Goal: Information Seeking & Learning: Learn about a topic

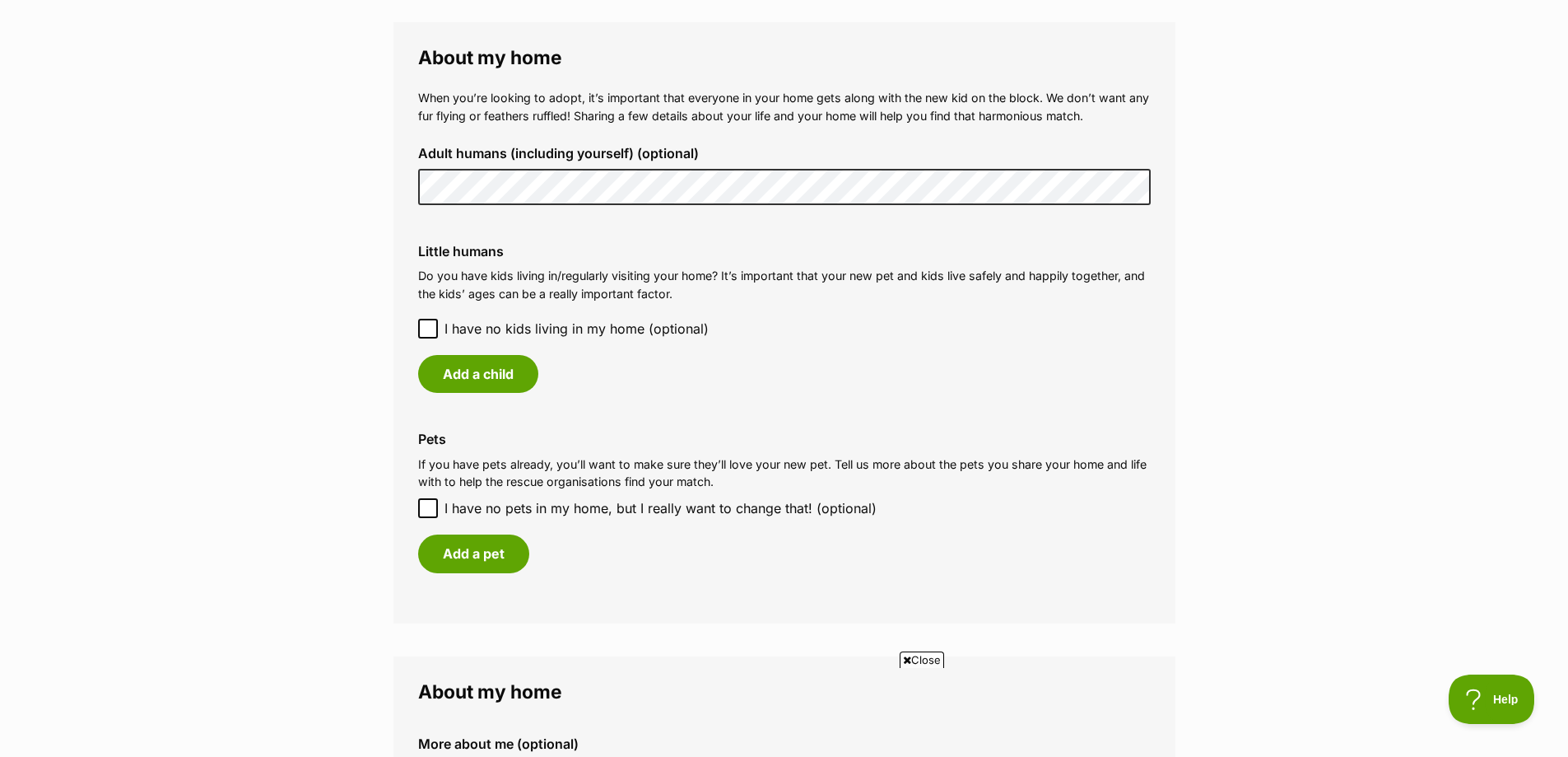
scroll to position [1208, 0]
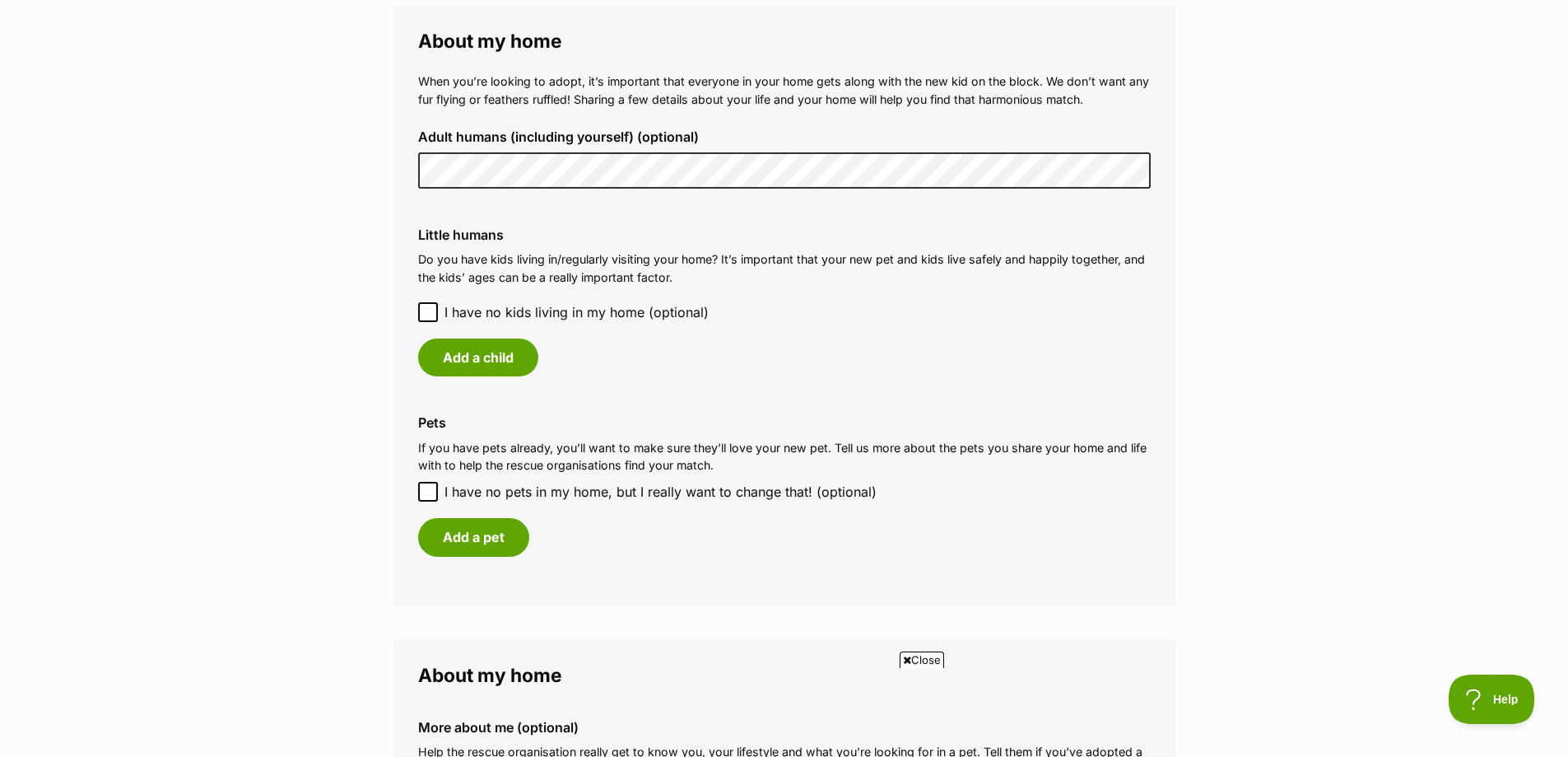
click at [425, 311] on icon at bounding box center [428, 311] width 11 height 11
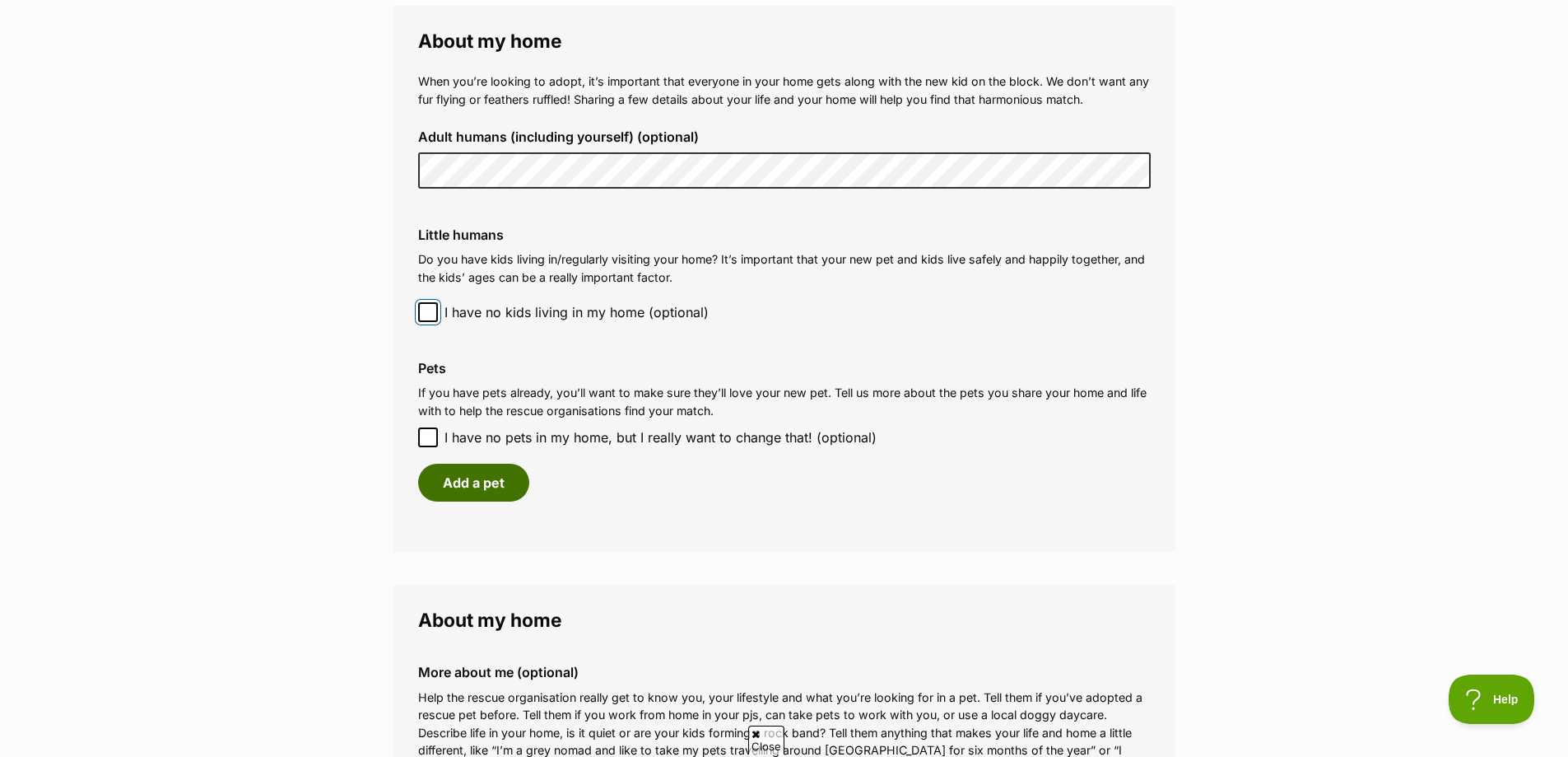
scroll to position [0, 0]
click at [471, 489] on button "Add a pet" at bounding box center [474, 483] width 111 height 38
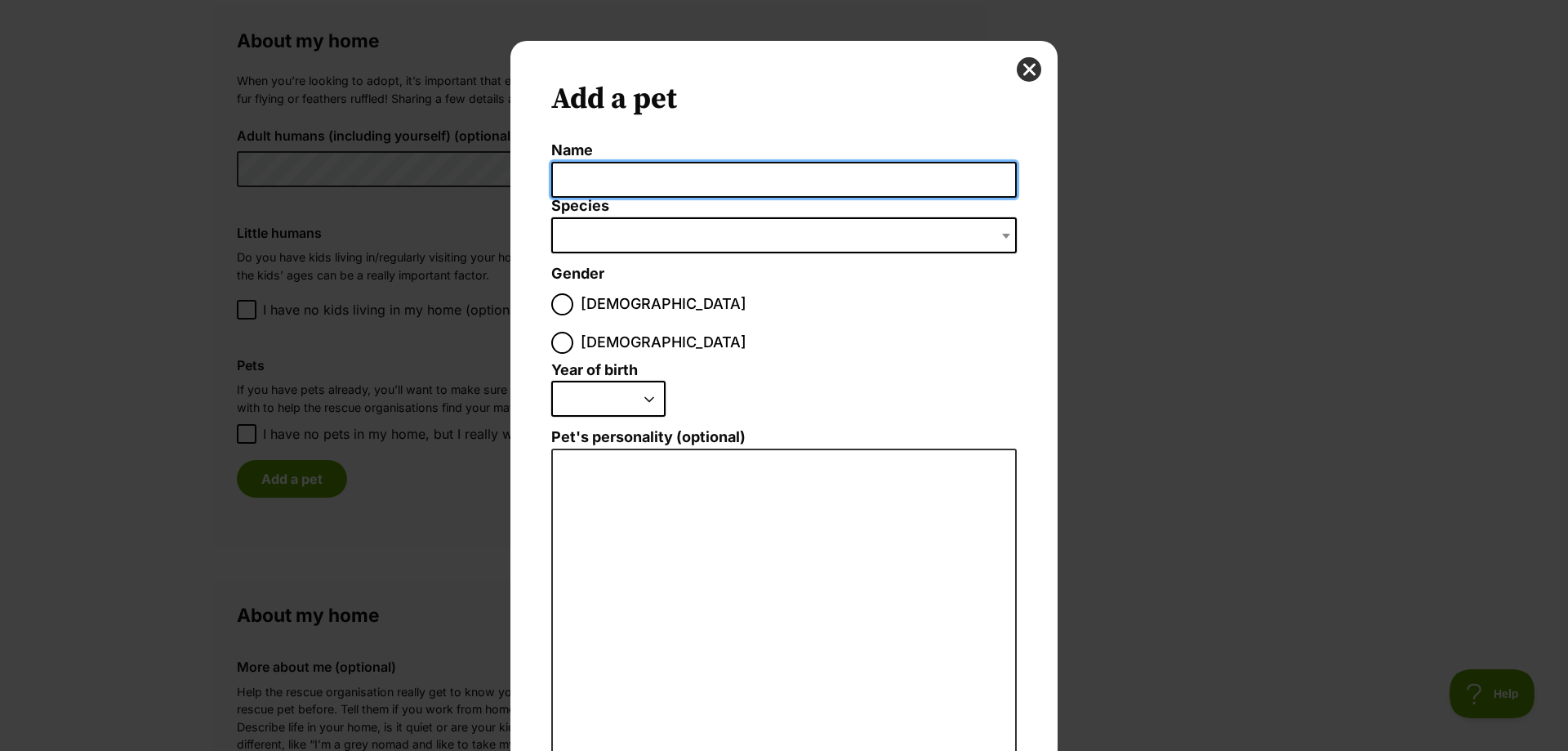
click at [611, 180] on input "Name" at bounding box center [784, 180] width 466 height 37
type input "Daisy"
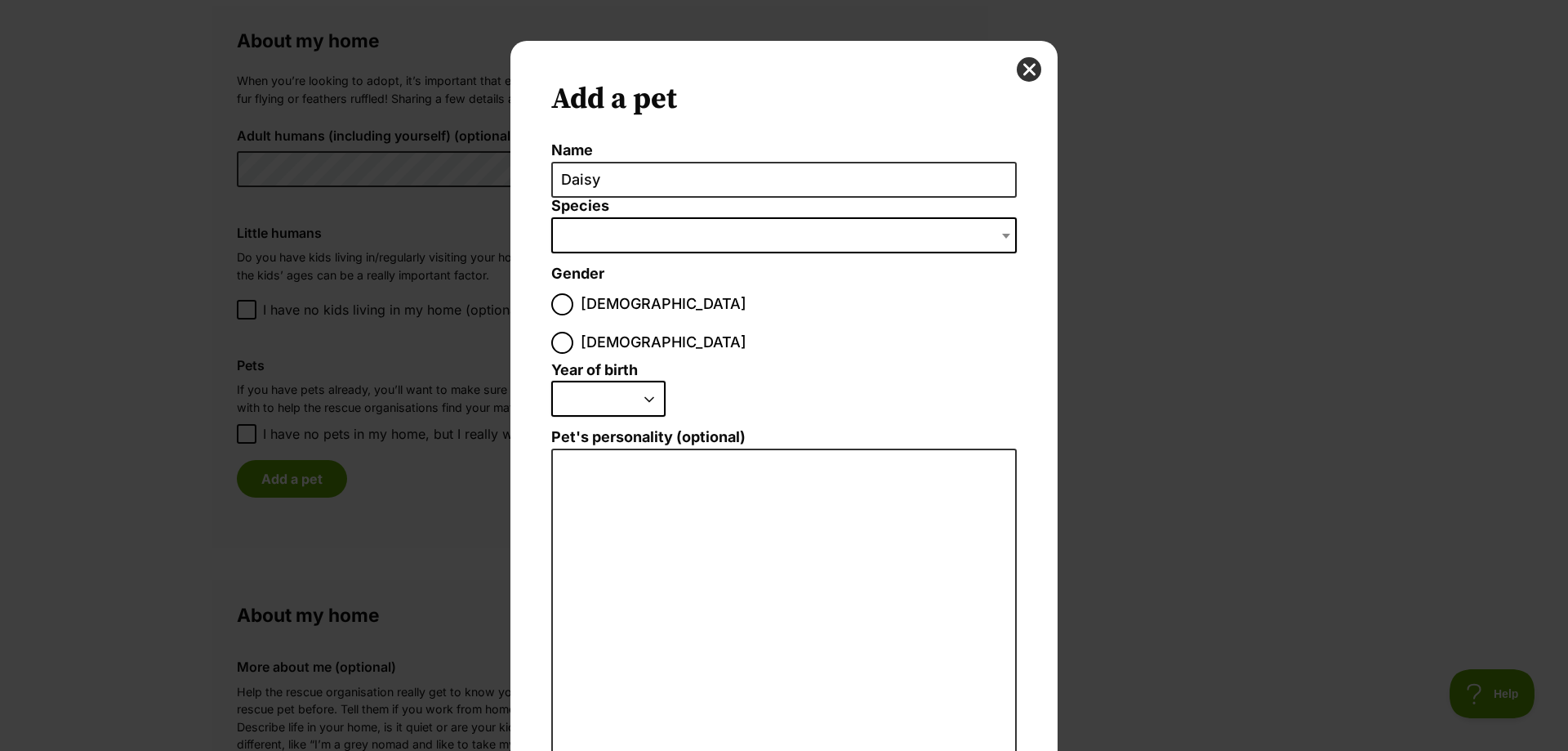
click at [734, 240] on span "Dialog Window - Close (Press escape to close)" at bounding box center [784, 235] width 466 height 36
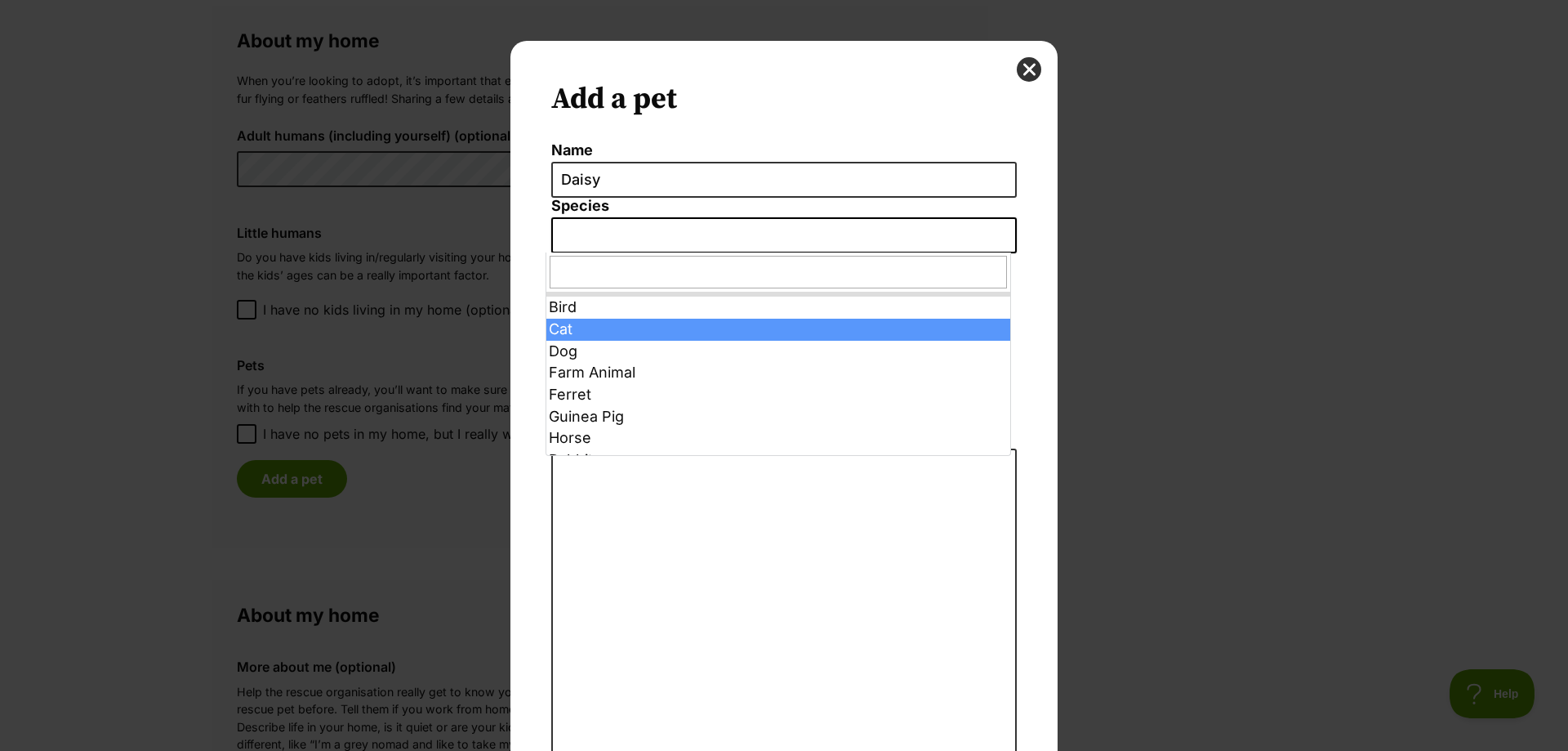
select select "2"
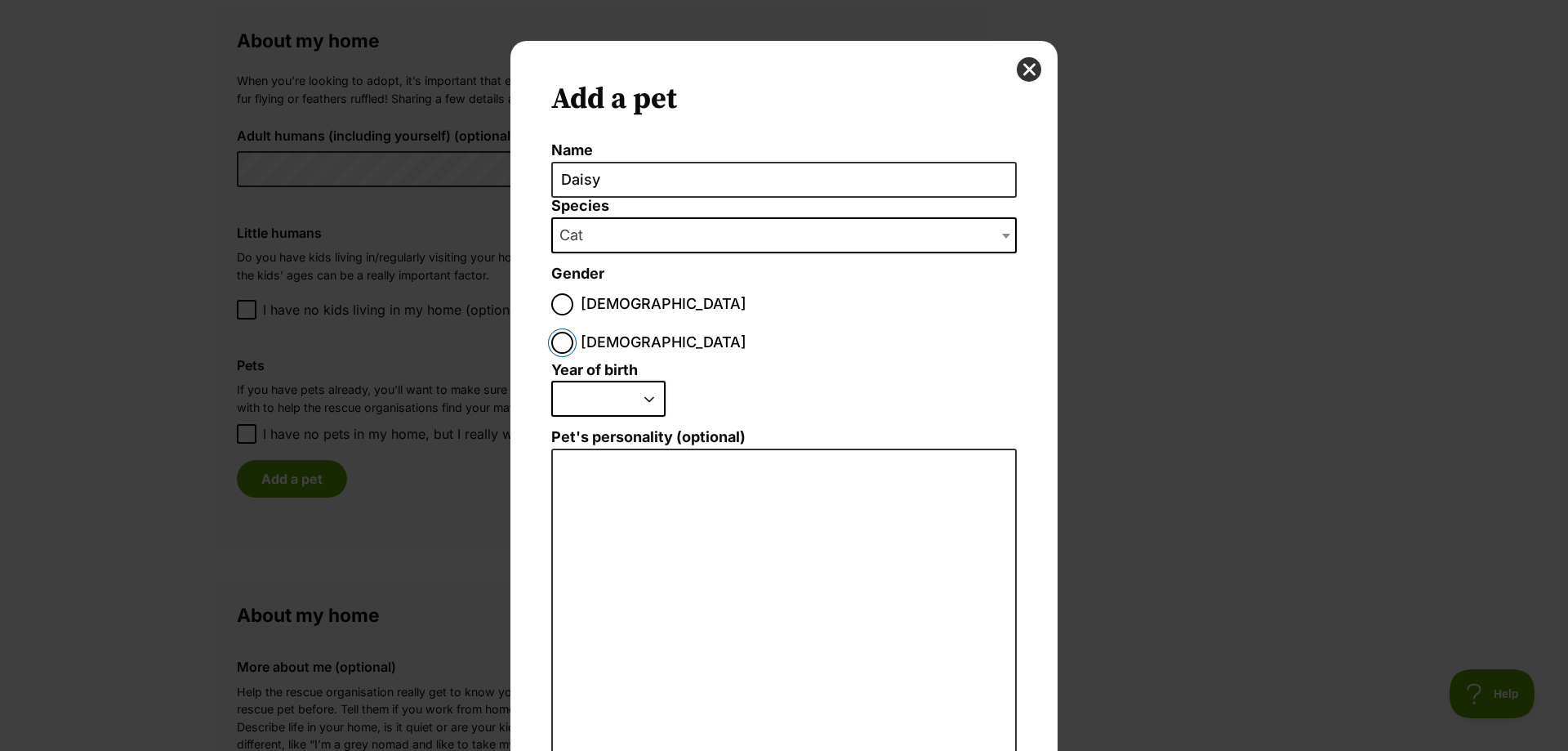
click at [573, 332] on input "Female" at bounding box center [562, 342] width 22 height 22
radio input "true"
click at [654, 381] on select "2025 2024 2023 2022 2021 2020 2019 2018 2017 2016 2015 2014 2013 2012 2011 2010…" at bounding box center [608, 398] width 115 height 36
select select "2024"
click at [551, 381] on select "2025 2024 2023 2022 2021 2020 2019 2018 2017 2016 2015 2014 2013 2012 2011 2010…" at bounding box center [608, 398] width 115 height 36
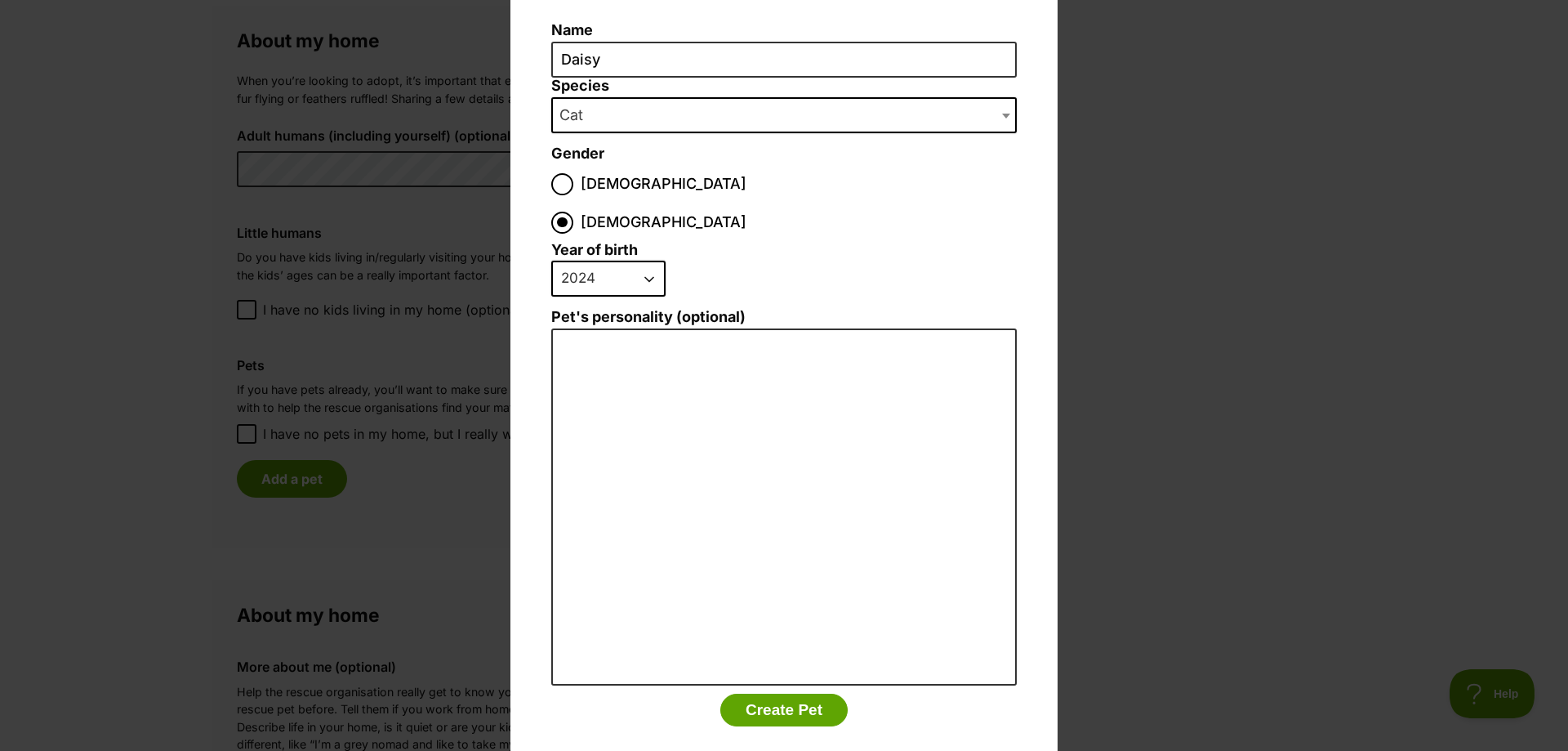
scroll to position [123, 0]
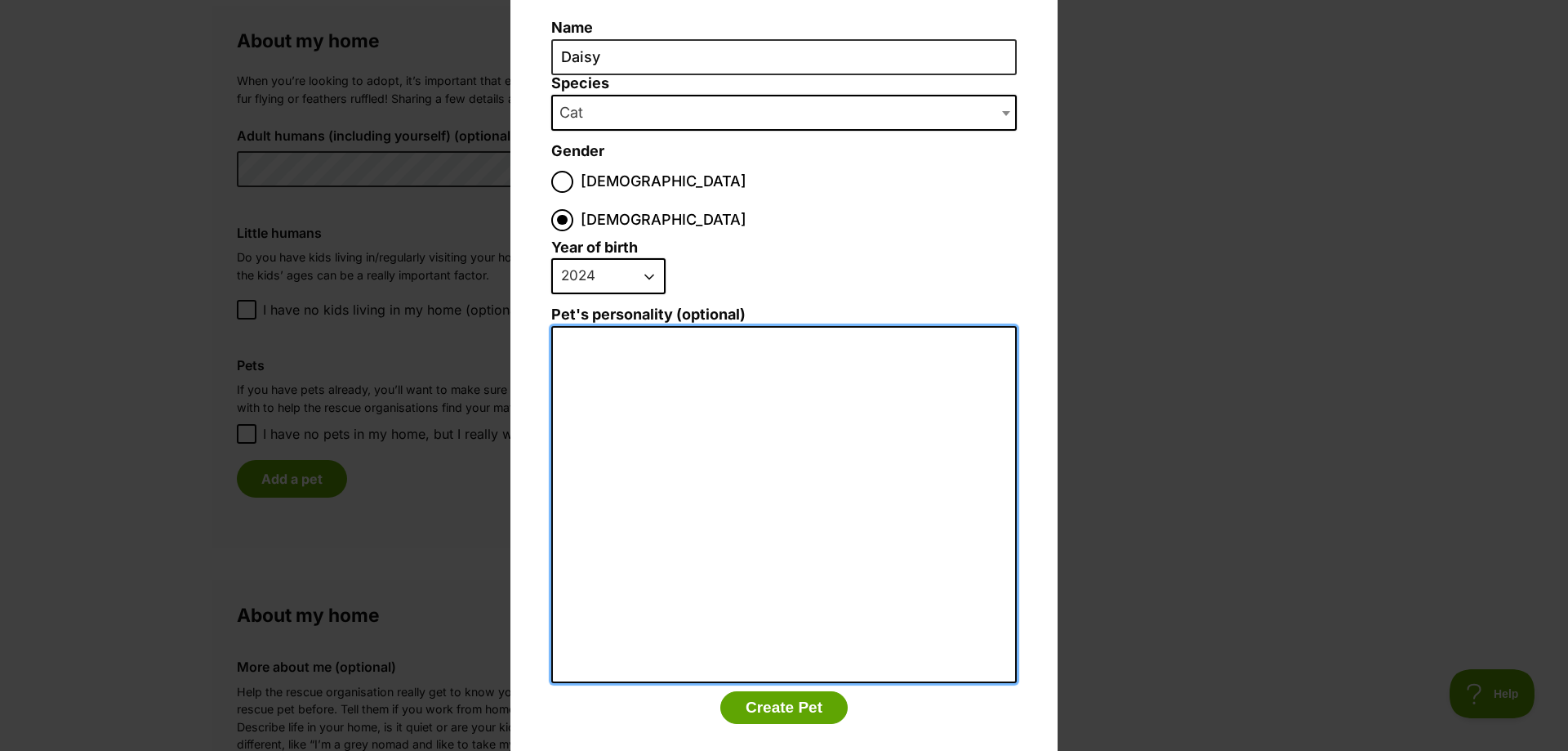
click at [570, 326] on textarea "Pet's personality (optional)" at bounding box center [784, 504] width 466 height 358
click at [578, 326] on textarea "Lonley" at bounding box center [784, 504] width 466 height 358
type textarea "Lonely"
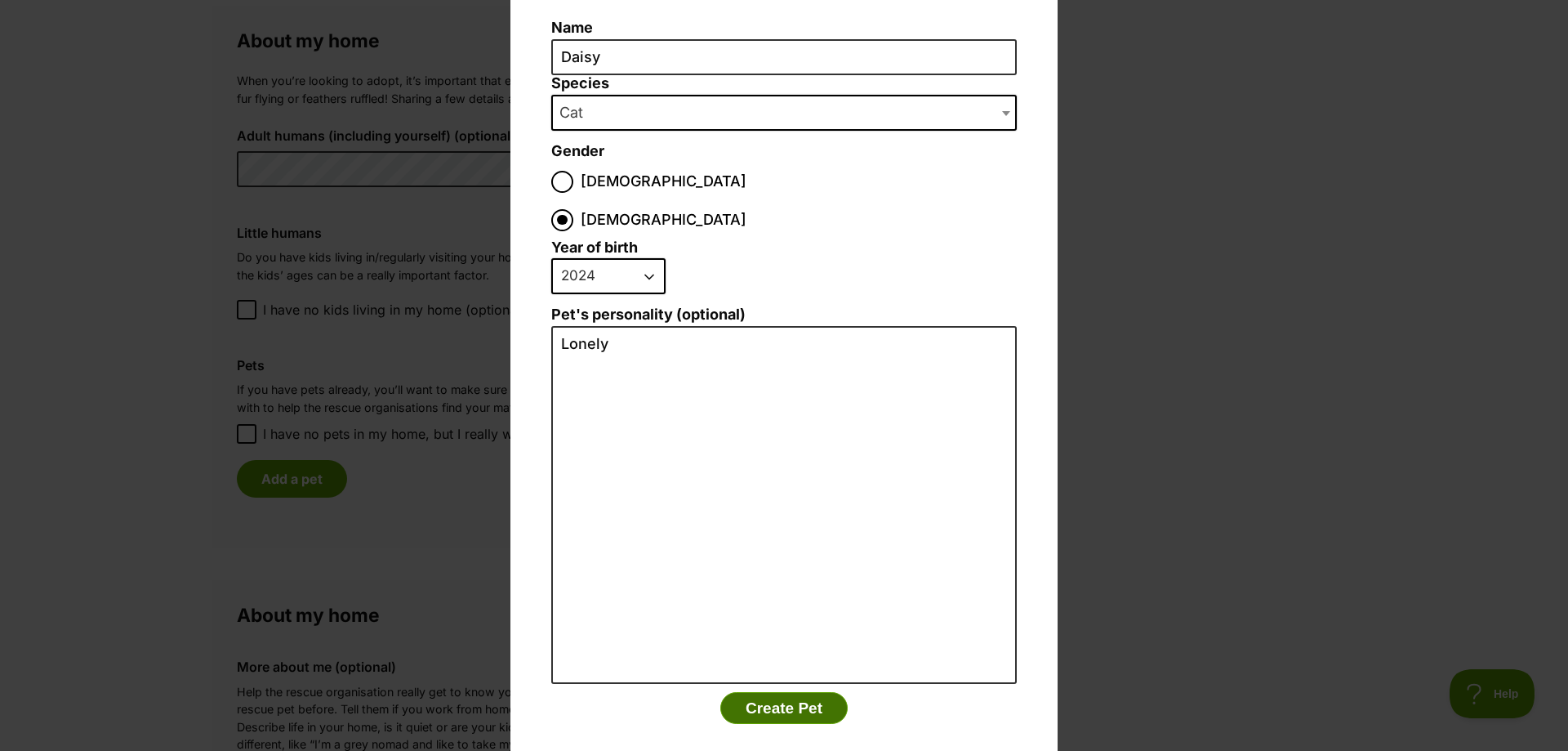
click at [776, 692] on button "Create Pet" at bounding box center [784, 708] width 128 height 32
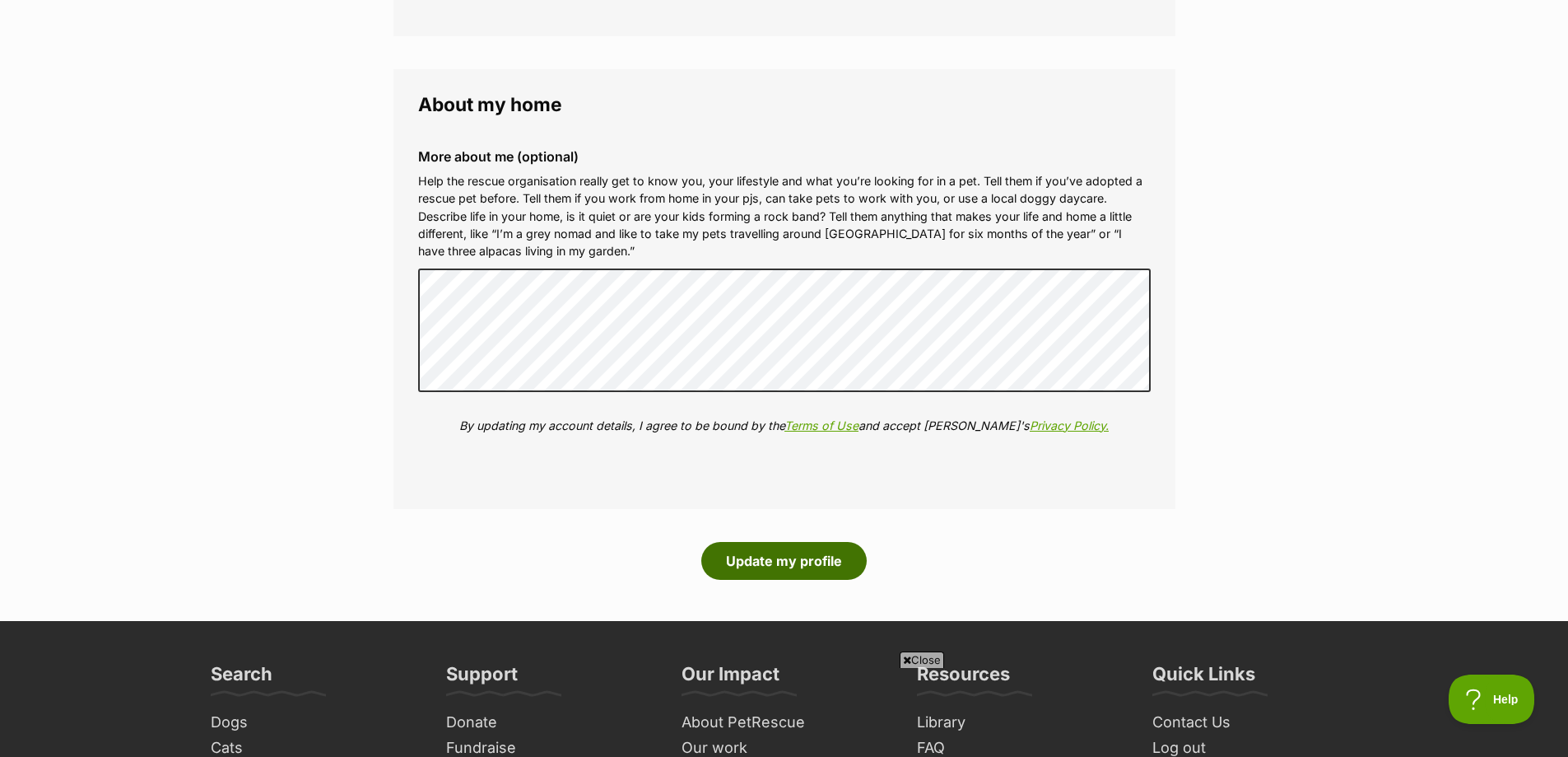
click at [801, 554] on button "Update my profile" at bounding box center [784, 560] width 166 height 38
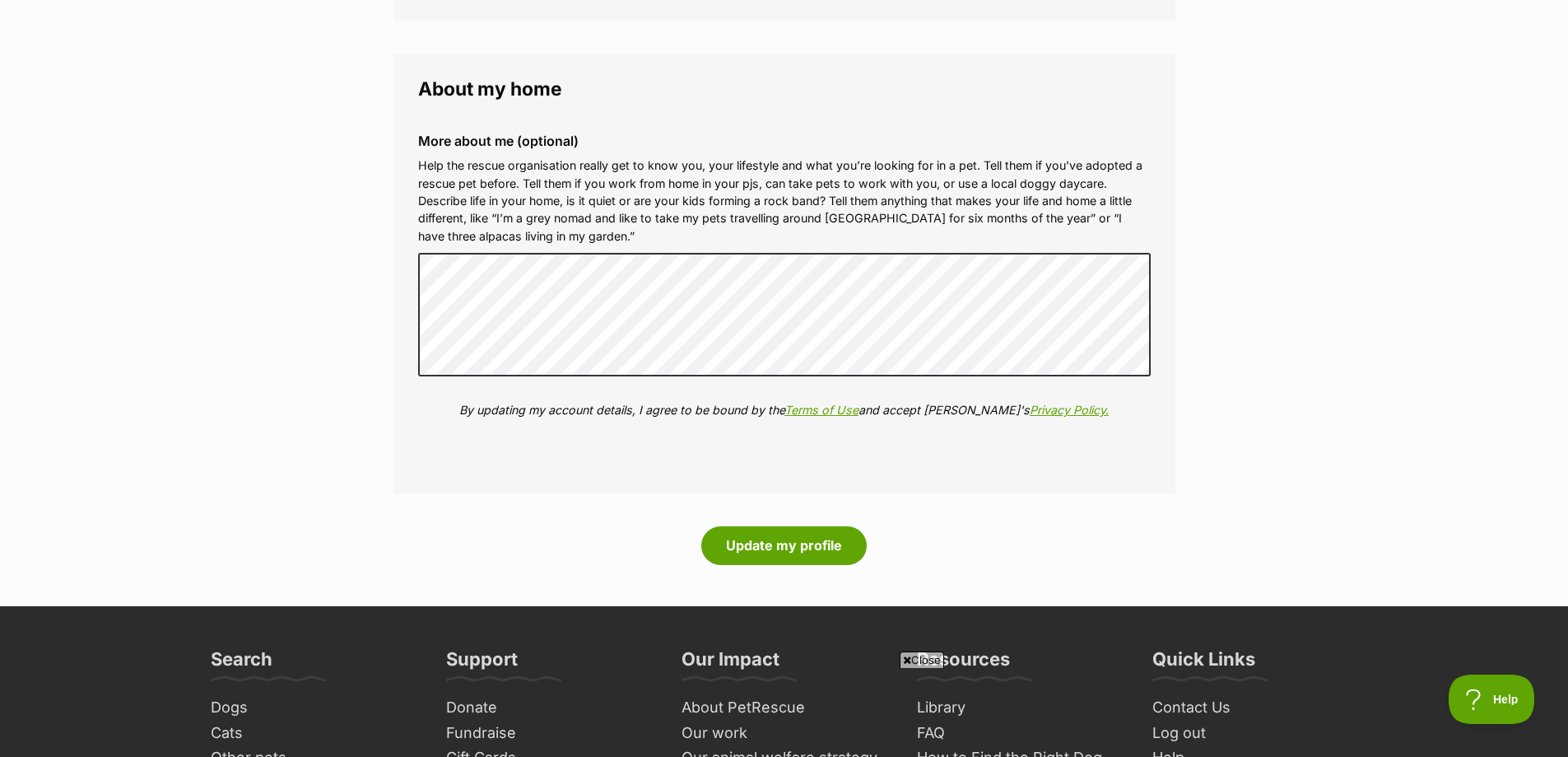
scroll to position [2086, 0]
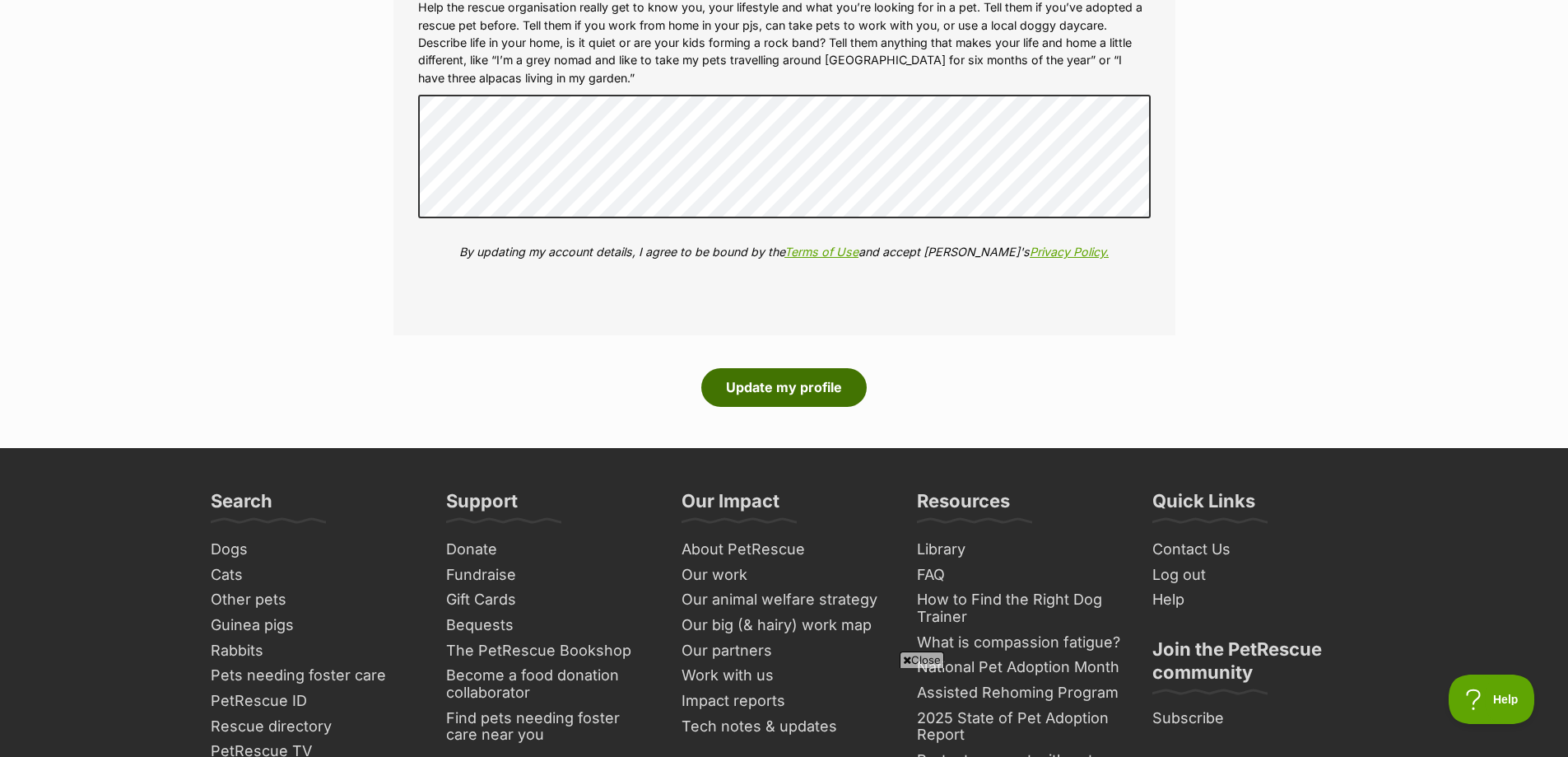
click at [789, 381] on button "Update my profile" at bounding box center [784, 386] width 166 height 38
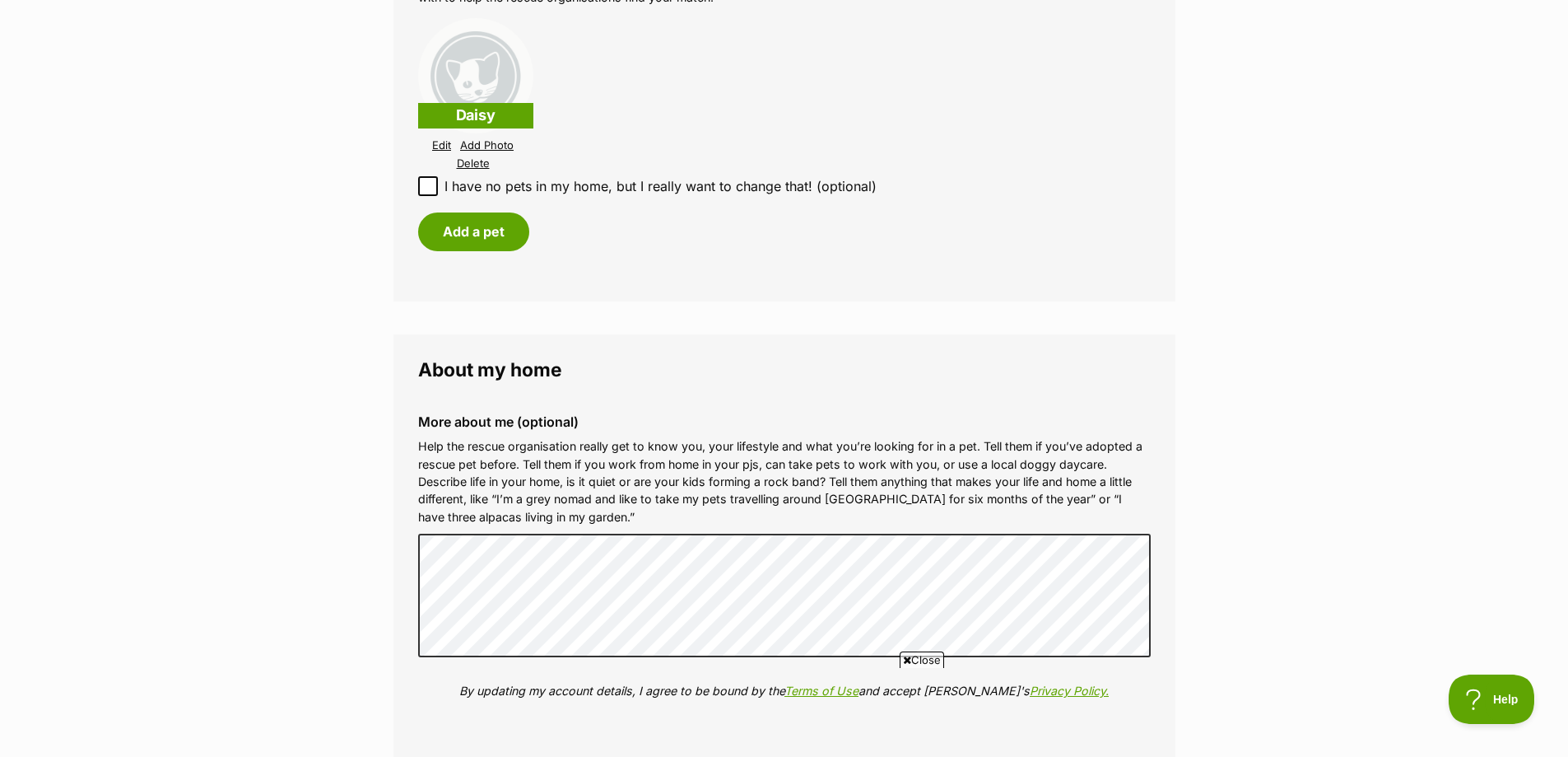
scroll to position [2086, 0]
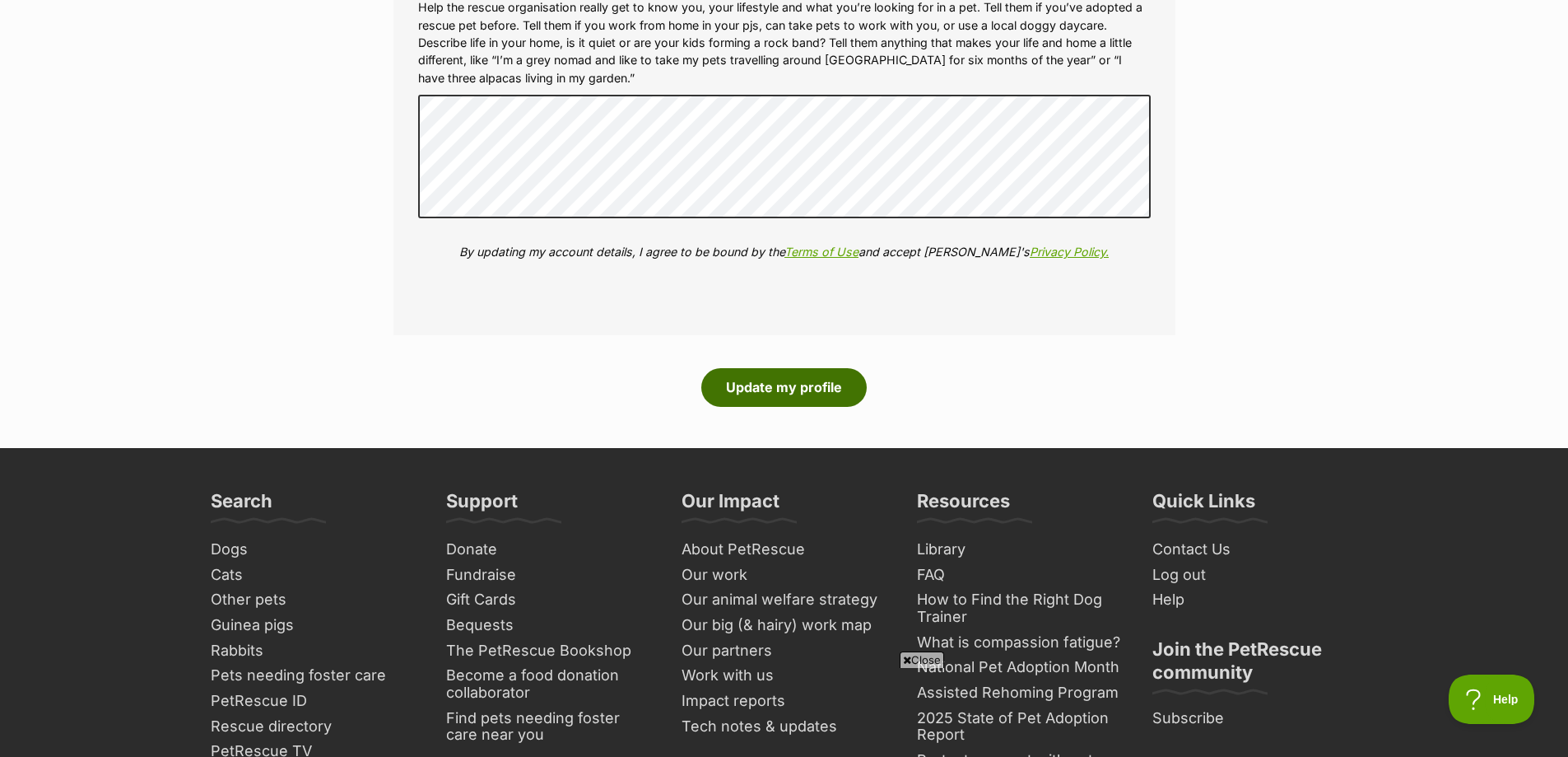
click at [760, 389] on button "Update my profile" at bounding box center [784, 386] width 166 height 38
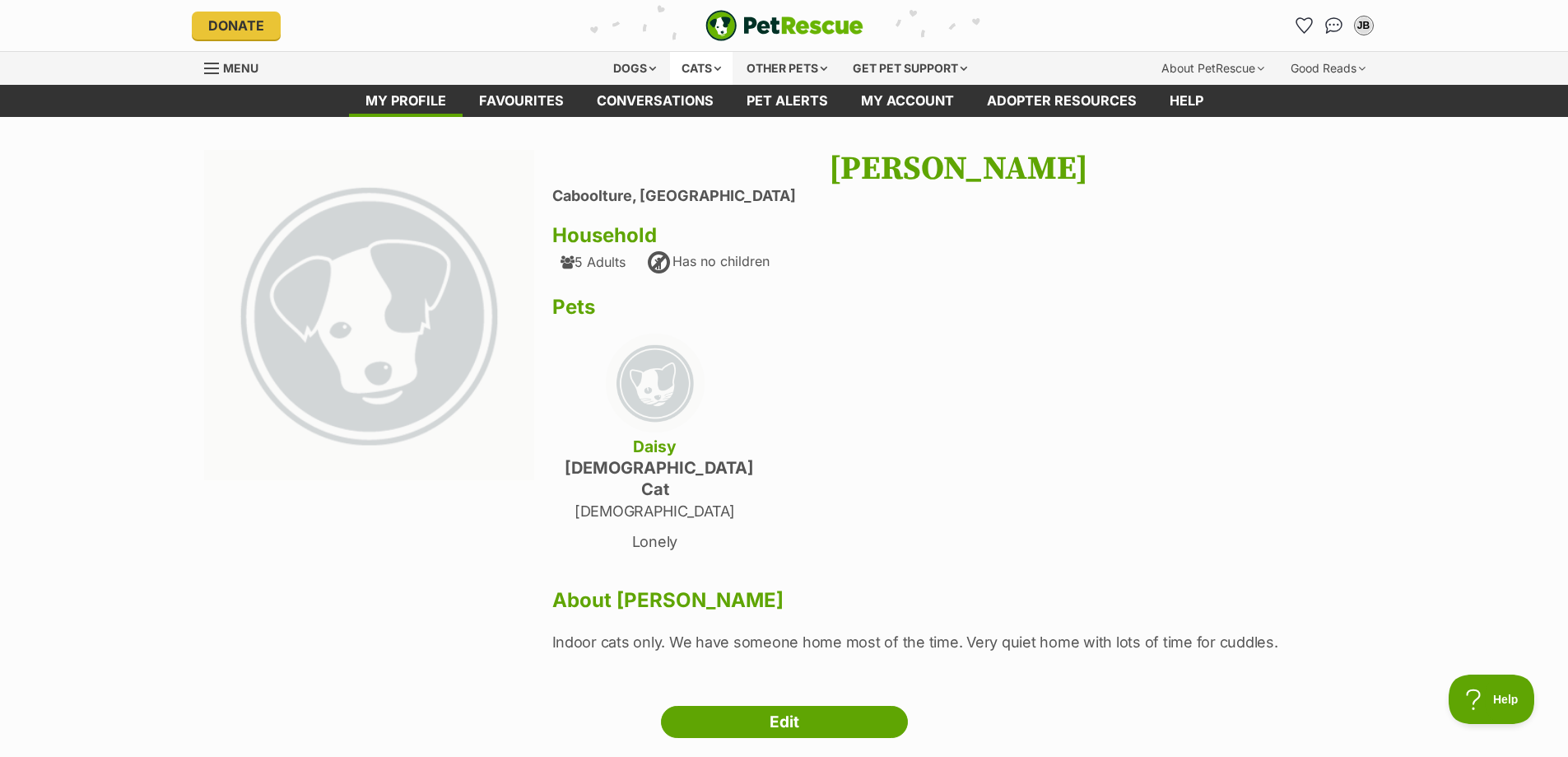
click at [702, 68] on div "Cats" at bounding box center [701, 68] width 63 height 33
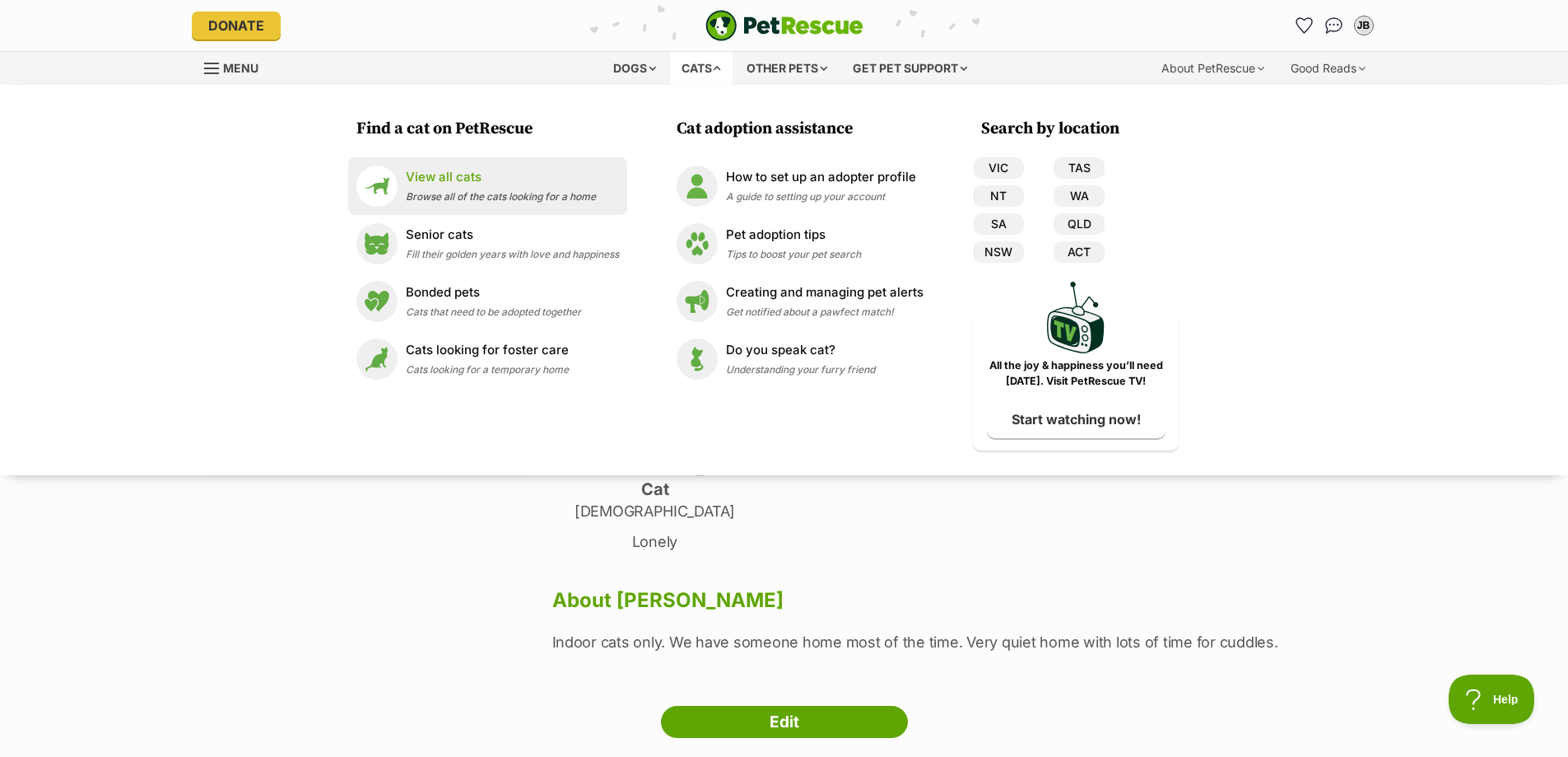
click at [437, 191] on span "Browse all of the cats looking for a home" at bounding box center [501, 197] width 190 height 12
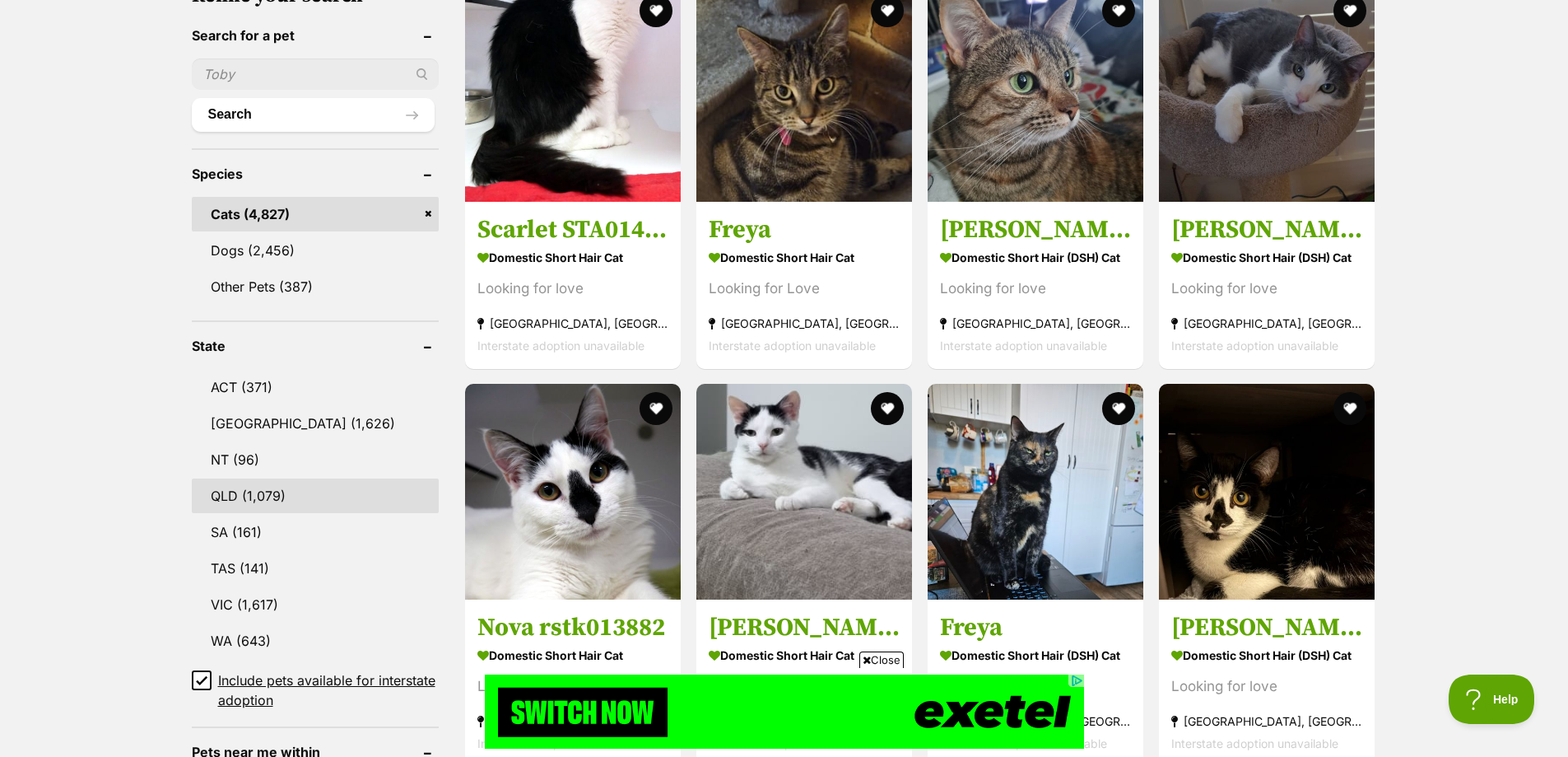
scroll to position [550, 0]
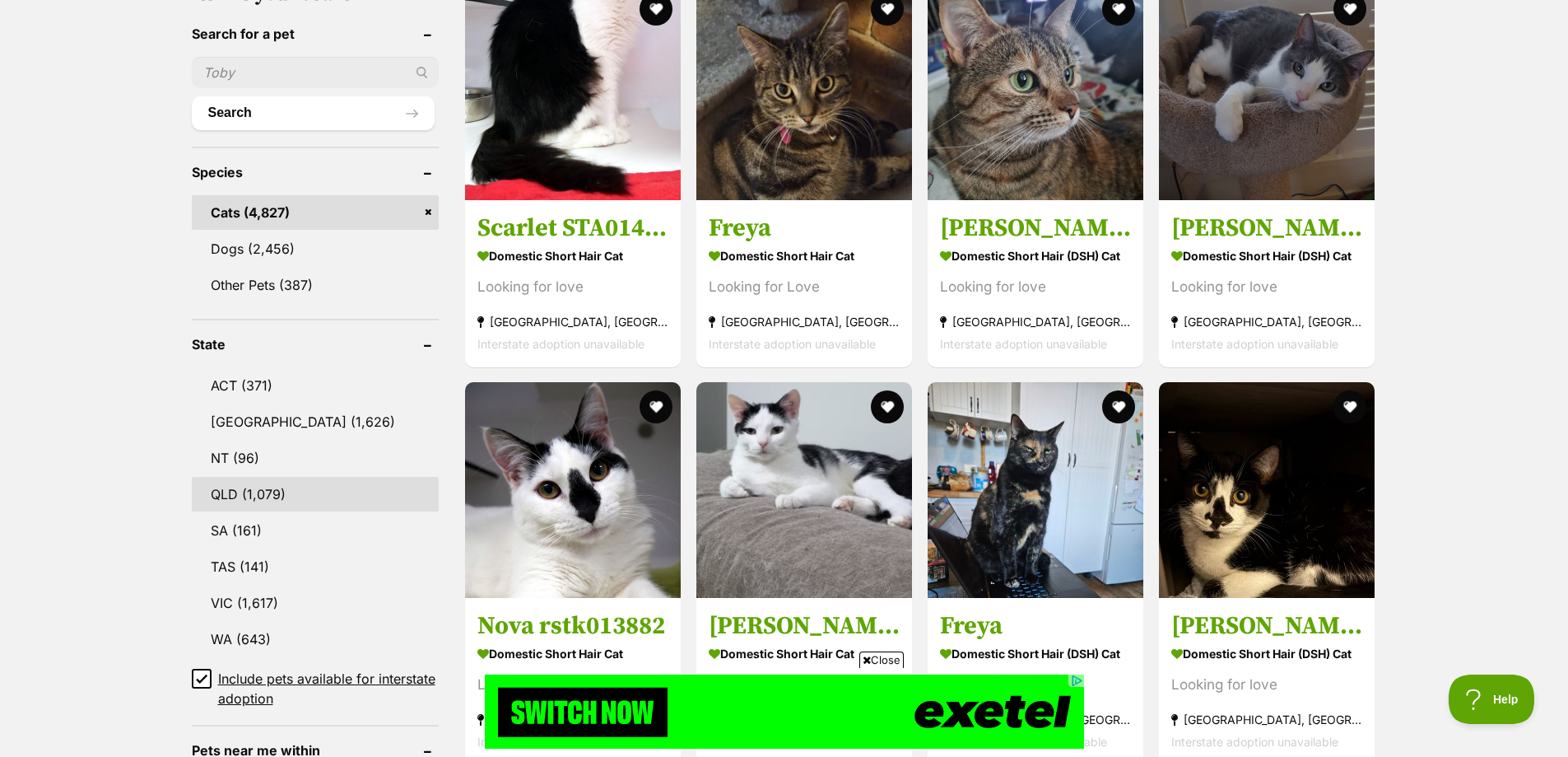
click at [282, 489] on link "QLD (1,079)" at bounding box center [315, 493] width 247 height 34
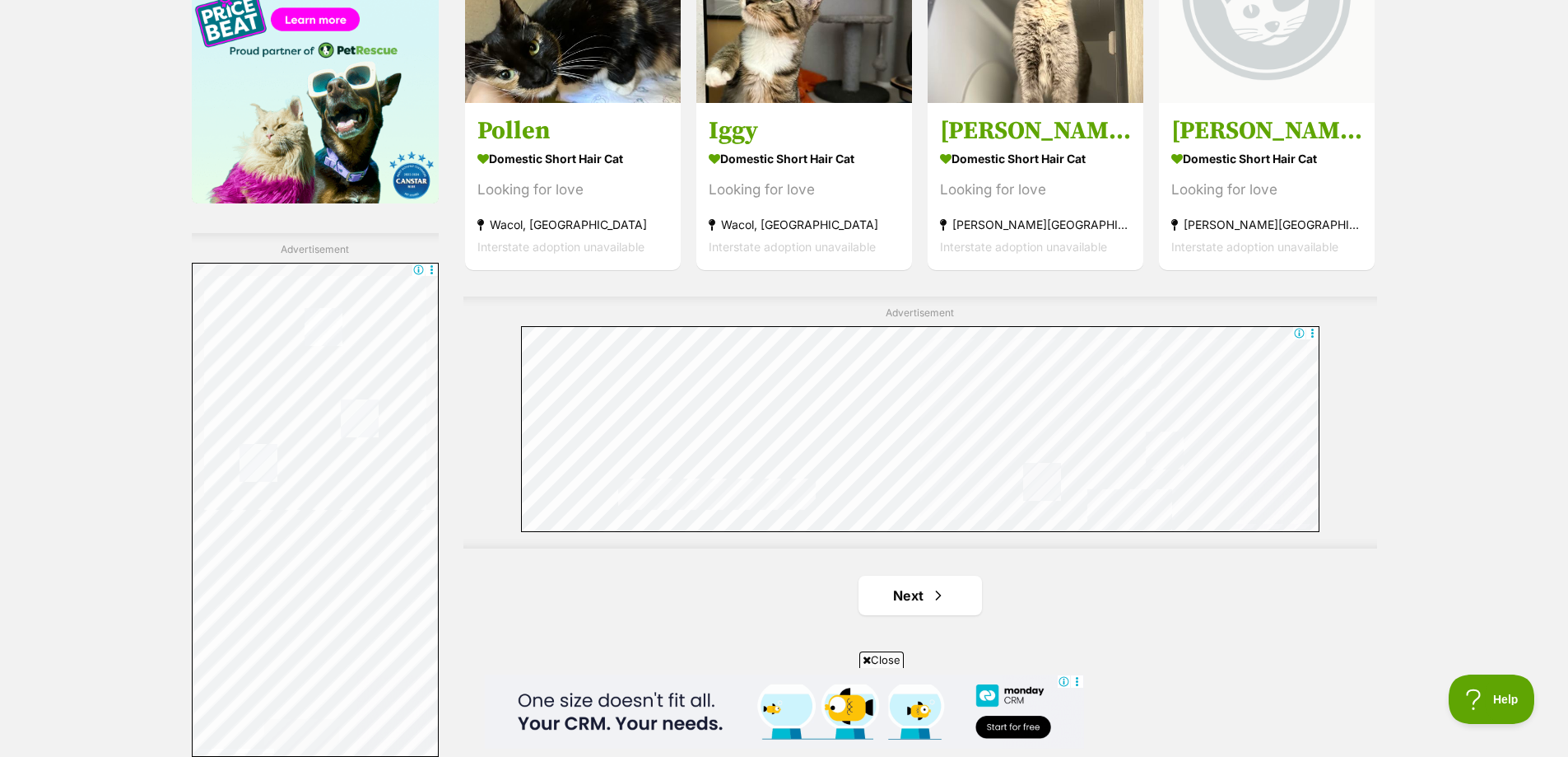
scroll to position [2964, 0]
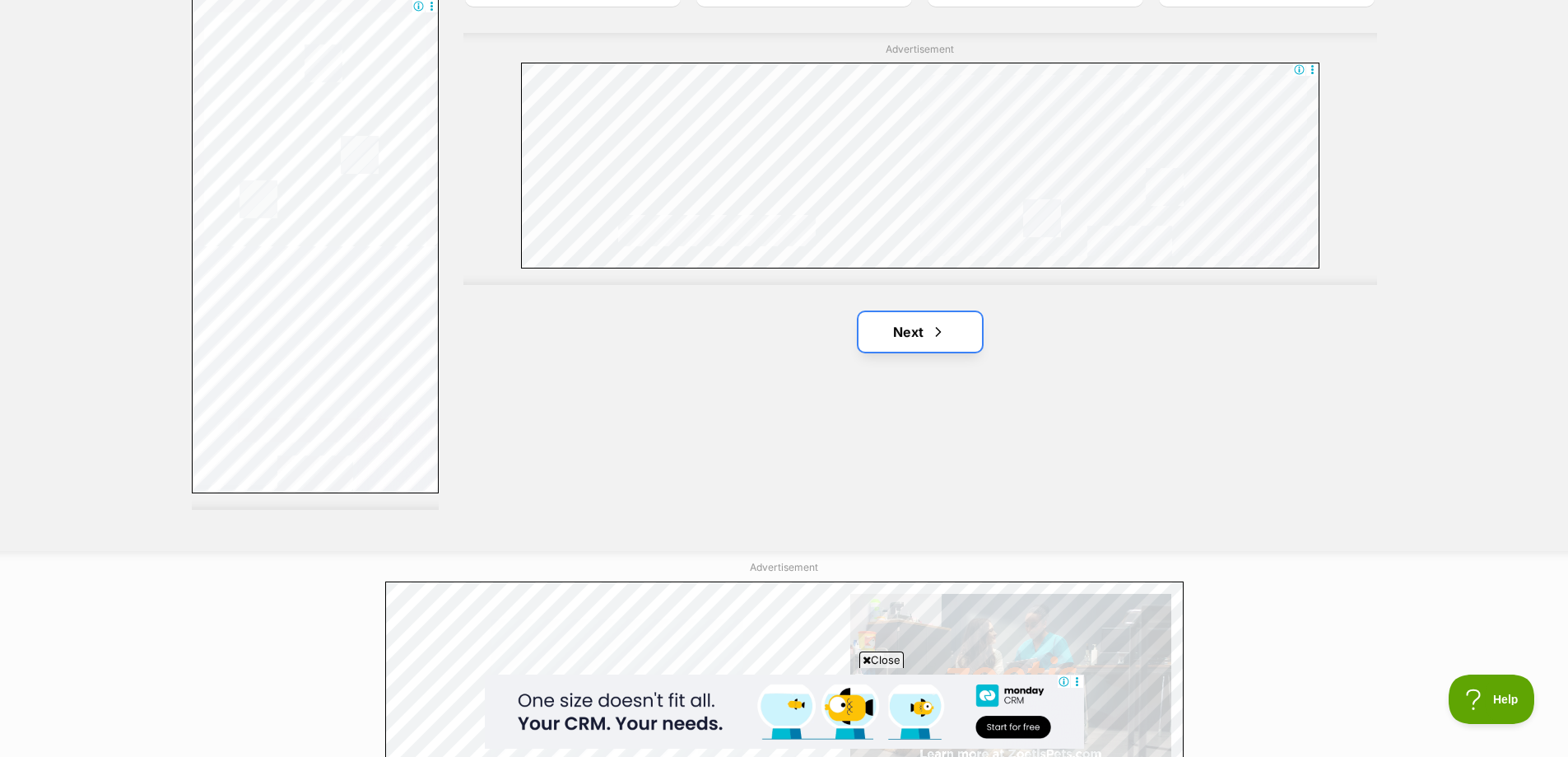
click at [906, 339] on link "Next" at bounding box center [921, 332] width 123 height 40
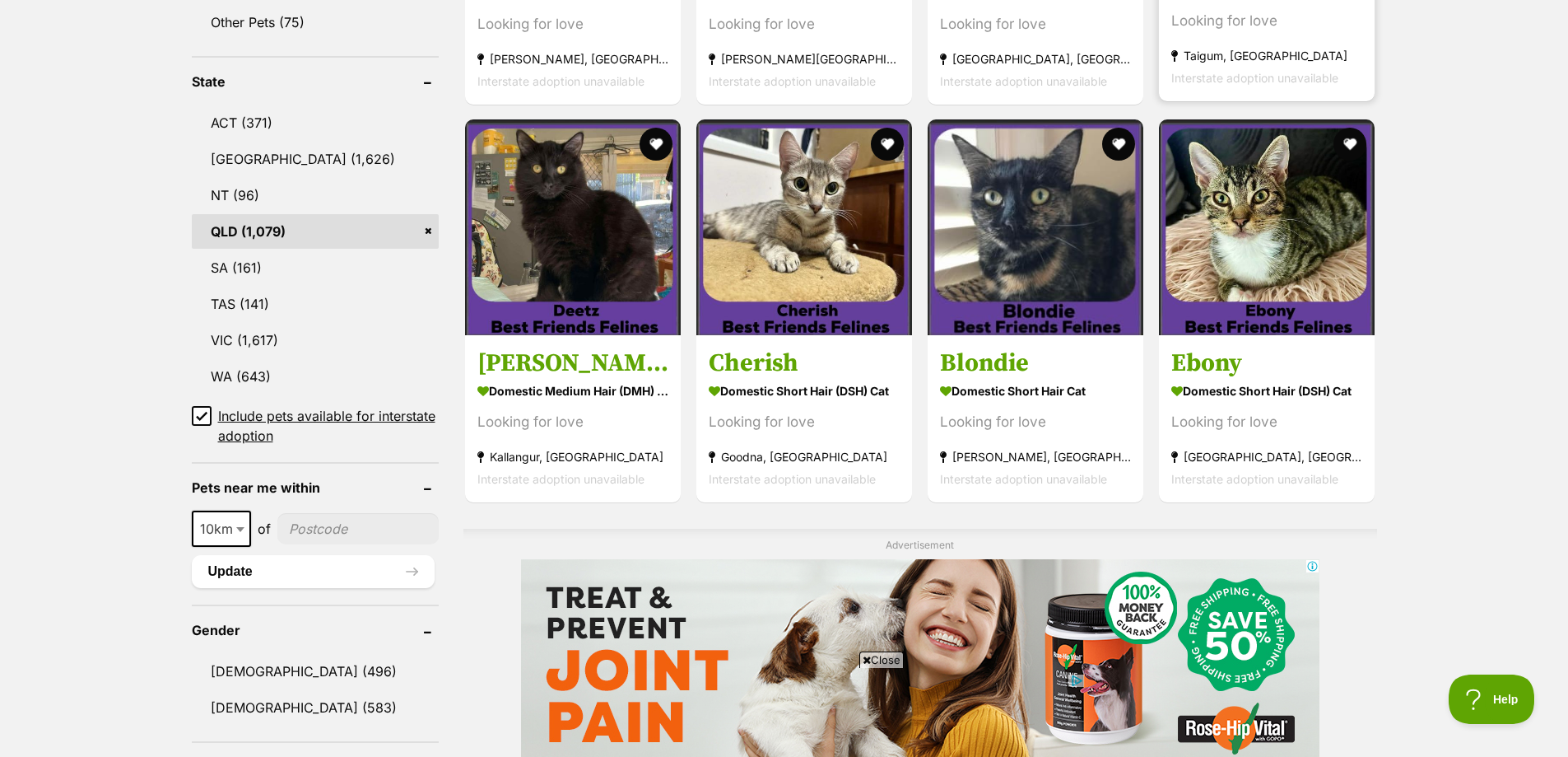
scroll to position [879, 0]
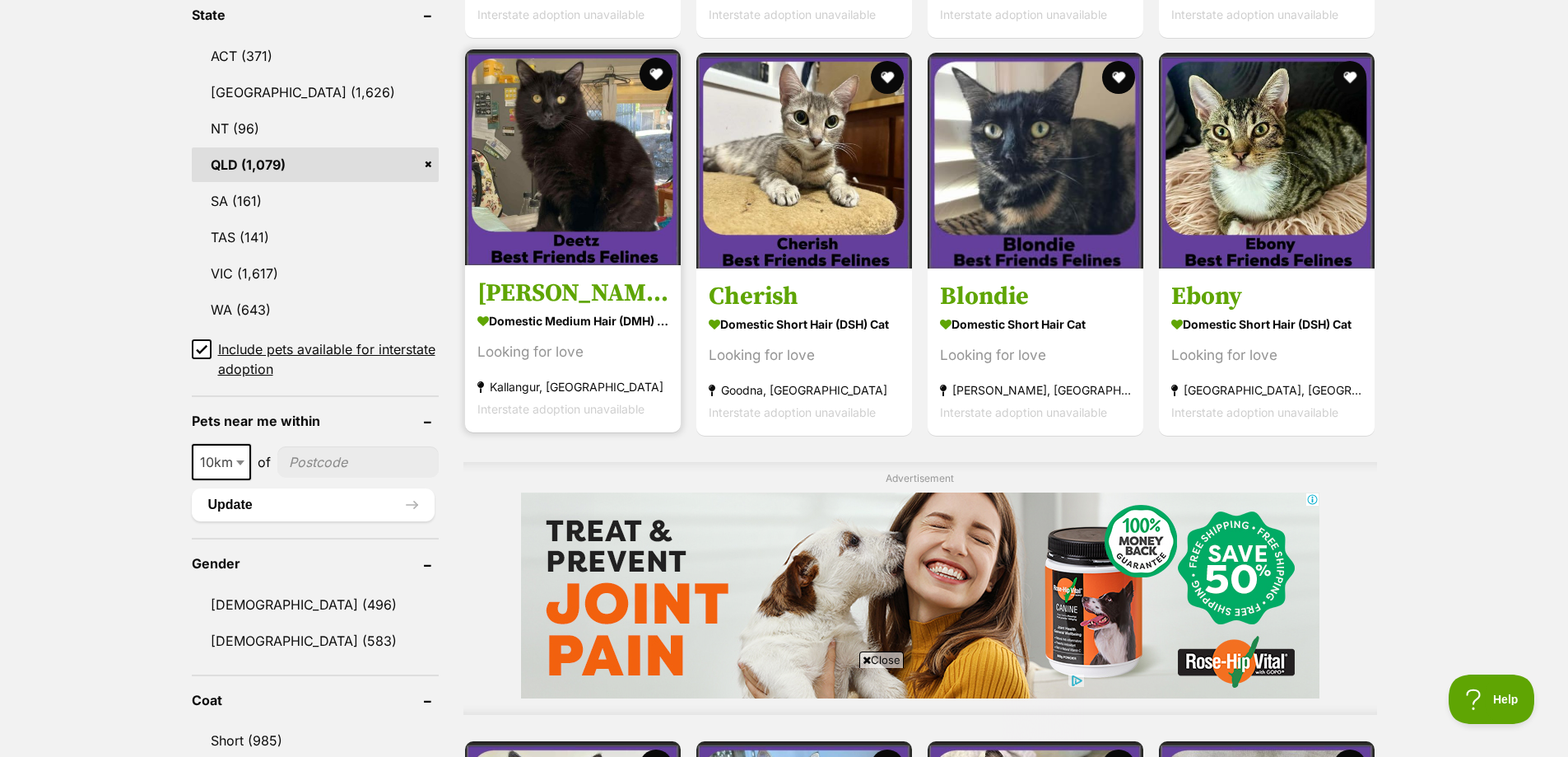
click at [595, 190] on img at bounding box center [572, 157] width 216 height 216
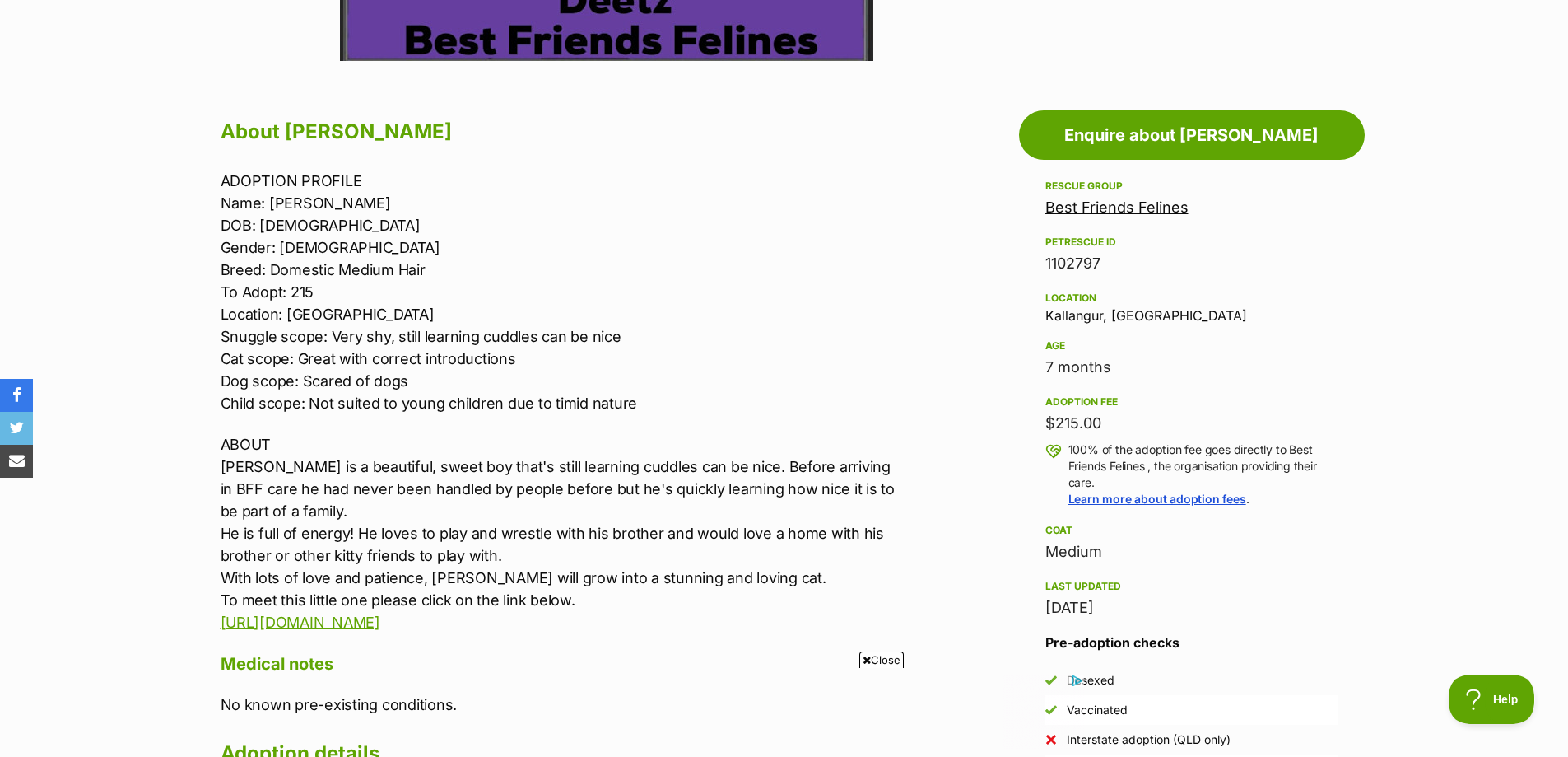
scroll to position [550, 0]
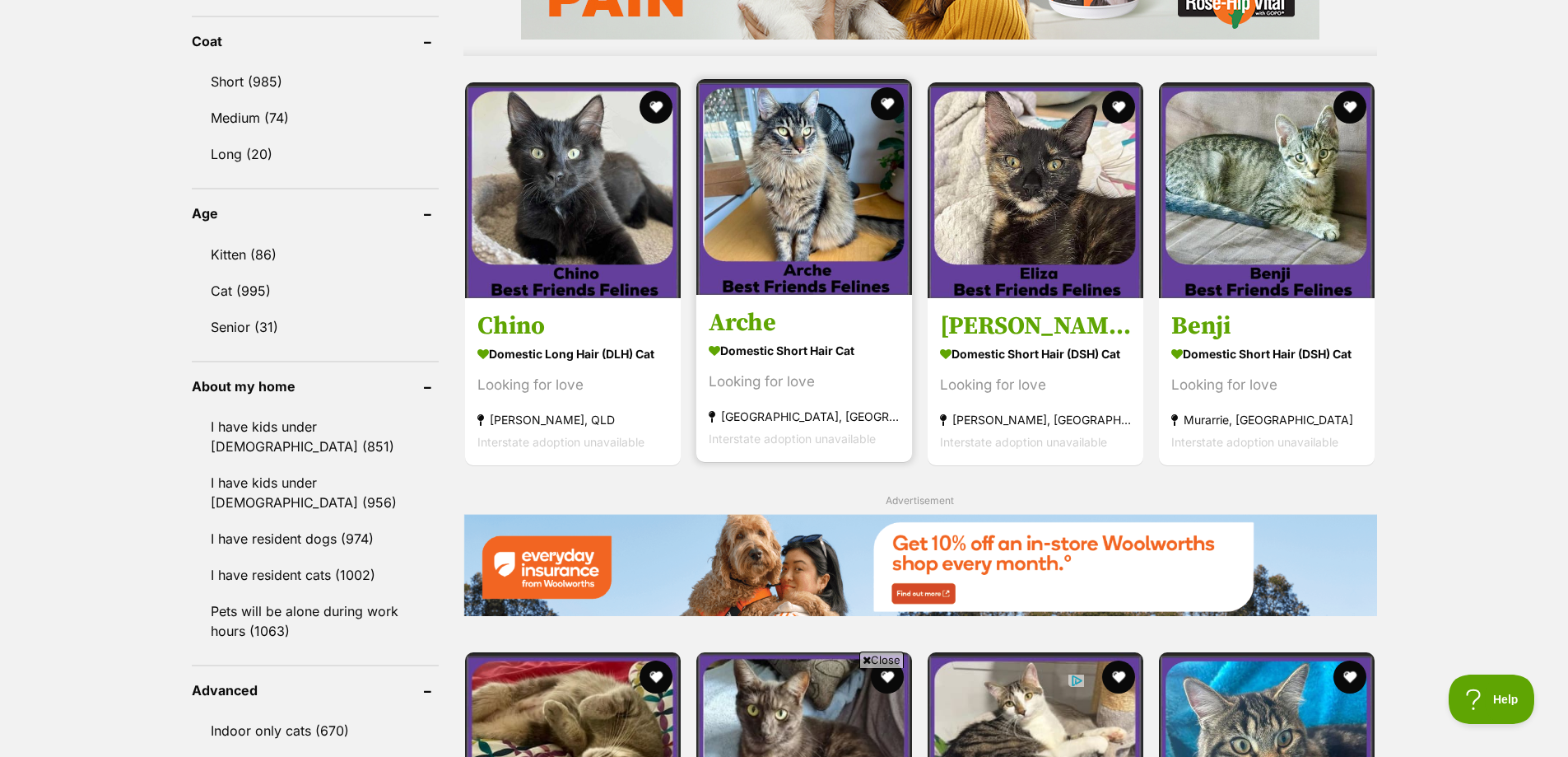
click at [797, 184] on img at bounding box center [804, 187] width 216 height 216
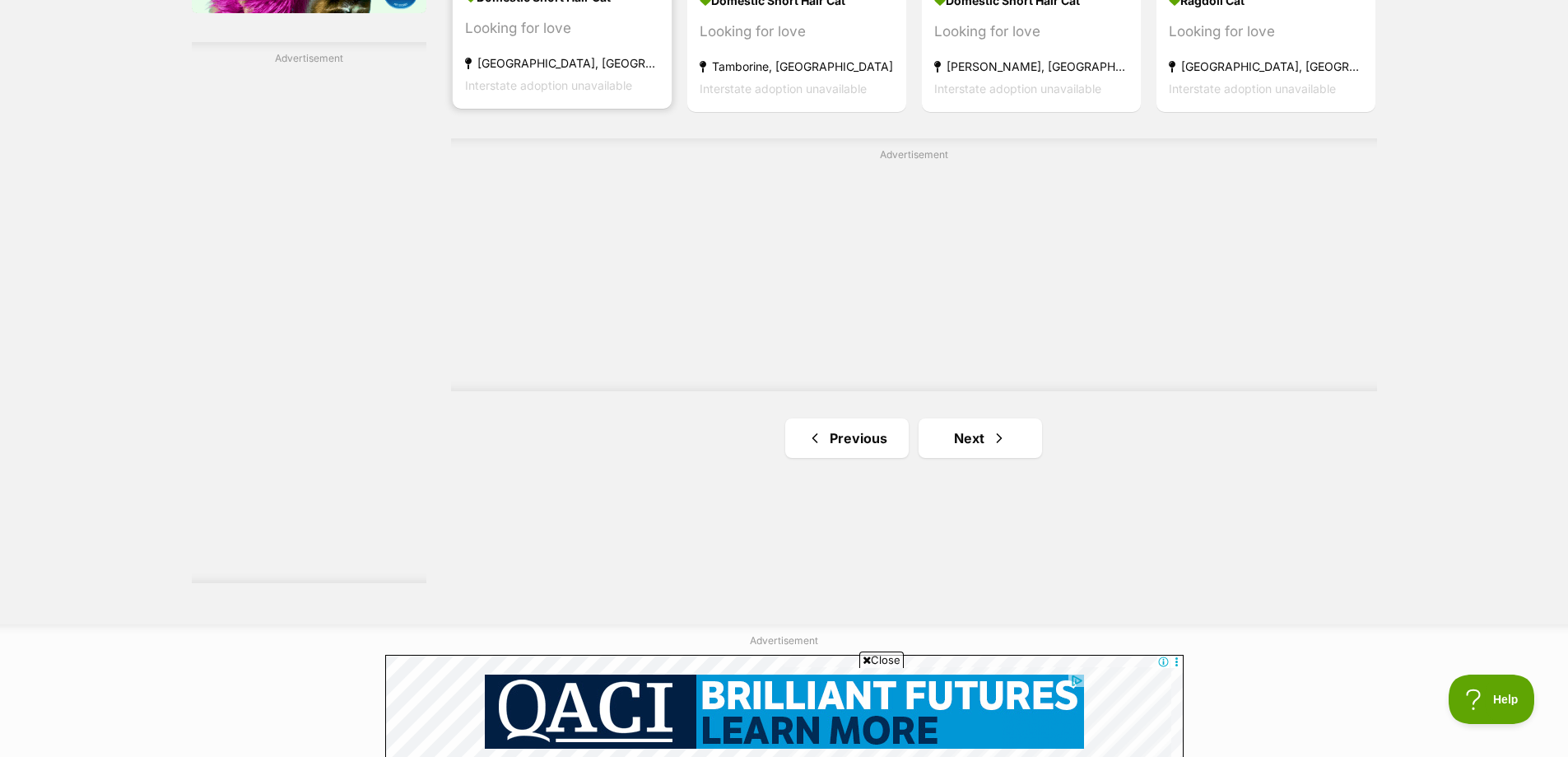
scroll to position [3075, 0]
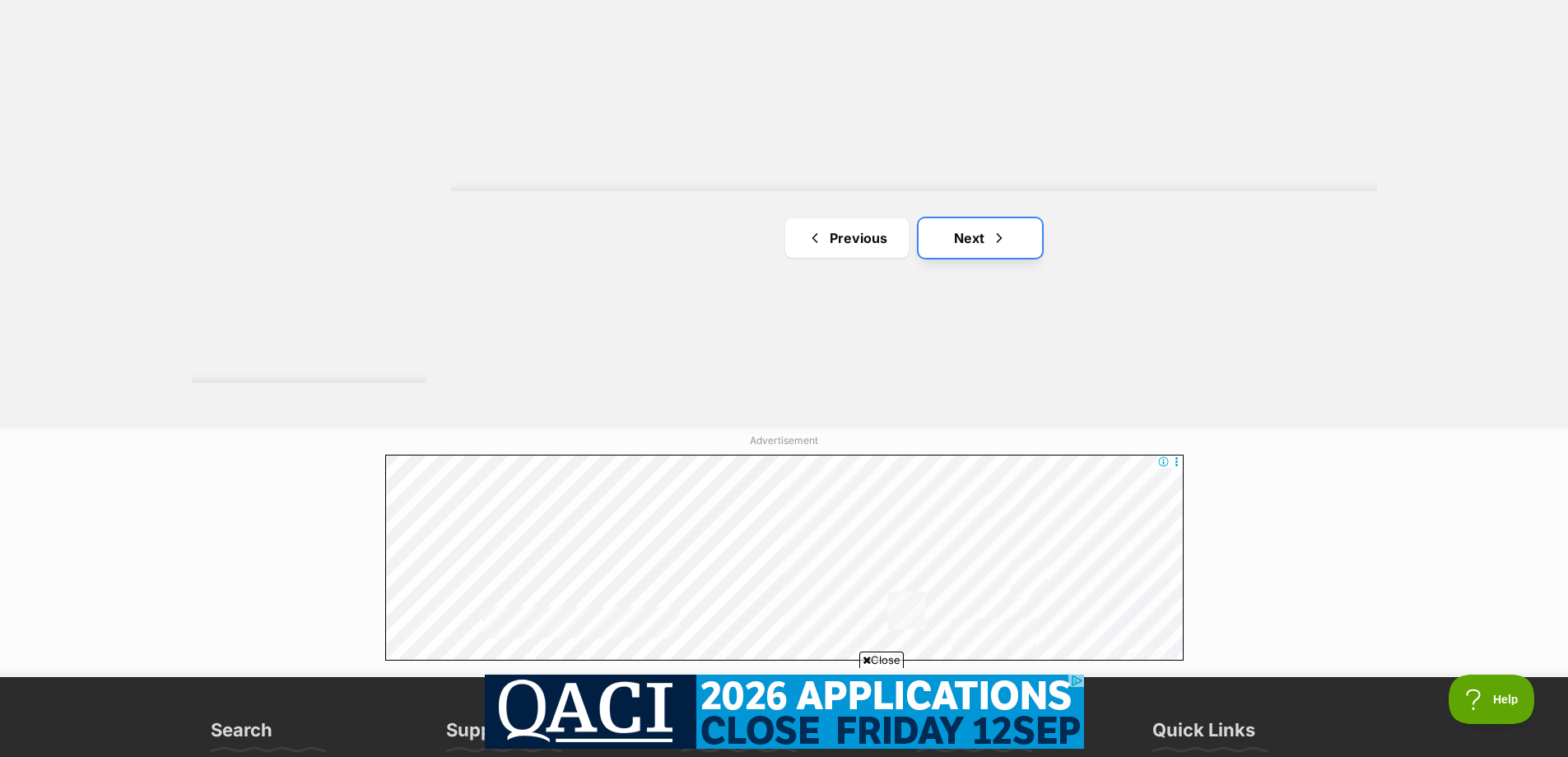
click at [959, 251] on link "Next" at bounding box center [981, 237] width 123 height 40
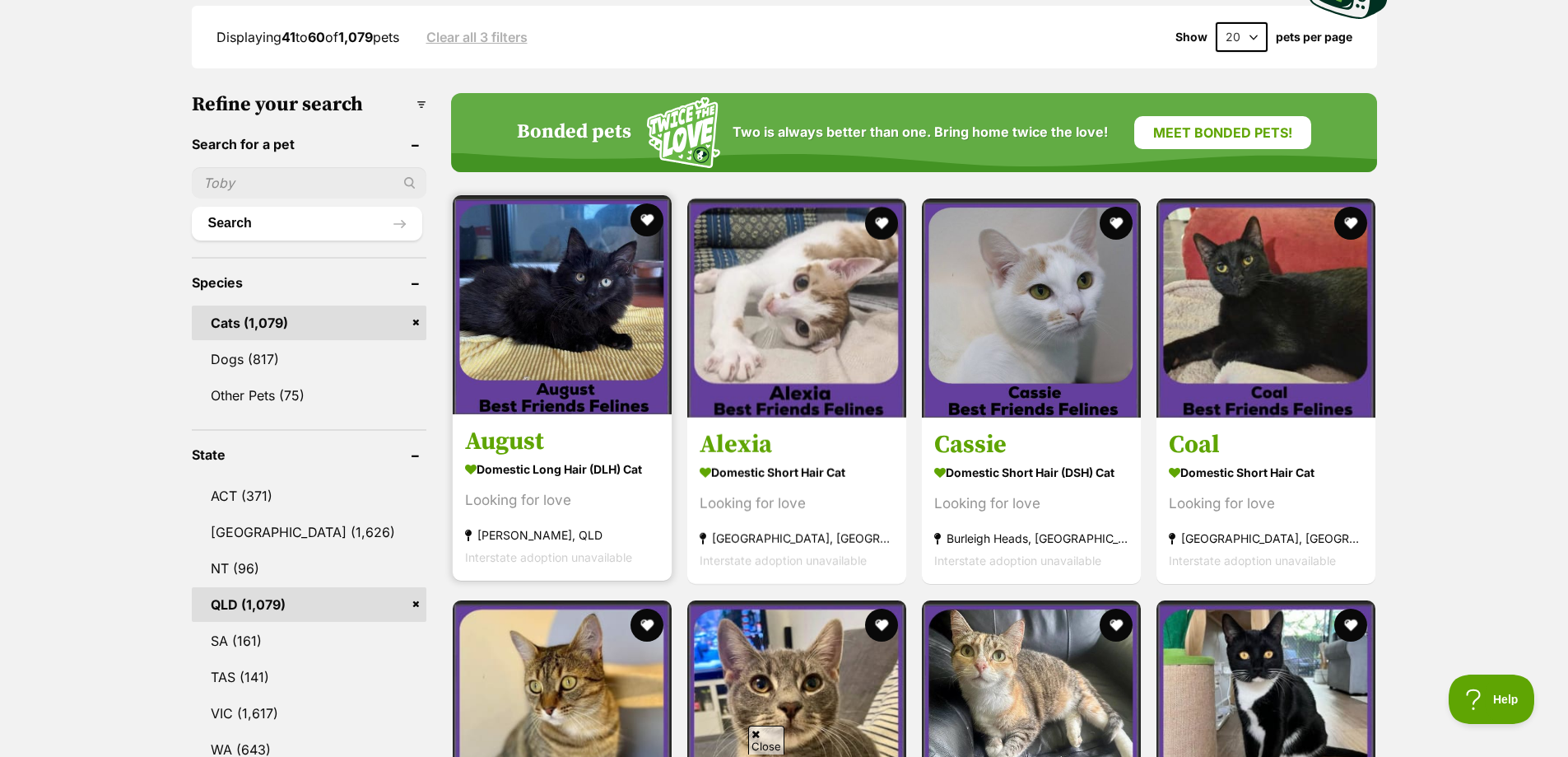
click at [578, 297] on img at bounding box center [562, 304] width 219 height 219
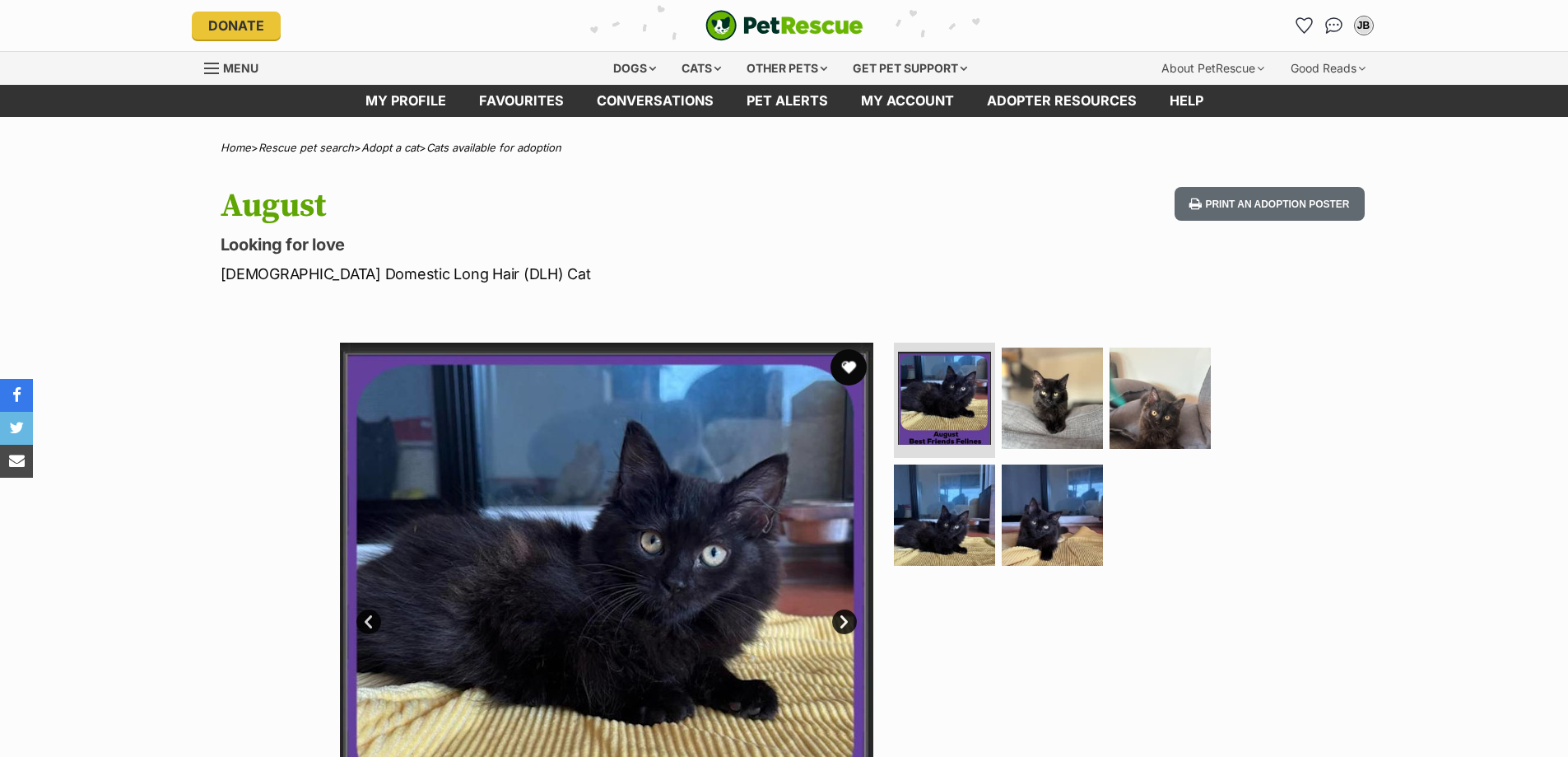
click at [847, 372] on button "favourite" at bounding box center [848, 367] width 36 height 36
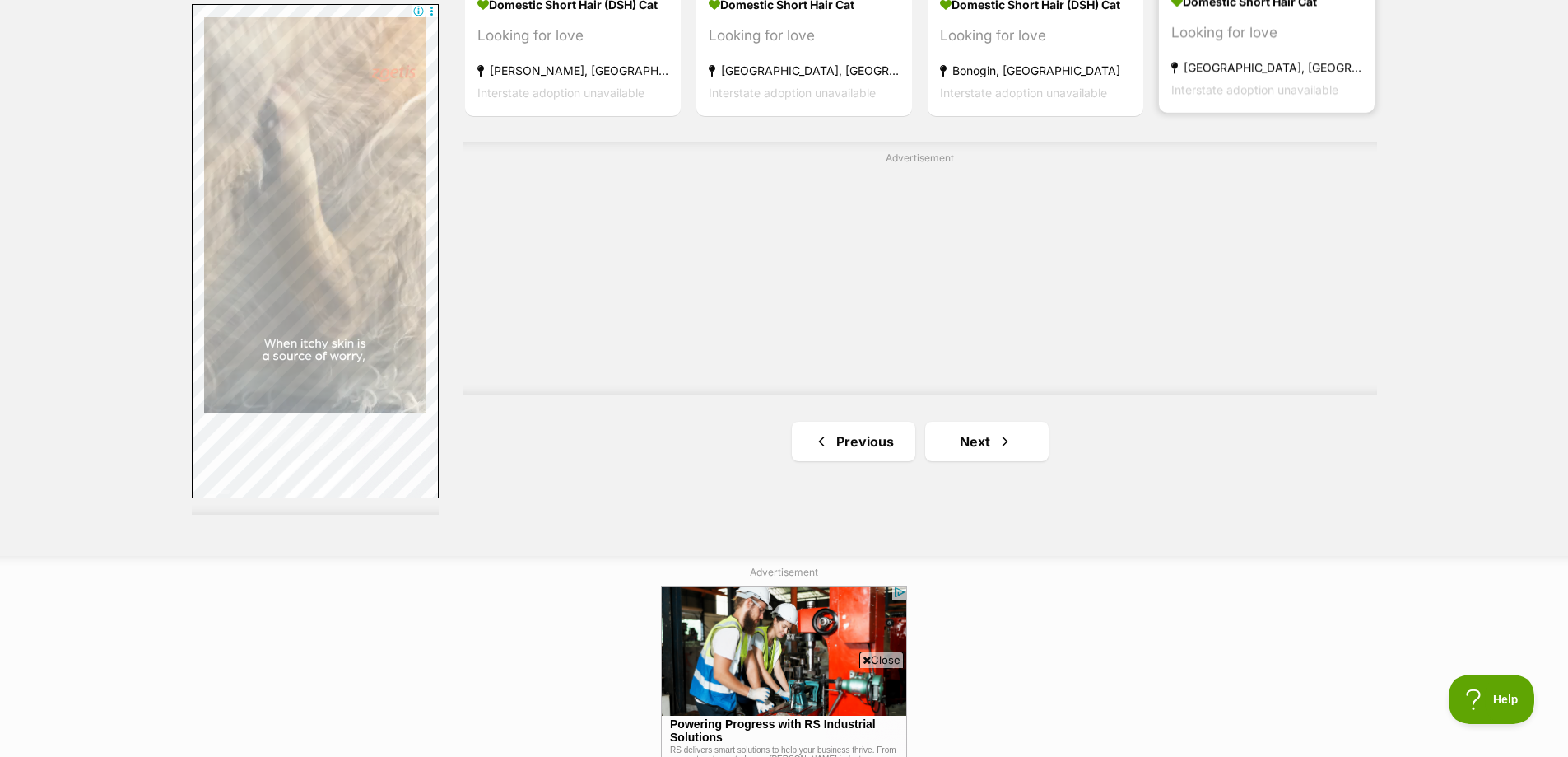
scroll to position [2964, 0]
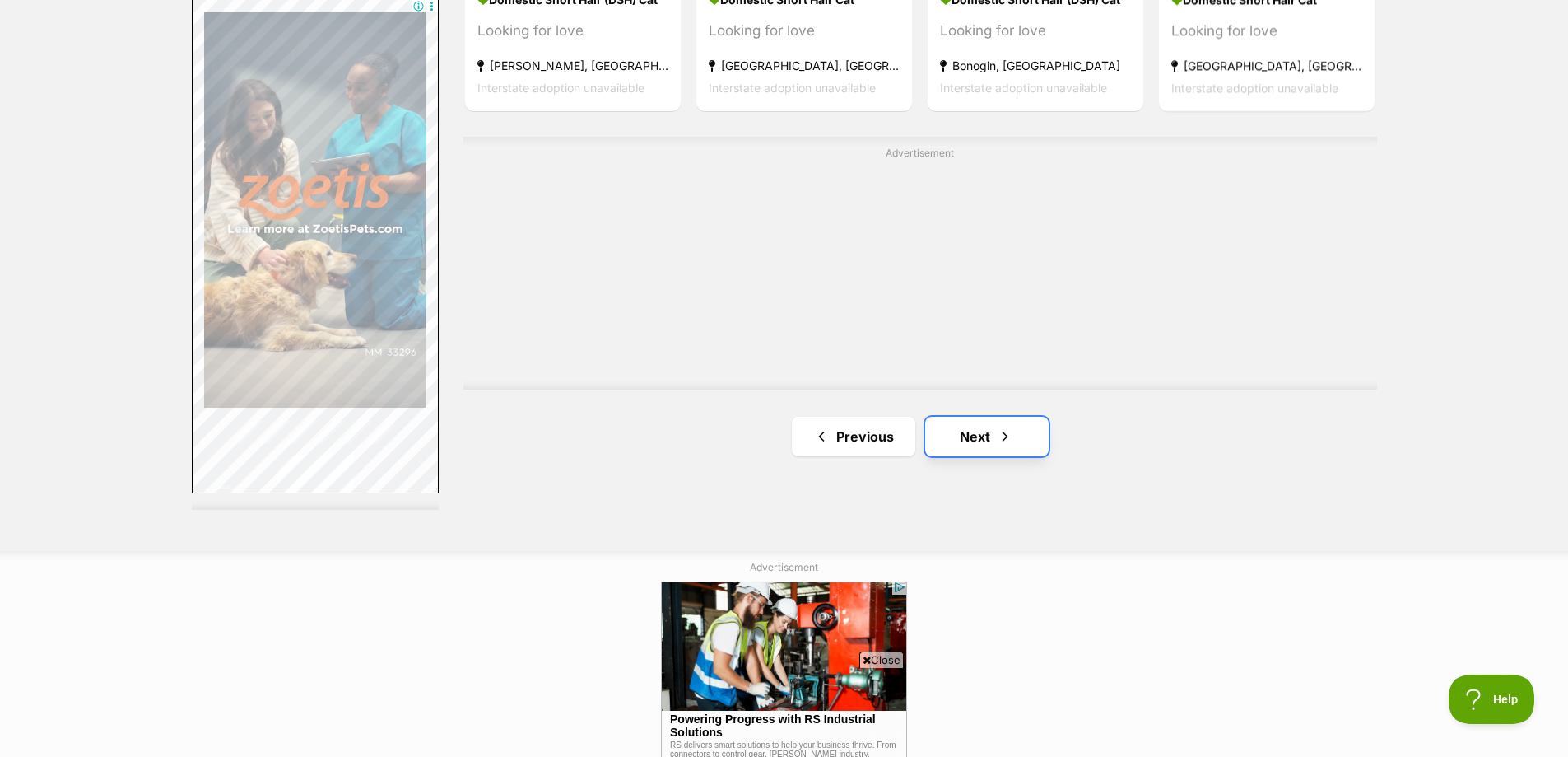
click at [982, 439] on link "Next" at bounding box center [987, 436] width 123 height 40
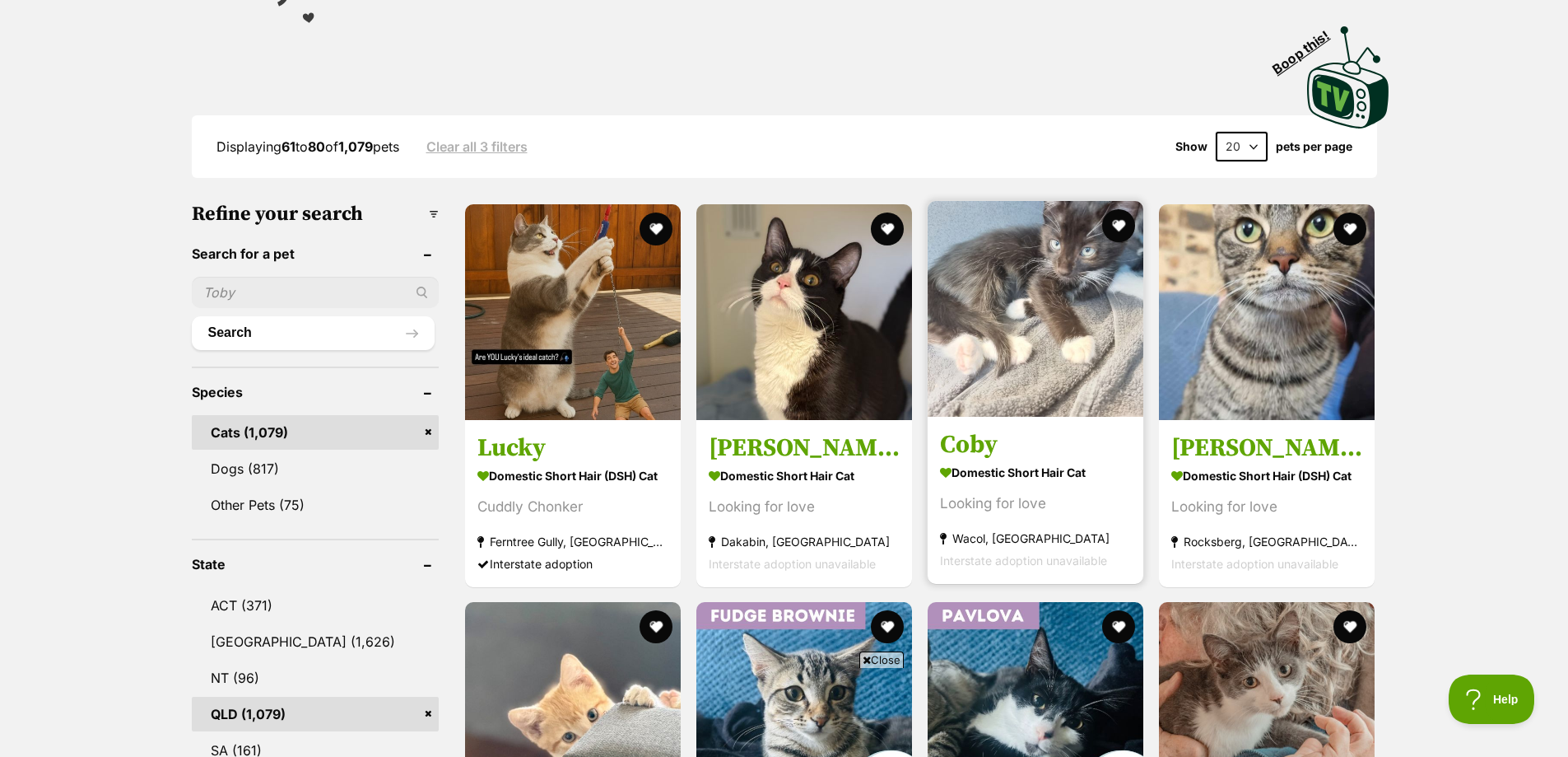
click at [1053, 326] on img at bounding box center [1035, 309] width 216 height 216
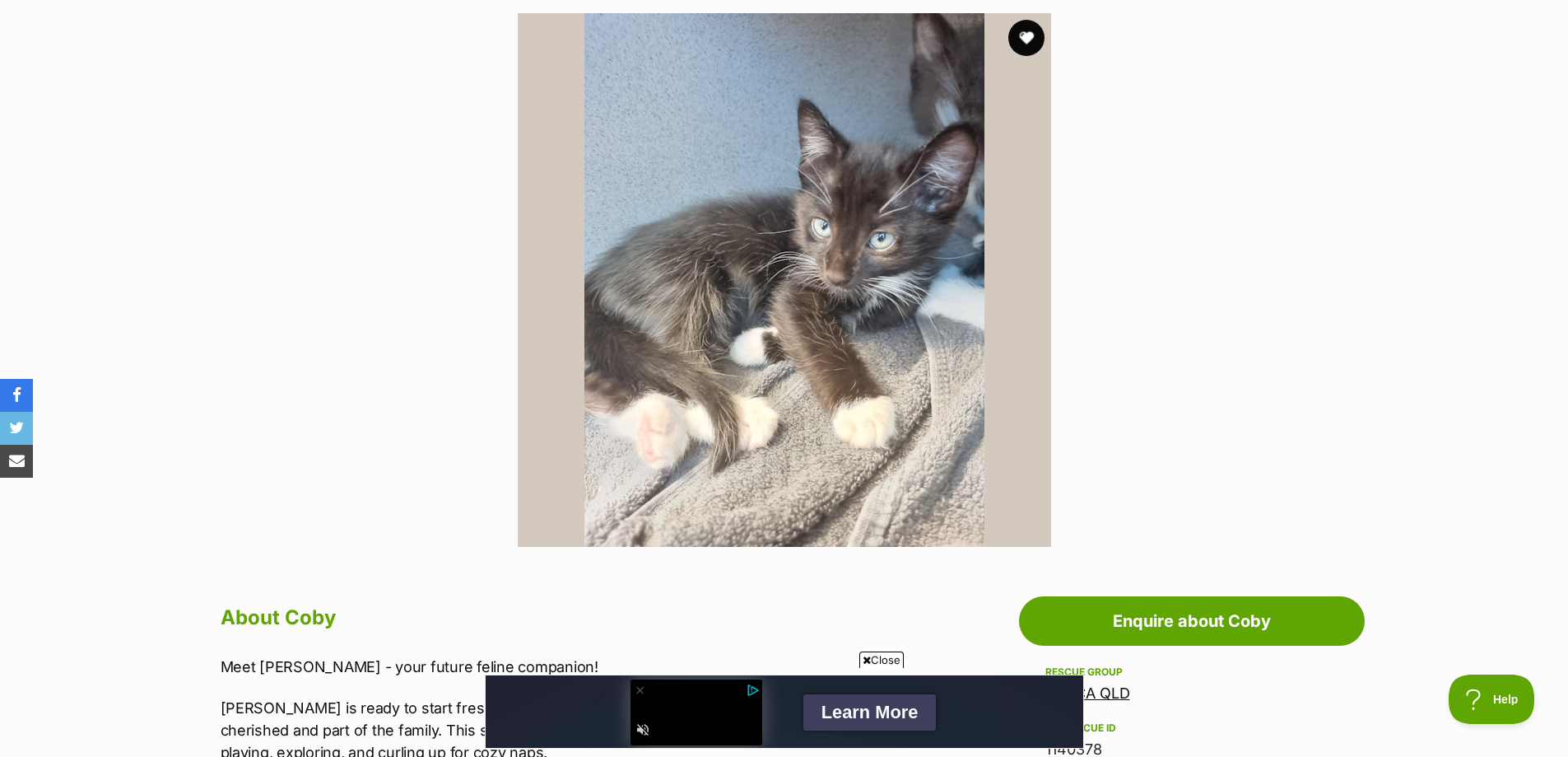
click at [1020, 30] on button "favourite" at bounding box center [1026, 37] width 36 height 36
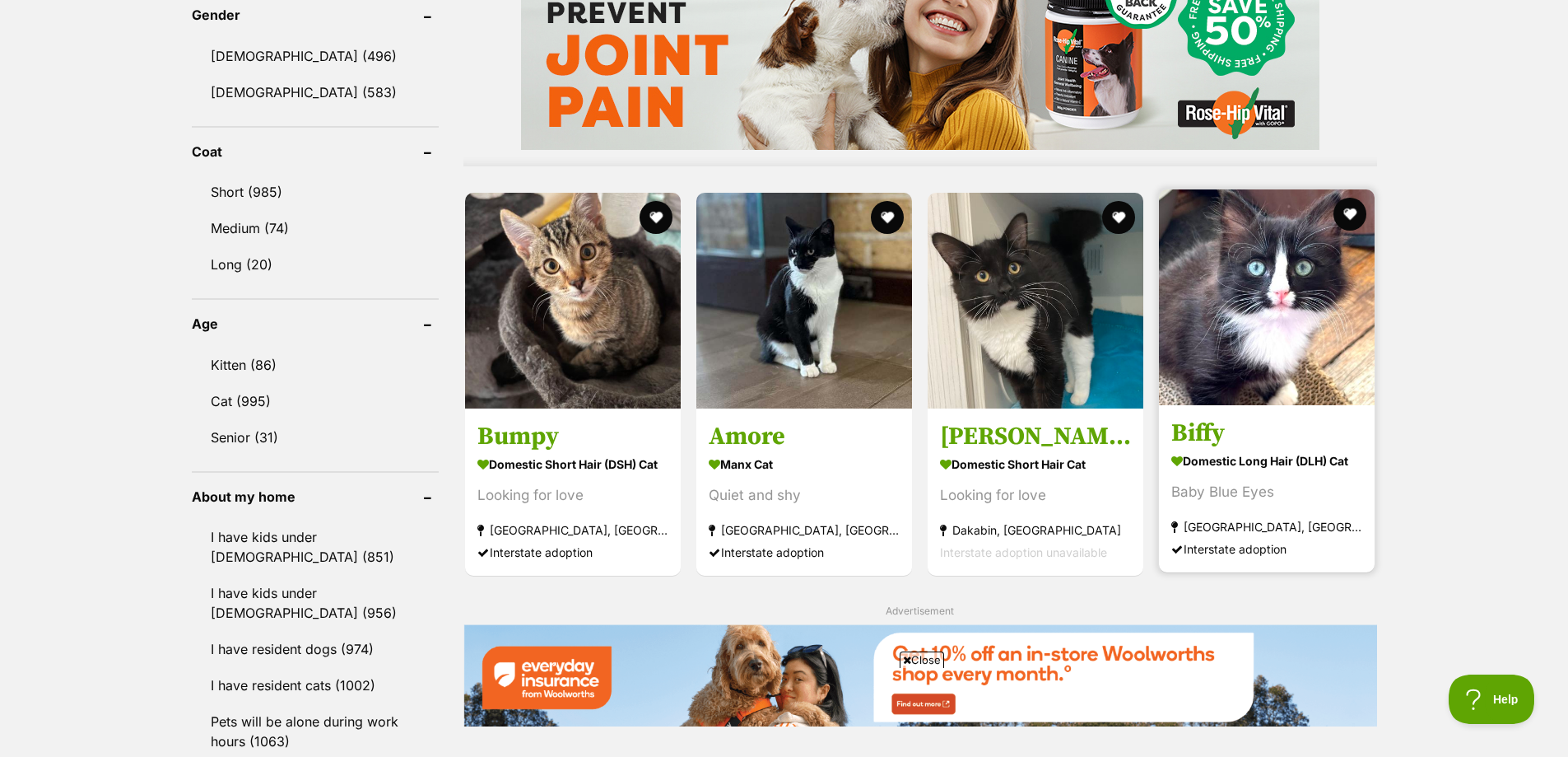
click at [1254, 320] on img at bounding box center [1266, 297] width 216 height 216
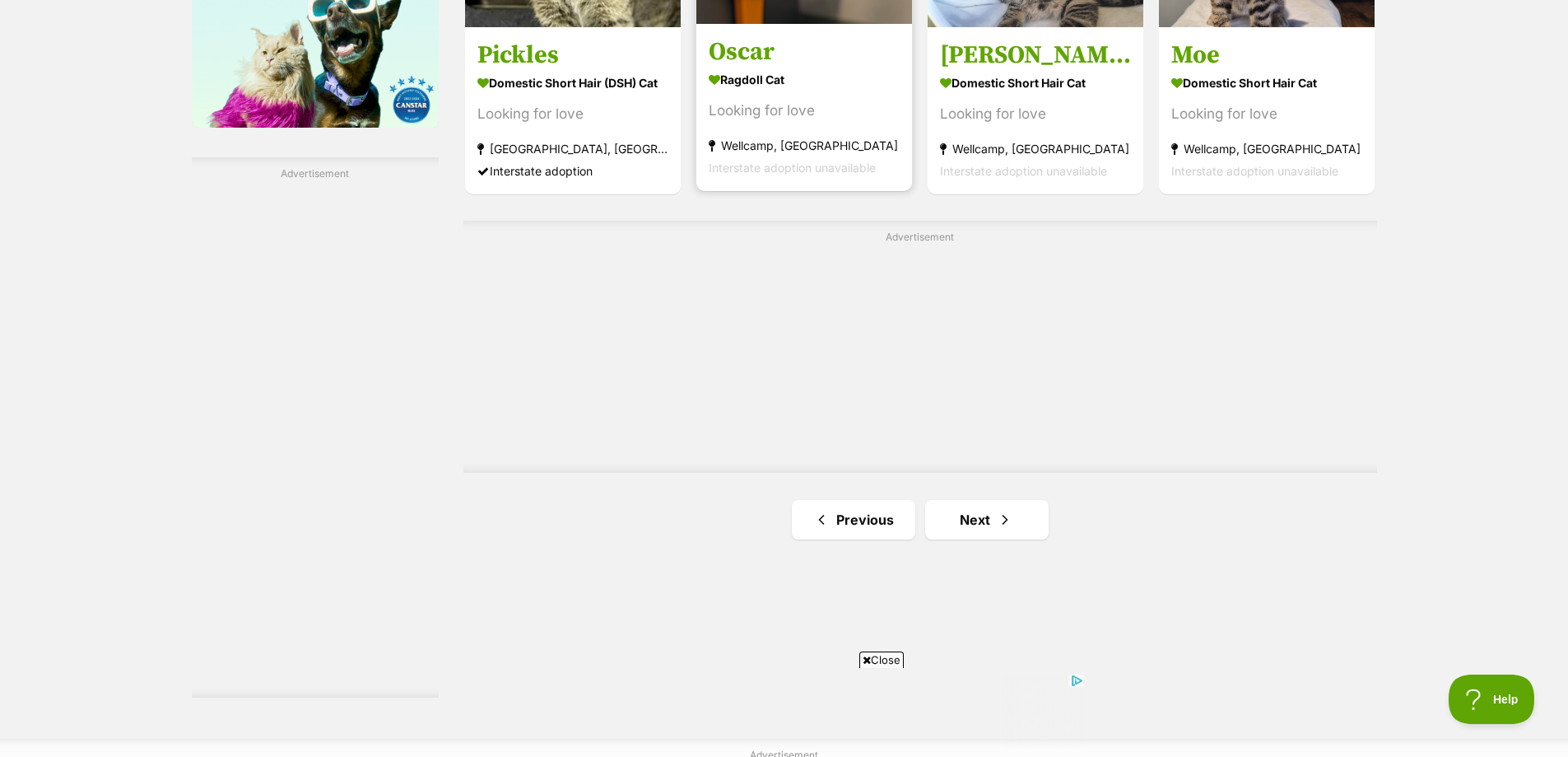
scroll to position [2854, 0]
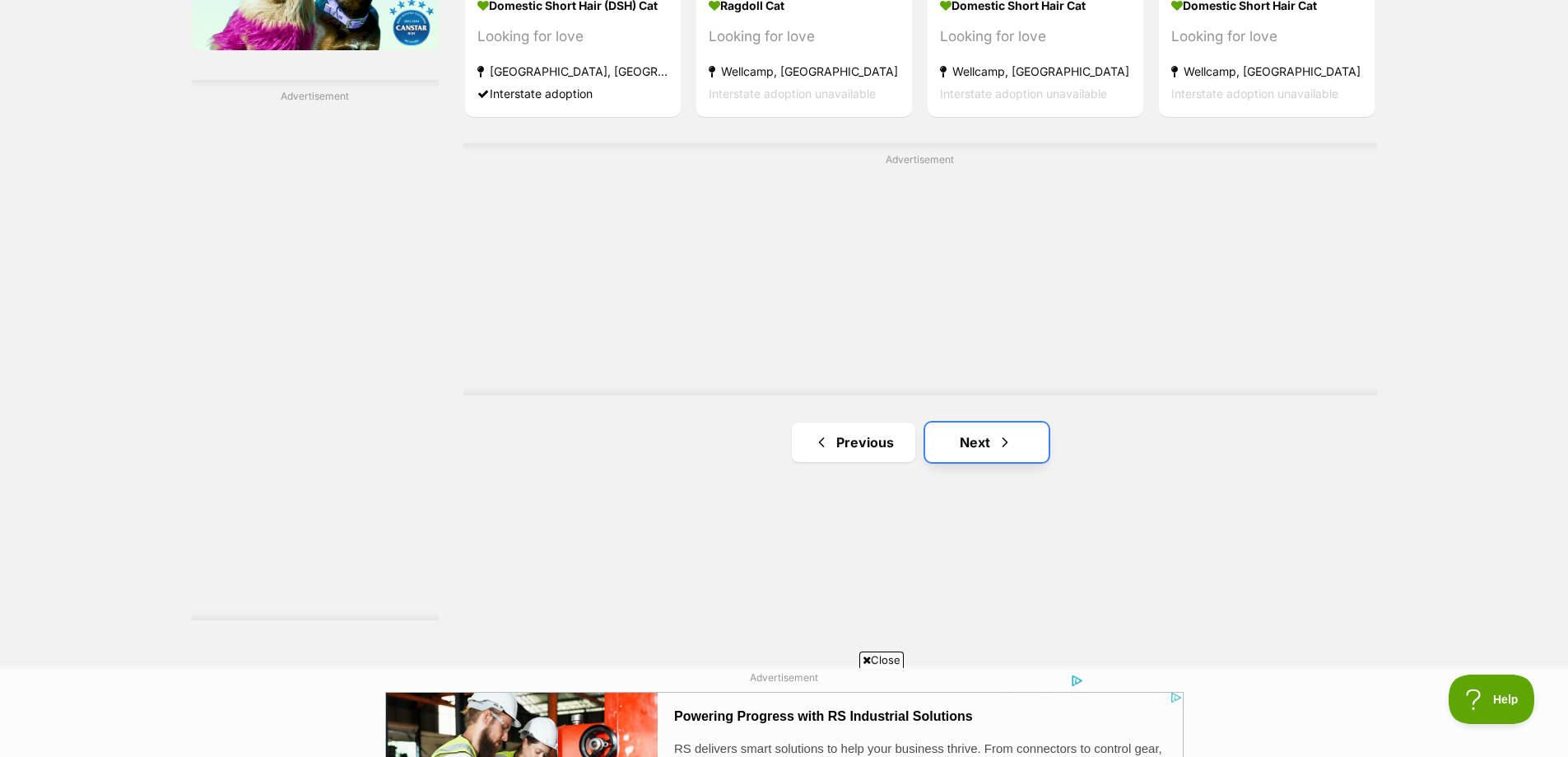
click at [982, 452] on link "Next" at bounding box center [987, 442] width 123 height 40
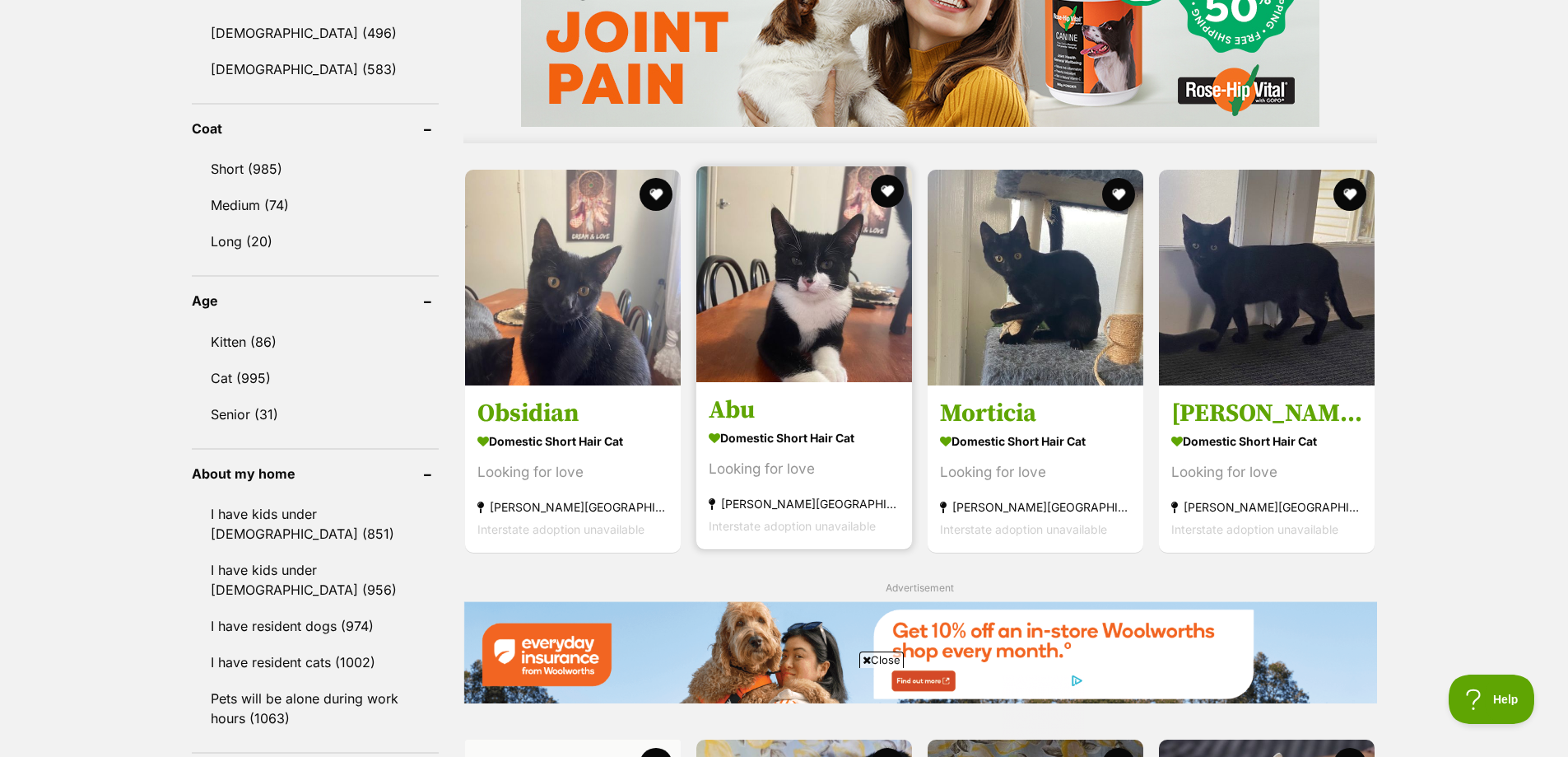
scroll to position [1428, 0]
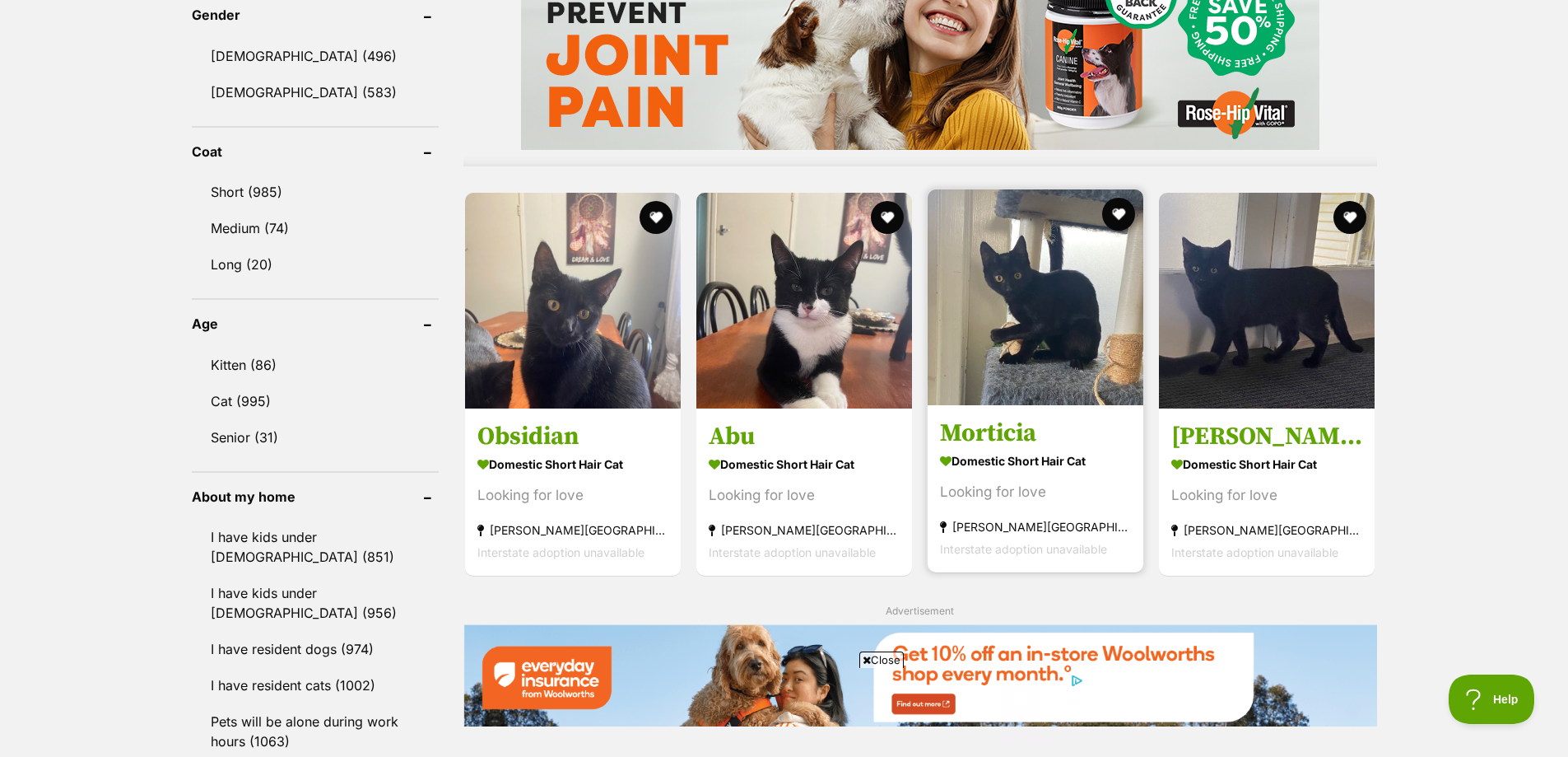
click at [1035, 309] on img at bounding box center [1035, 297] width 216 height 216
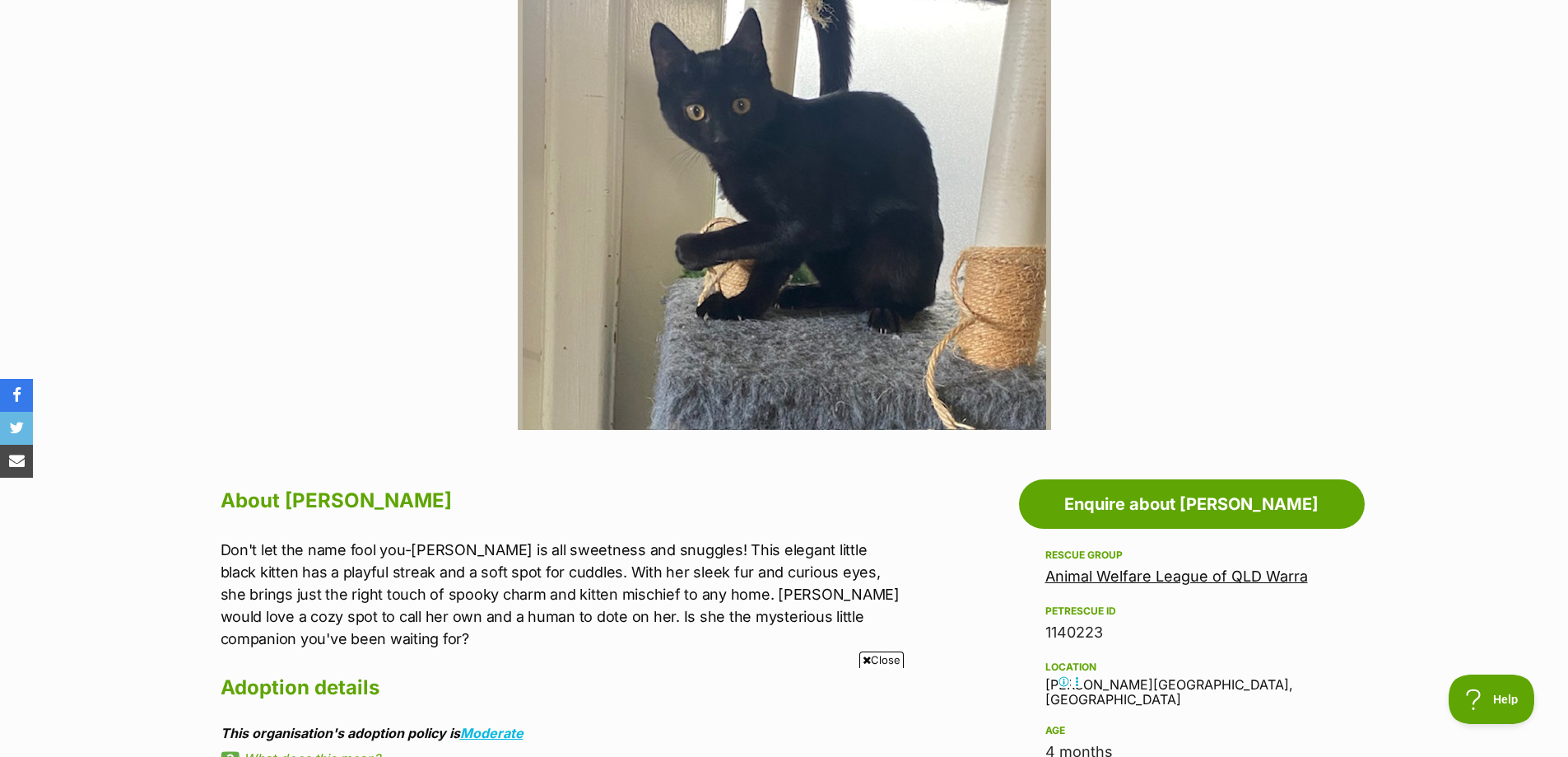
scroll to position [329, 0]
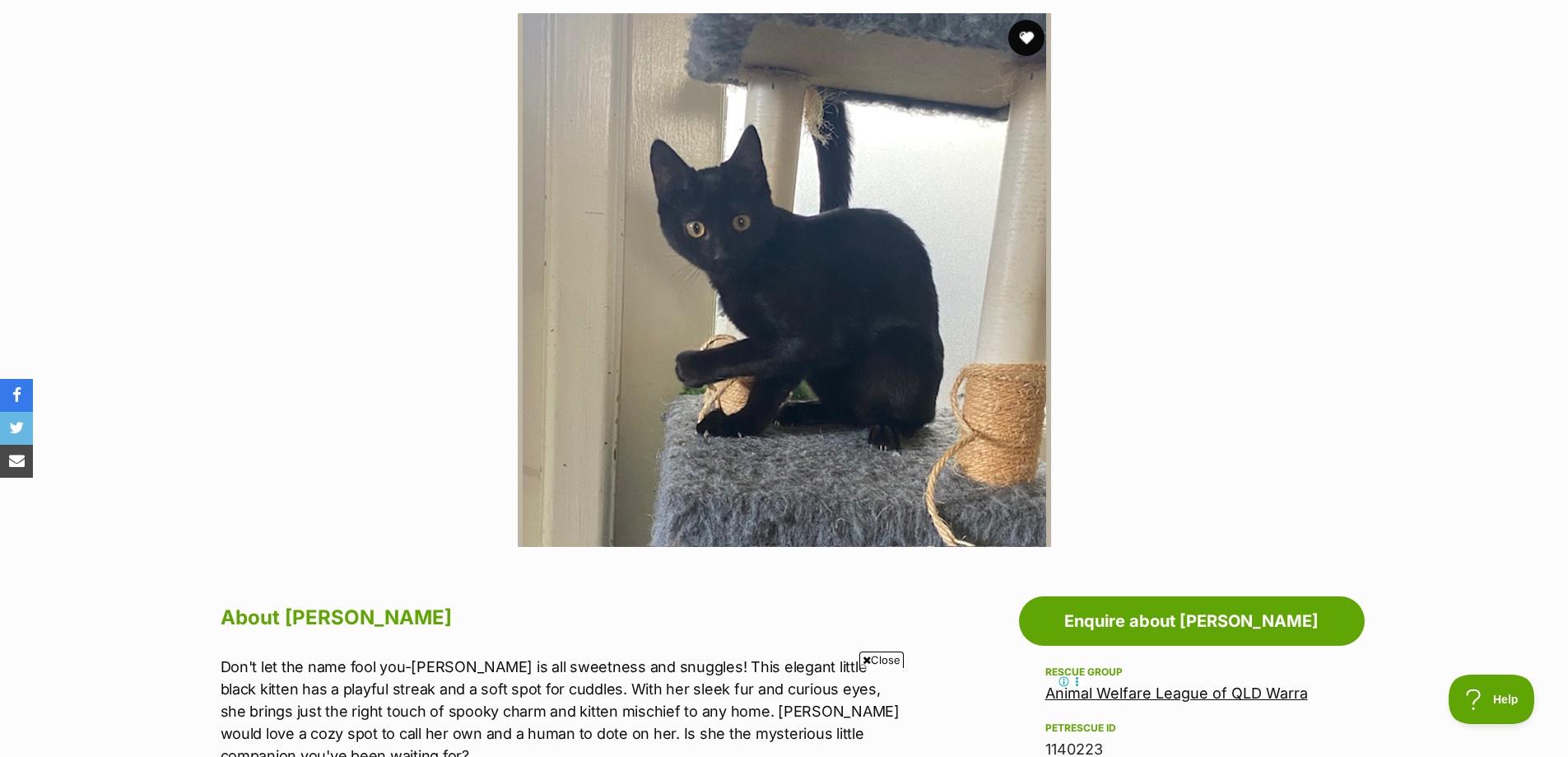
click at [1029, 38] on button "favourite" at bounding box center [1026, 37] width 36 height 36
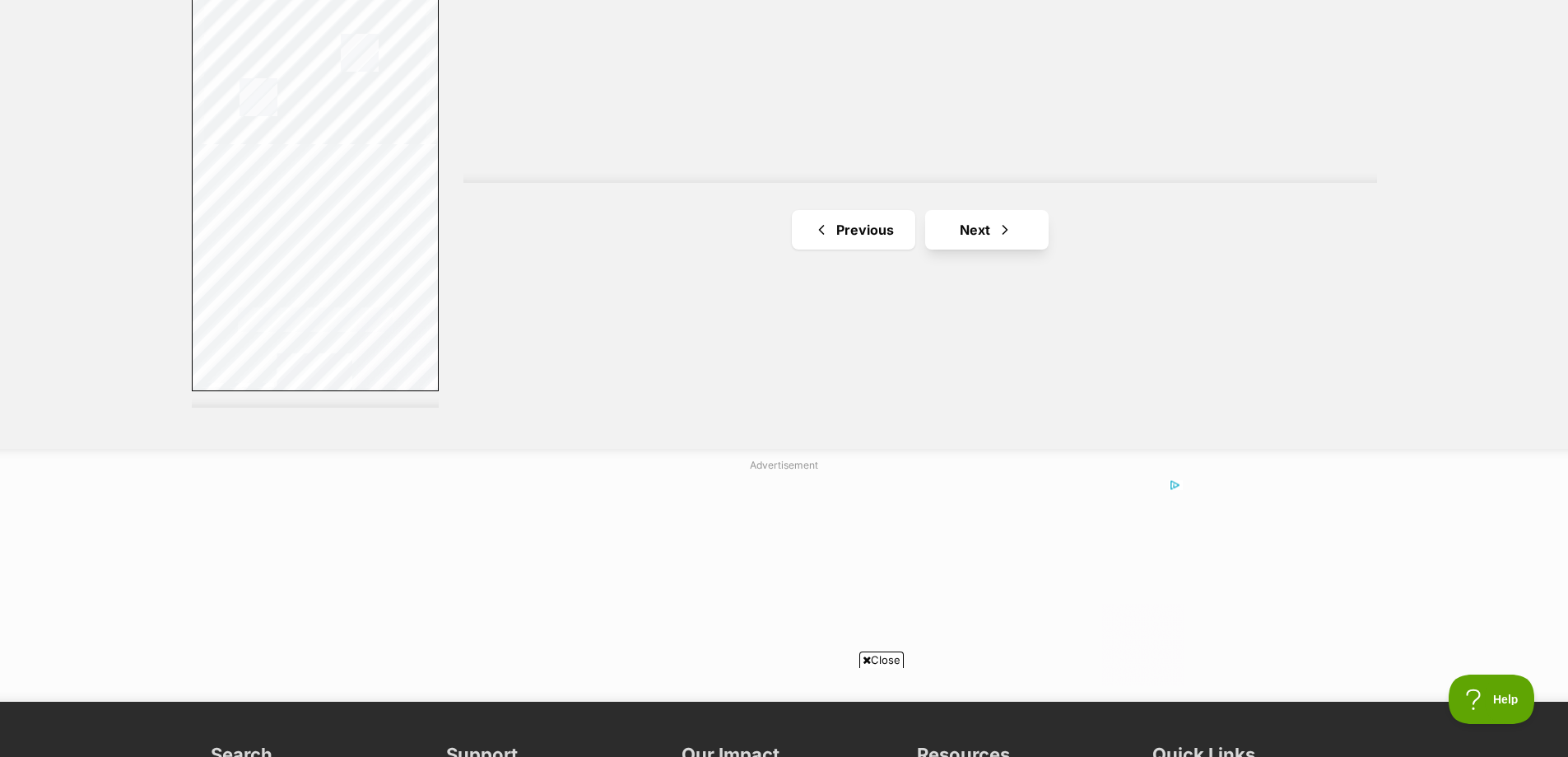
scroll to position [3074, 0]
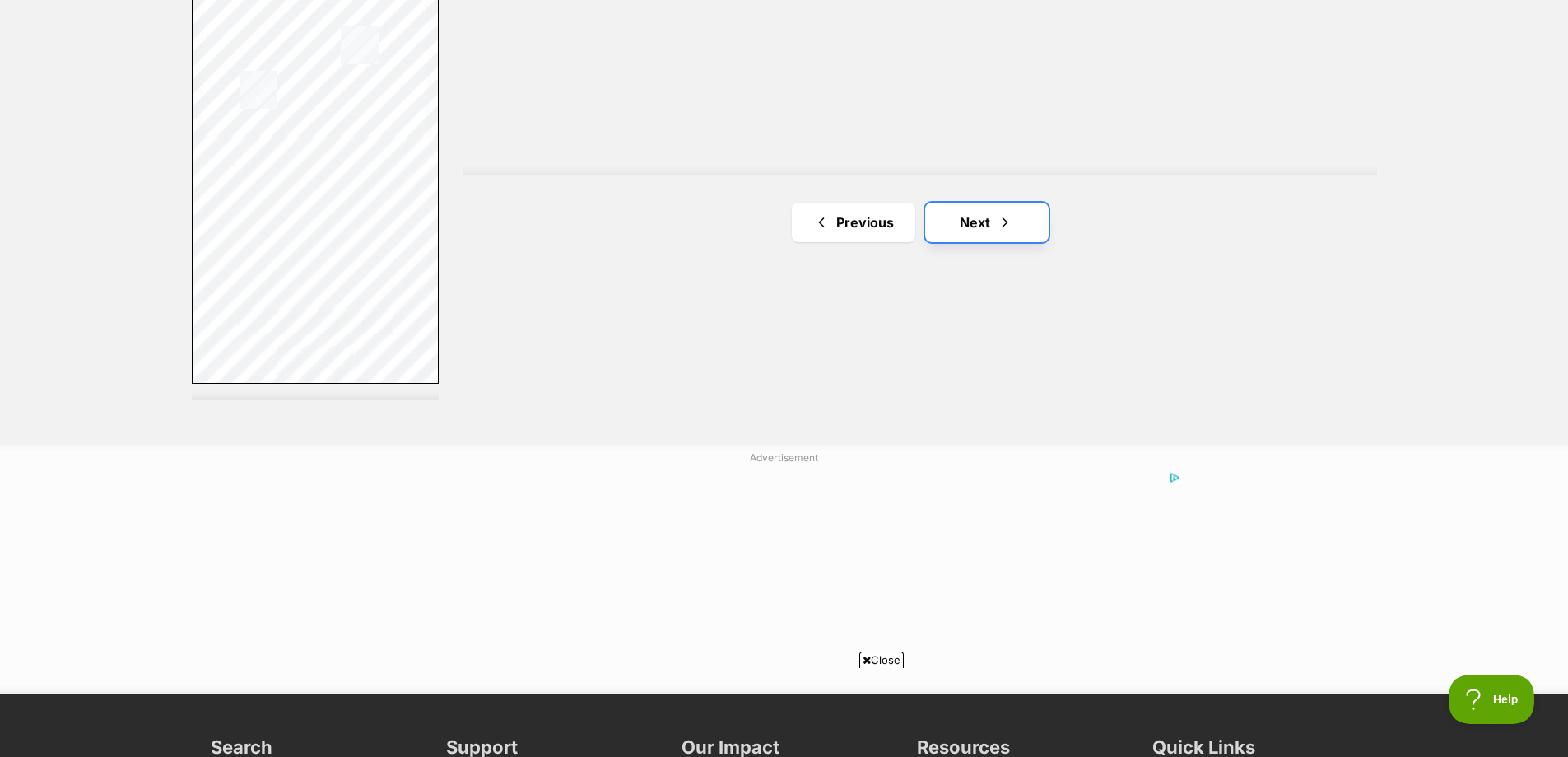
click at [984, 223] on link "Next" at bounding box center [987, 222] width 123 height 40
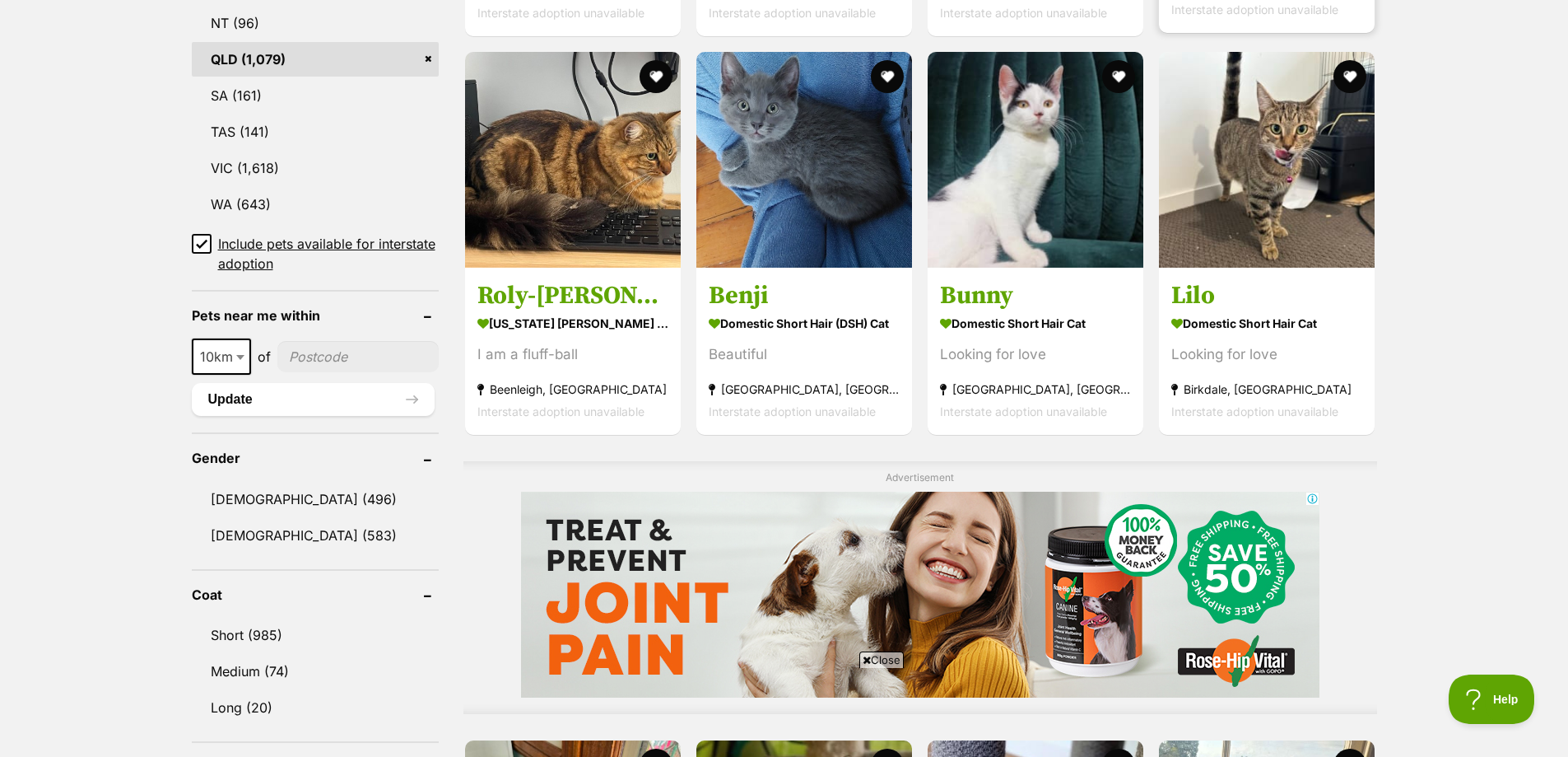
scroll to position [988, 0]
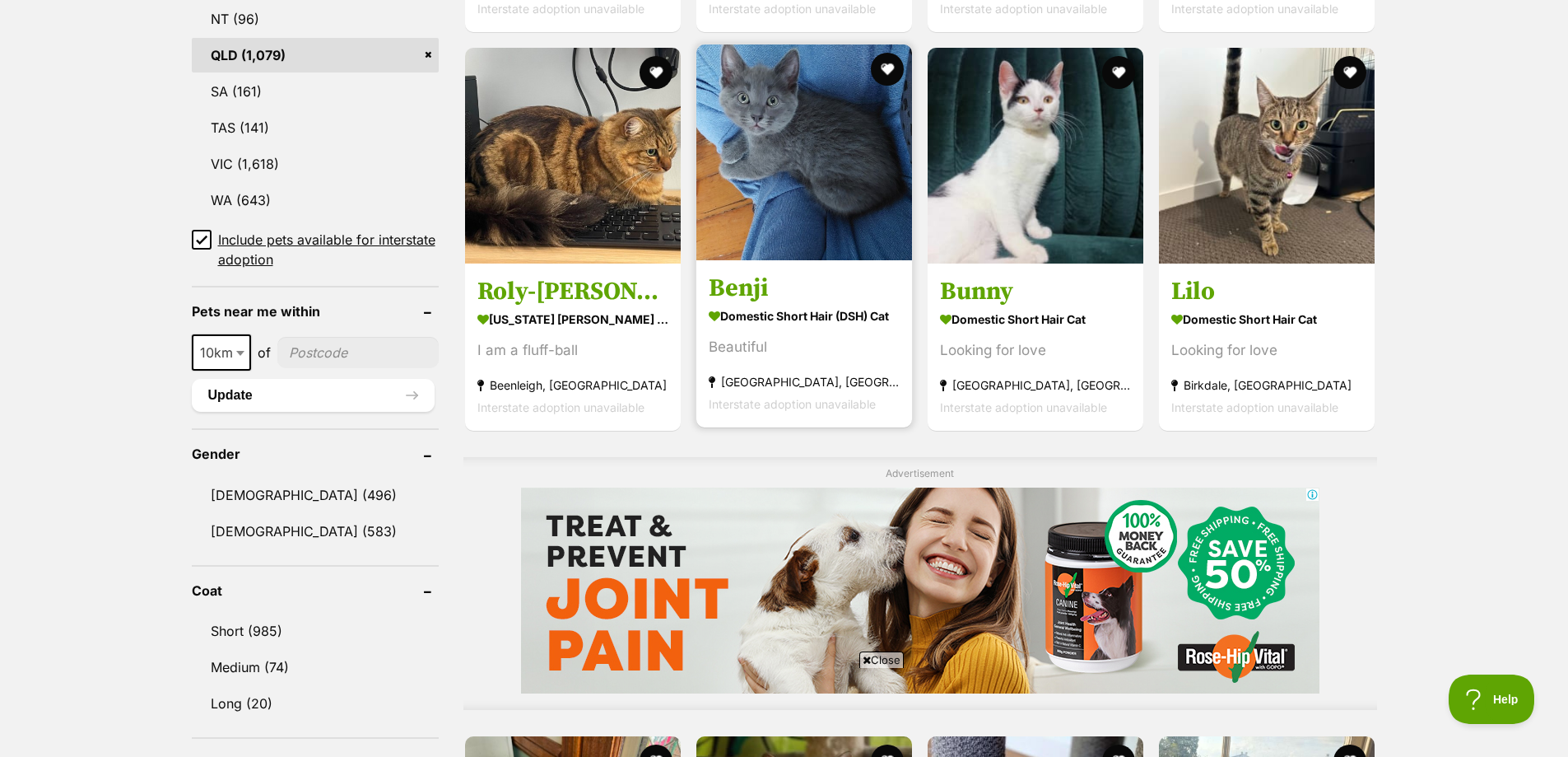
click at [819, 128] on img at bounding box center [804, 152] width 216 height 216
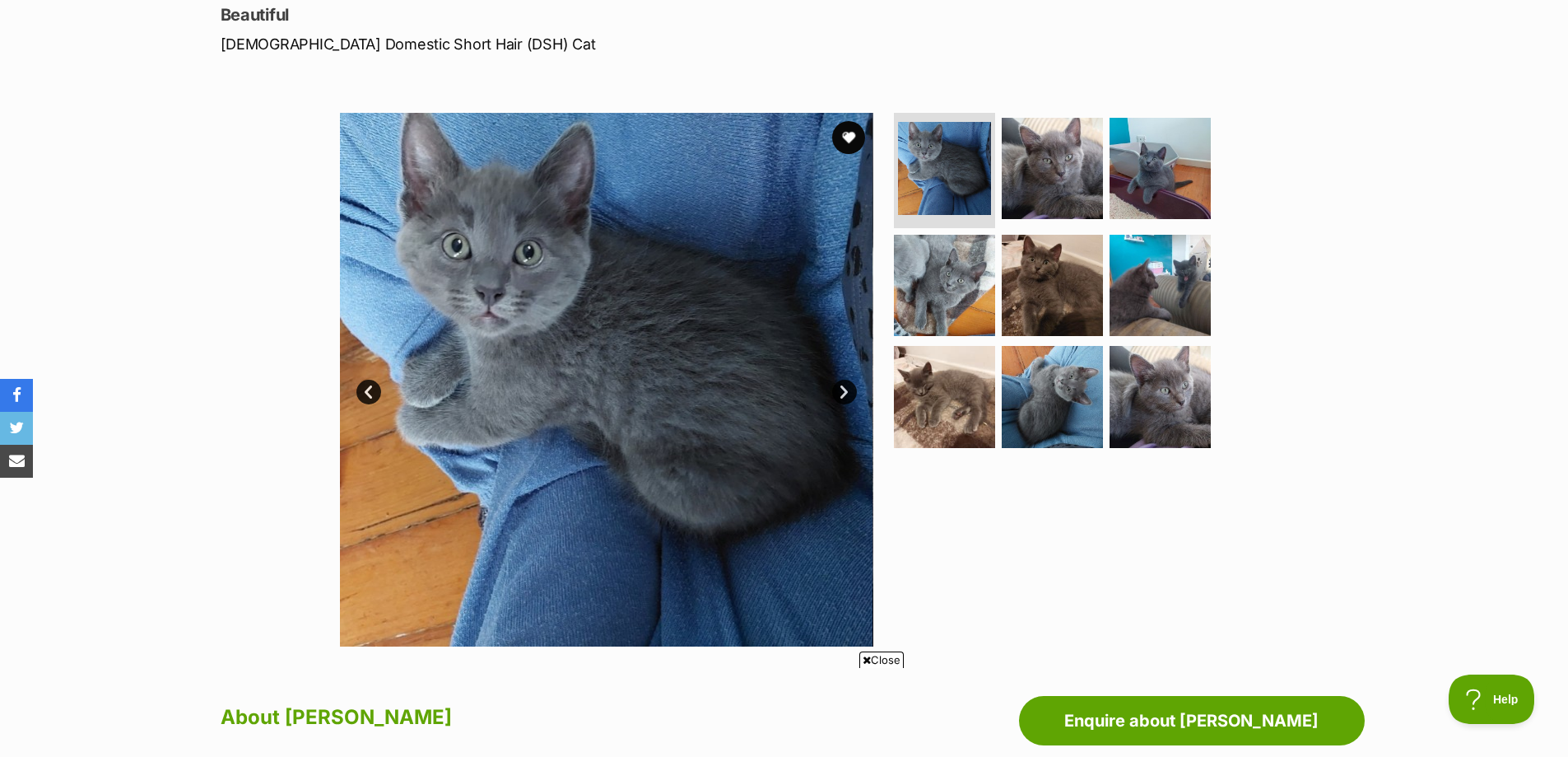
scroll to position [220, 0]
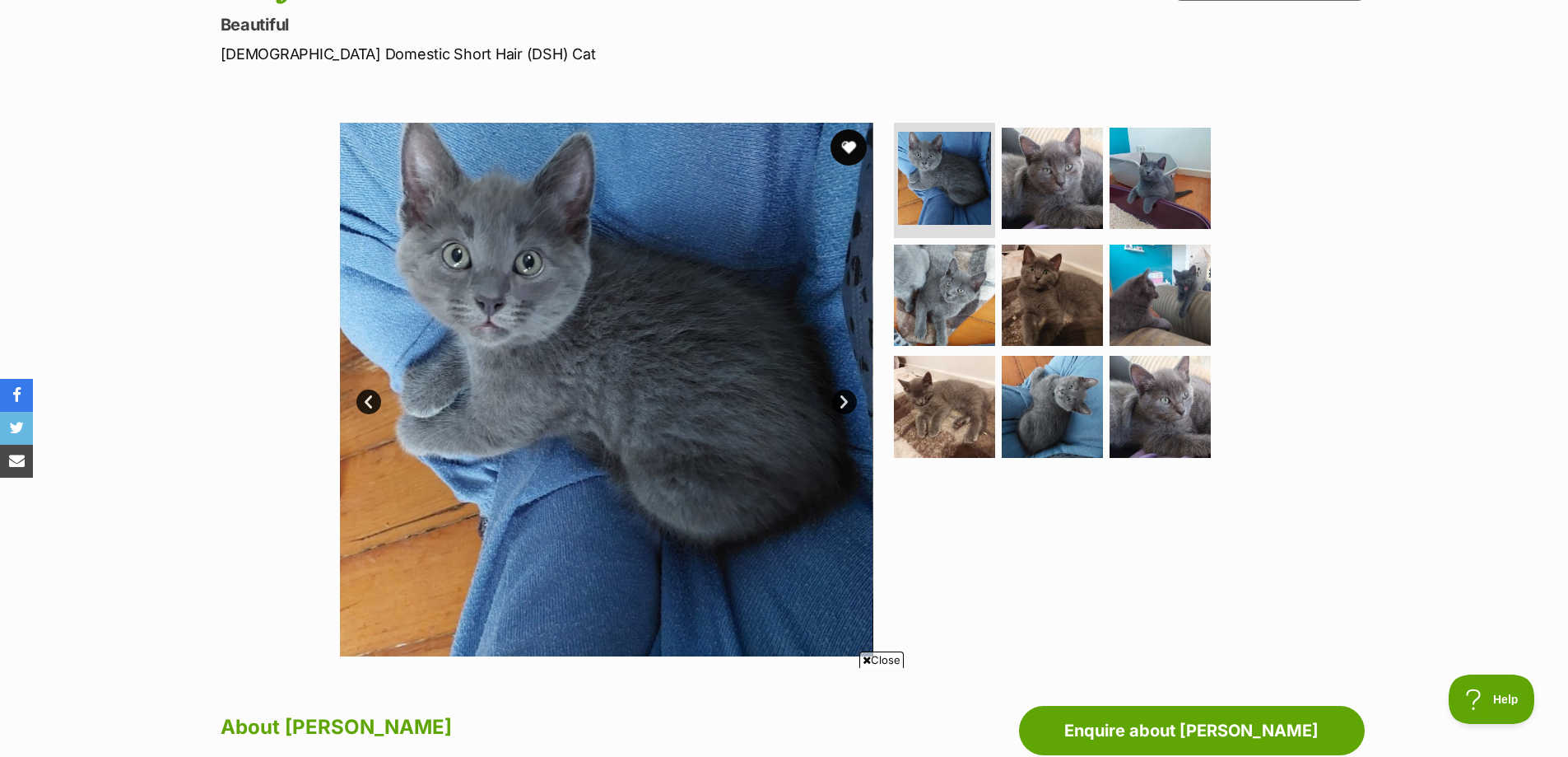
click at [849, 151] on button "favourite" at bounding box center [848, 147] width 36 height 36
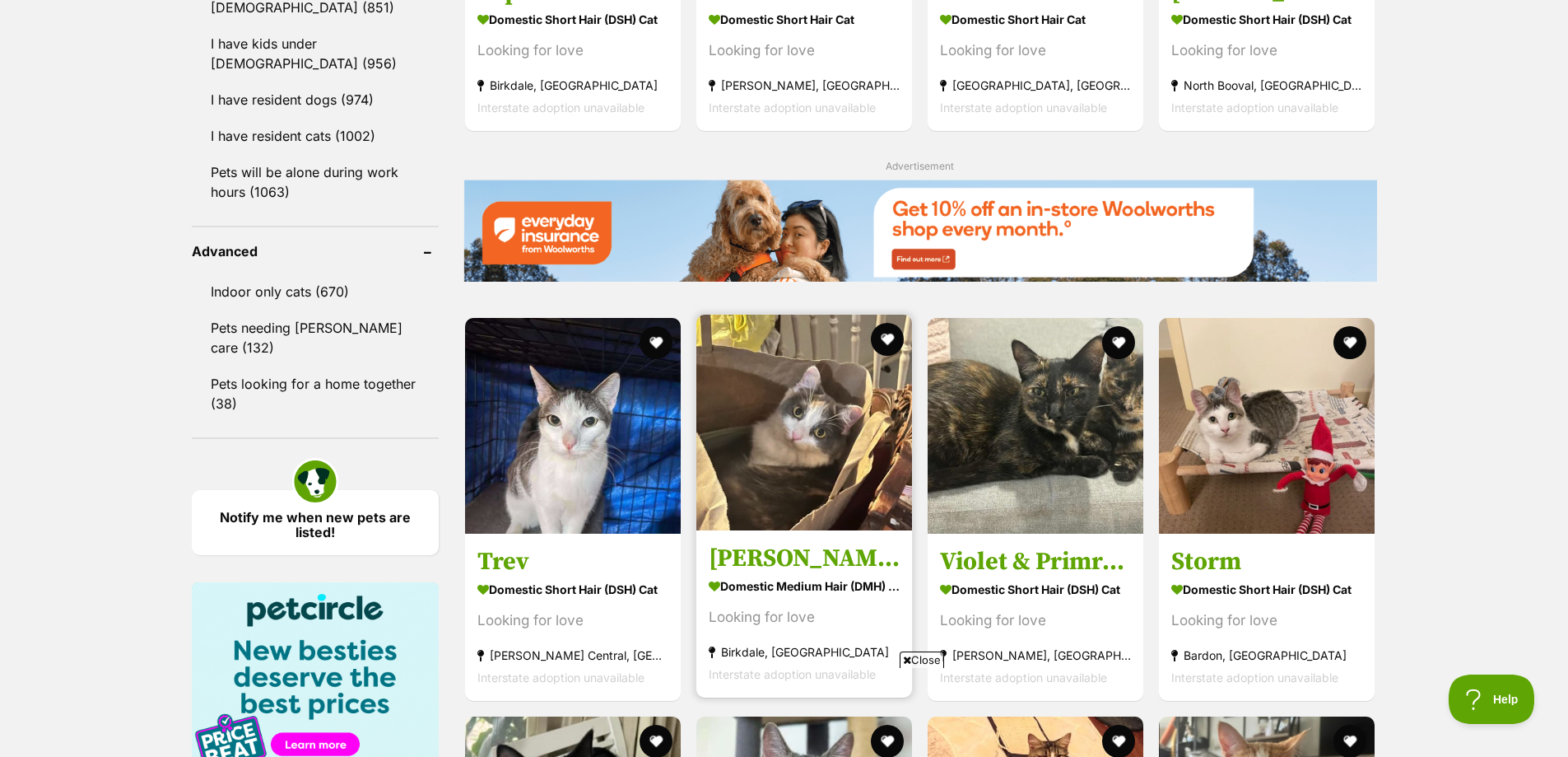
click at [839, 399] on img at bounding box center [804, 423] width 216 height 216
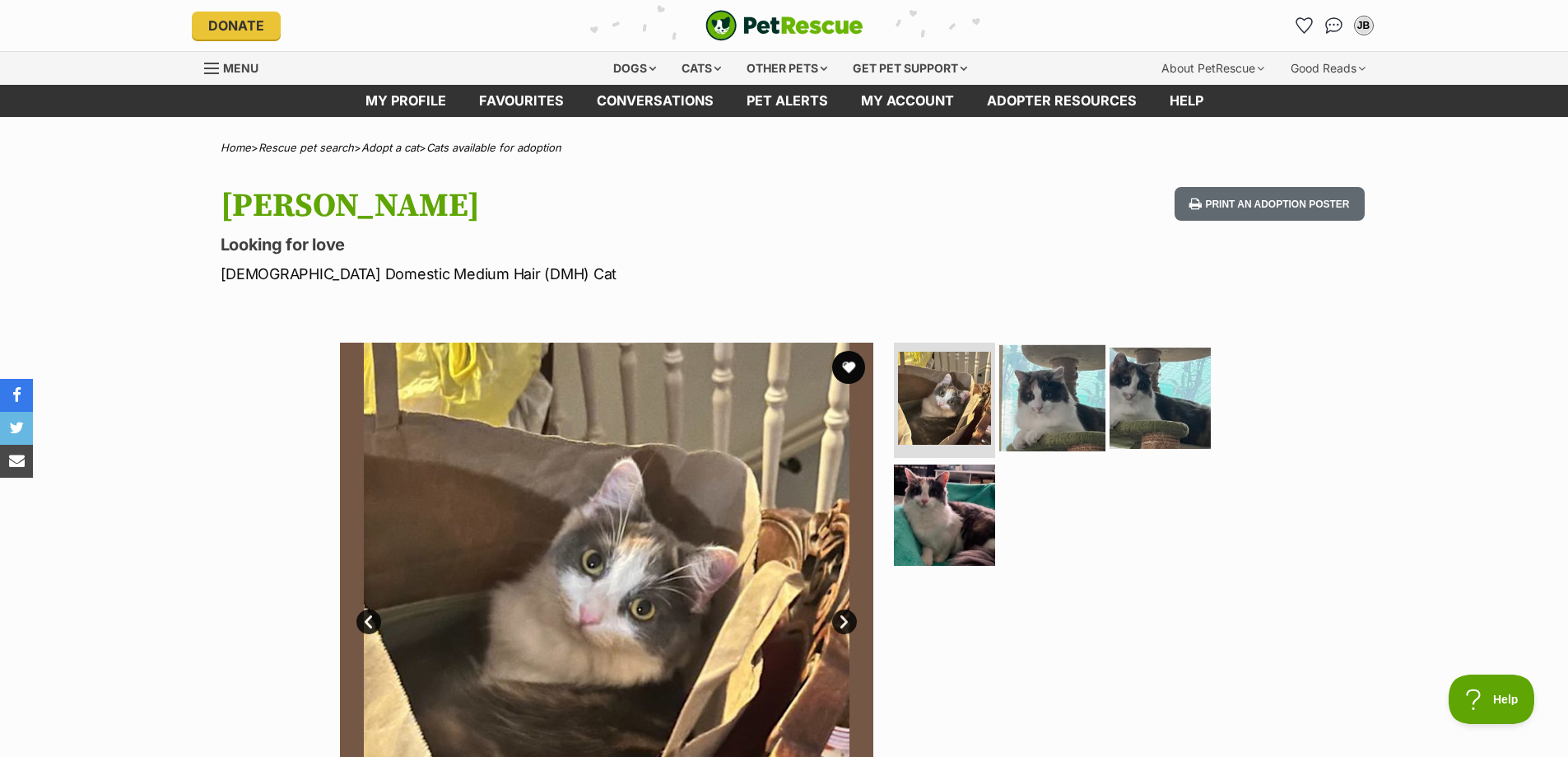
click at [1071, 404] on img at bounding box center [1052, 398] width 106 height 106
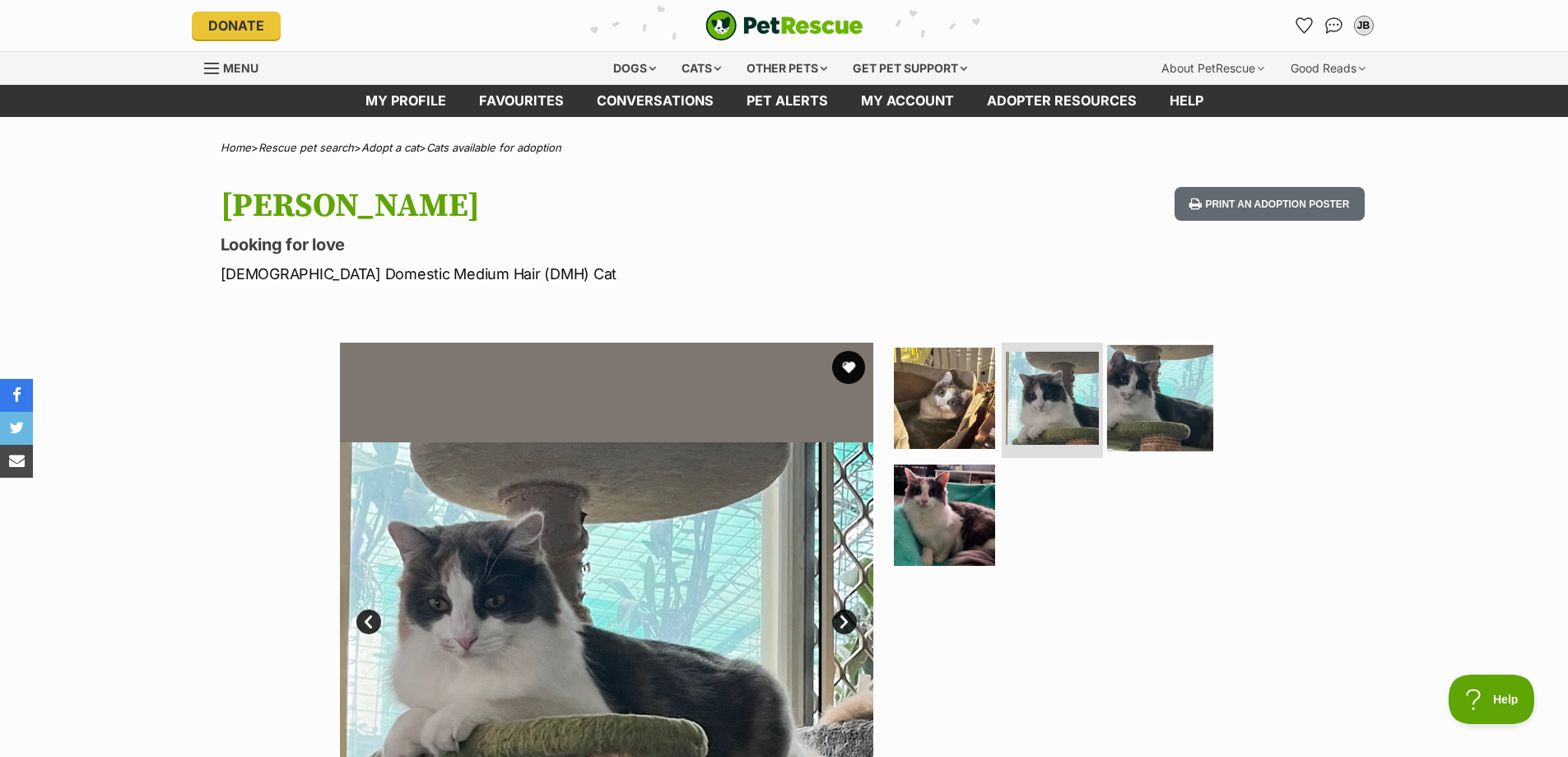
click at [1140, 387] on img at bounding box center [1160, 398] width 106 height 106
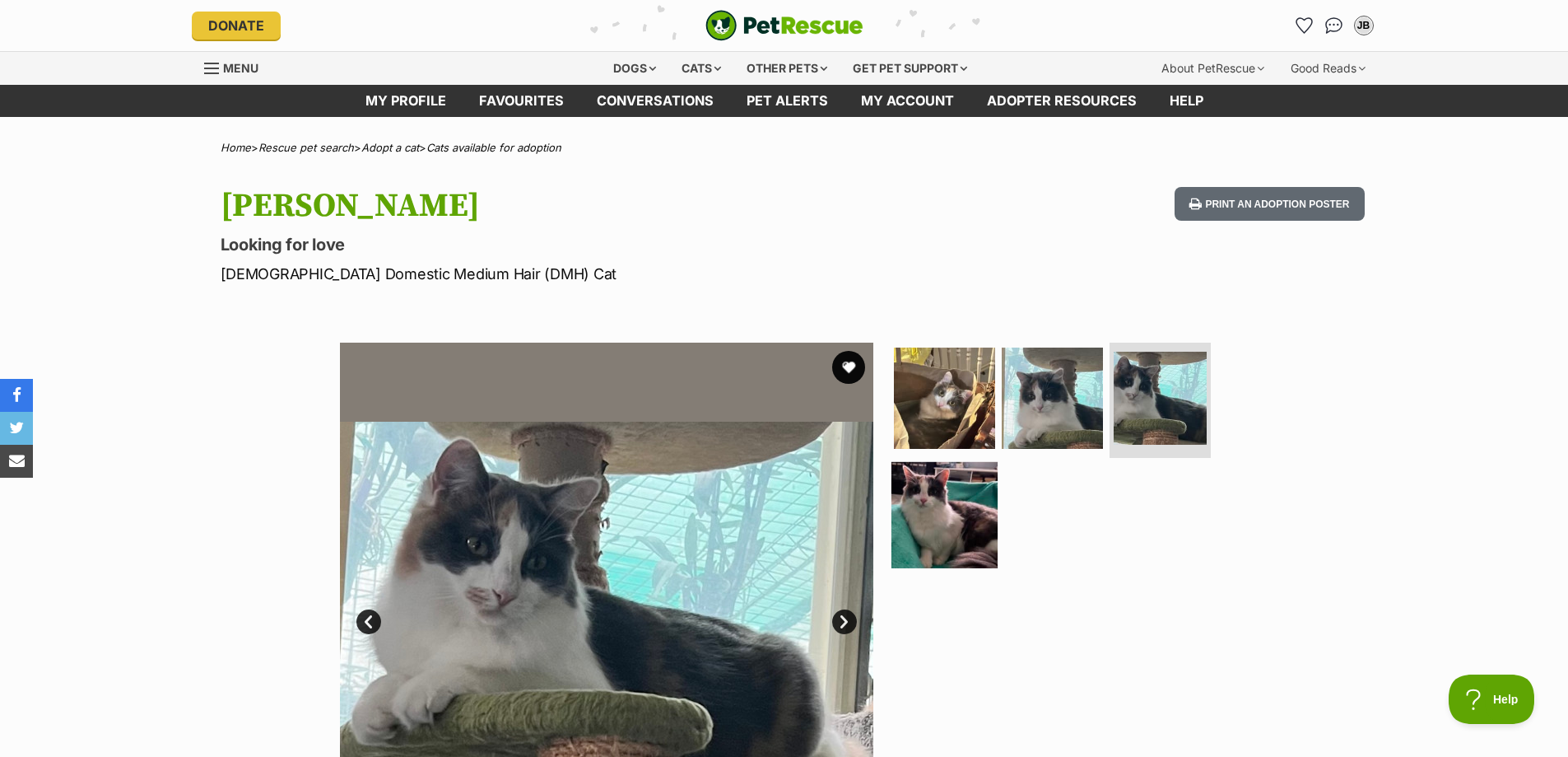
click at [923, 483] on img at bounding box center [945, 514] width 106 height 106
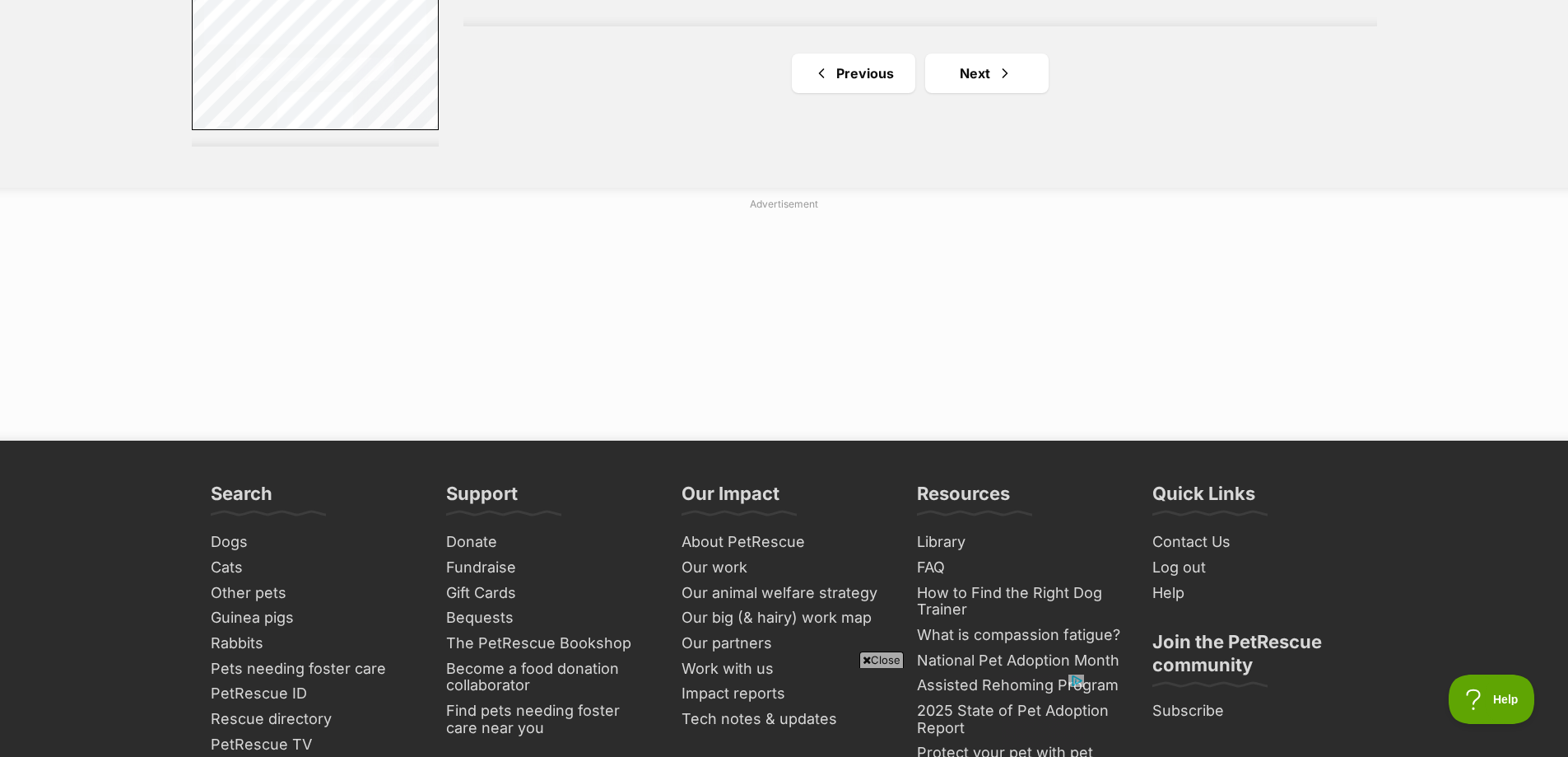
scroll to position [3394, 0]
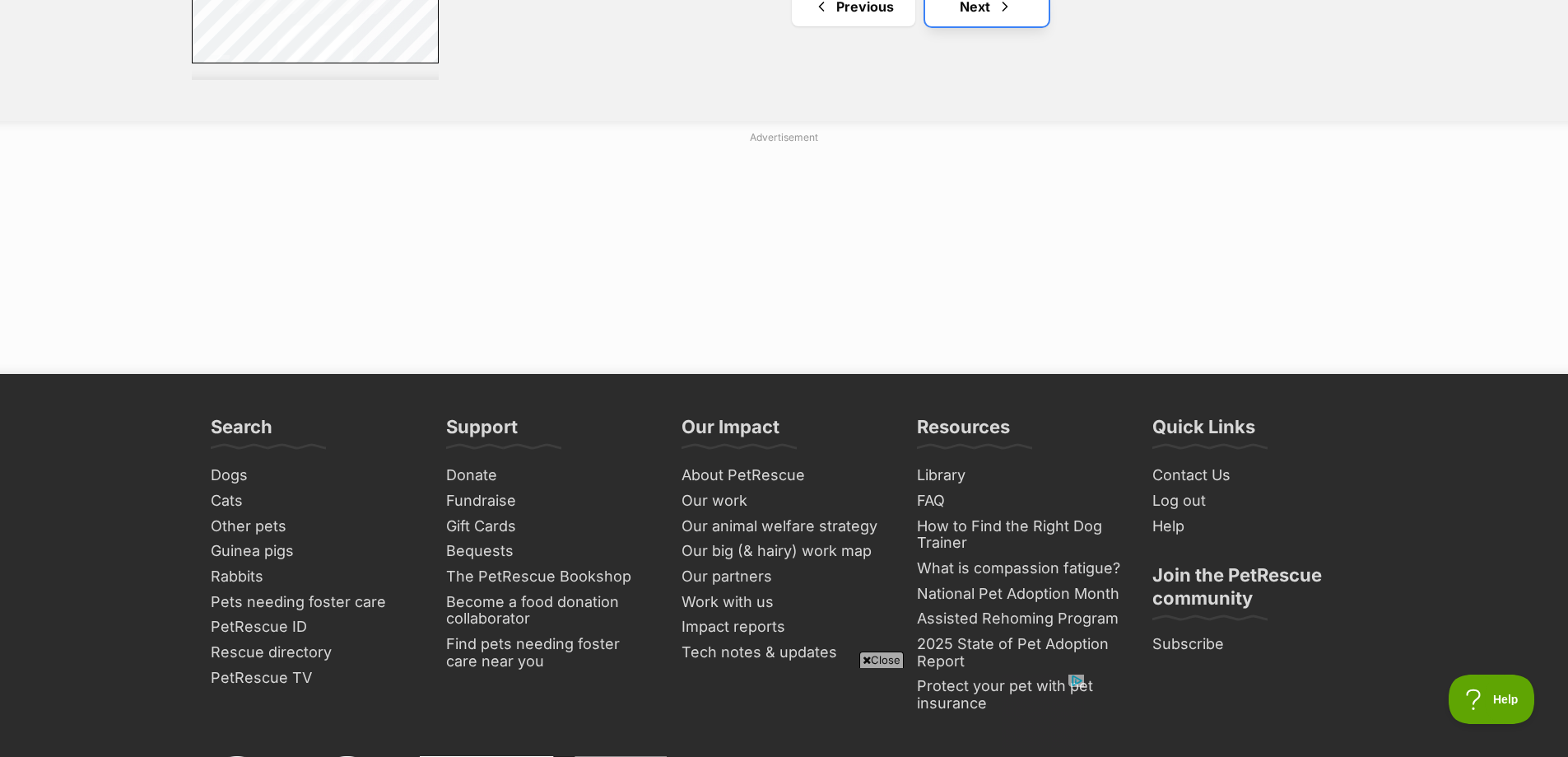
click at [997, 11] on span "Next page" at bounding box center [1004, 6] width 17 height 19
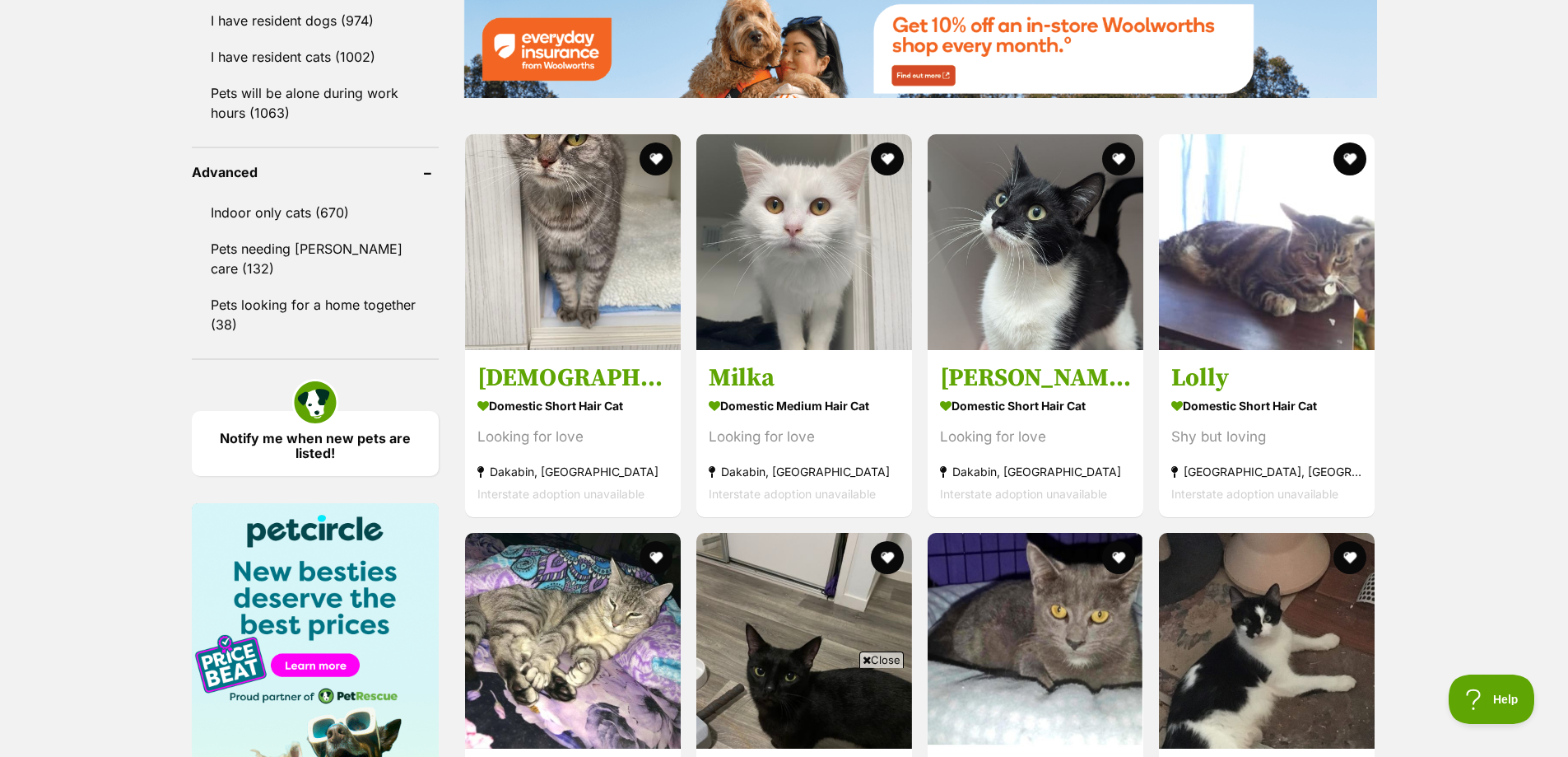
scroll to position [2086, 0]
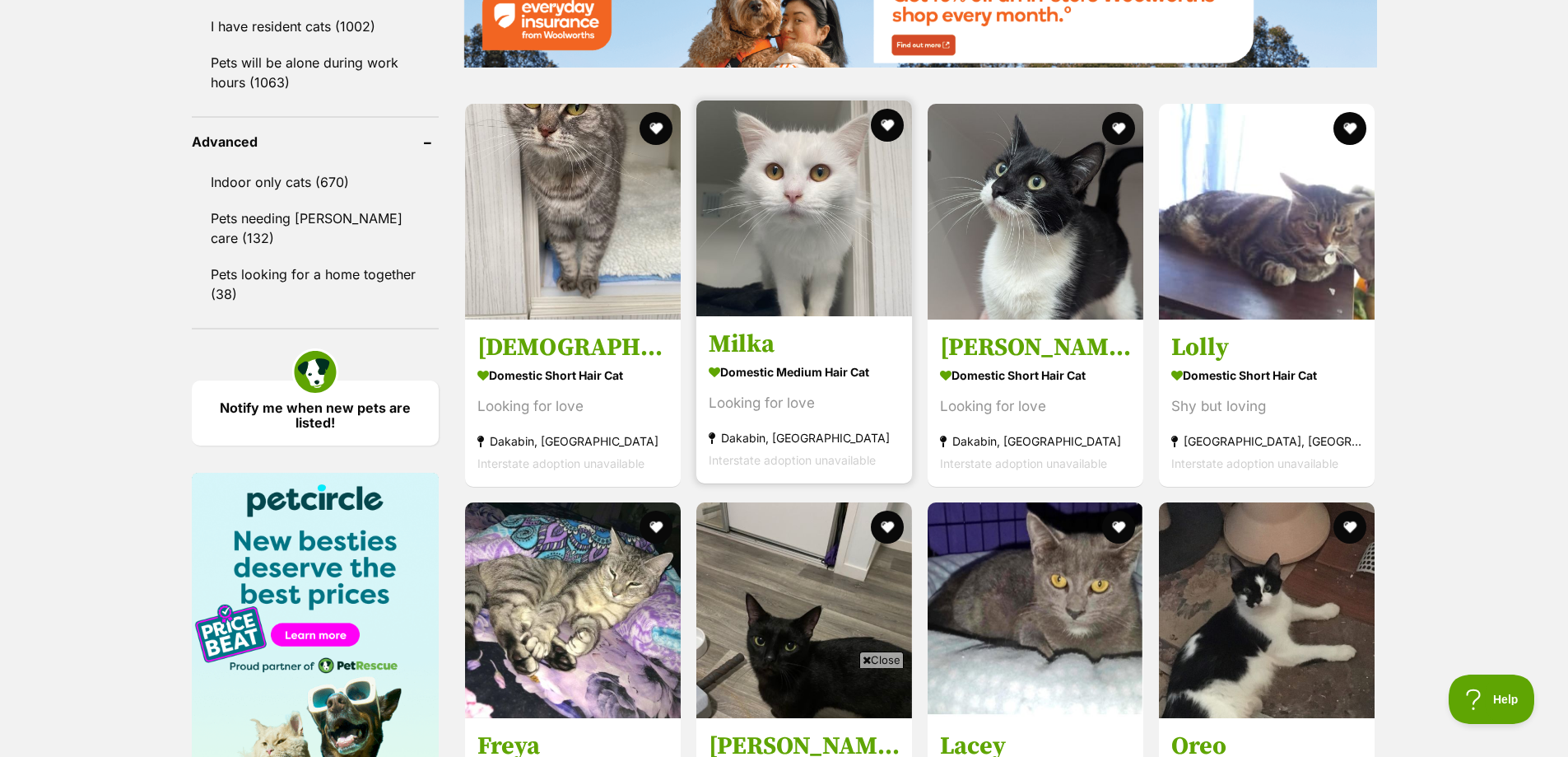
click at [803, 230] on img at bounding box center [804, 208] width 216 height 216
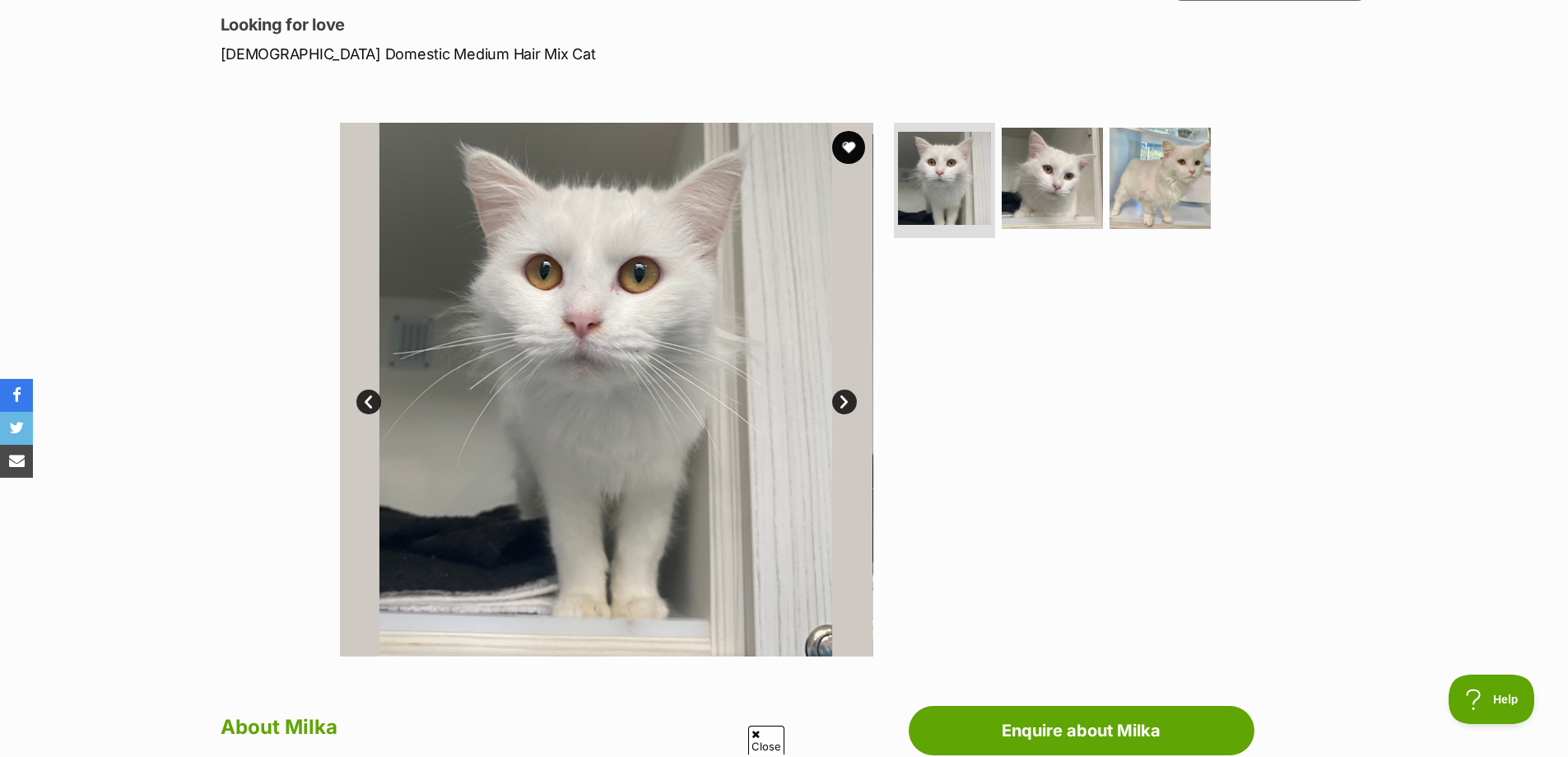
click at [850, 401] on link "Next" at bounding box center [845, 401] width 25 height 25
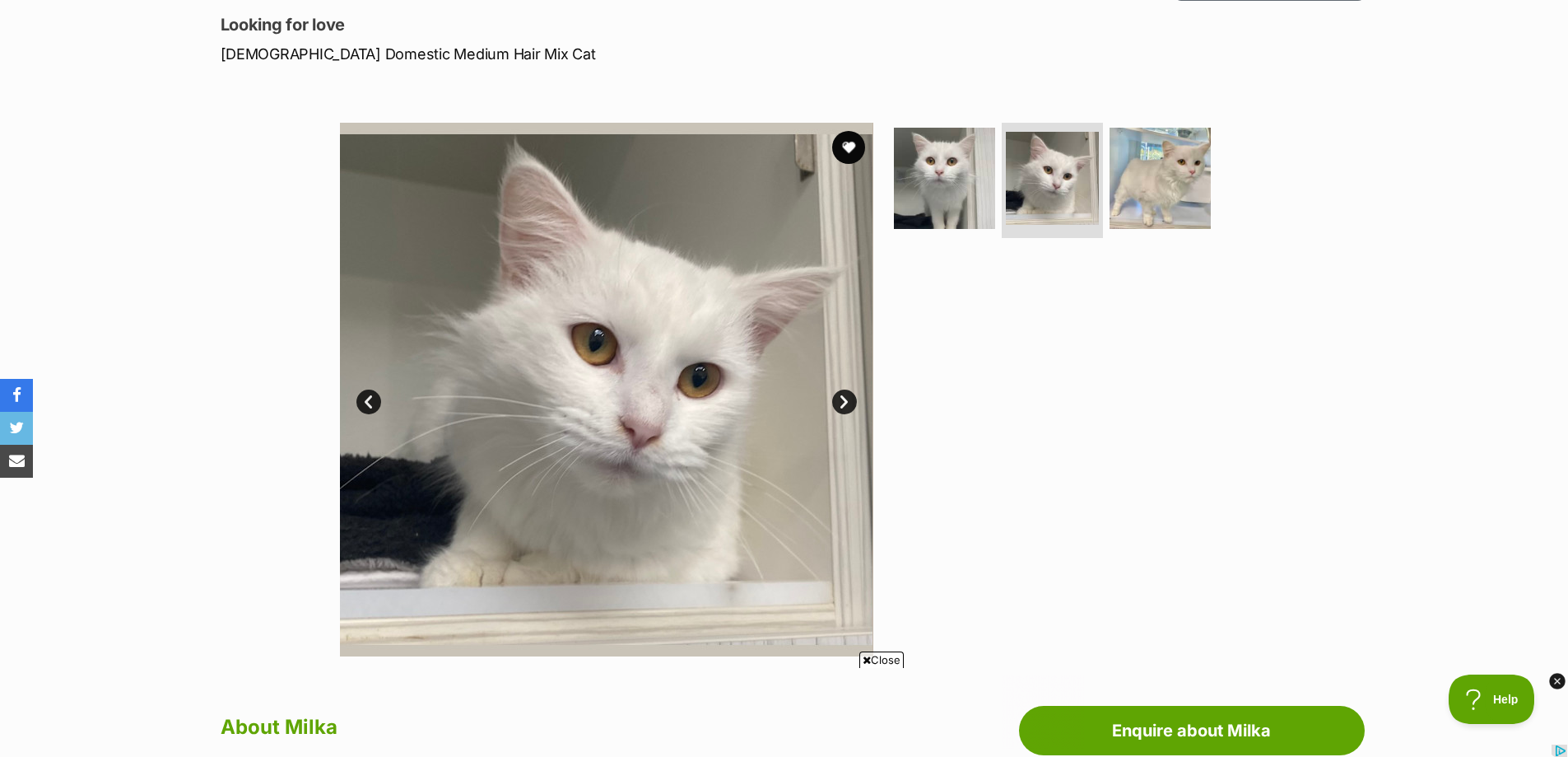
click at [850, 401] on link "Next" at bounding box center [845, 401] width 25 height 25
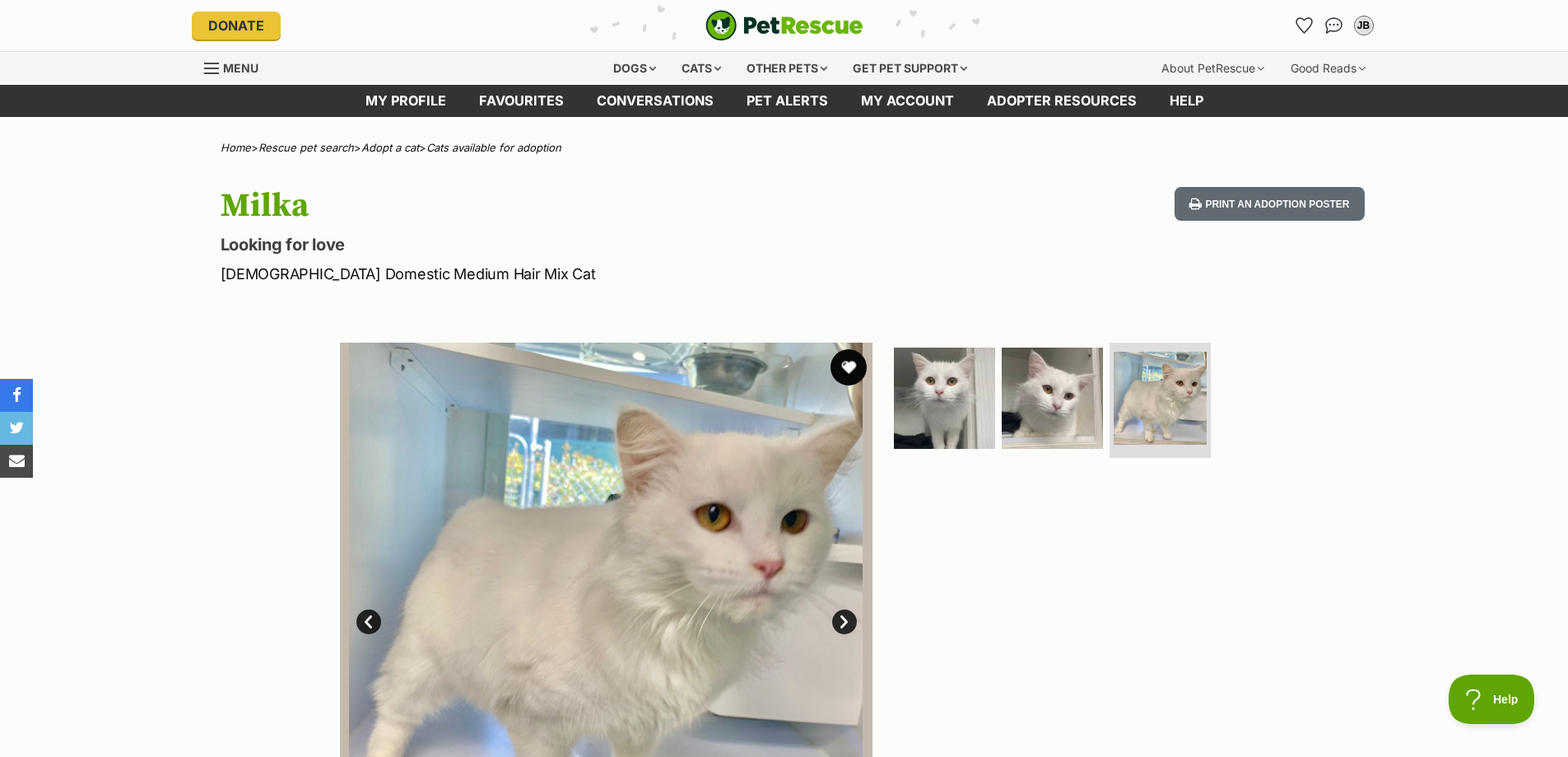
click at [850, 368] on button "favourite" at bounding box center [848, 367] width 36 height 36
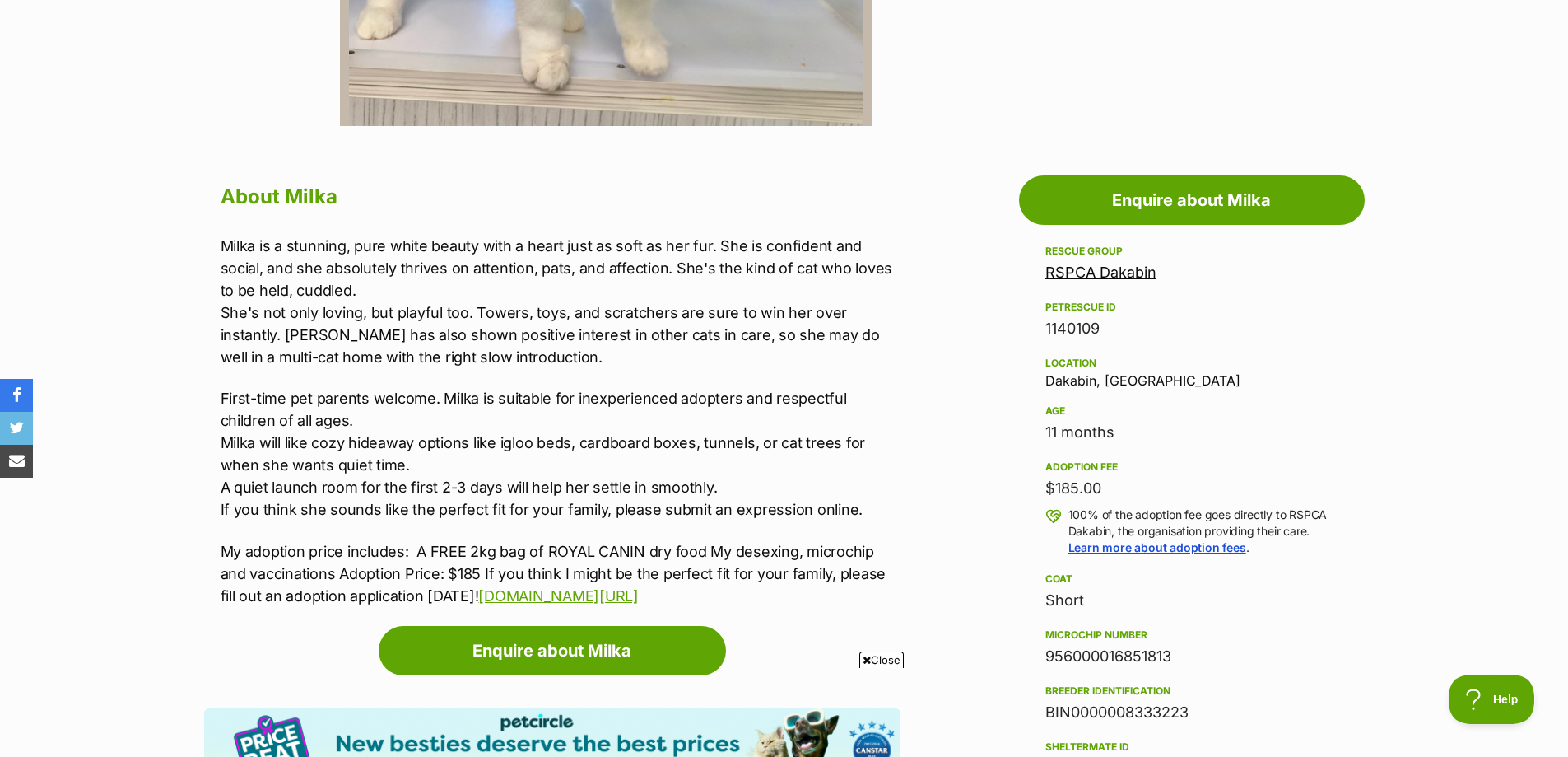
scroll to position [329, 0]
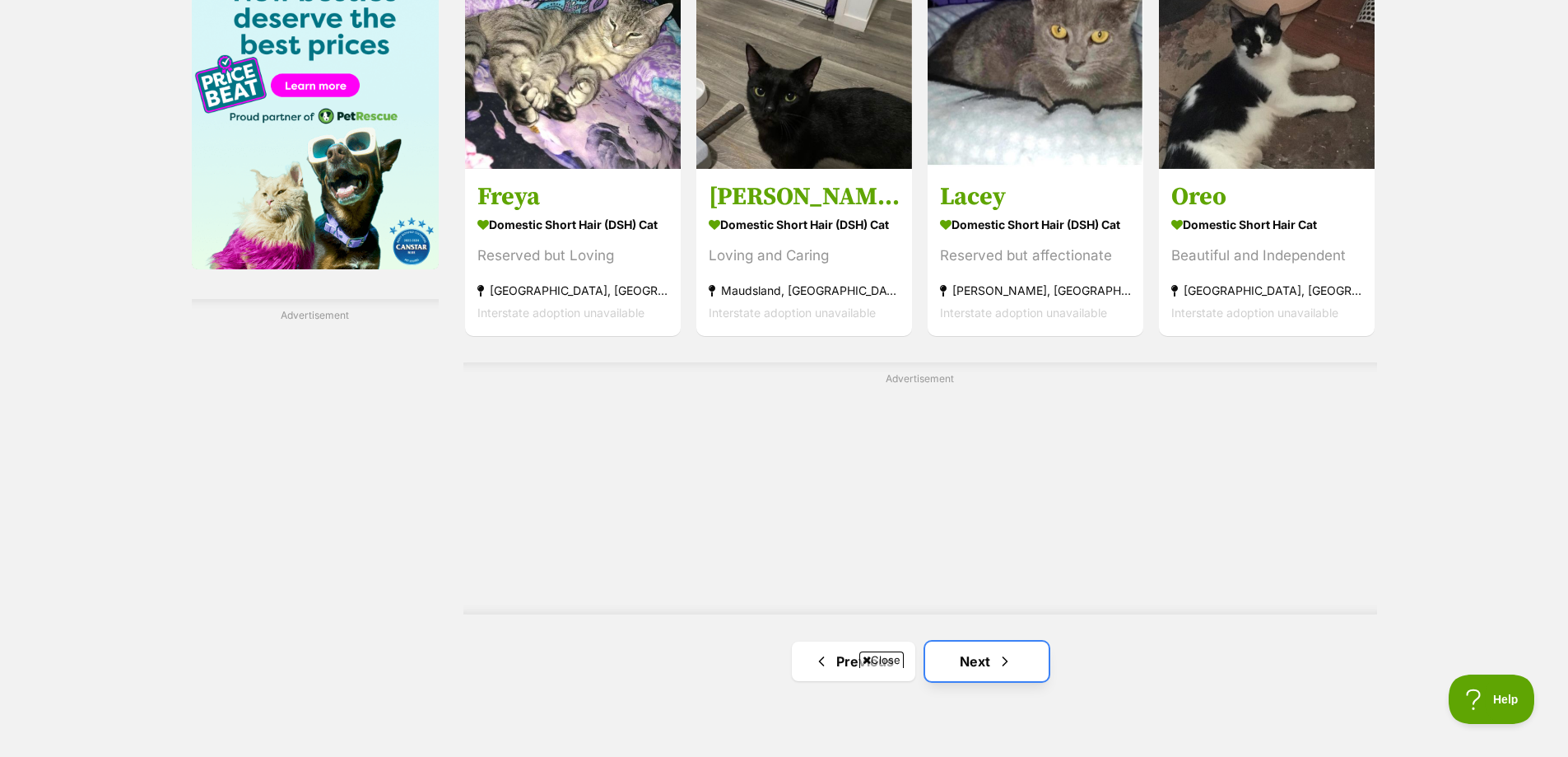
click at [981, 657] on link "Next" at bounding box center [987, 661] width 123 height 40
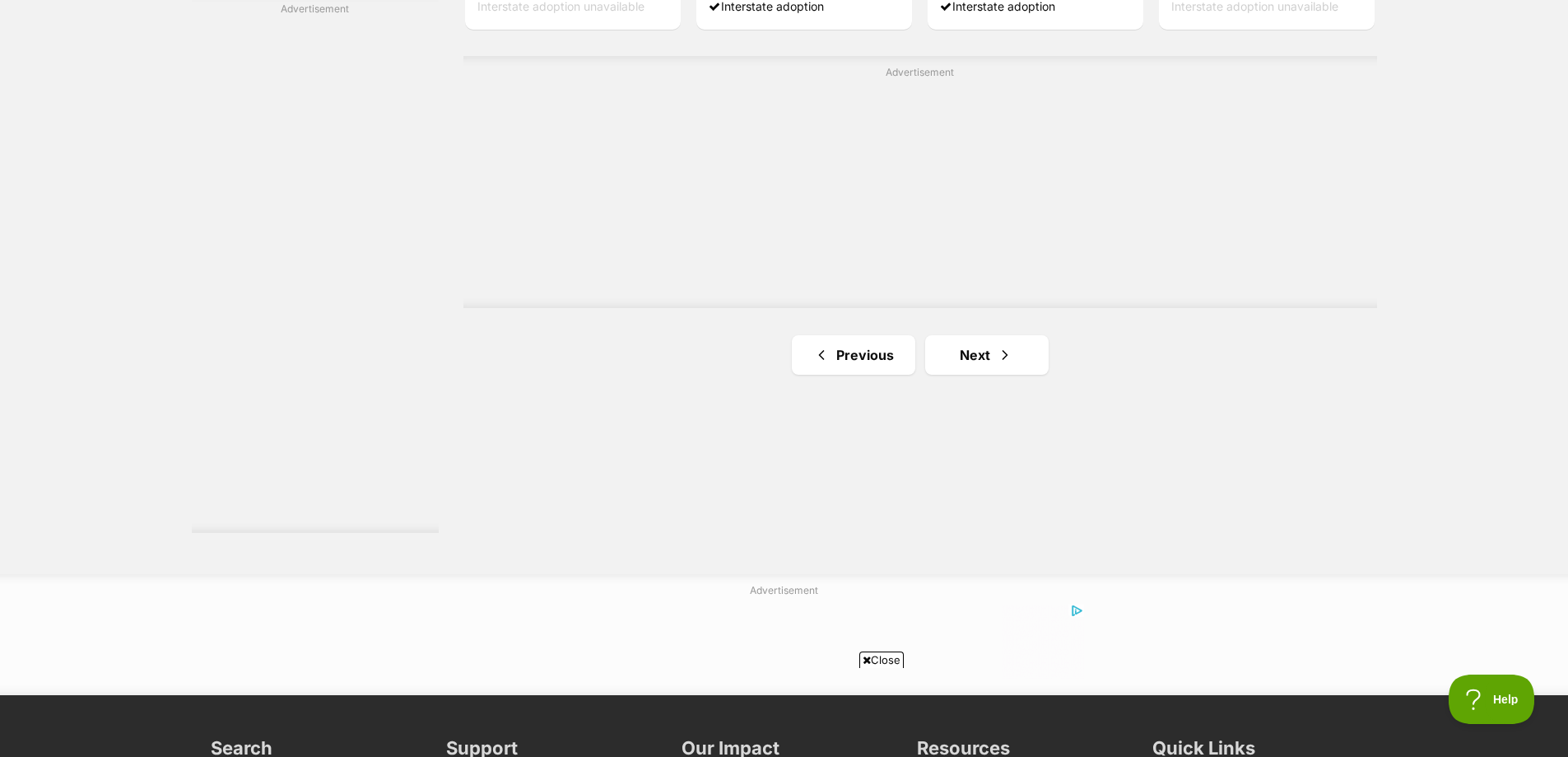
scroll to position [2964, 0]
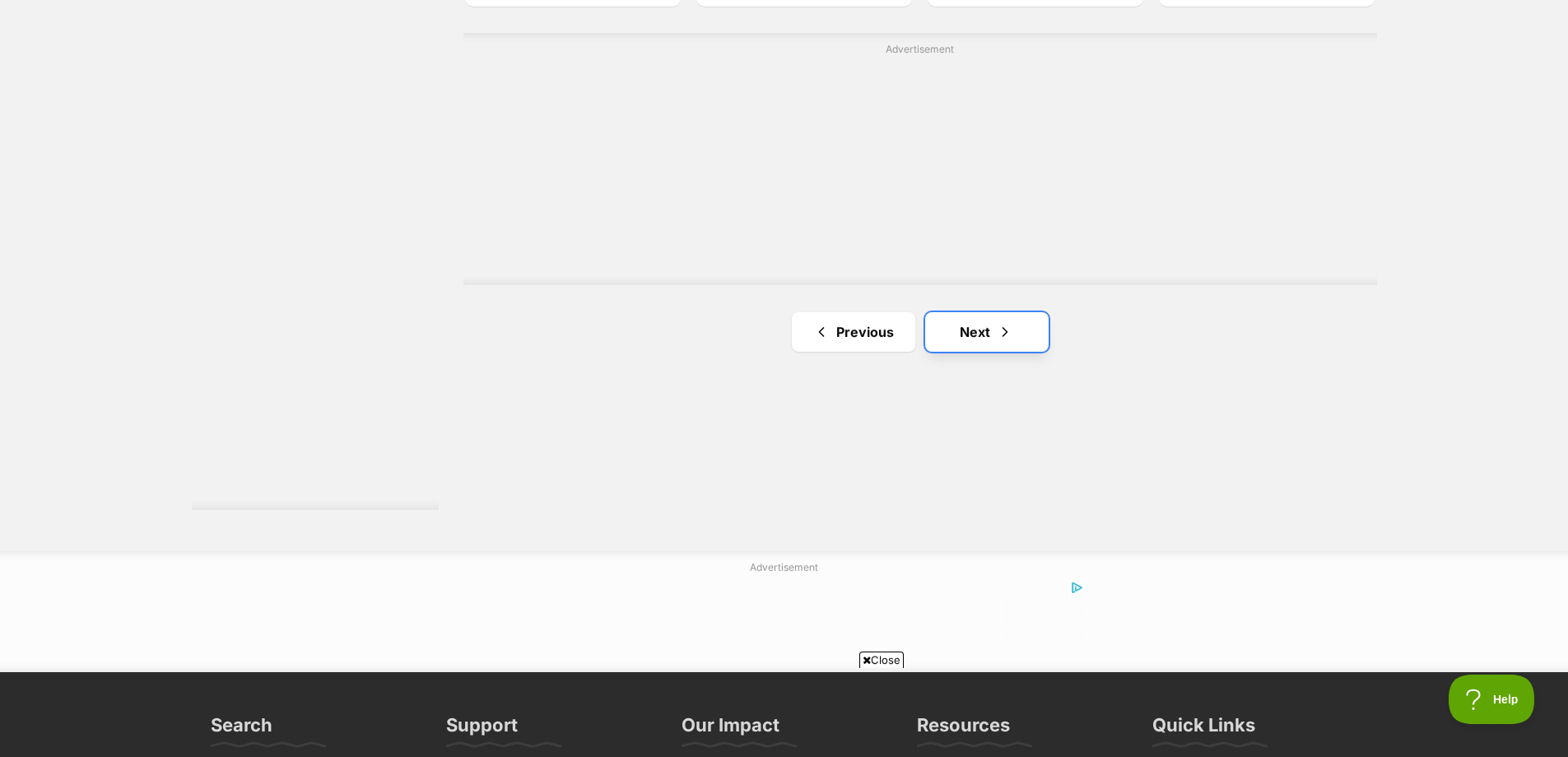
click at [980, 341] on link "Next" at bounding box center [987, 332] width 123 height 40
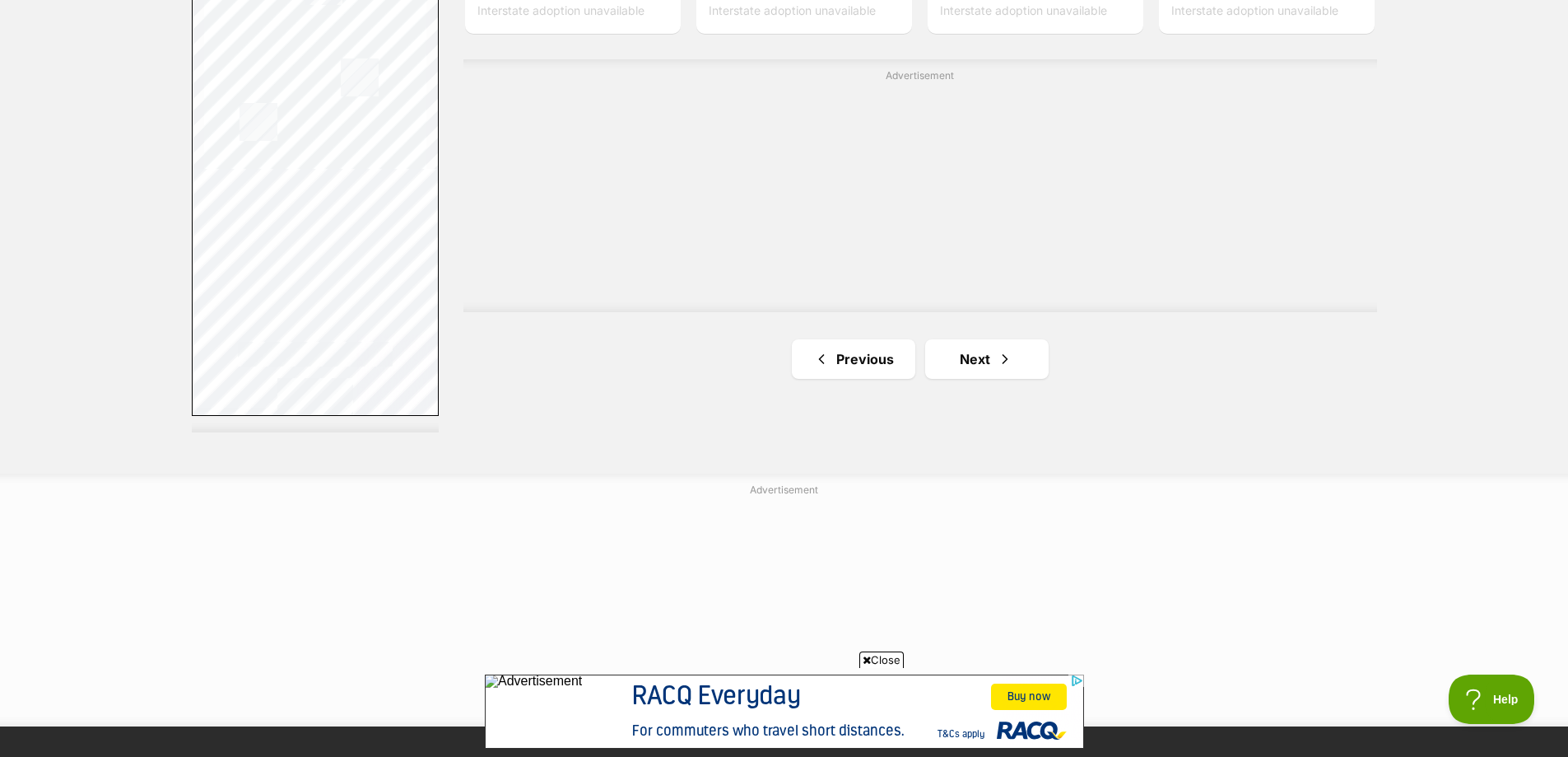
scroll to position [3074, 0]
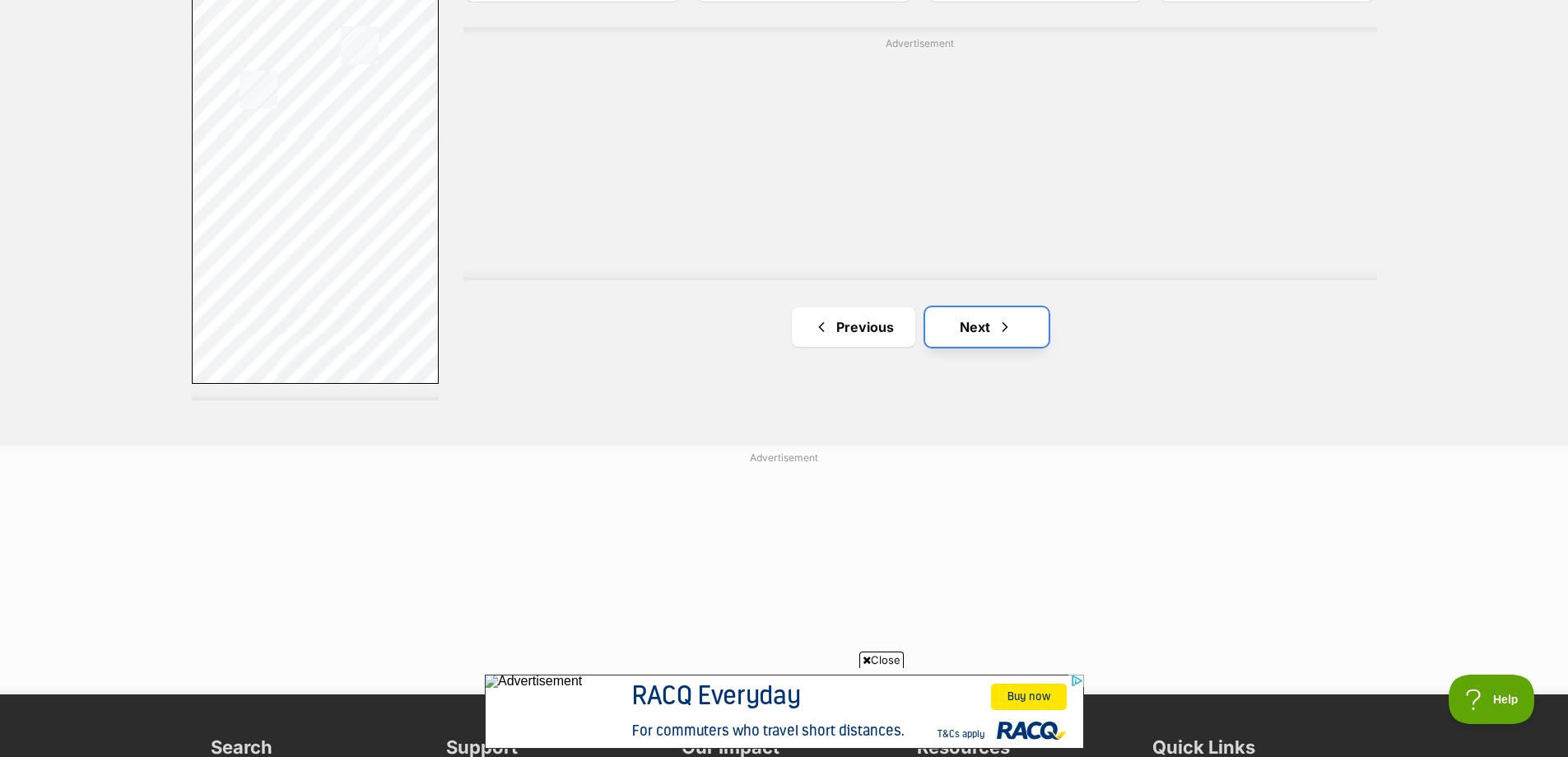
click at [982, 334] on link "Next" at bounding box center [987, 326] width 123 height 40
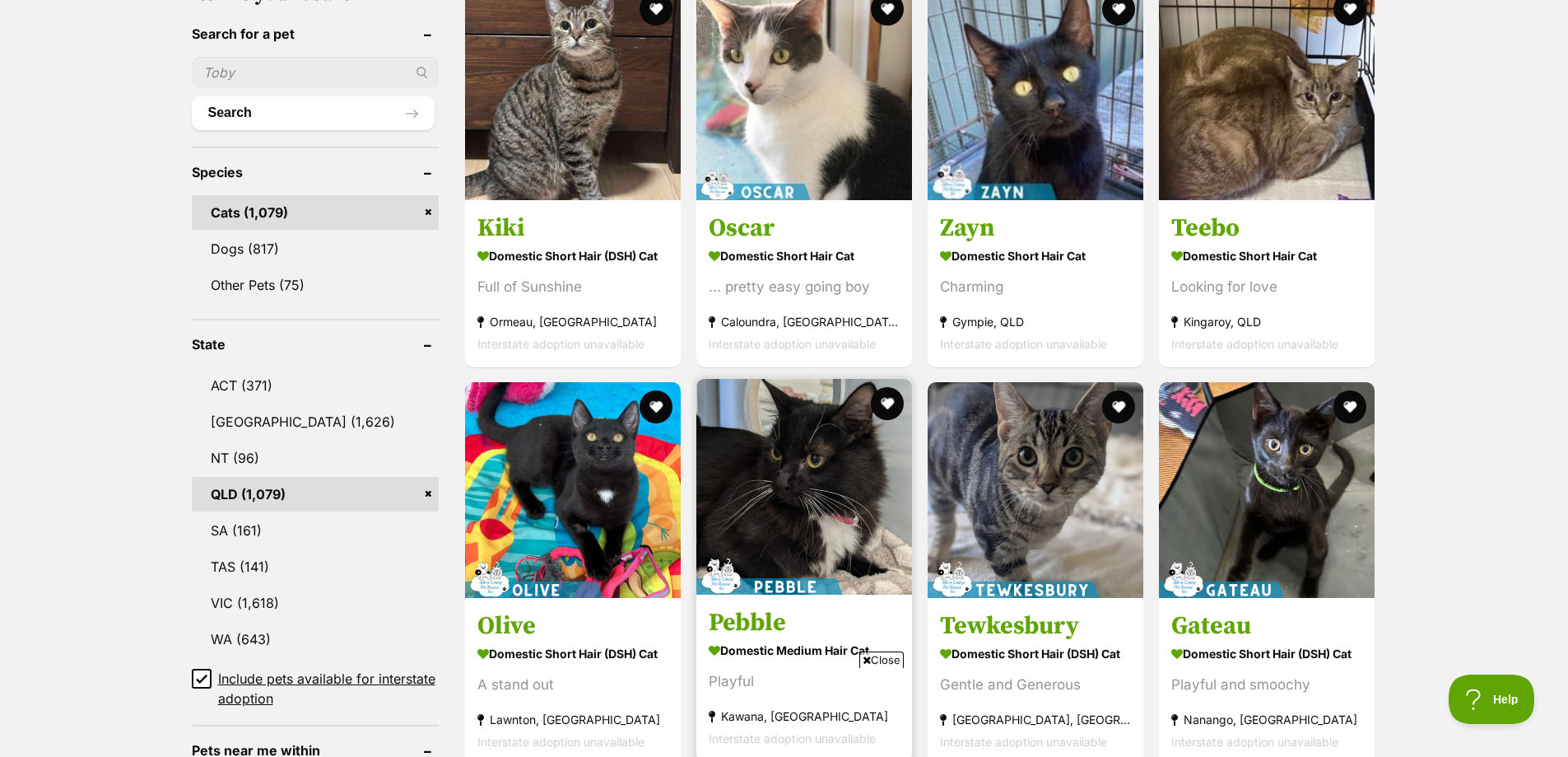
click at [757, 479] on img at bounding box center [804, 486] width 216 height 216
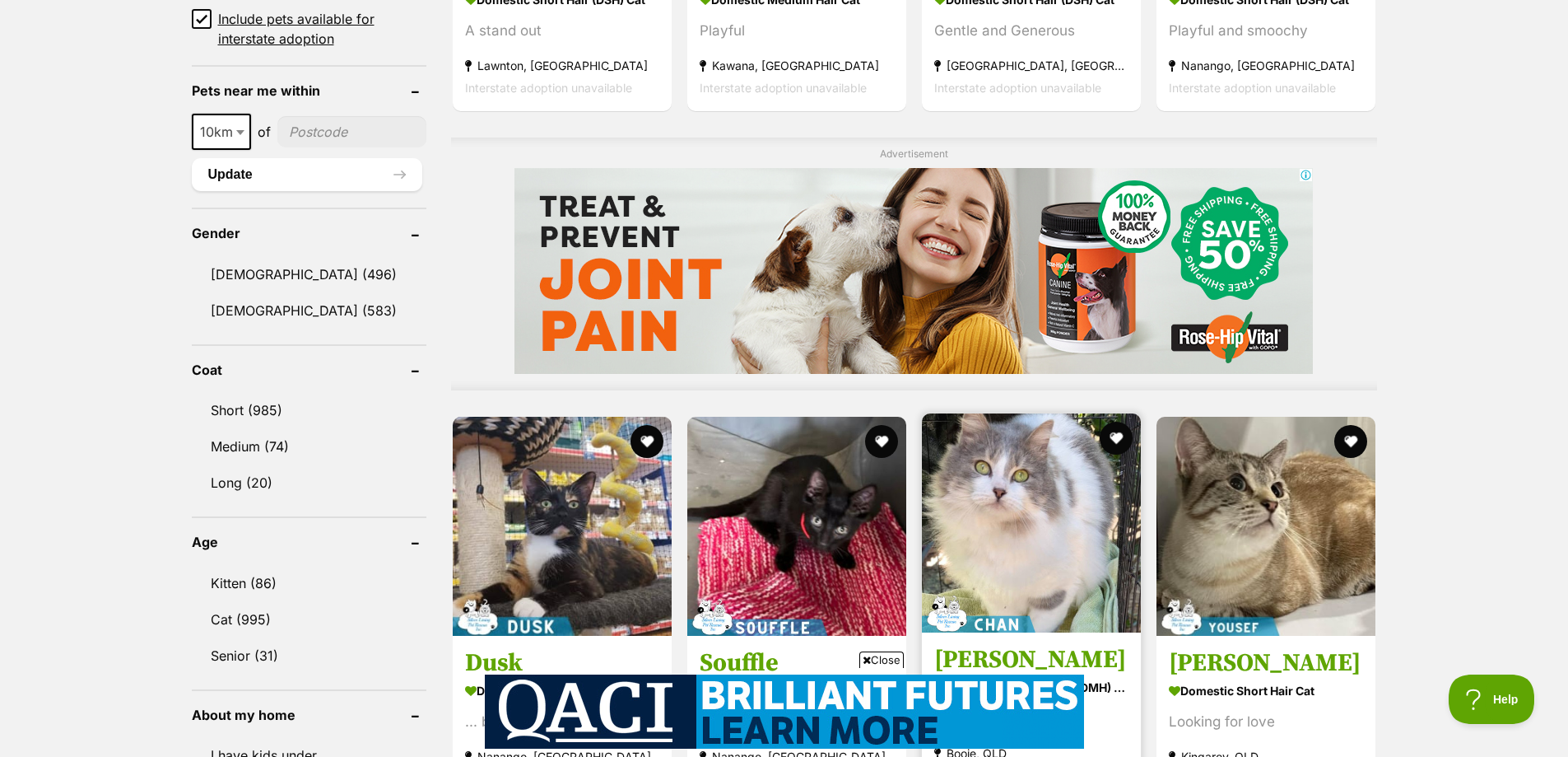
click at [1010, 499] on img at bounding box center [1031, 523] width 219 height 219
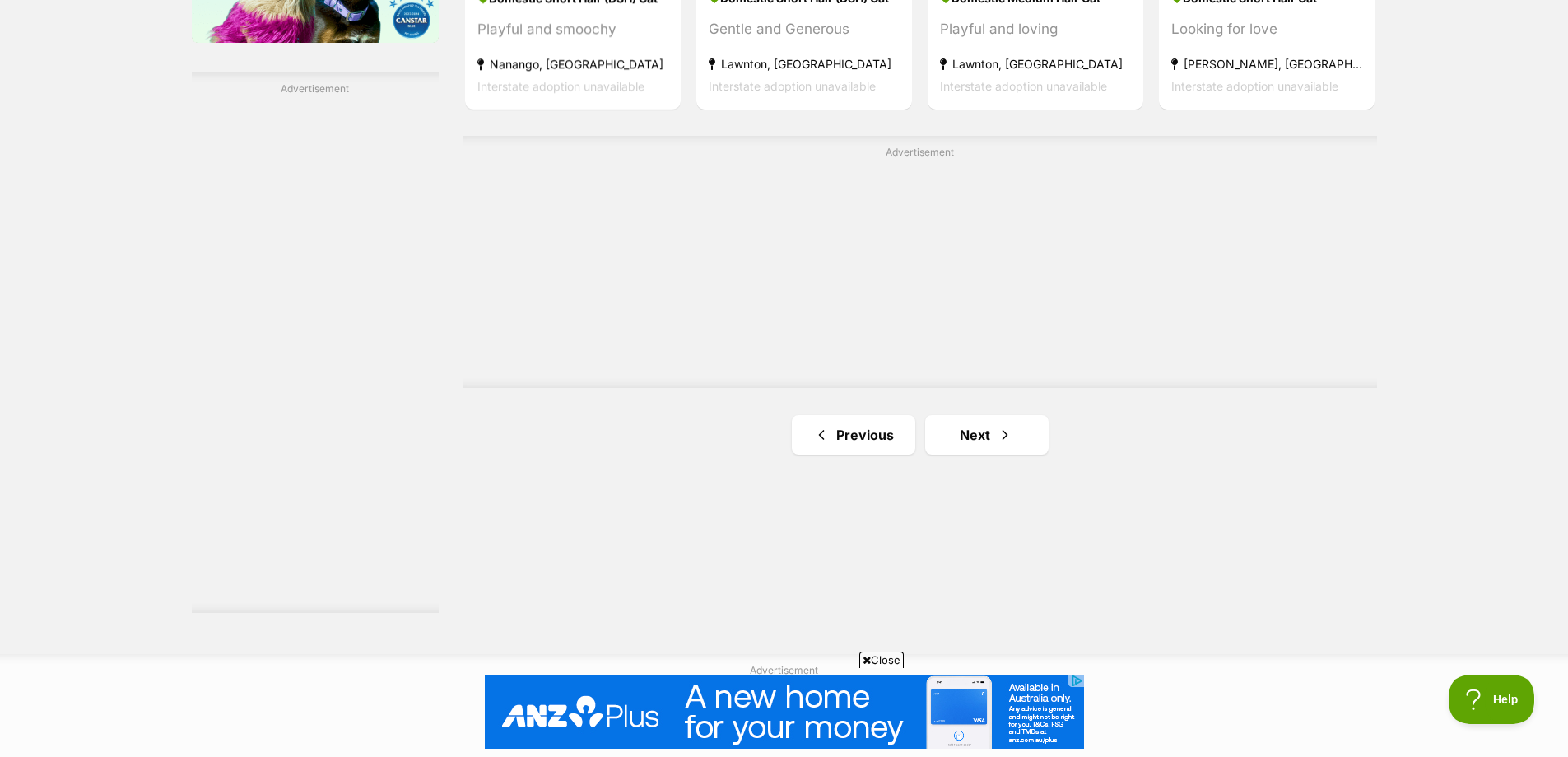
scroll to position [2871, 0]
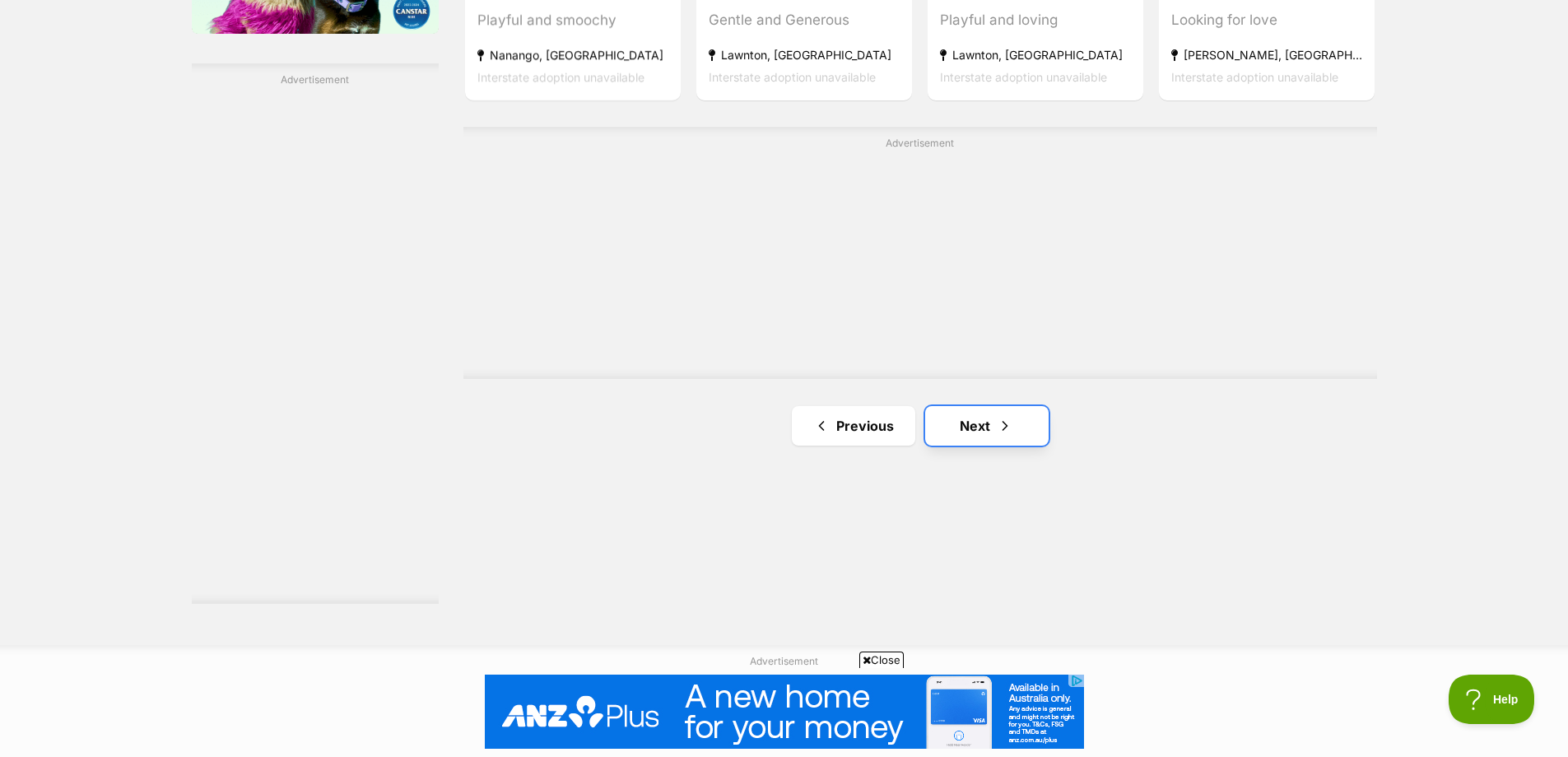
click at [1011, 431] on span "Next page" at bounding box center [1004, 425] width 17 height 19
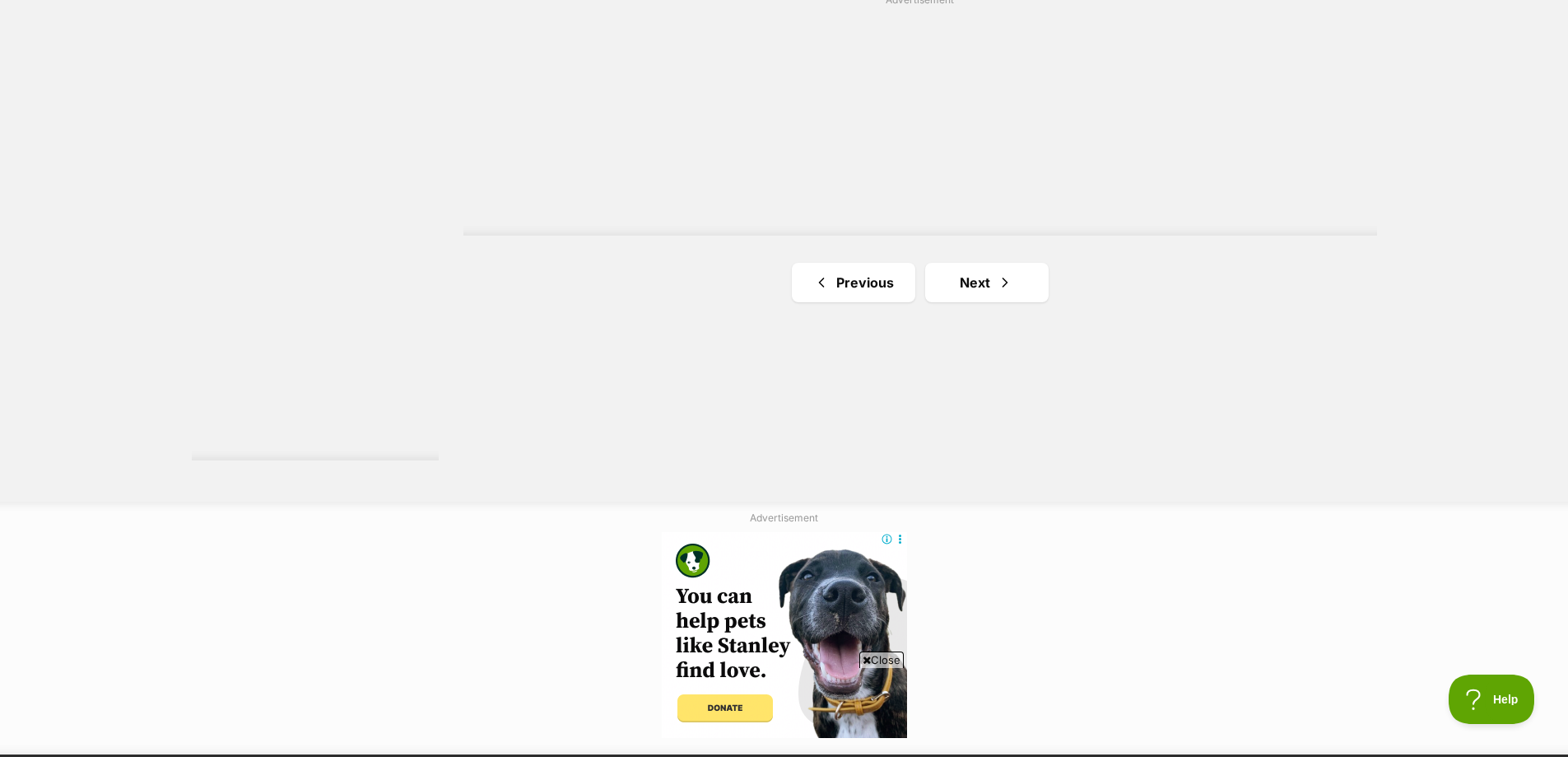
scroll to position [3074, 0]
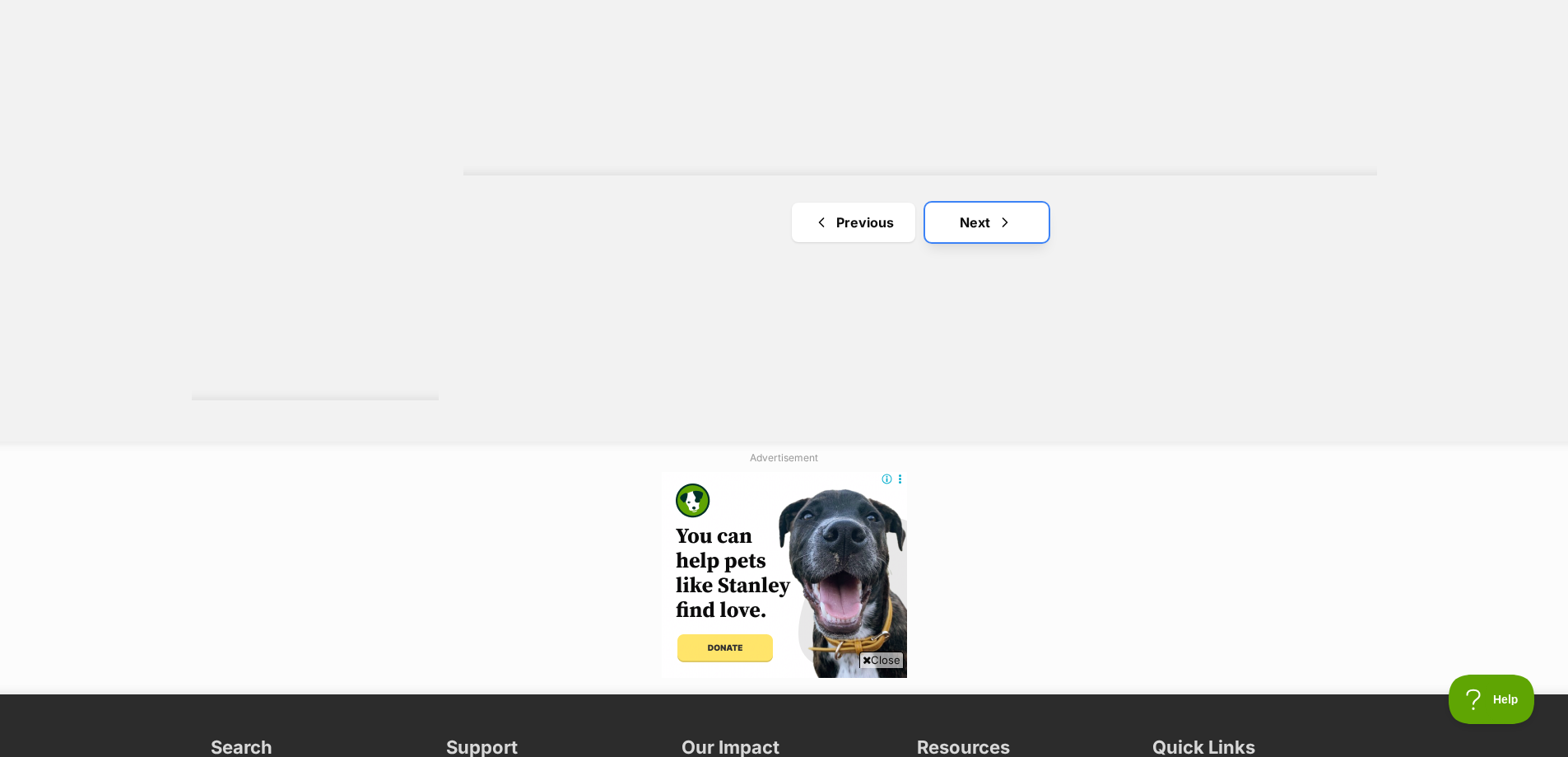
click at [978, 229] on link "Next" at bounding box center [987, 222] width 123 height 40
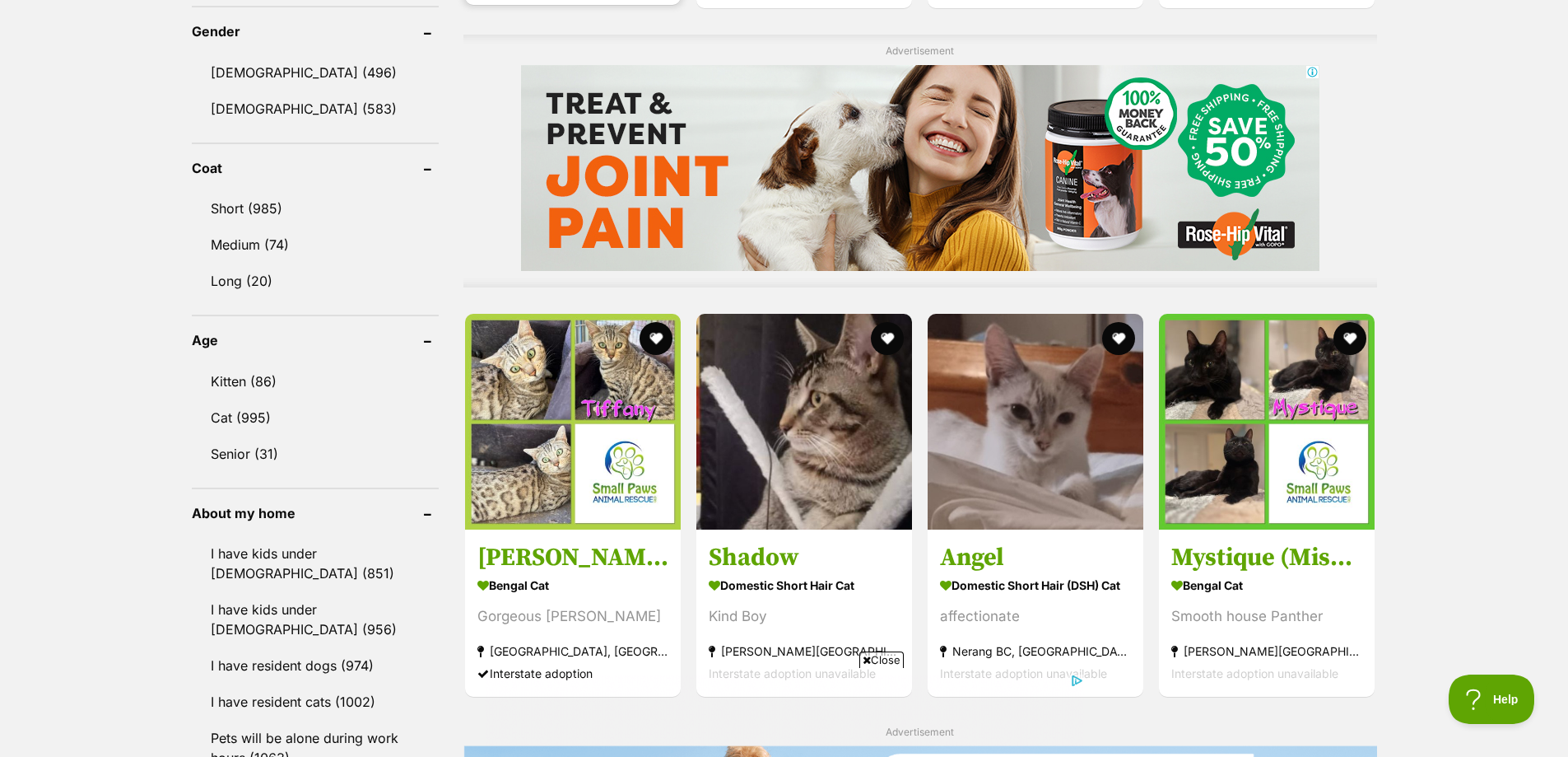
scroll to position [1428, 0]
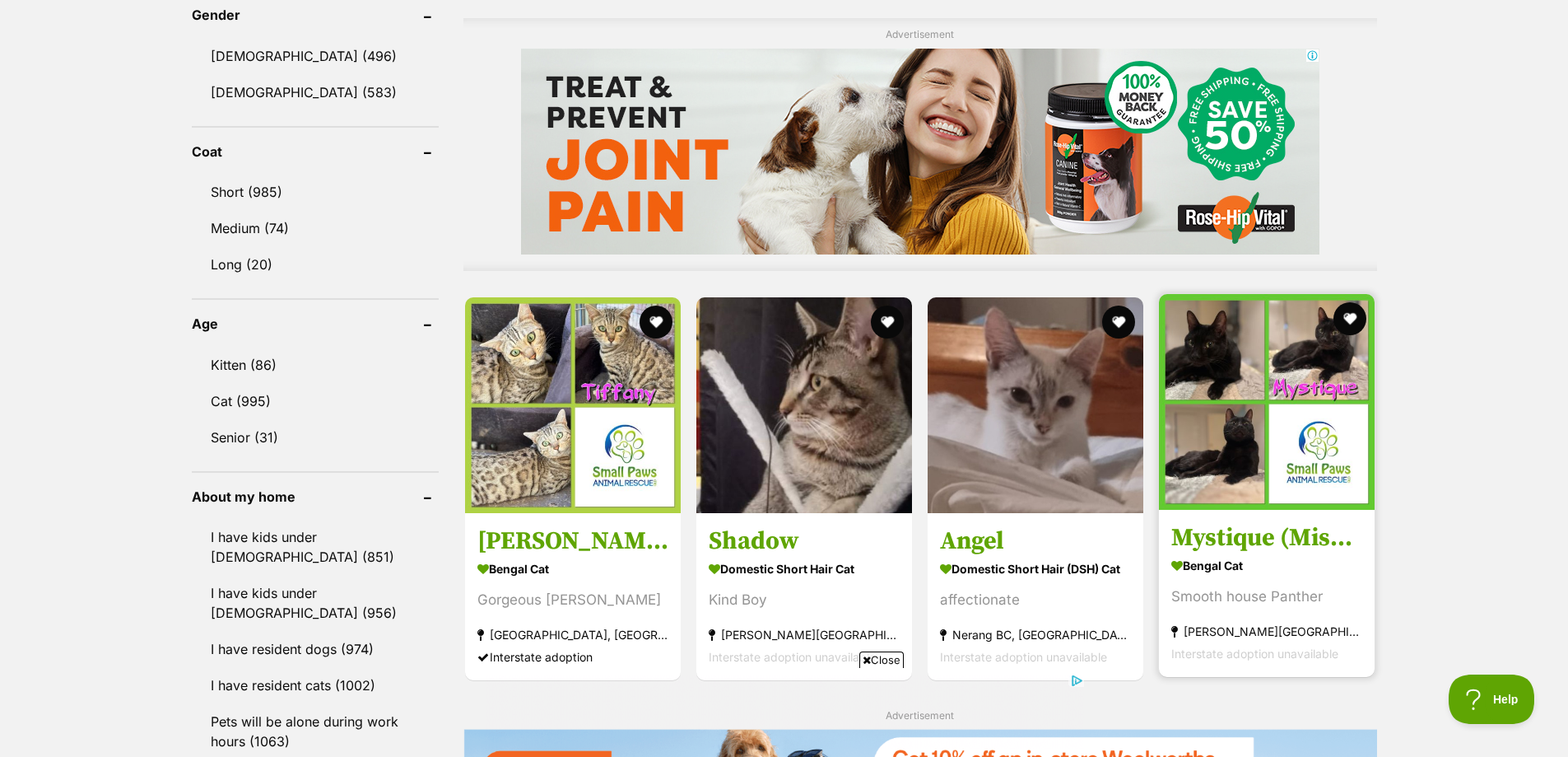
click at [1304, 407] on img at bounding box center [1266, 401] width 216 height 216
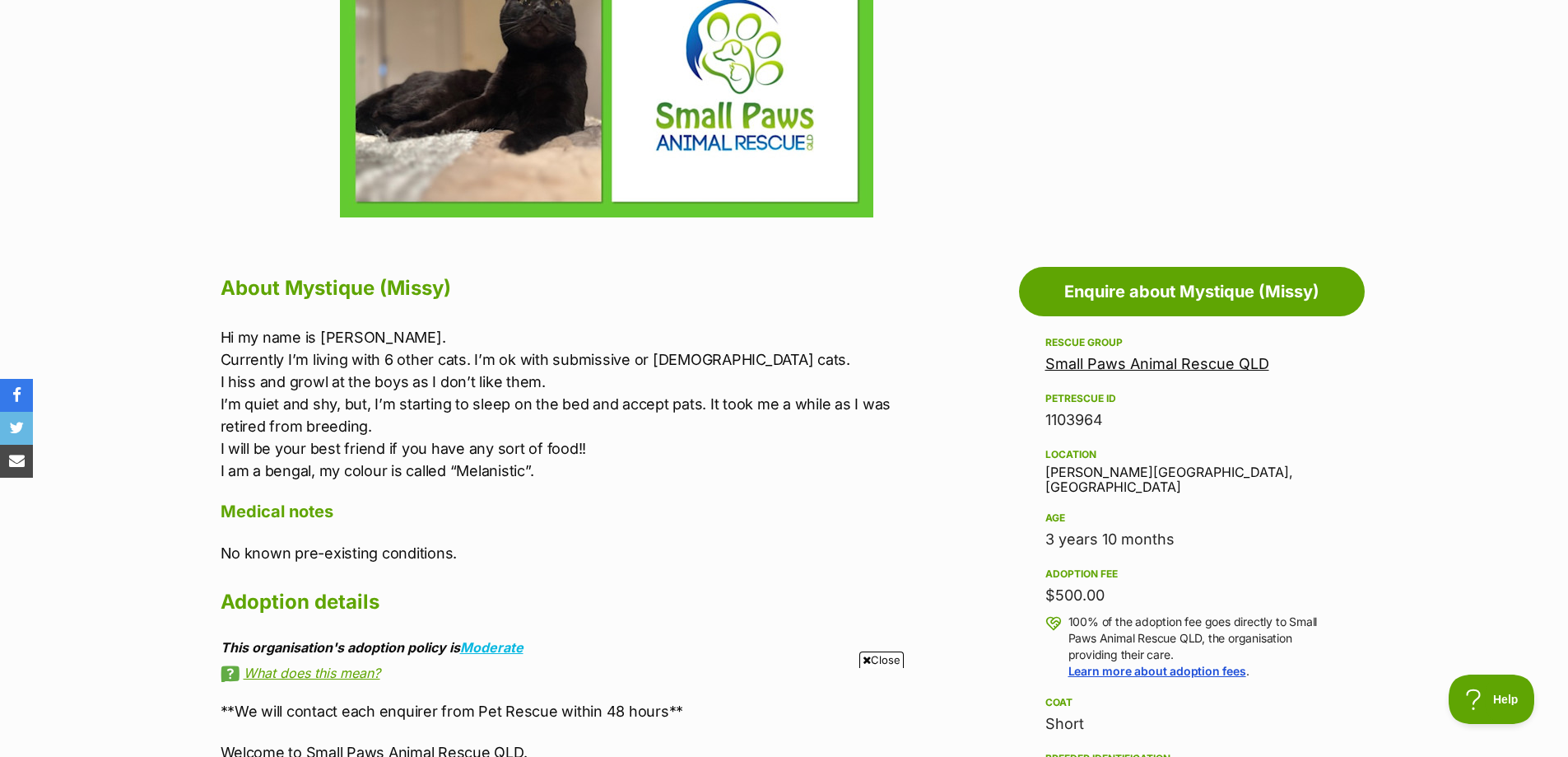
scroll to position [329, 0]
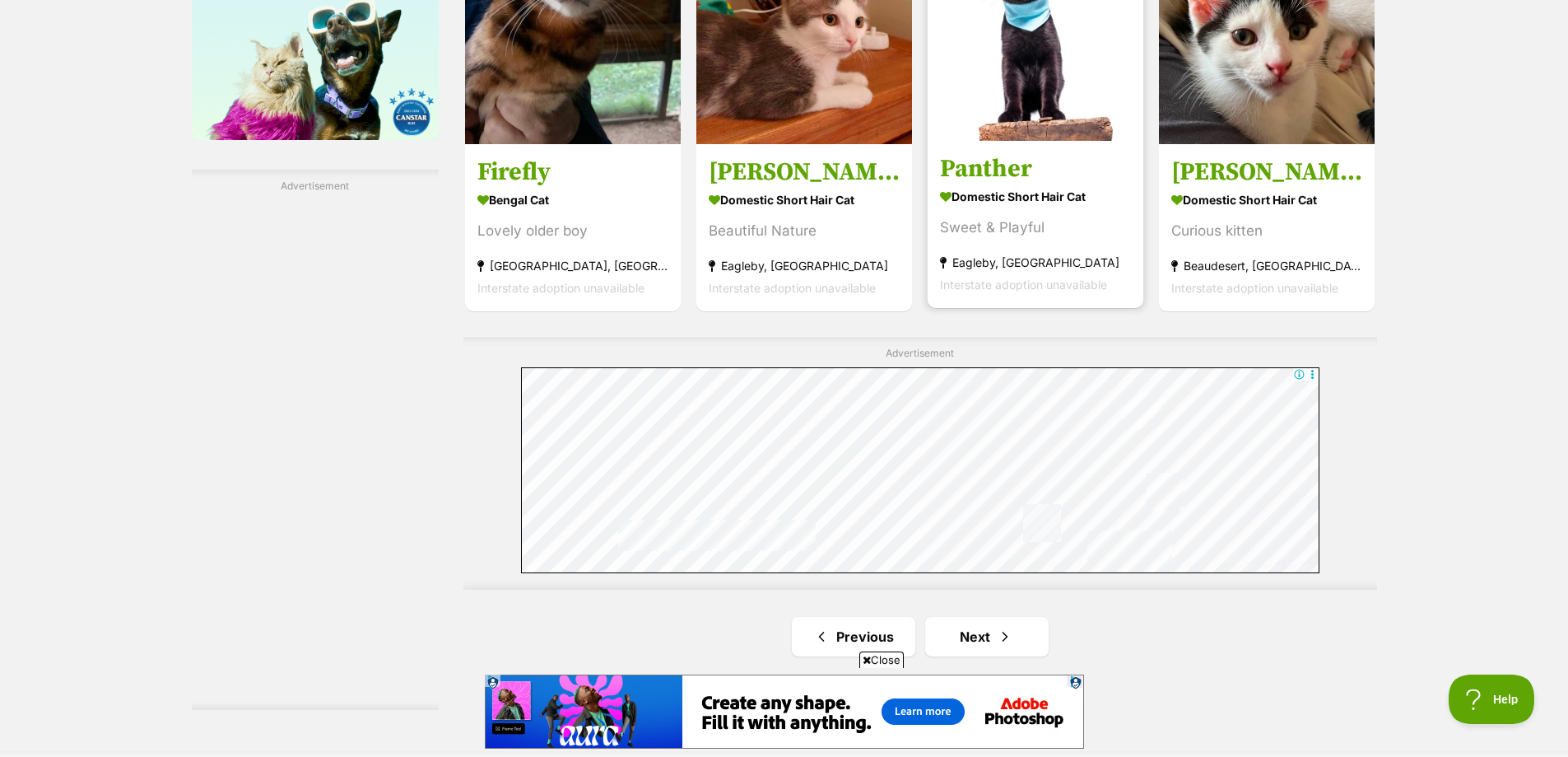
scroll to position [3294, 0]
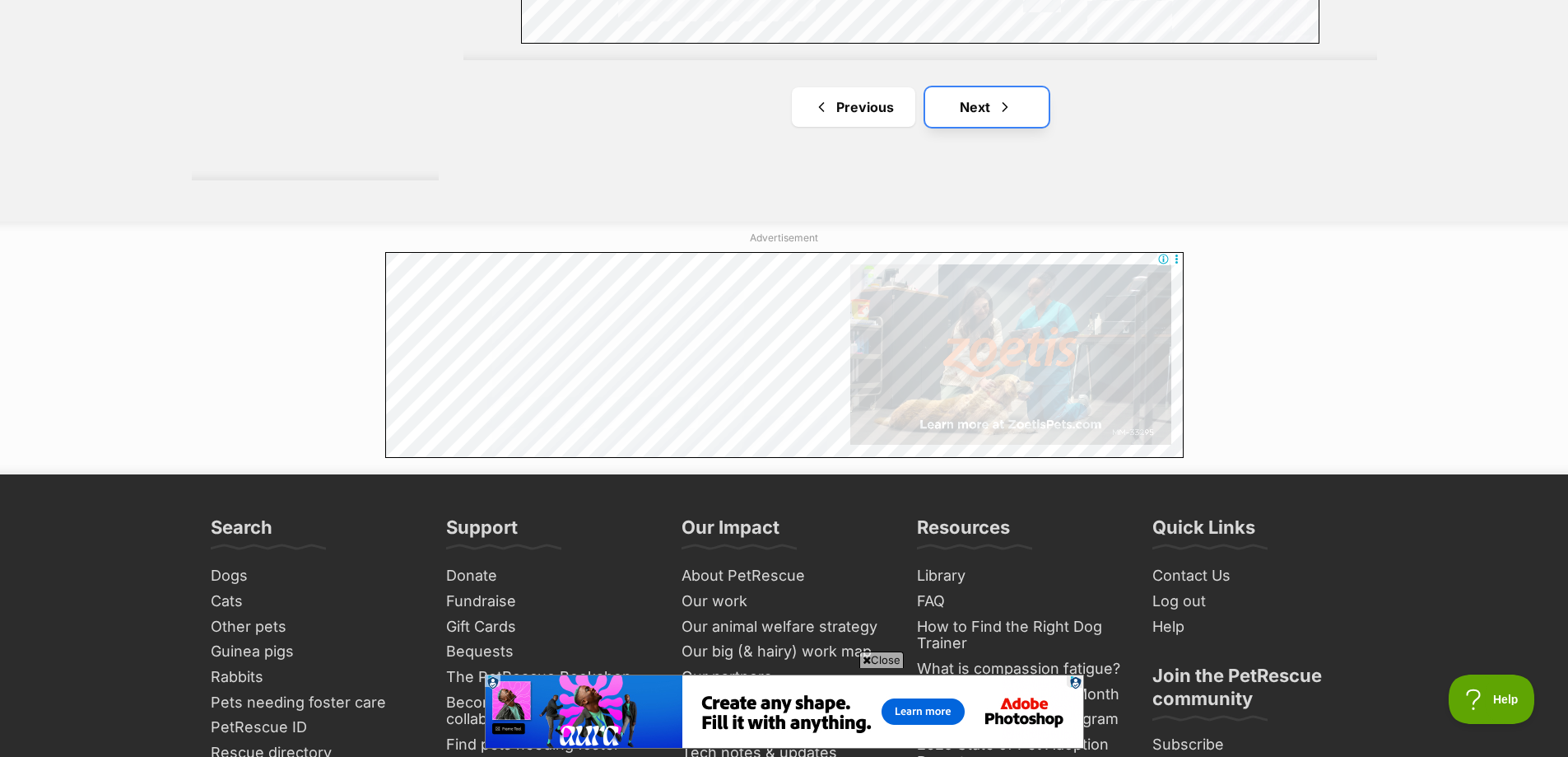
click at [982, 116] on link "Next" at bounding box center [987, 107] width 123 height 40
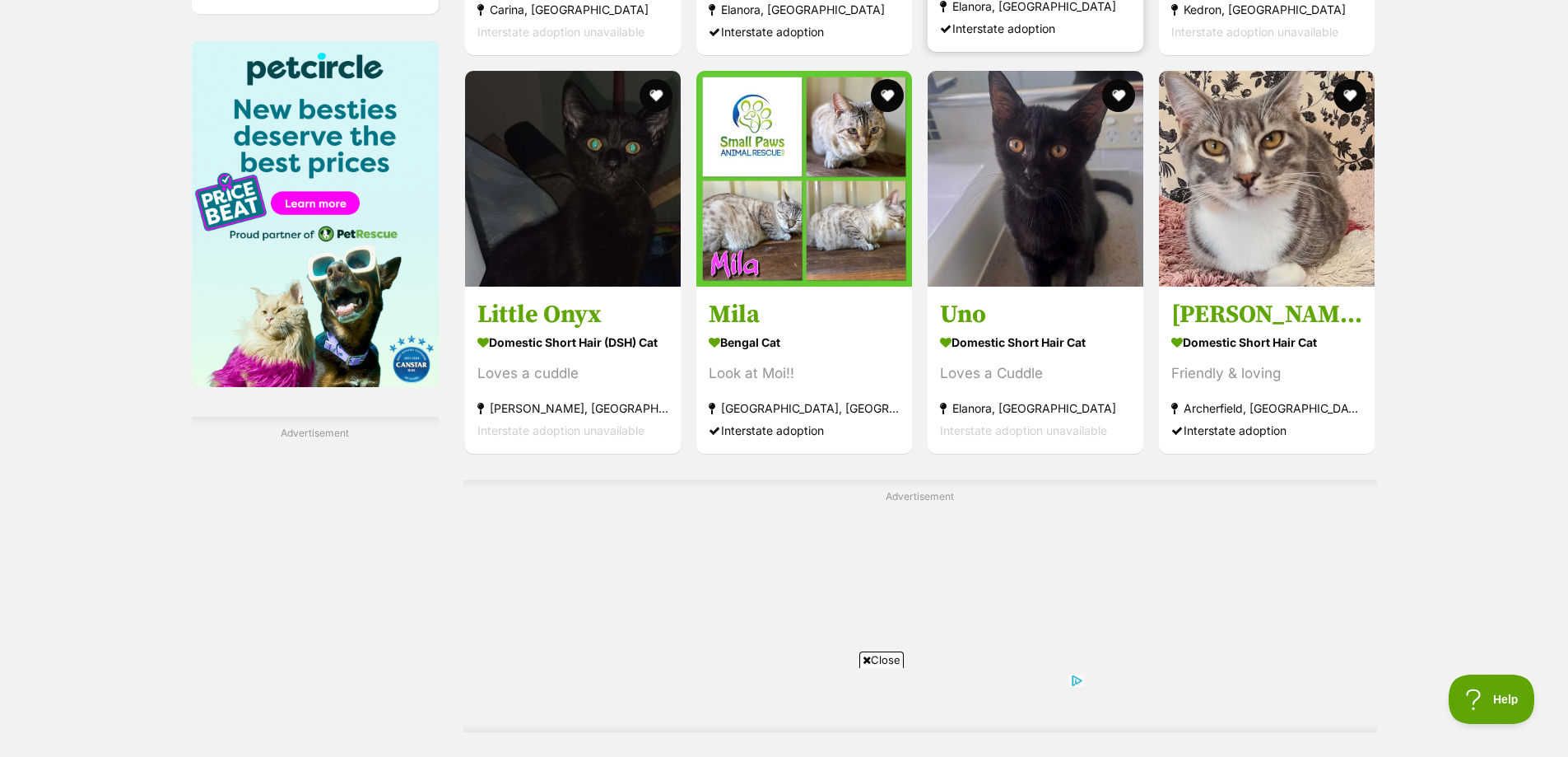
scroll to position [2526, 0]
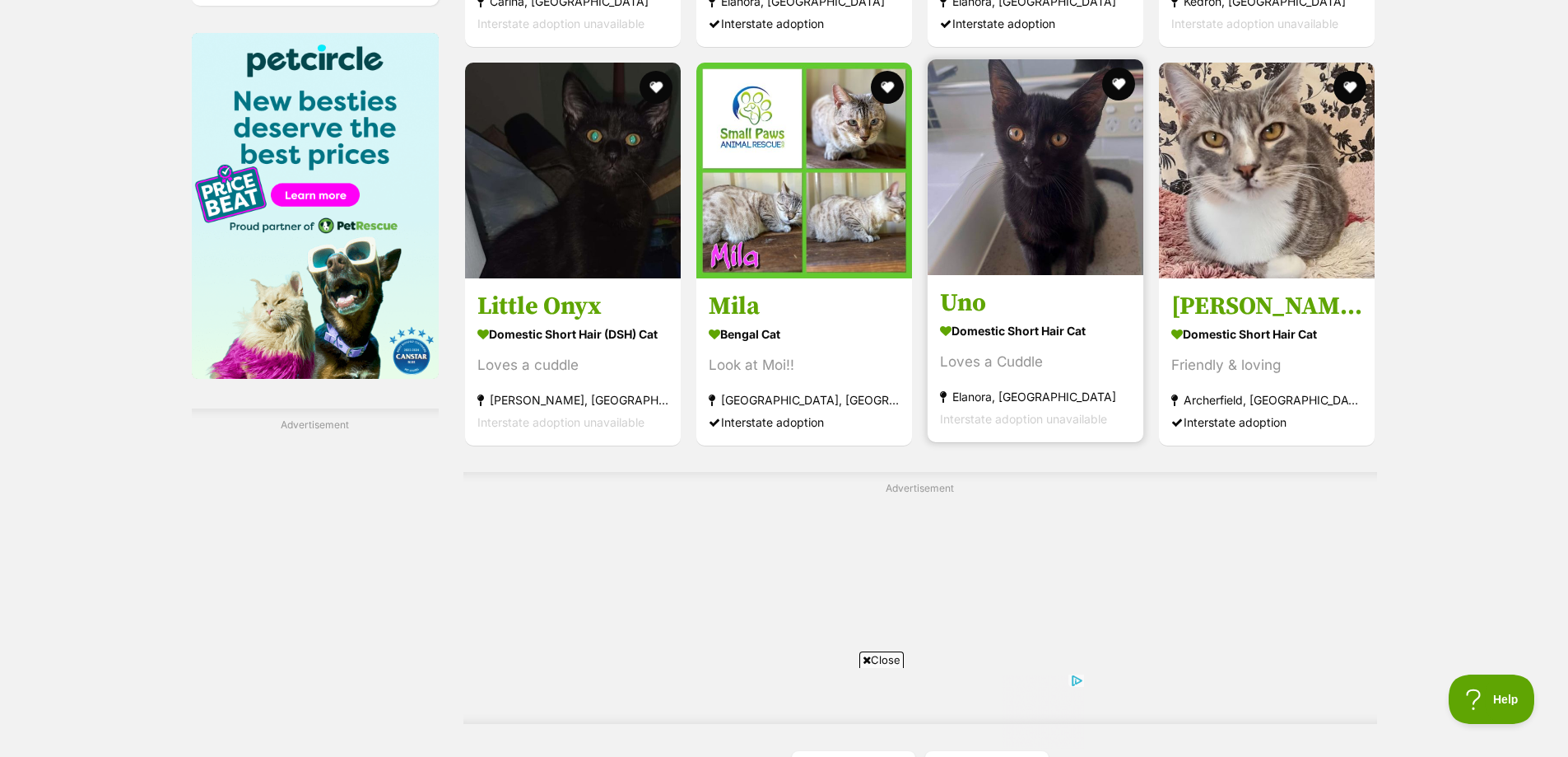
click at [1042, 179] on img at bounding box center [1035, 167] width 216 height 216
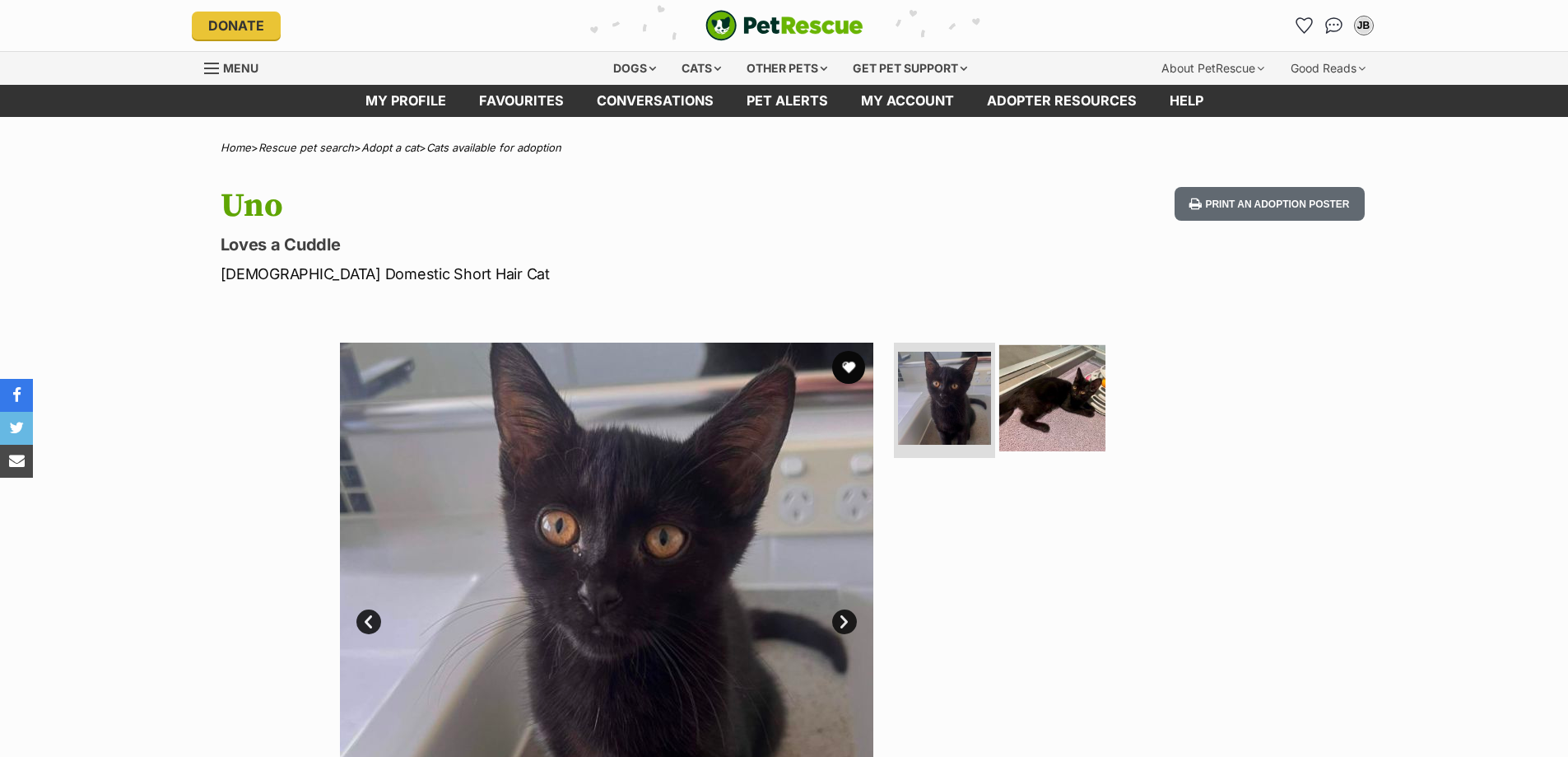
click at [1043, 369] on img at bounding box center [1052, 398] width 106 height 106
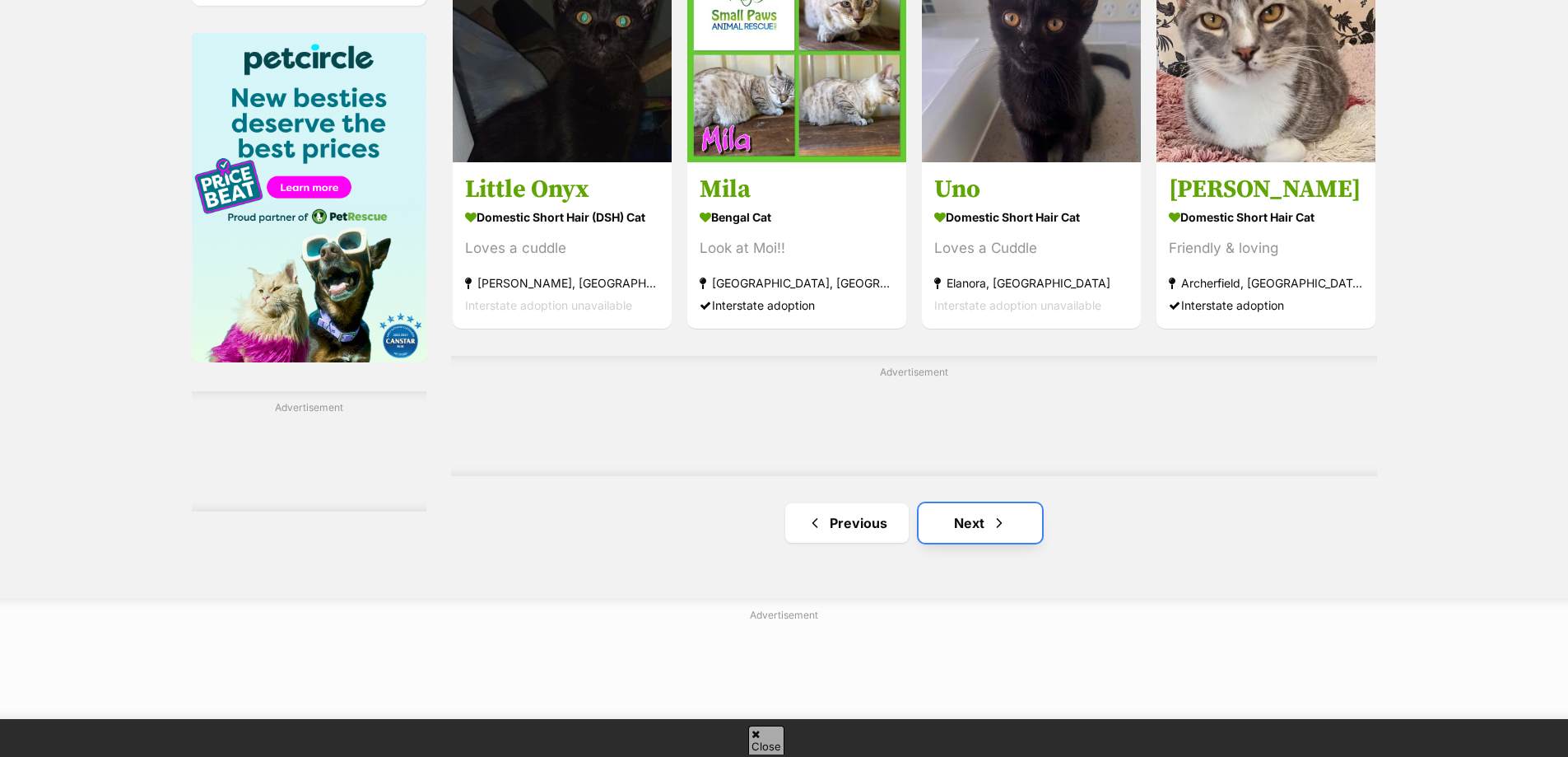
click at [962, 526] on link "Next" at bounding box center [981, 522] width 123 height 40
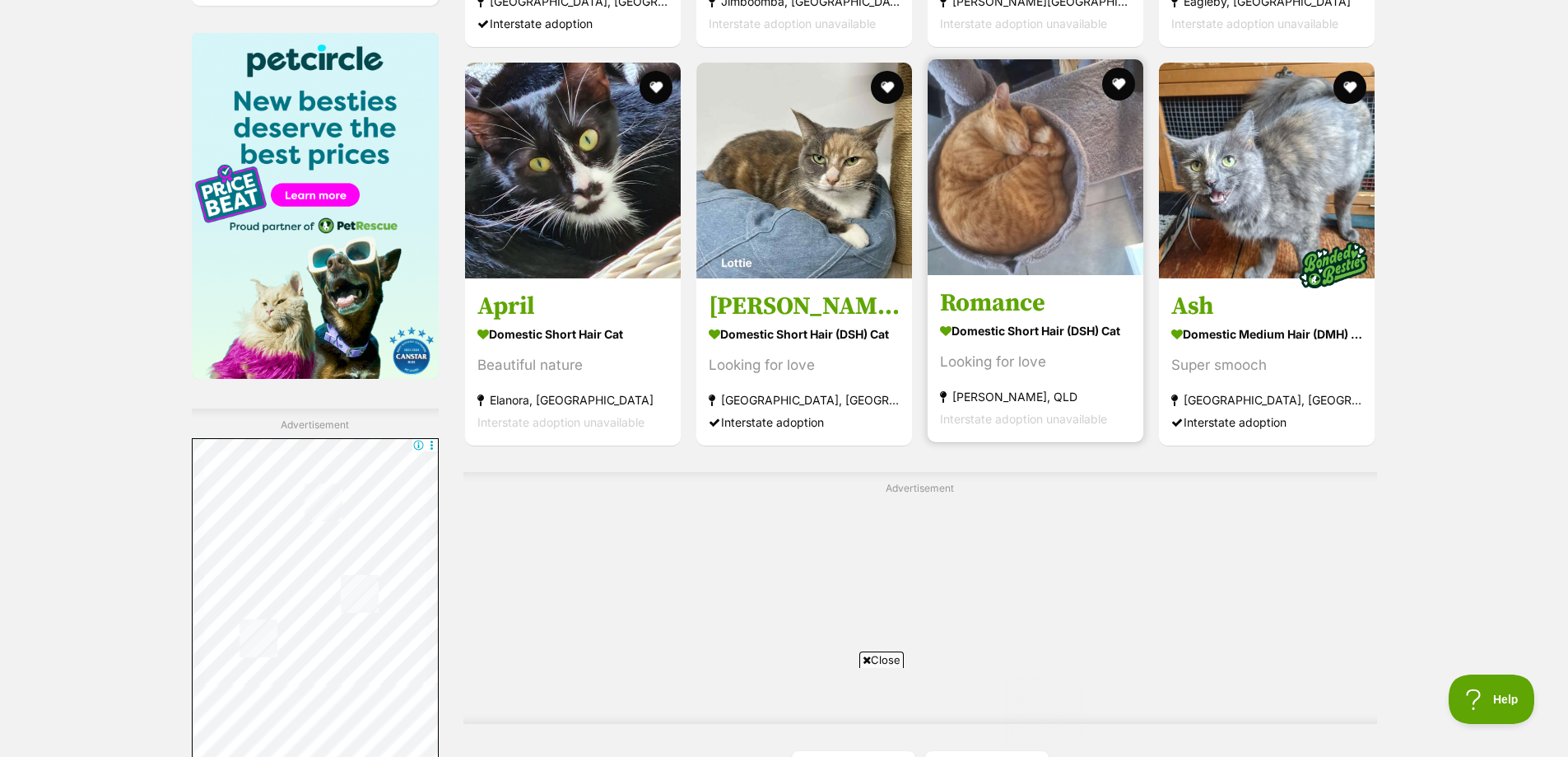
click at [999, 250] on img at bounding box center [1035, 167] width 216 height 216
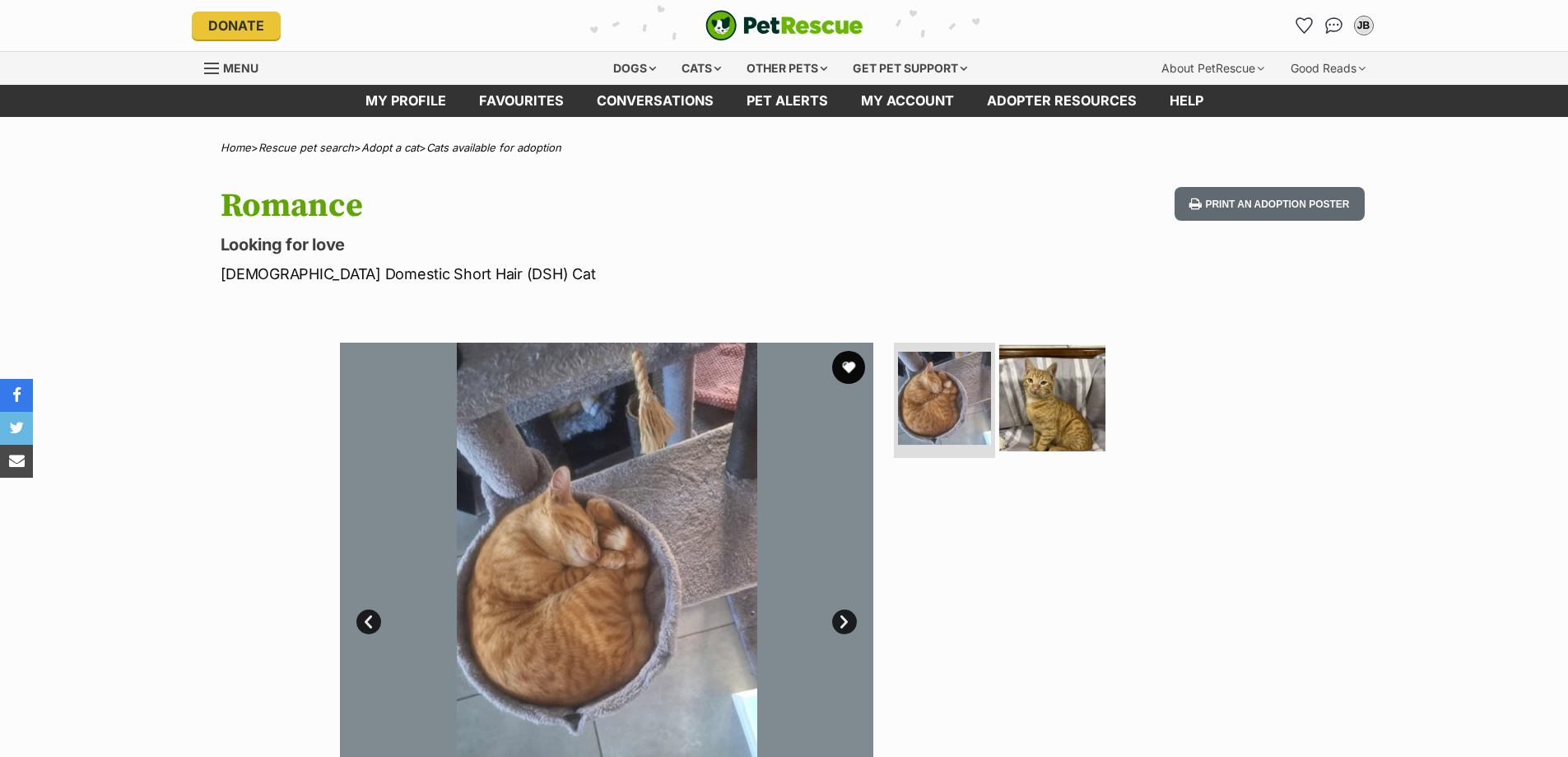
click at [1057, 394] on img at bounding box center [1052, 398] width 106 height 106
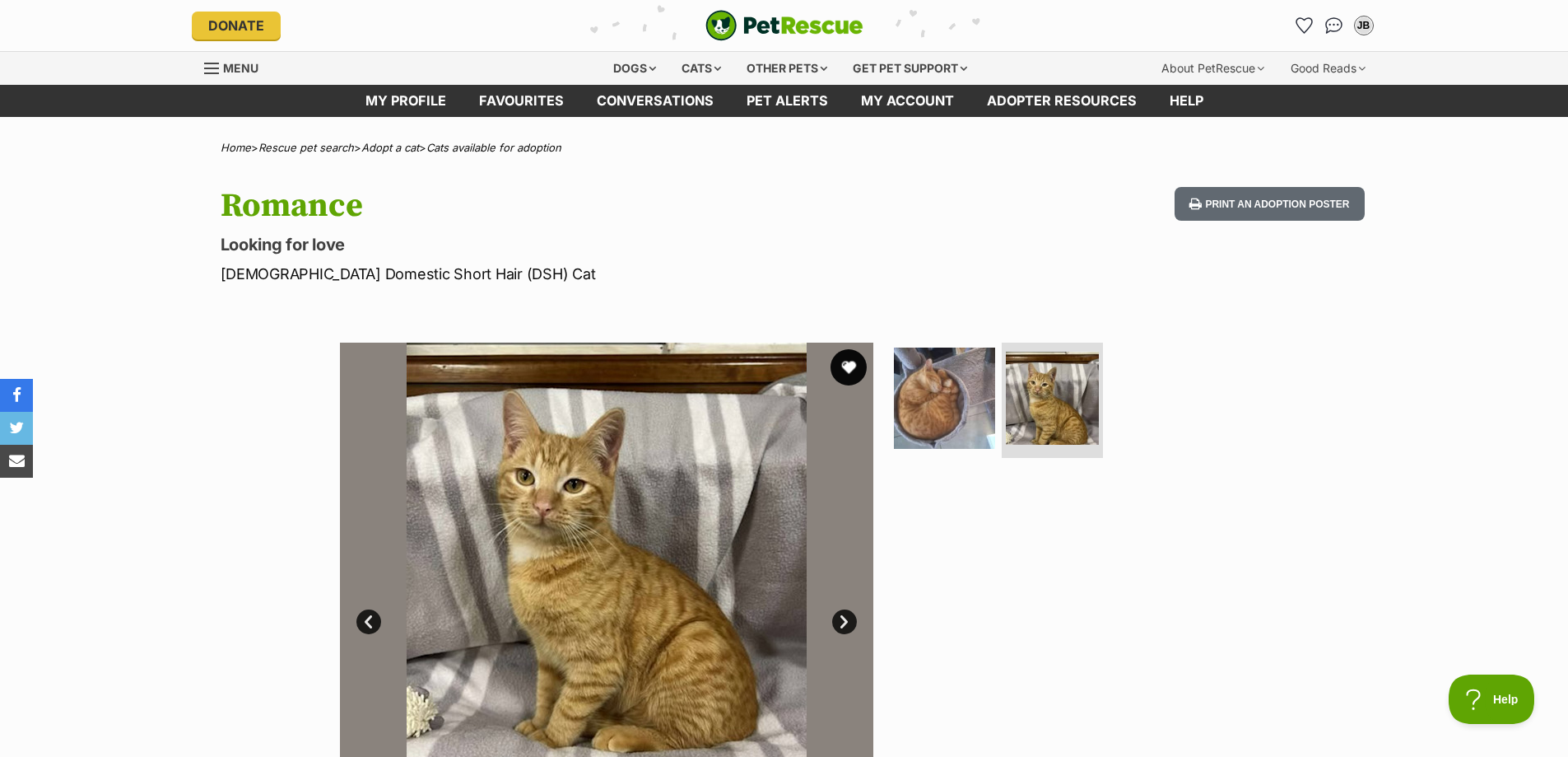
click at [851, 364] on button "favourite" at bounding box center [848, 367] width 36 height 36
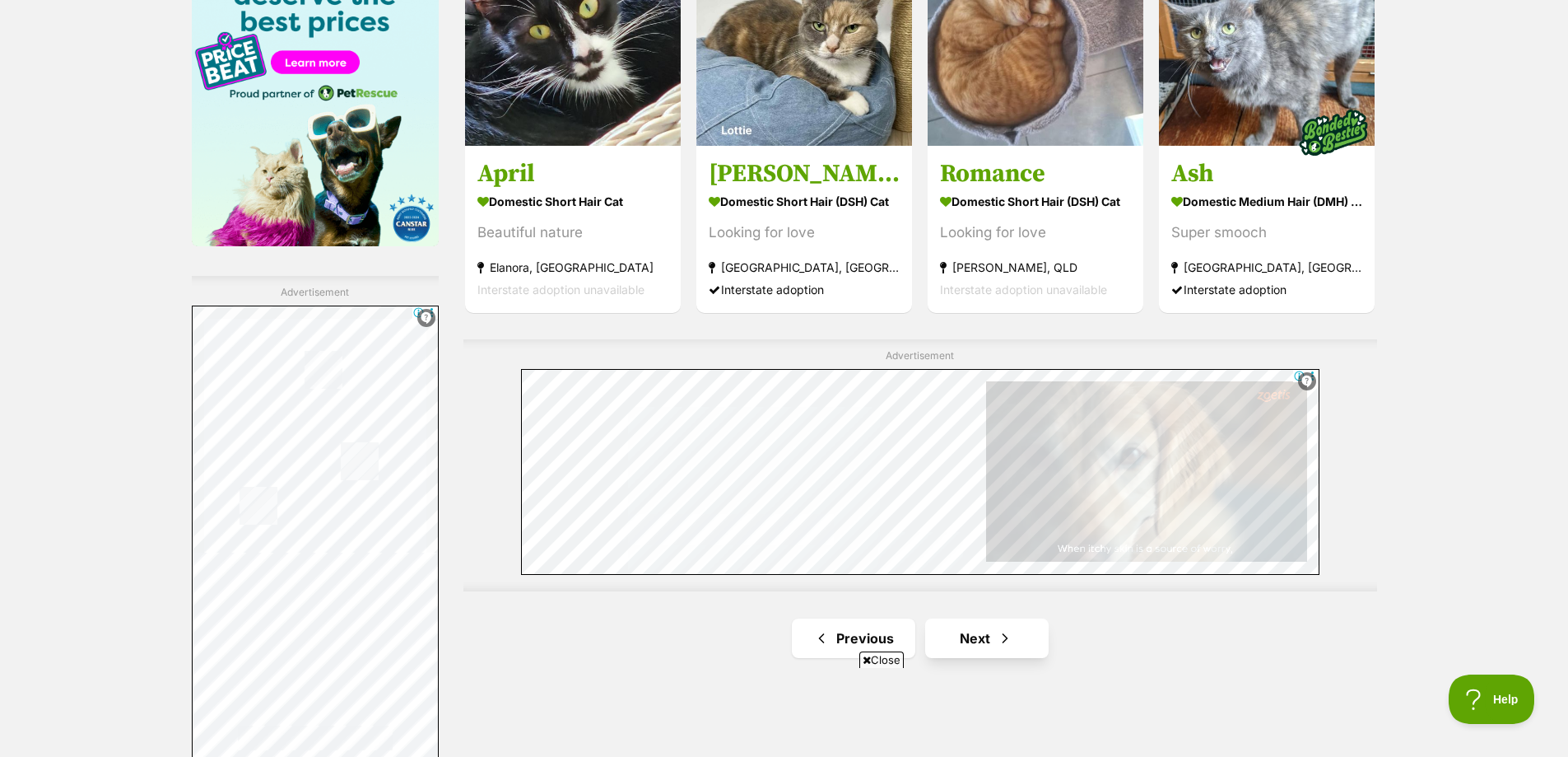
scroll to position [2635, 0]
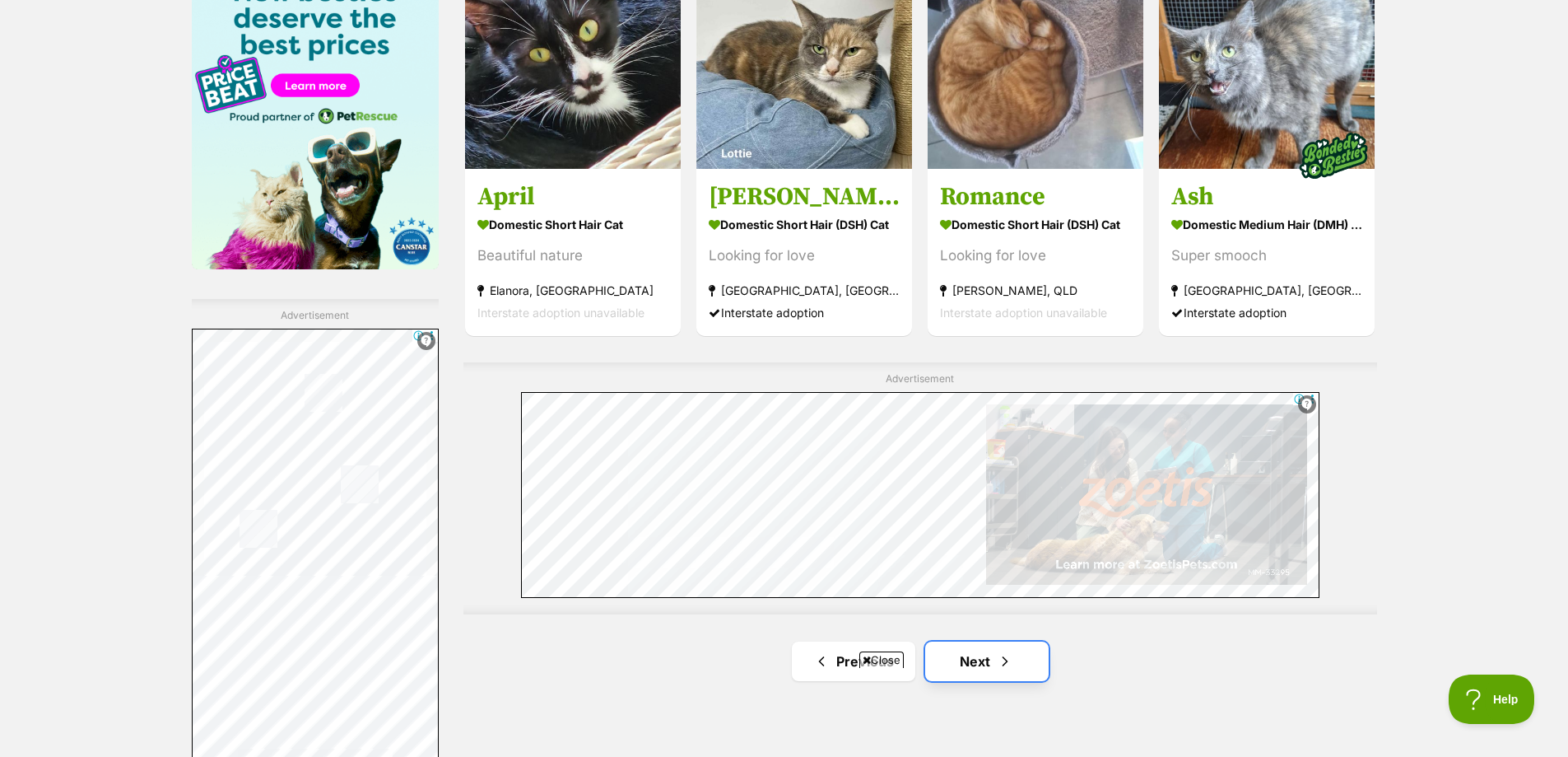
click at [977, 662] on link "Next" at bounding box center [987, 661] width 123 height 40
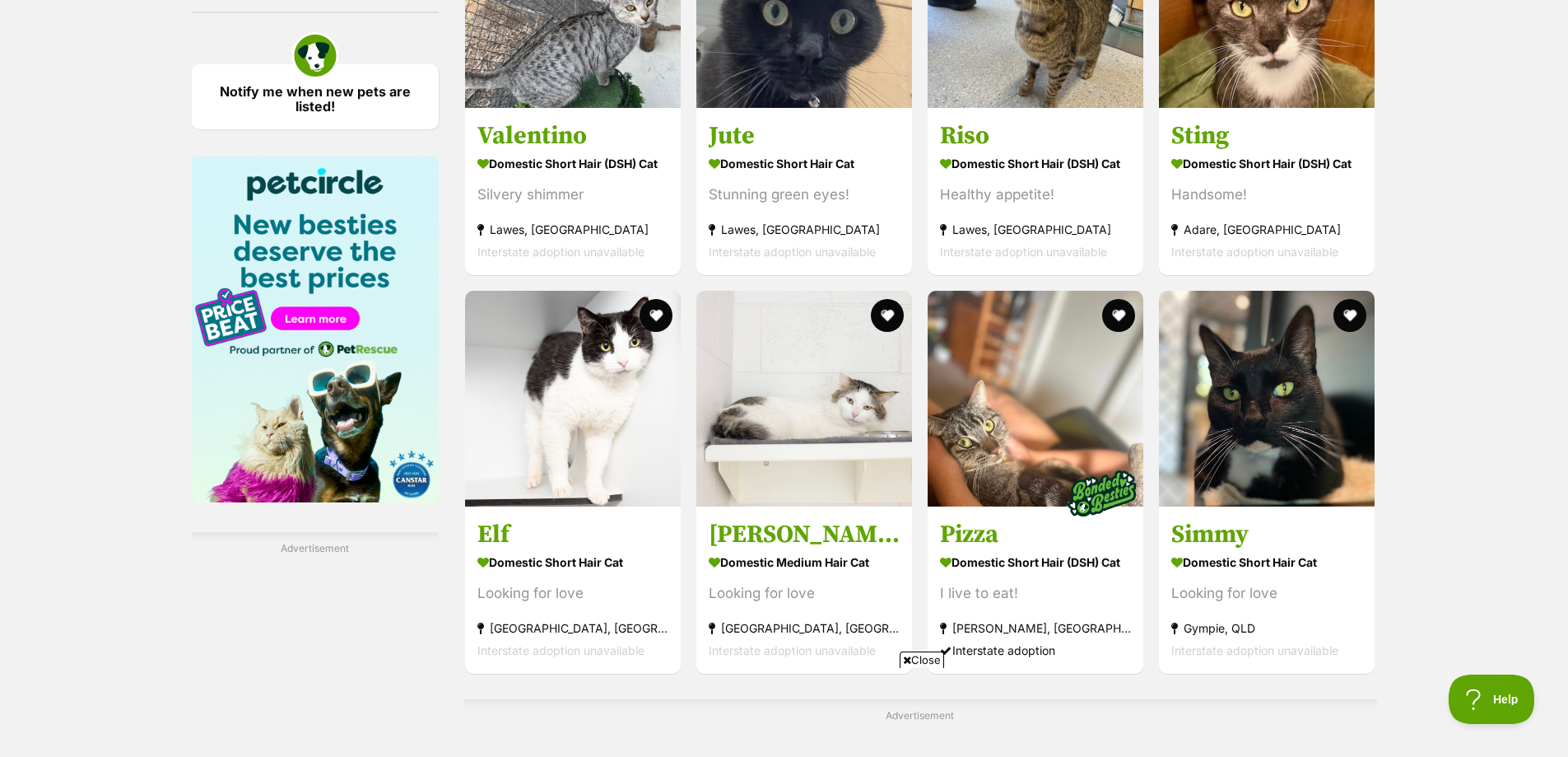
scroll to position [2635, 0]
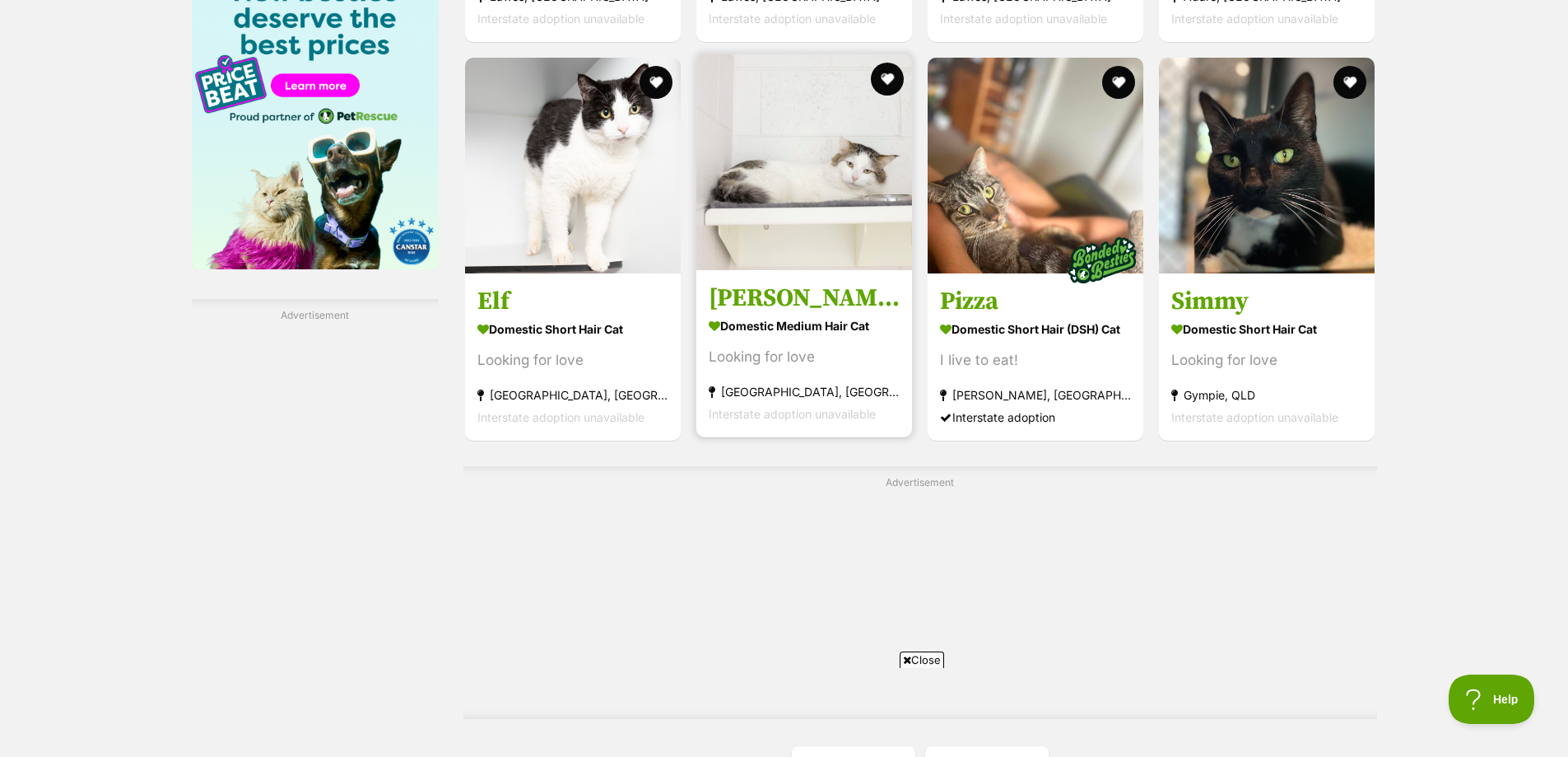
click at [822, 163] on img at bounding box center [804, 162] width 216 height 216
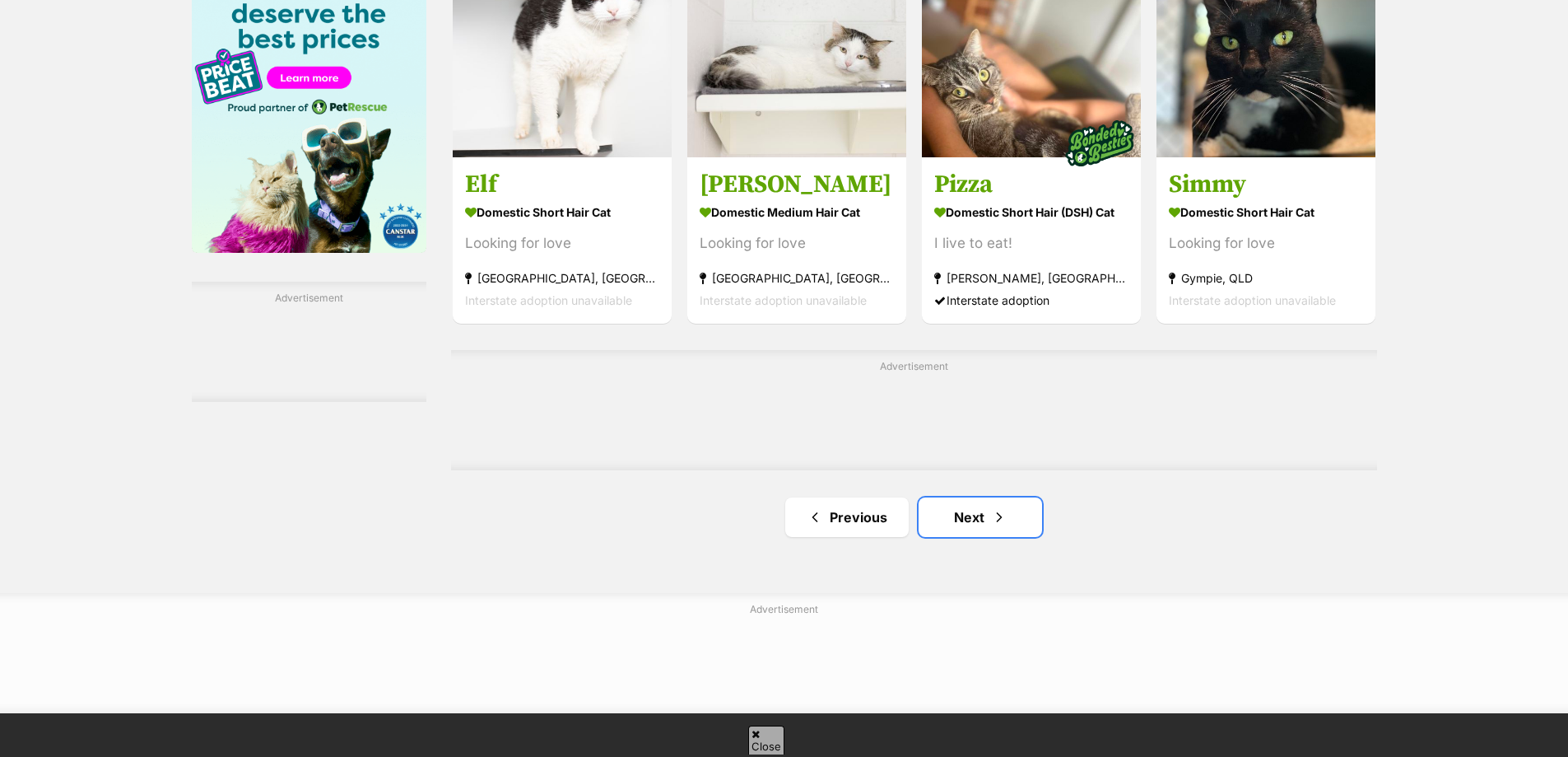
click at [973, 514] on link "Next" at bounding box center [981, 517] width 123 height 40
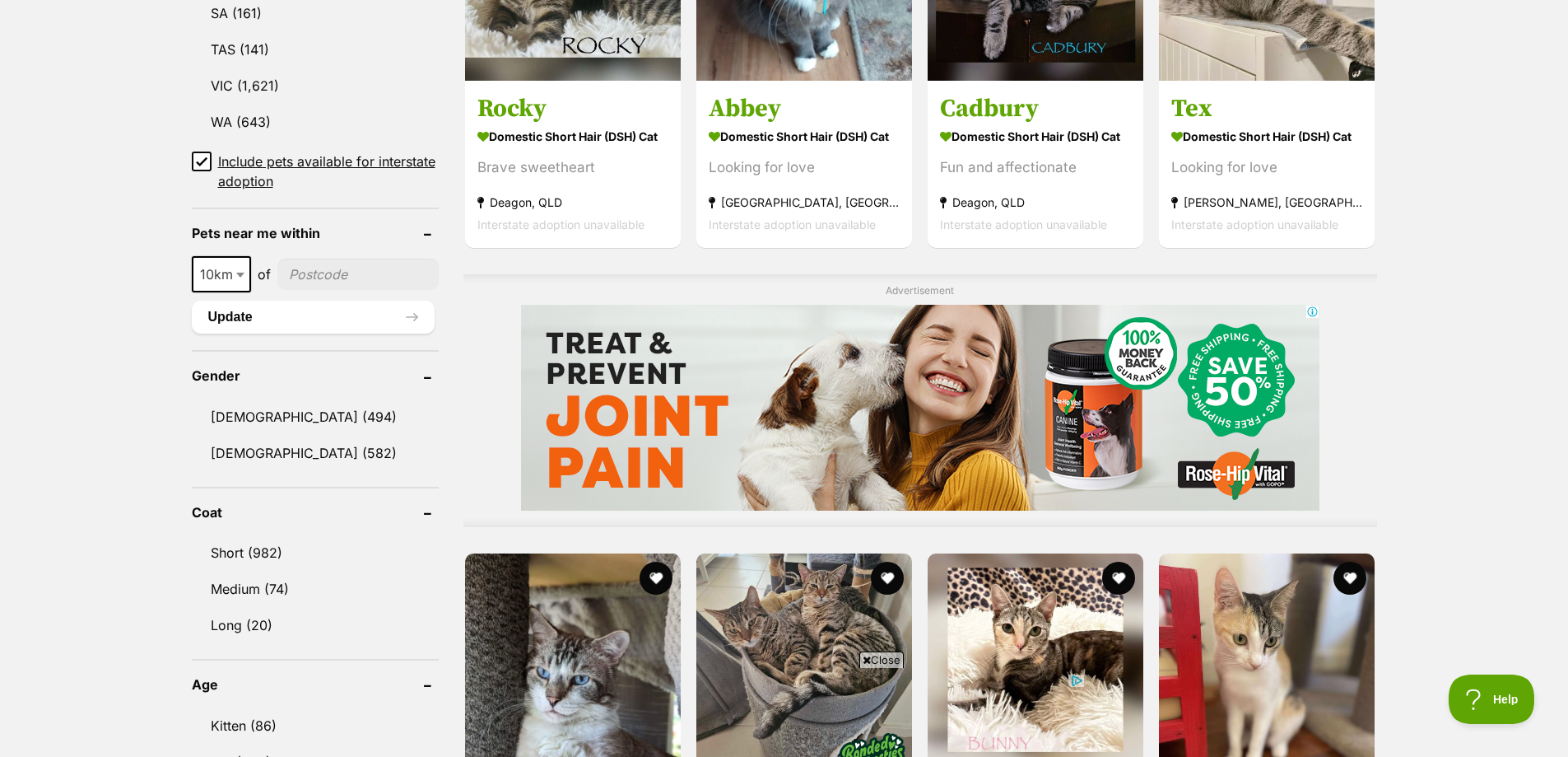
scroll to position [1098, 0]
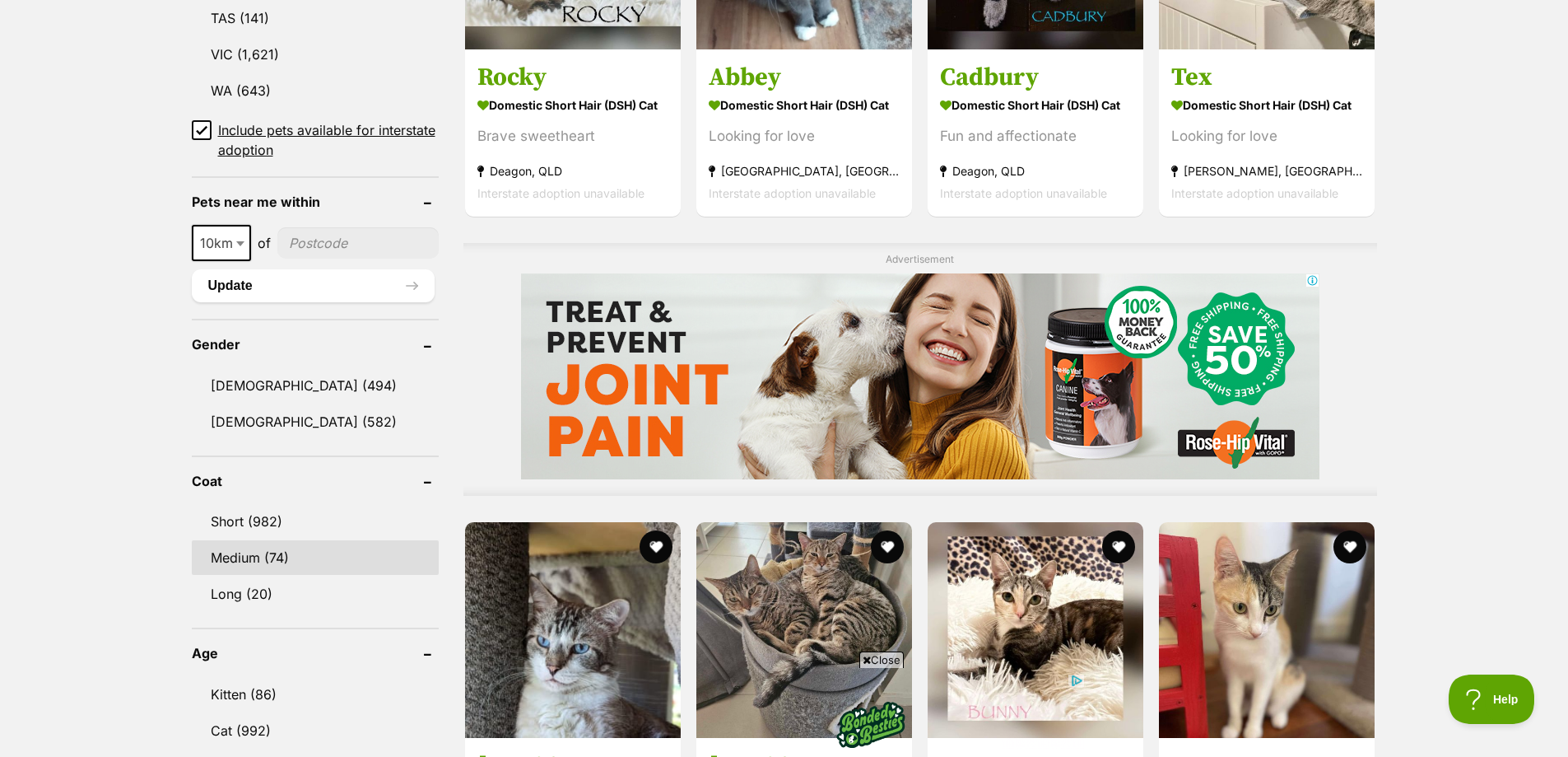
click at [265, 551] on link "Medium (74)" at bounding box center [315, 557] width 247 height 34
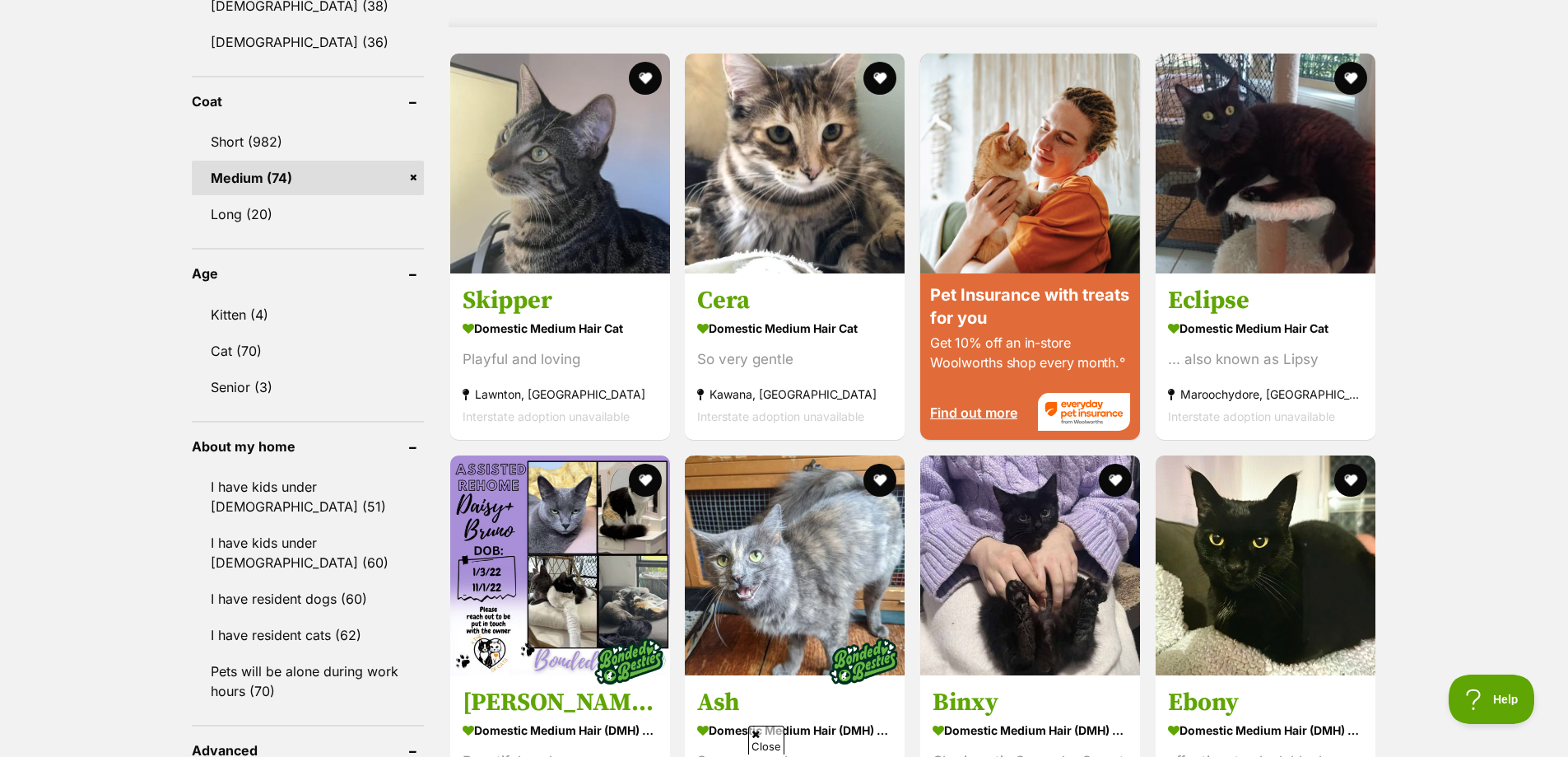
click at [236, 310] on link "Kitten (4)" at bounding box center [307, 314] width 232 height 34
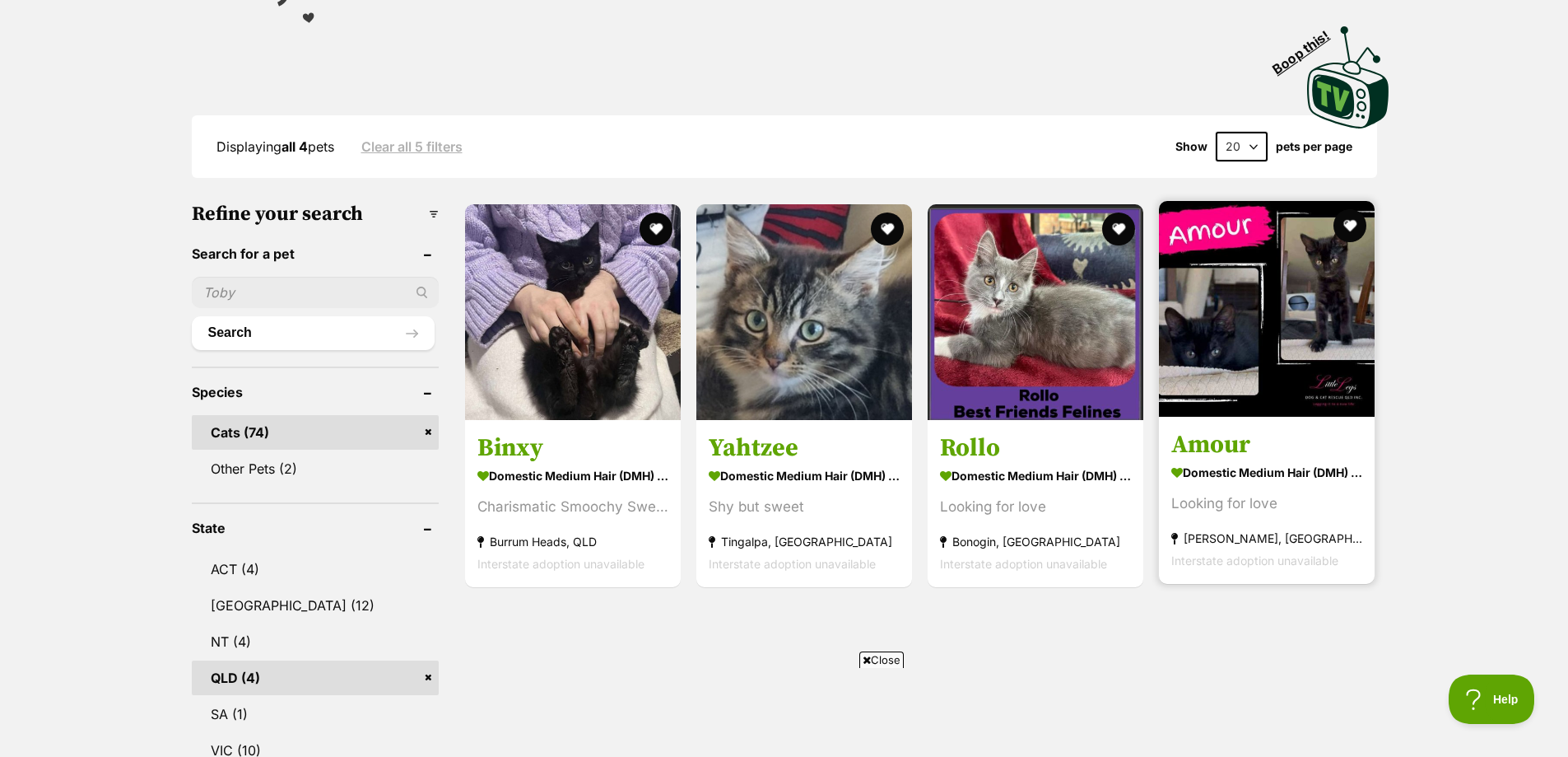
click at [1282, 356] on img at bounding box center [1266, 309] width 216 height 216
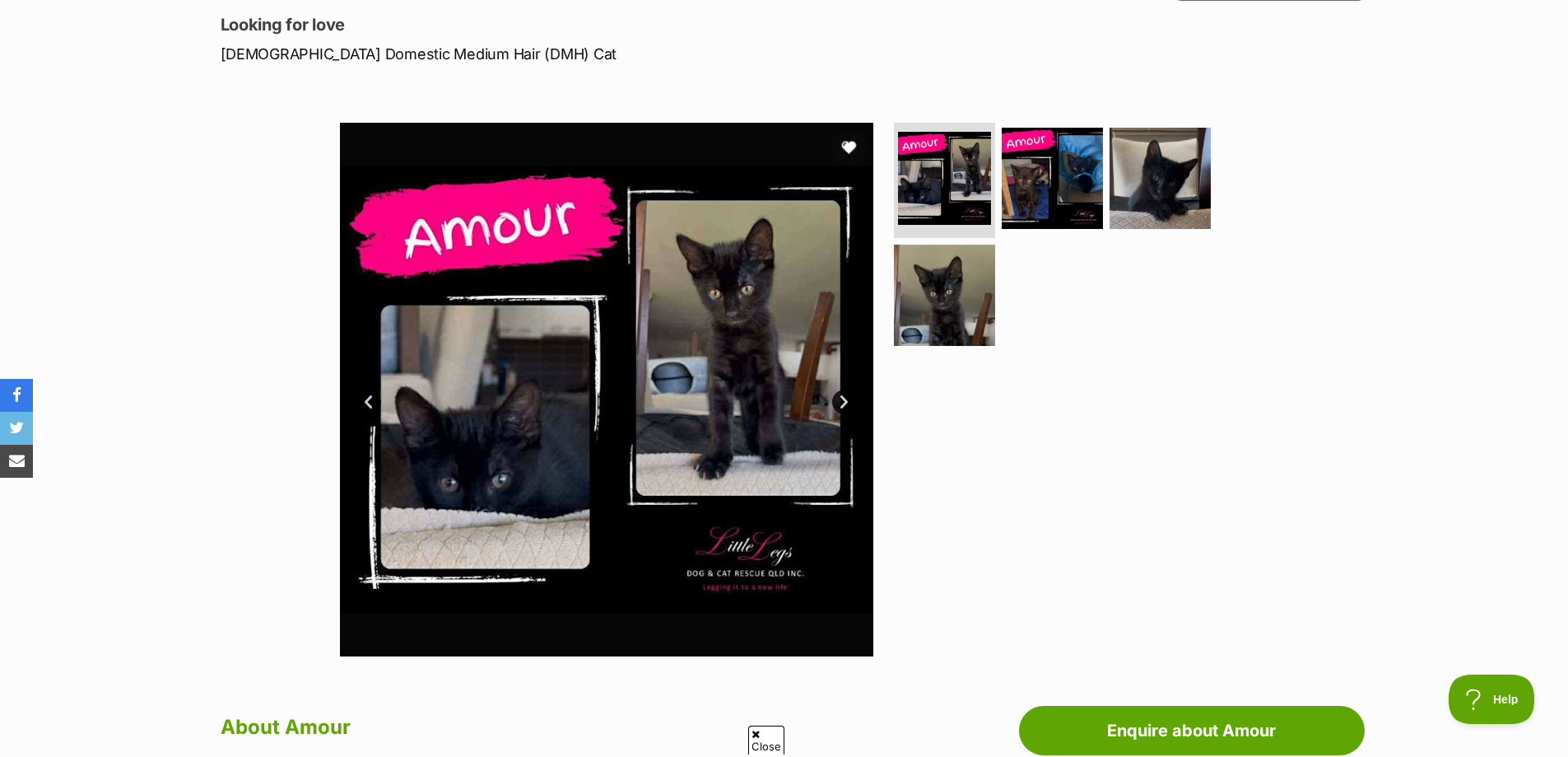
click at [845, 142] on button "favourite" at bounding box center [848, 147] width 36 height 36
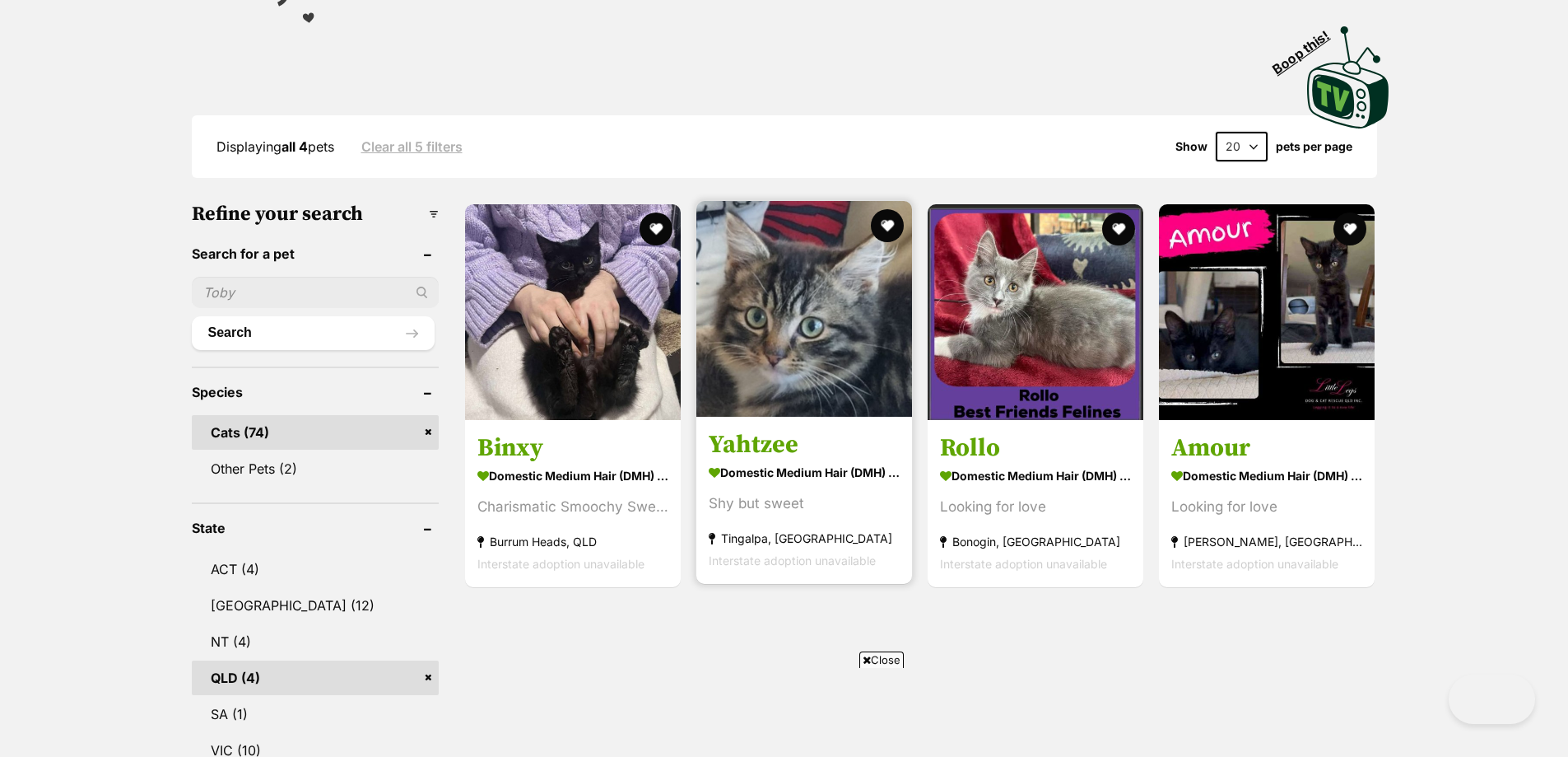
click at [802, 339] on img at bounding box center [804, 309] width 216 height 216
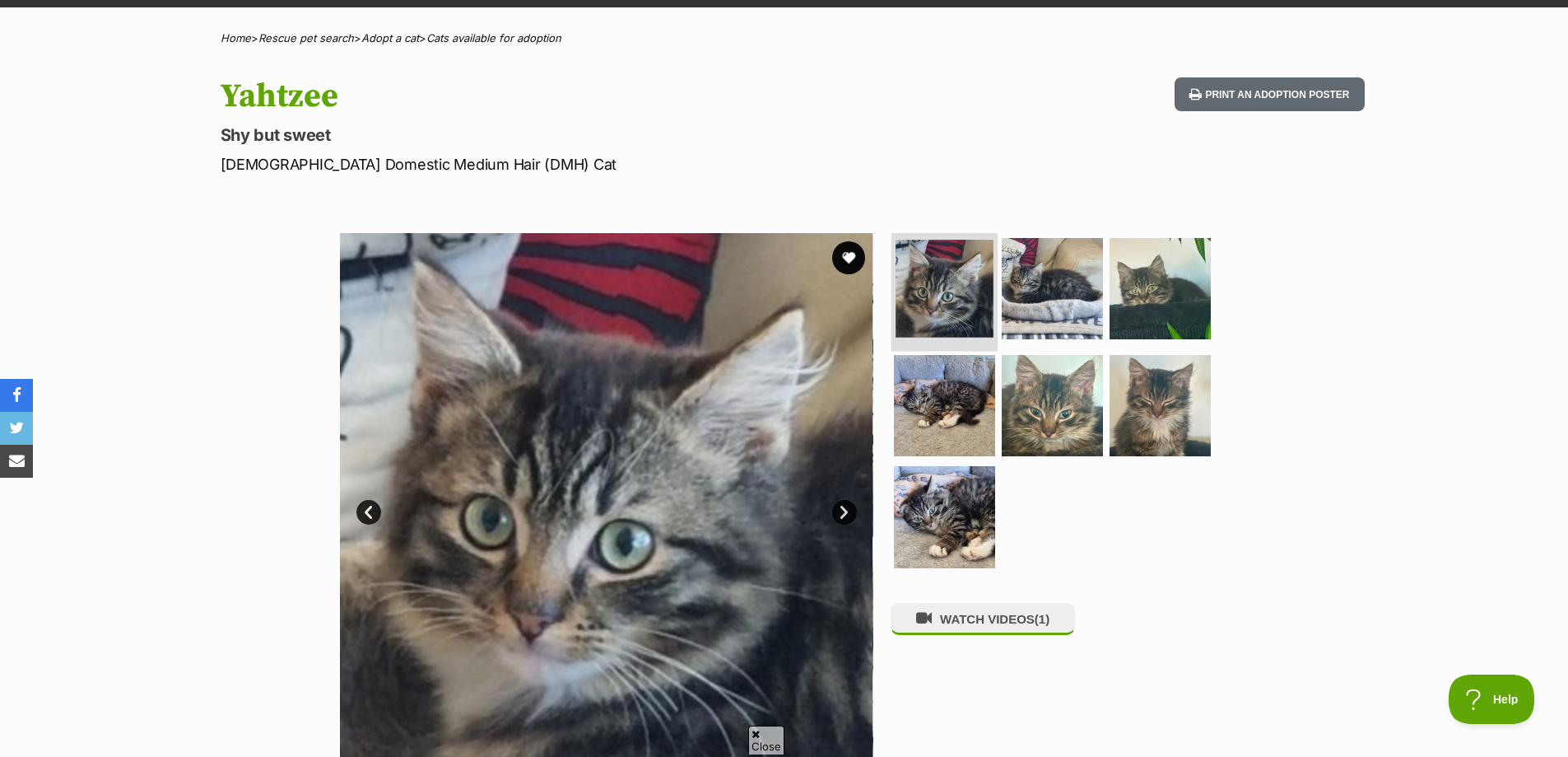
click at [945, 301] on img at bounding box center [945, 289] width 98 height 98
click at [1069, 309] on img at bounding box center [1052, 289] width 106 height 106
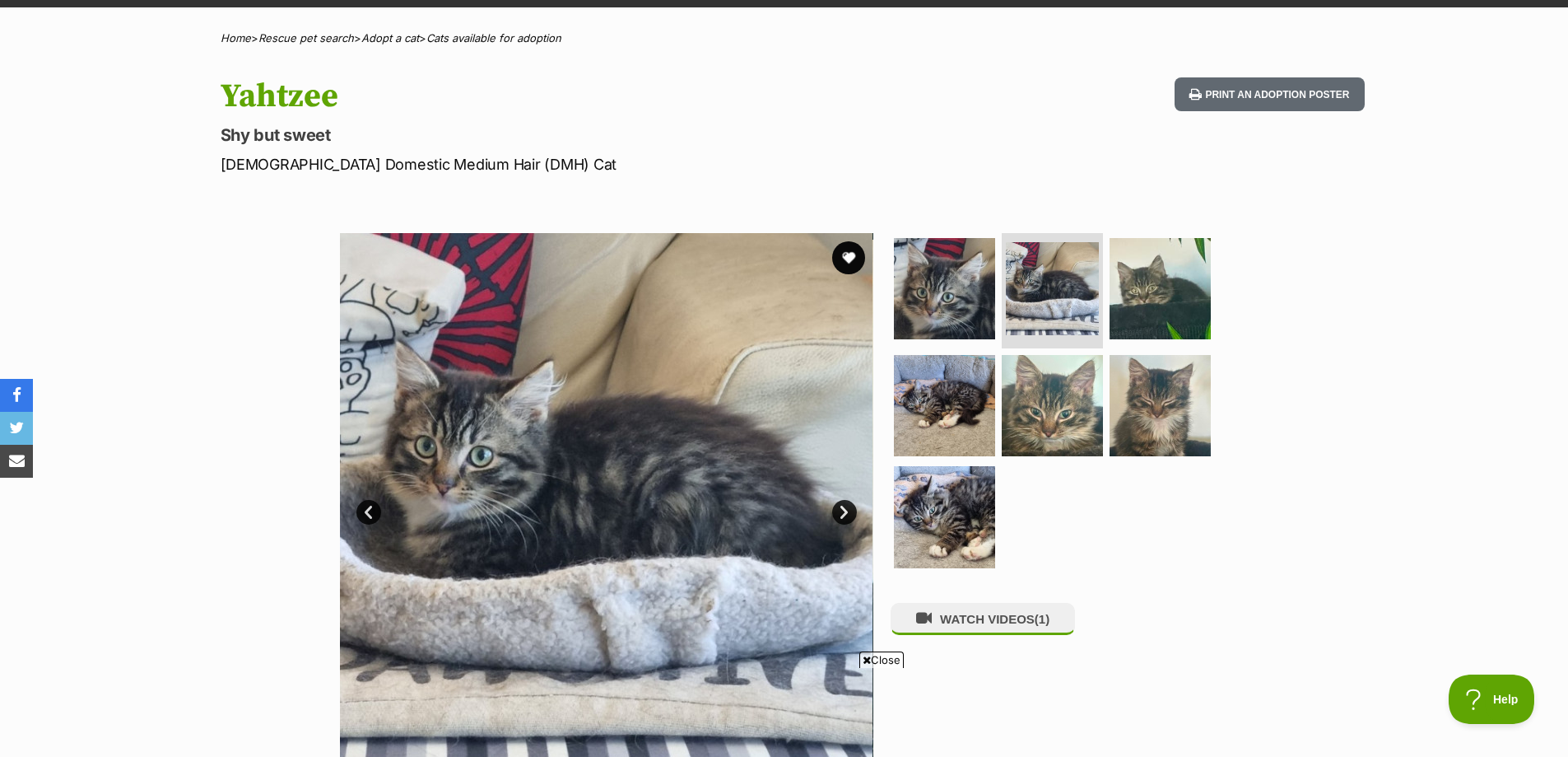
click at [848, 508] on link "Next" at bounding box center [845, 513] width 25 height 25
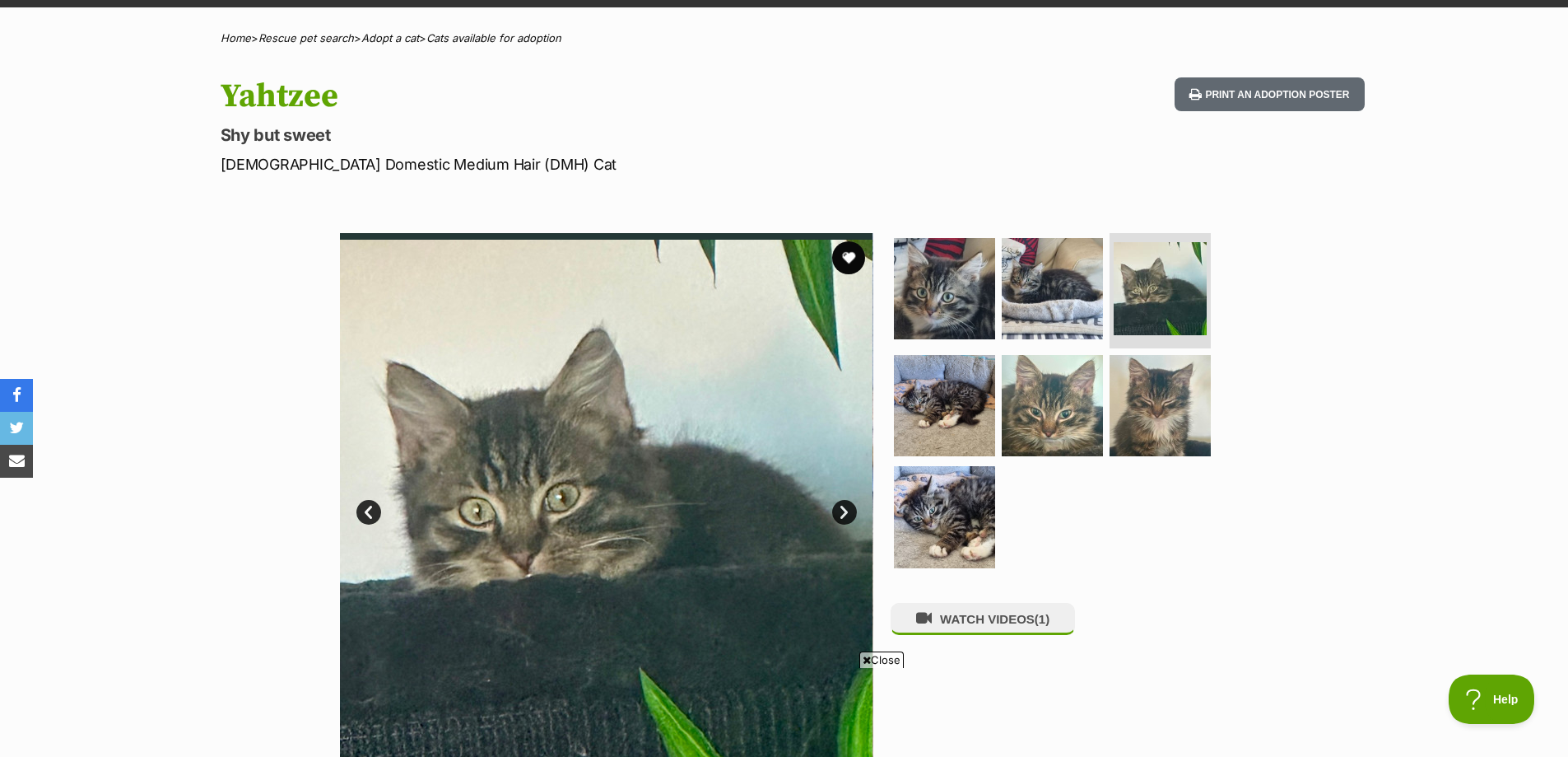
click at [848, 508] on link "Next" at bounding box center [845, 513] width 25 height 25
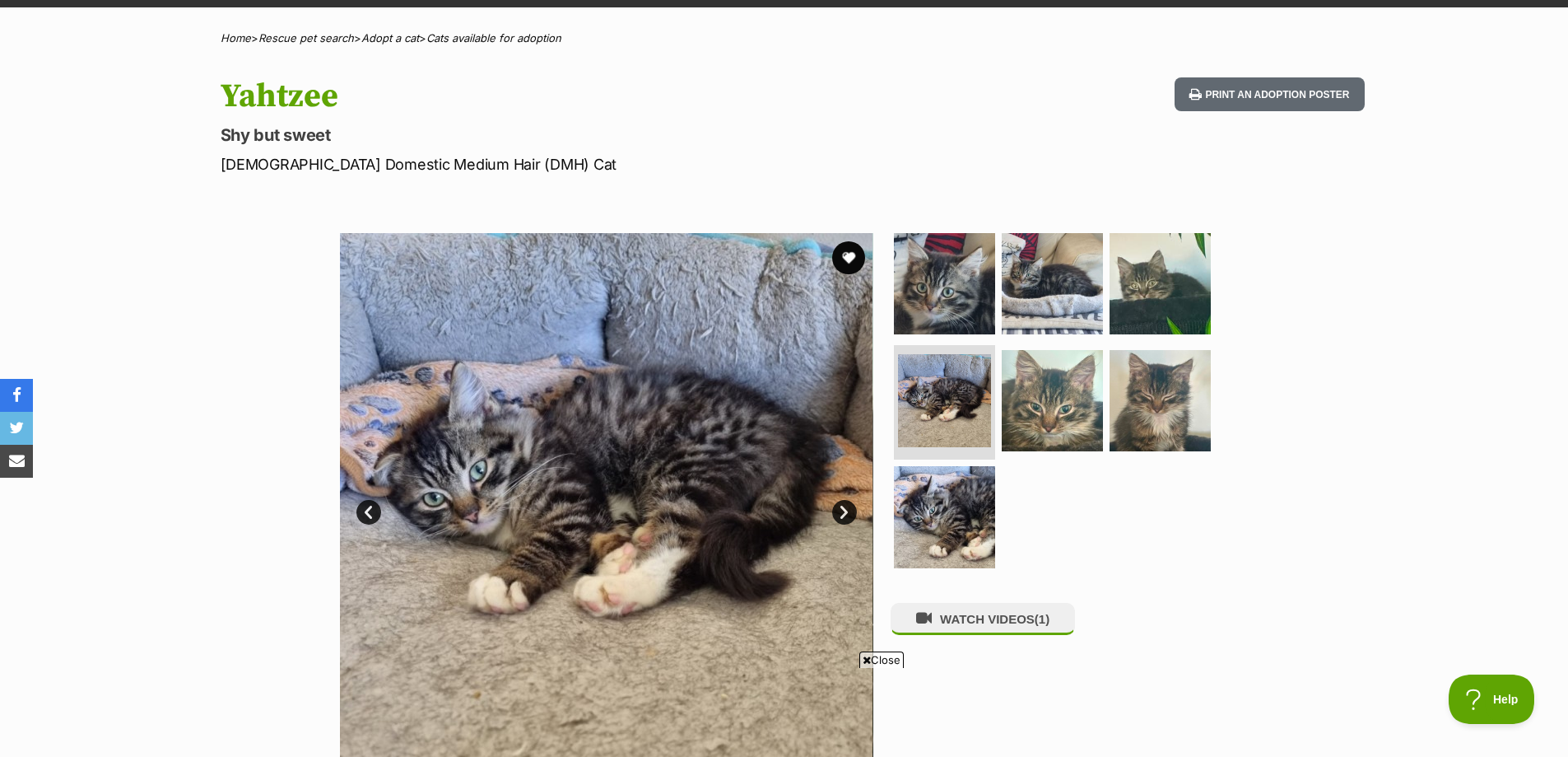
click at [848, 508] on link "Next" at bounding box center [845, 513] width 25 height 25
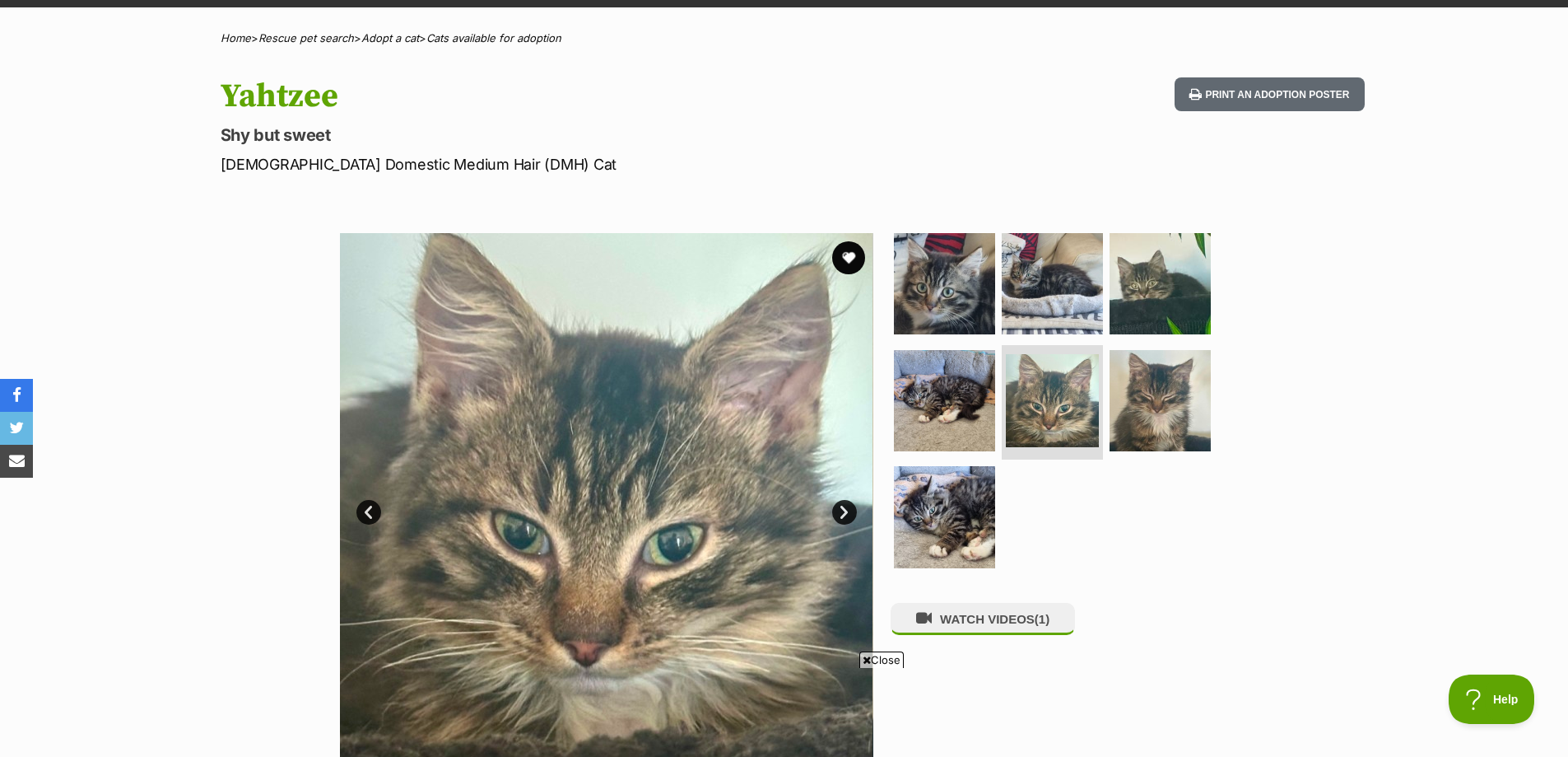
click at [848, 508] on link "Next" at bounding box center [845, 513] width 25 height 25
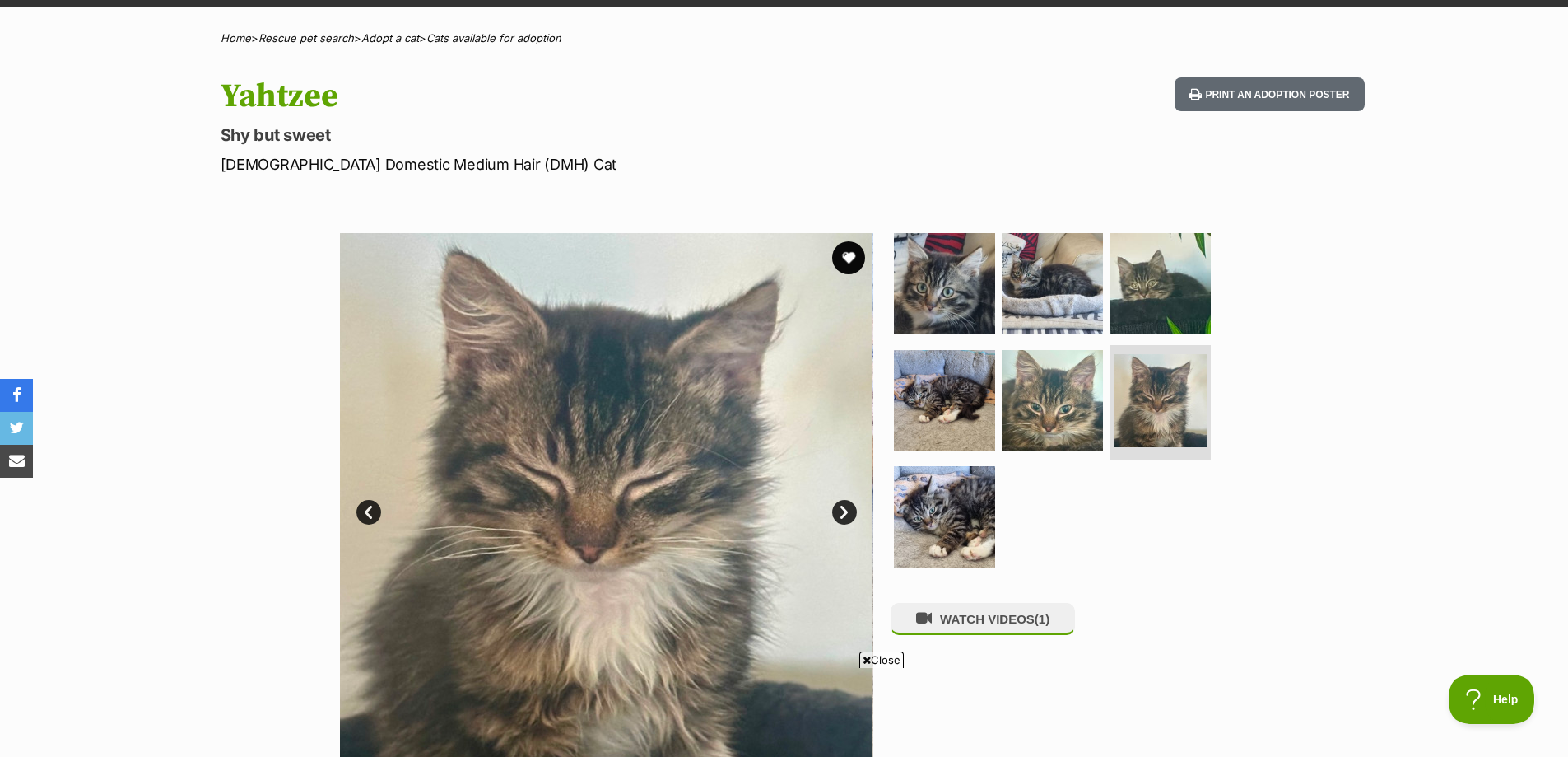
click at [848, 508] on link "Next" at bounding box center [845, 513] width 25 height 25
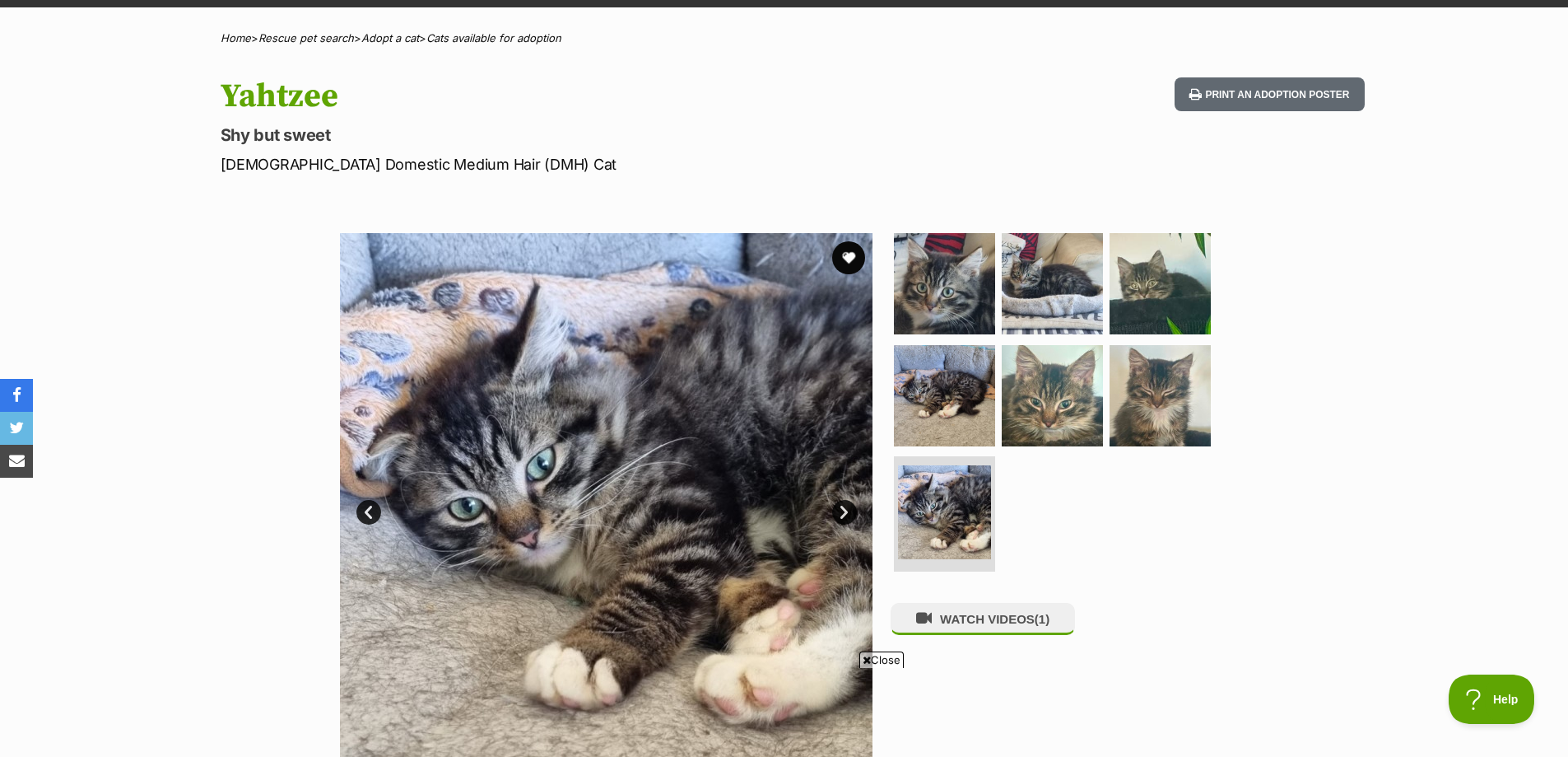
click at [852, 517] on link "Next" at bounding box center [845, 513] width 25 height 25
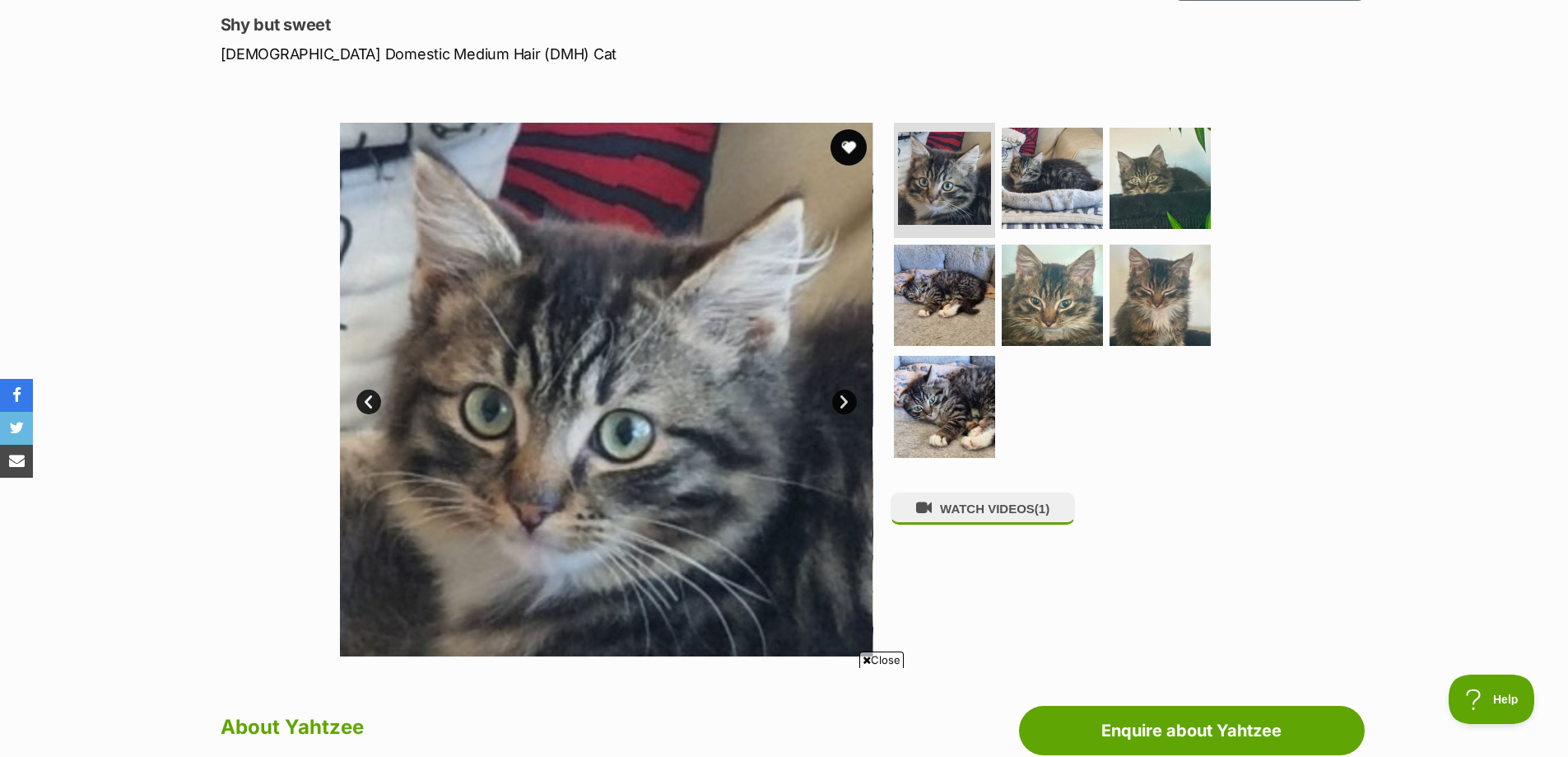
click at [844, 145] on button "favourite" at bounding box center [848, 147] width 36 height 36
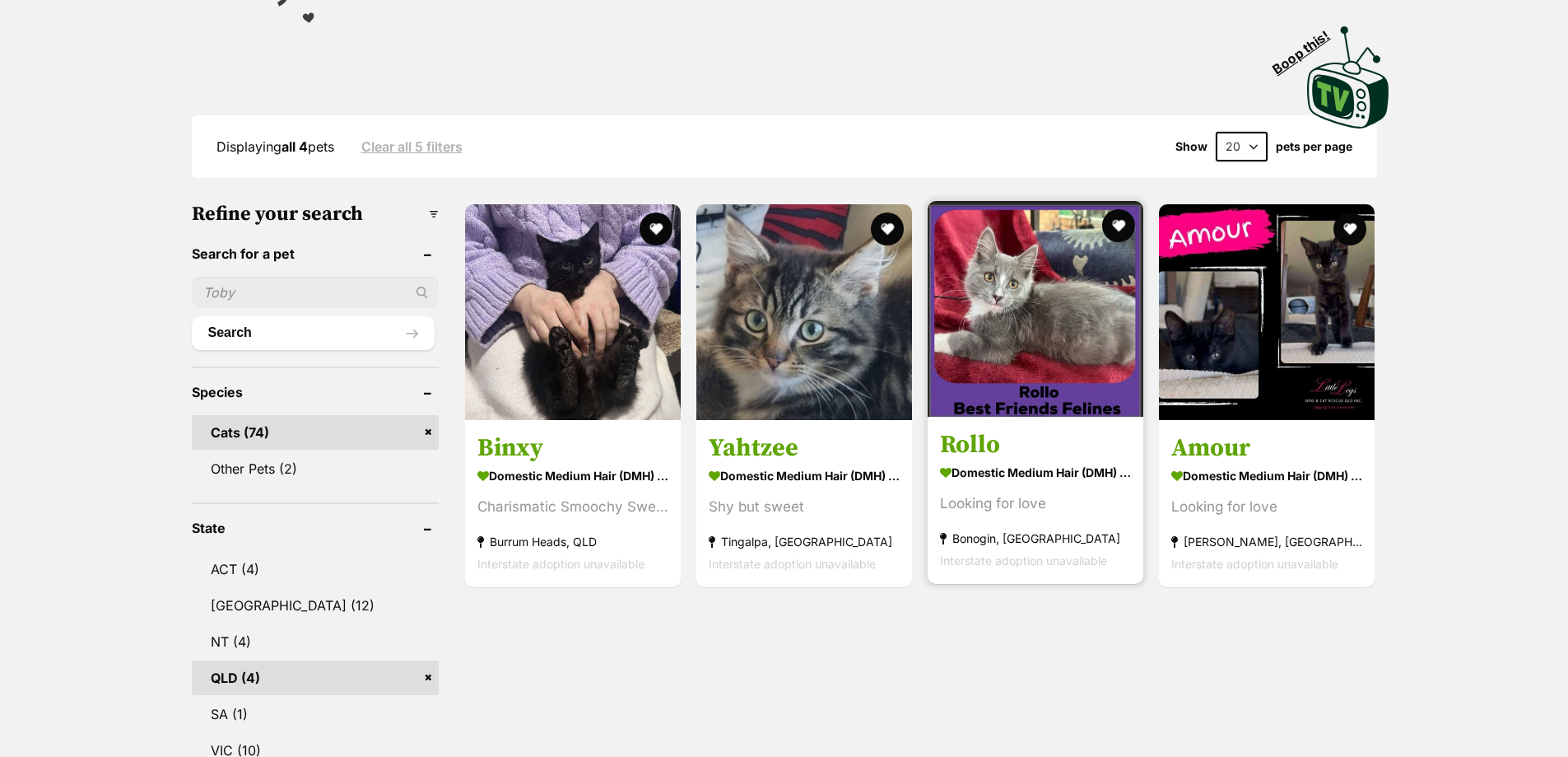
click at [1054, 349] on img at bounding box center [1035, 309] width 216 height 216
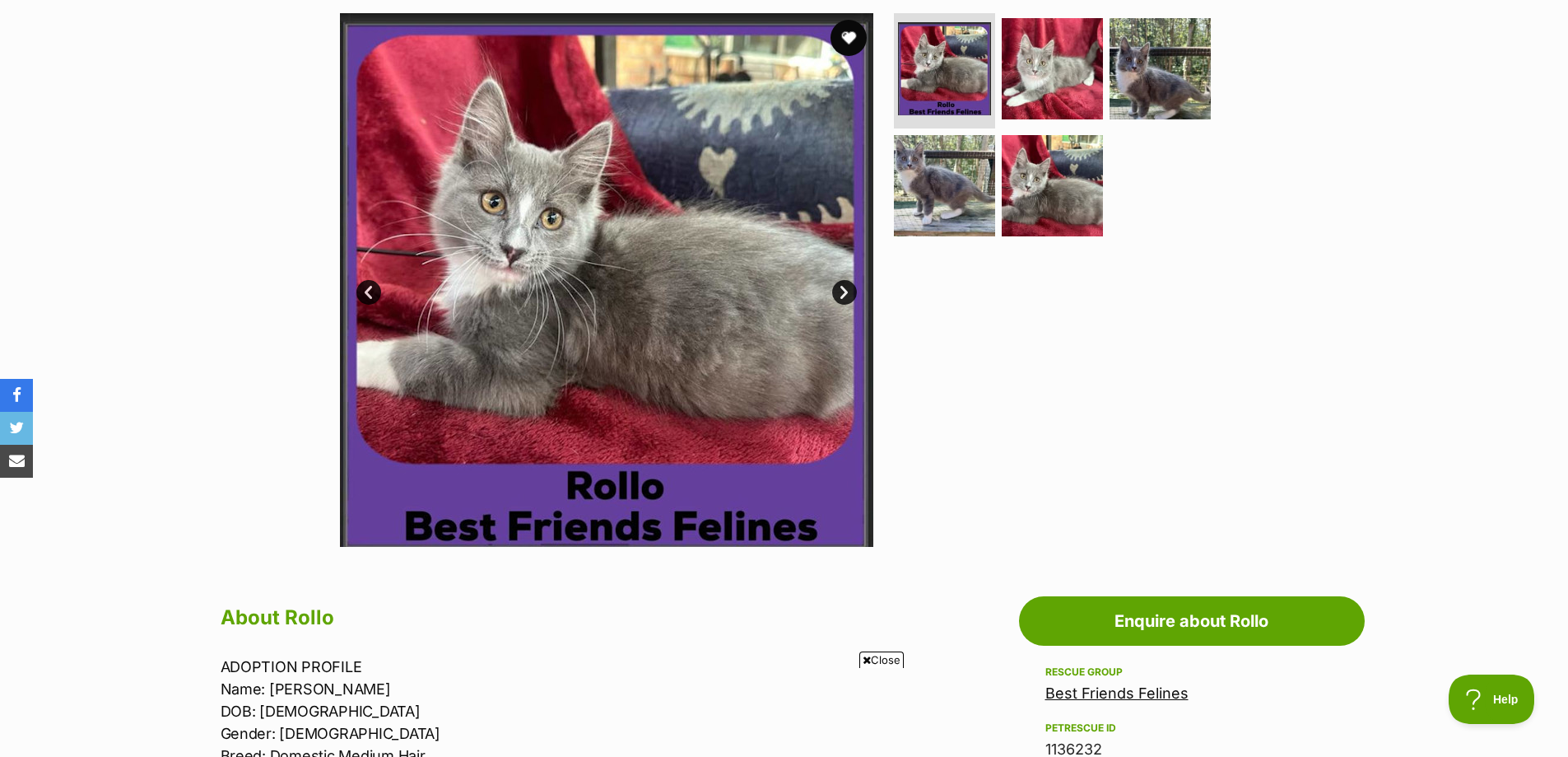
click at [850, 36] on button "favourite" at bounding box center [848, 37] width 36 height 36
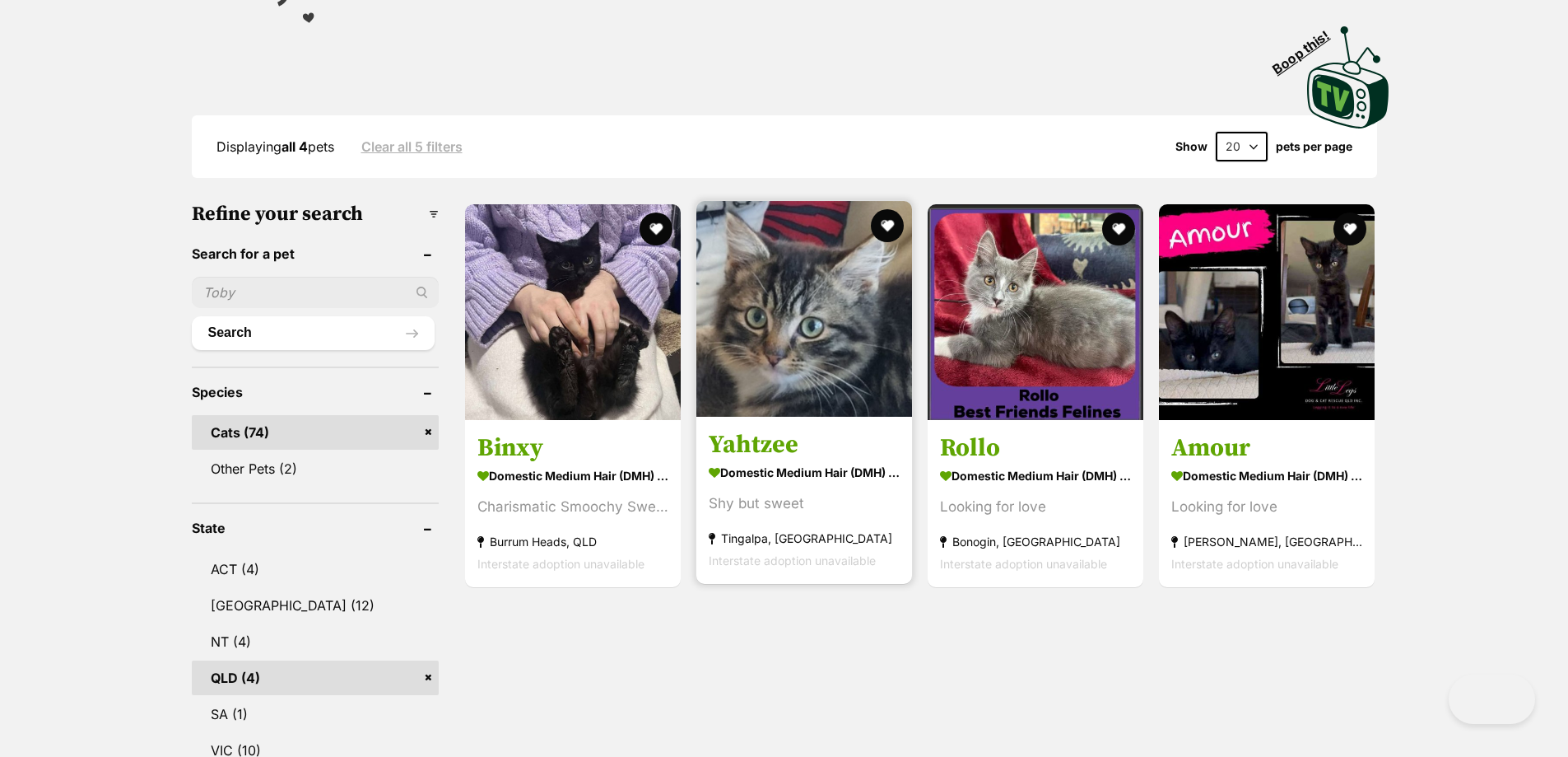
click at [769, 365] on img at bounding box center [804, 309] width 216 height 216
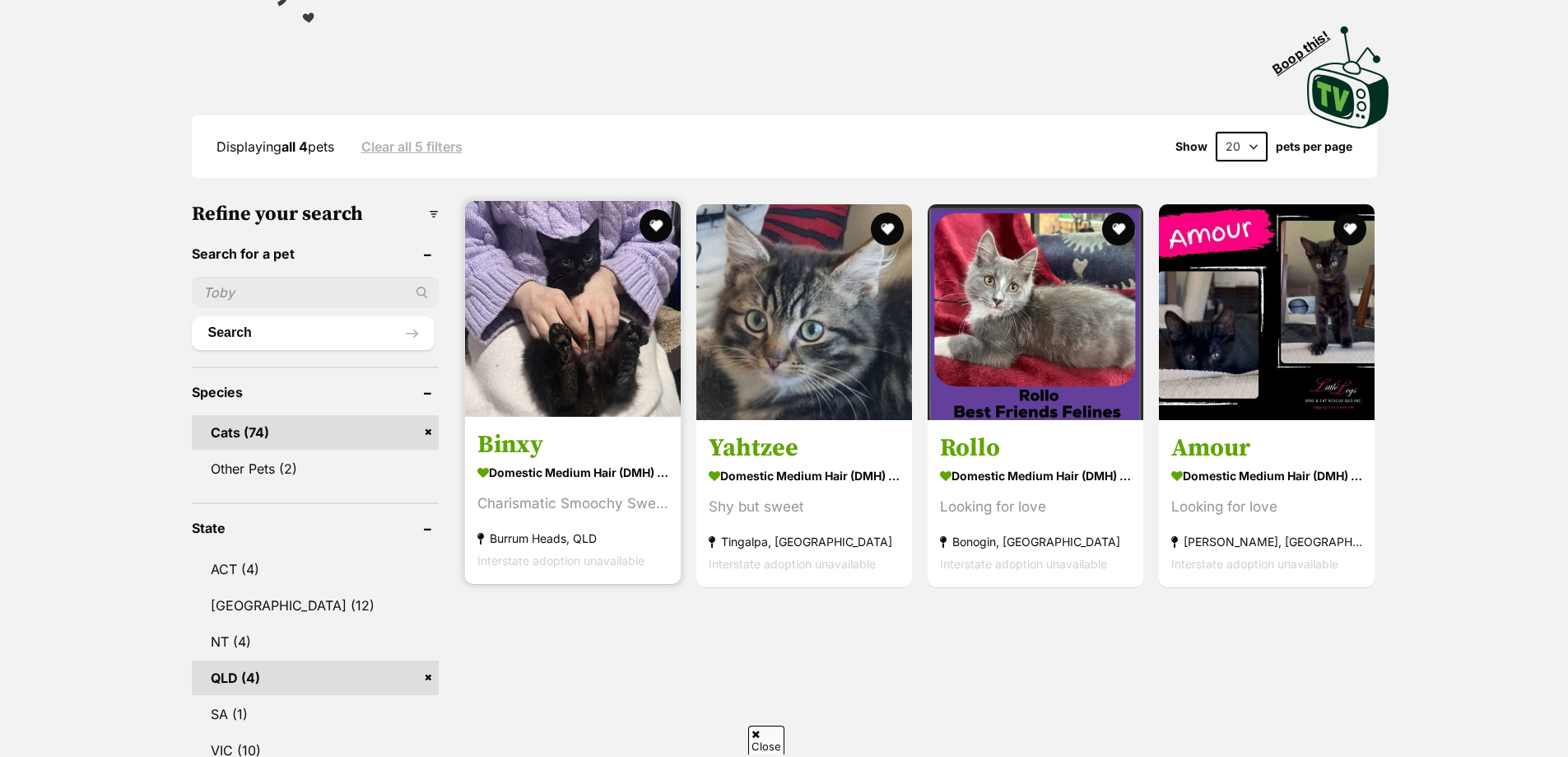
scroll to position [329, 0]
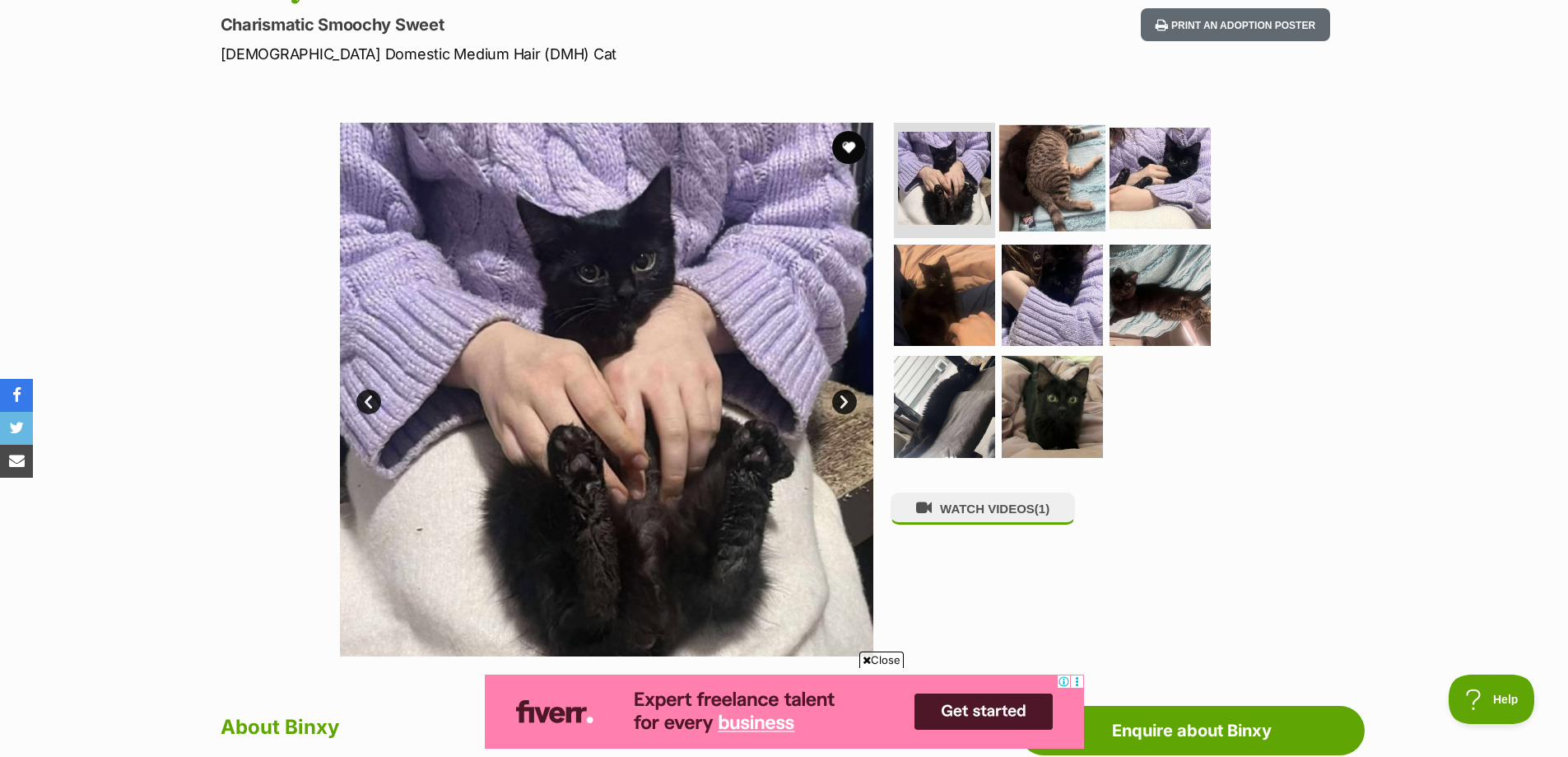
click at [1033, 150] on img at bounding box center [1052, 178] width 106 height 106
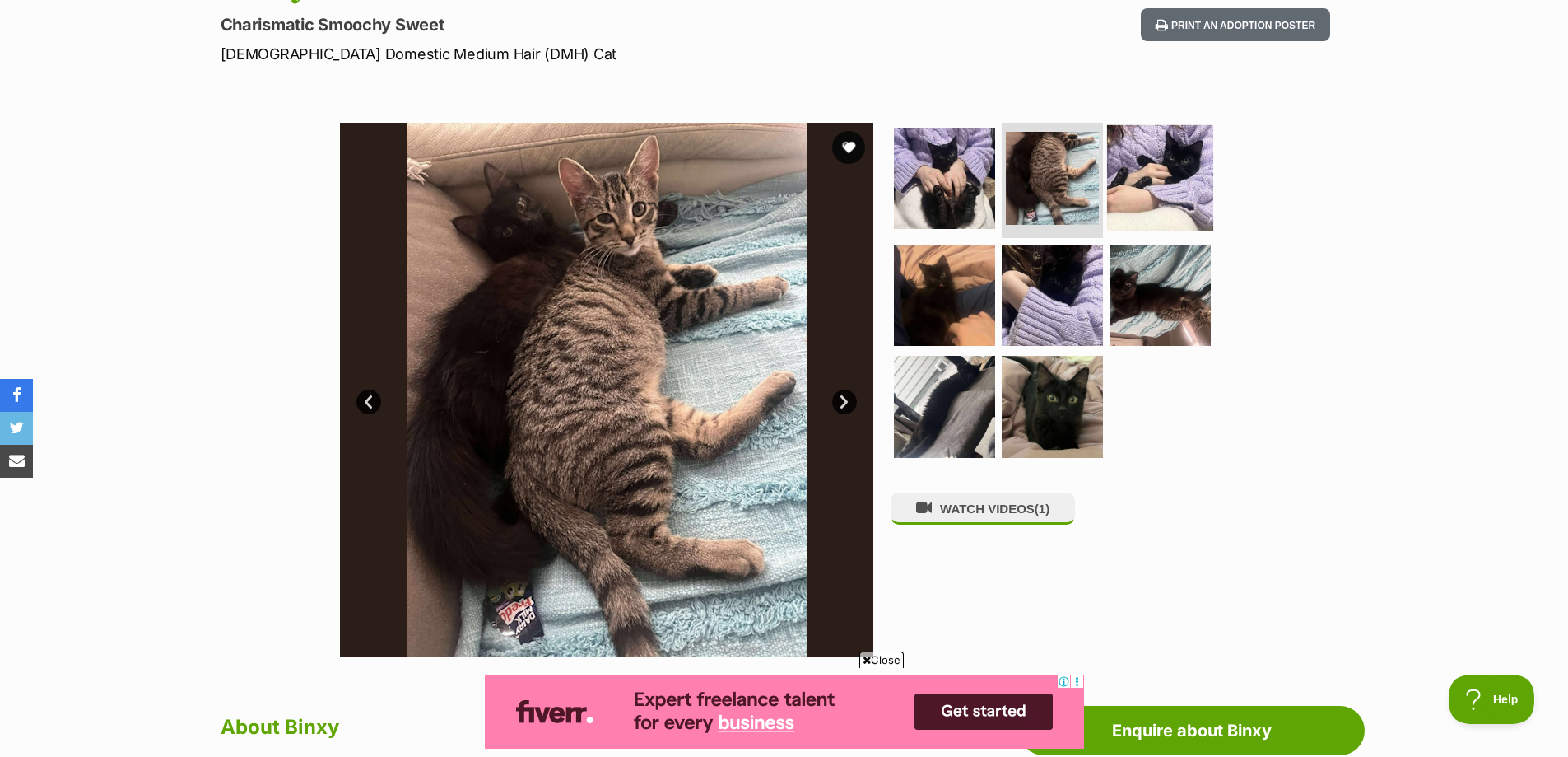
click at [1146, 144] on img at bounding box center [1160, 178] width 106 height 106
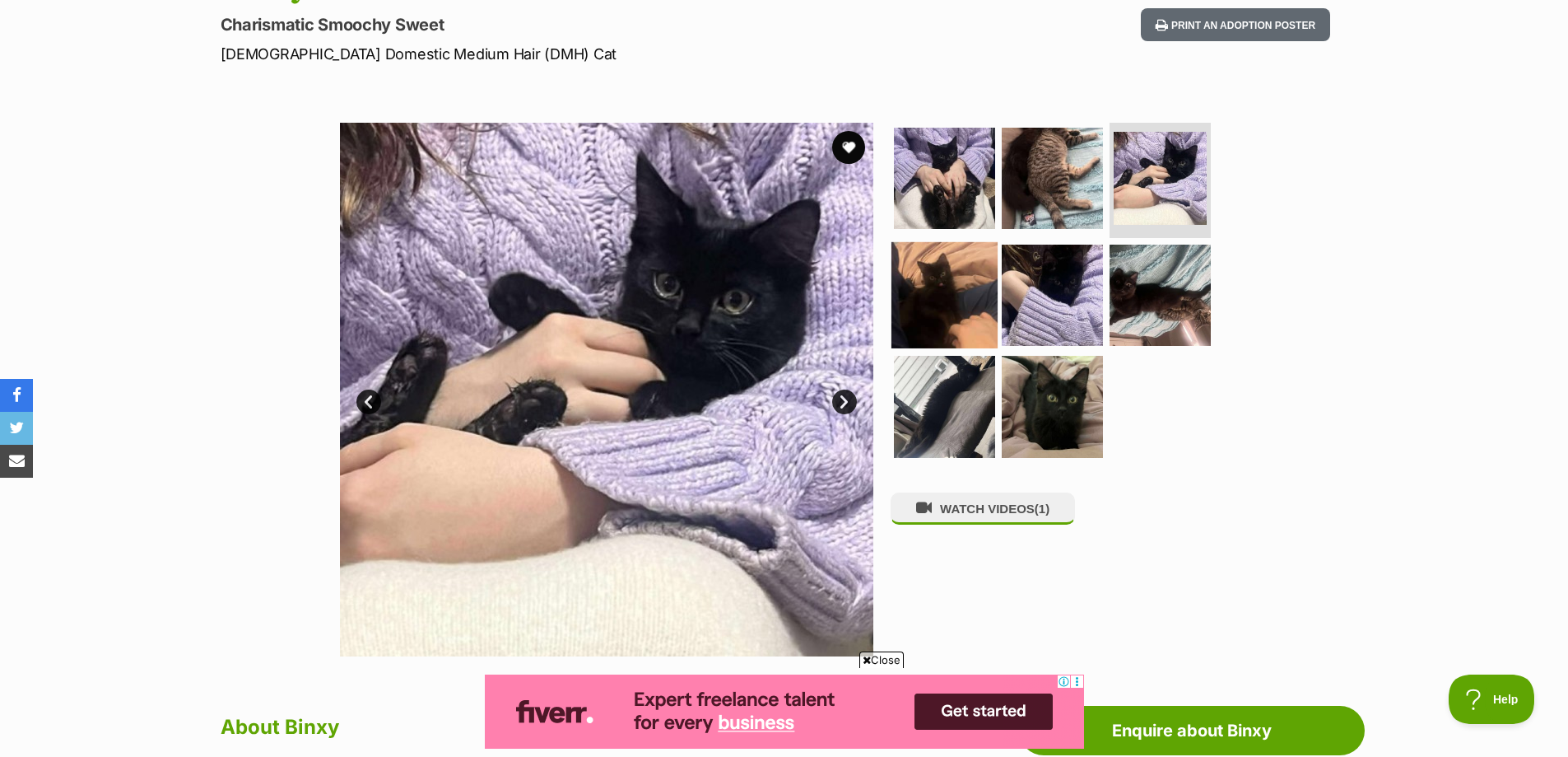
click at [958, 281] on img at bounding box center [945, 294] width 106 height 106
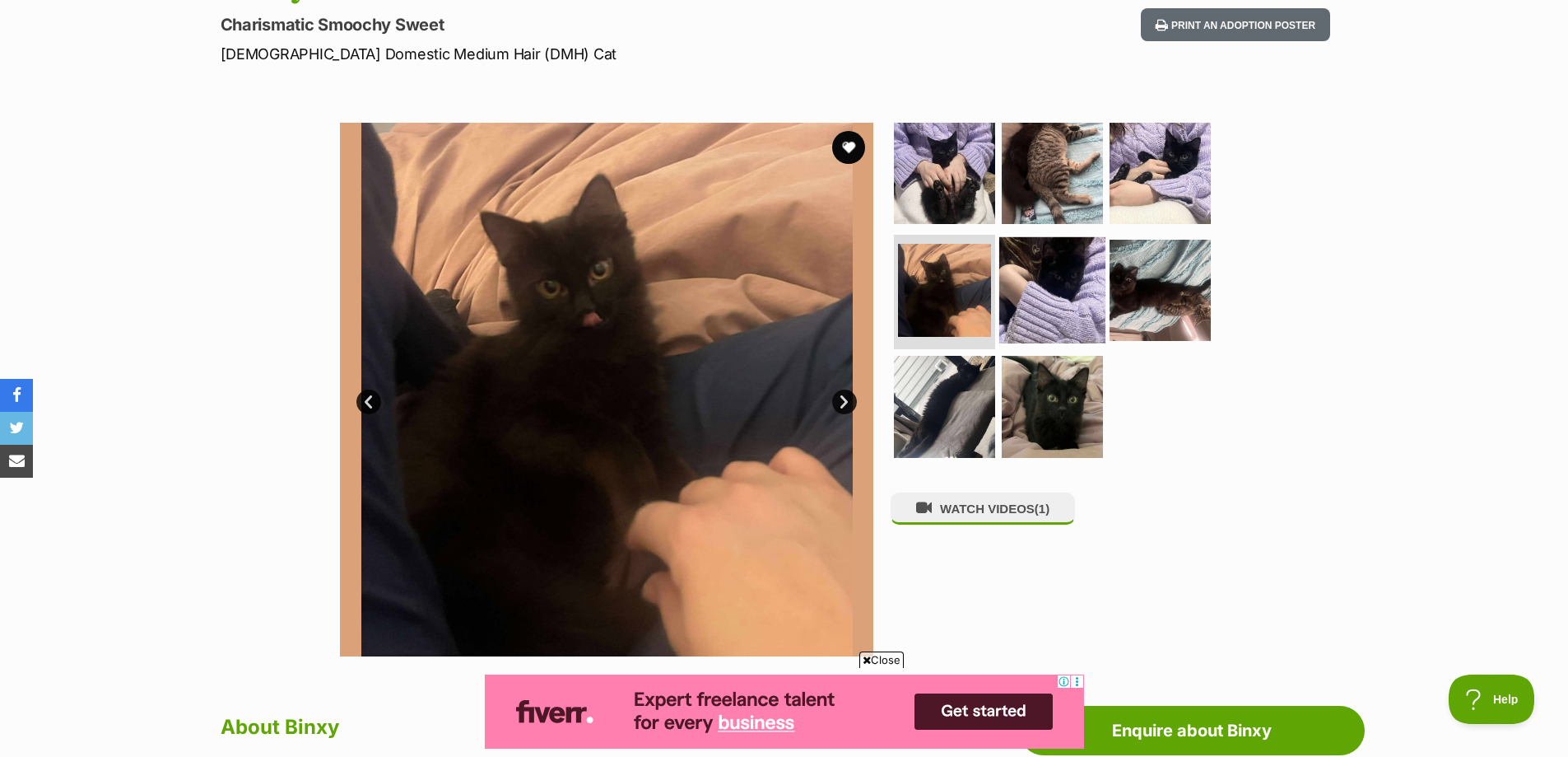
click at [1032, 264] on img at bounding box center [1052, 289] width 106 height 106
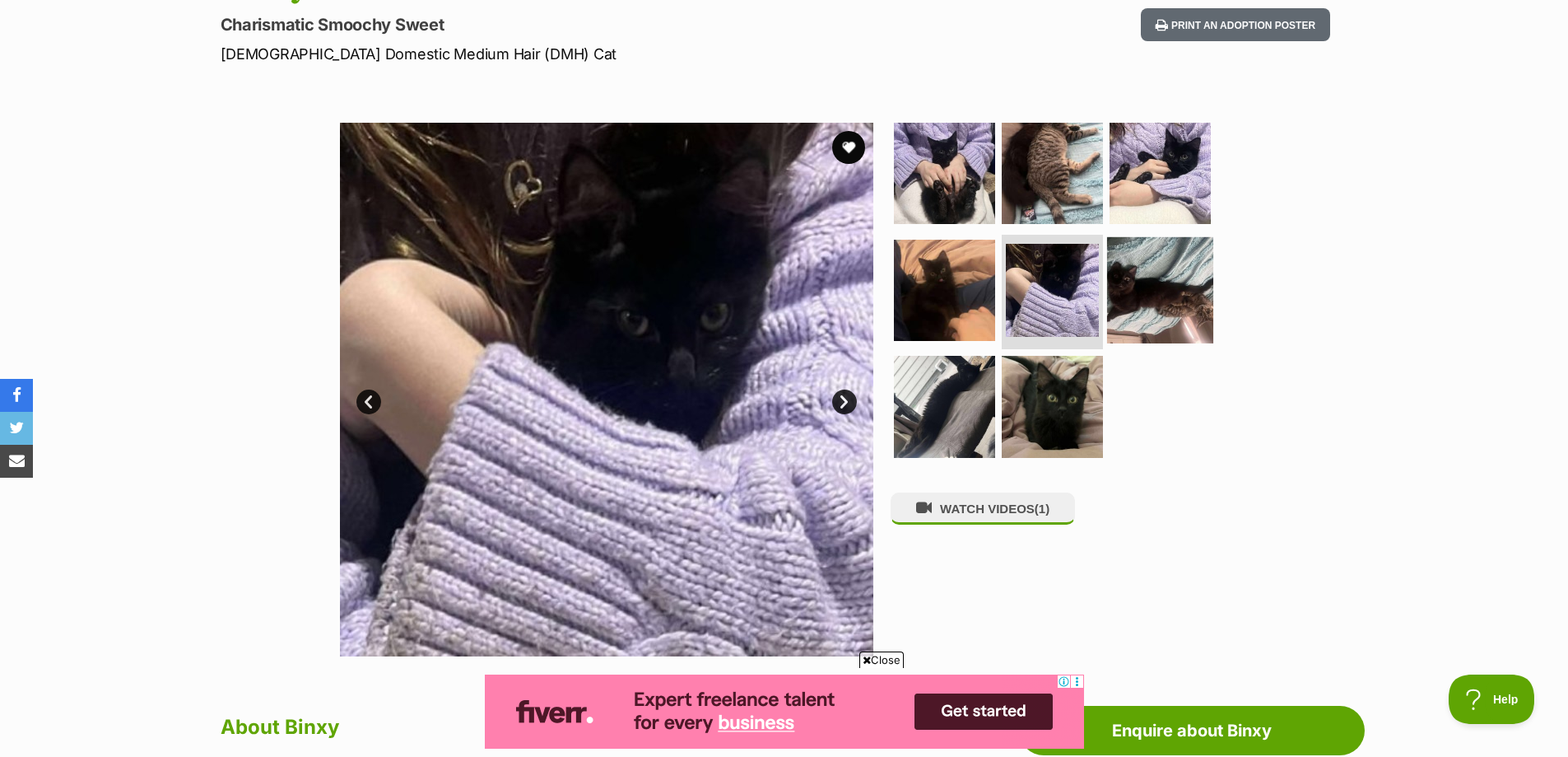
click at [1175, 274] on img at bounding box center [1160, 289] width 106 height 106
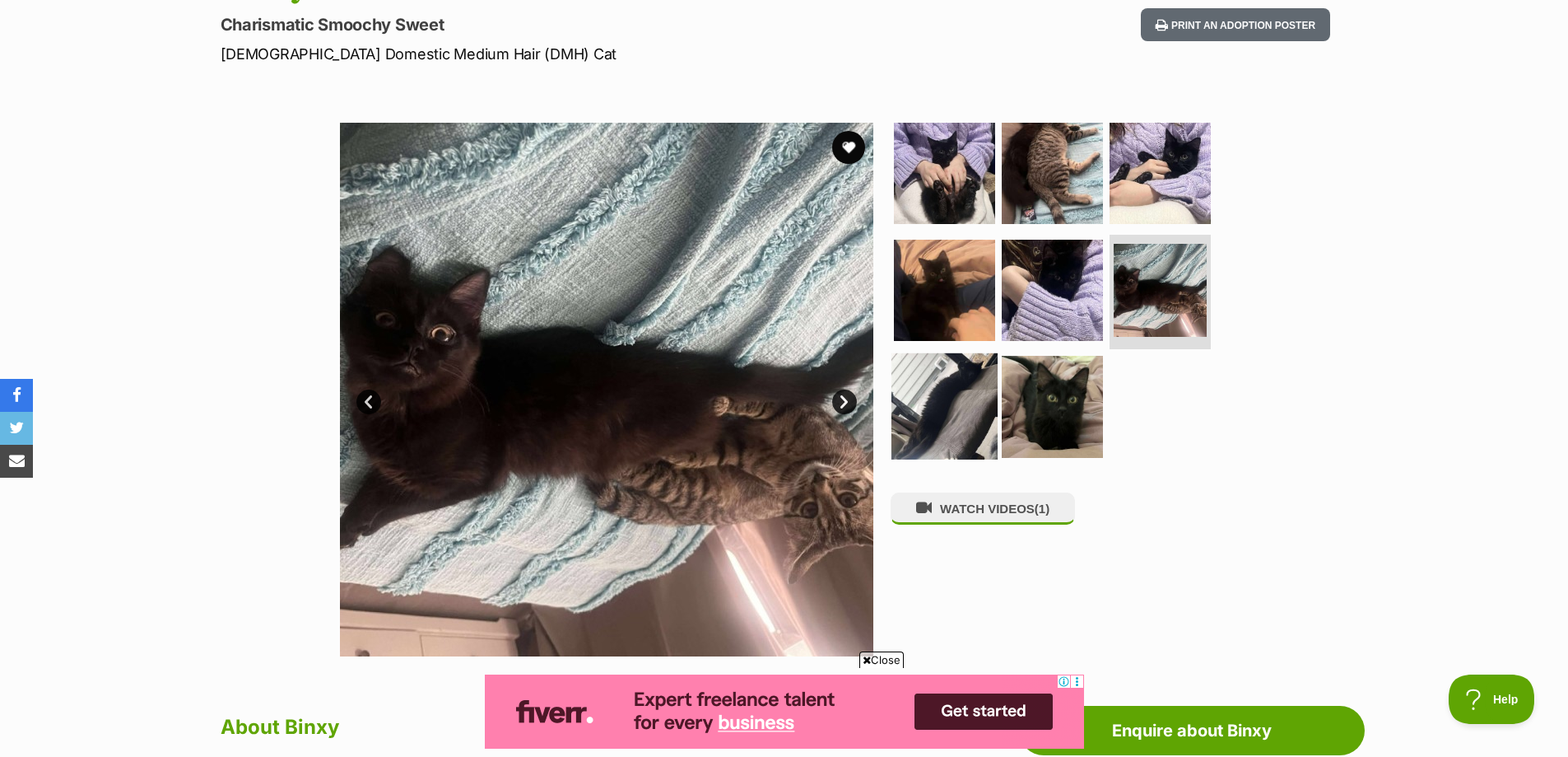
click at [935, 382] on img at bounding box center [945, 406] width 106 height 106
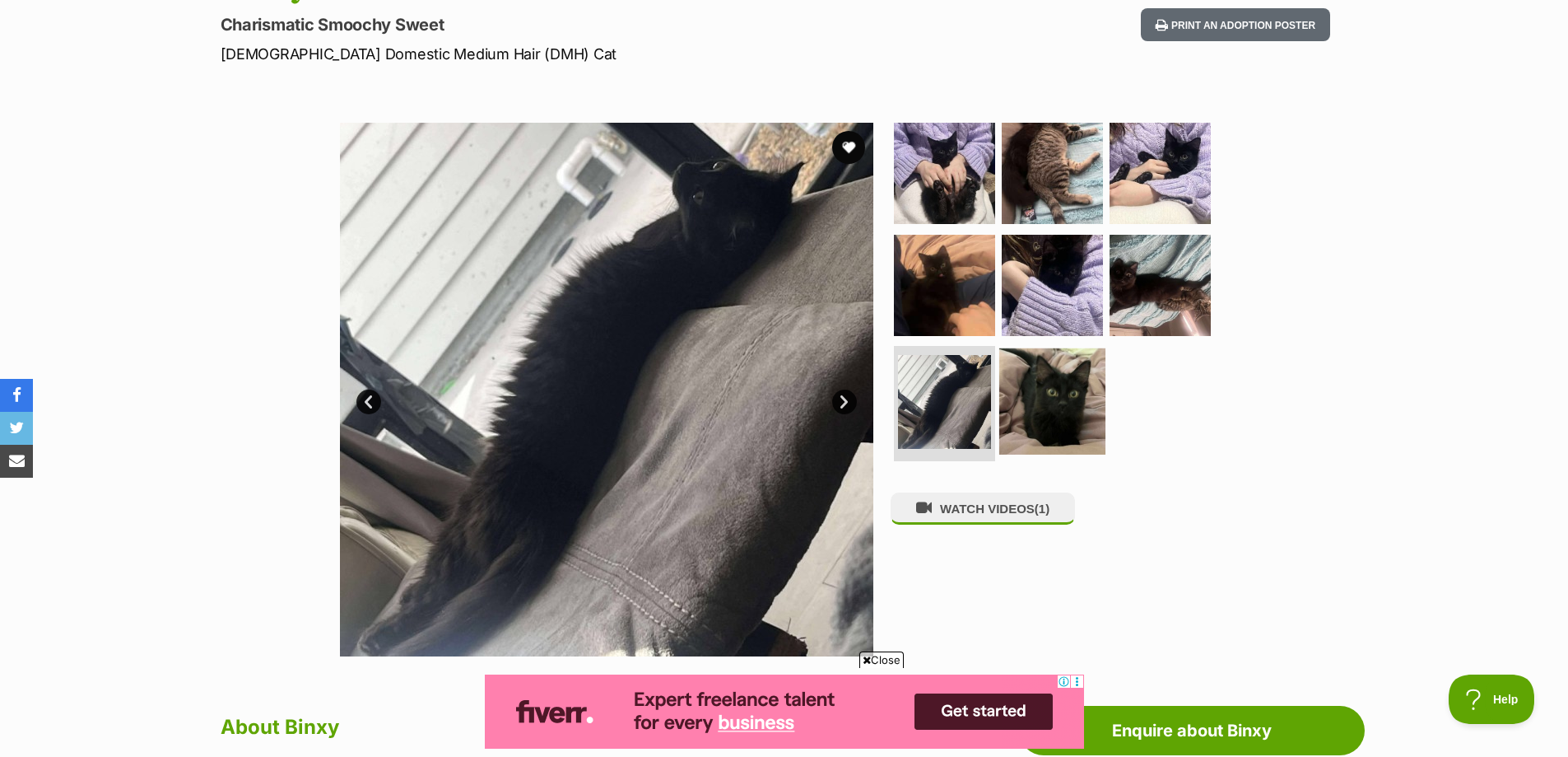
click at [1057, 392] on img at bounding box center [1052, 401] width 106 height 106
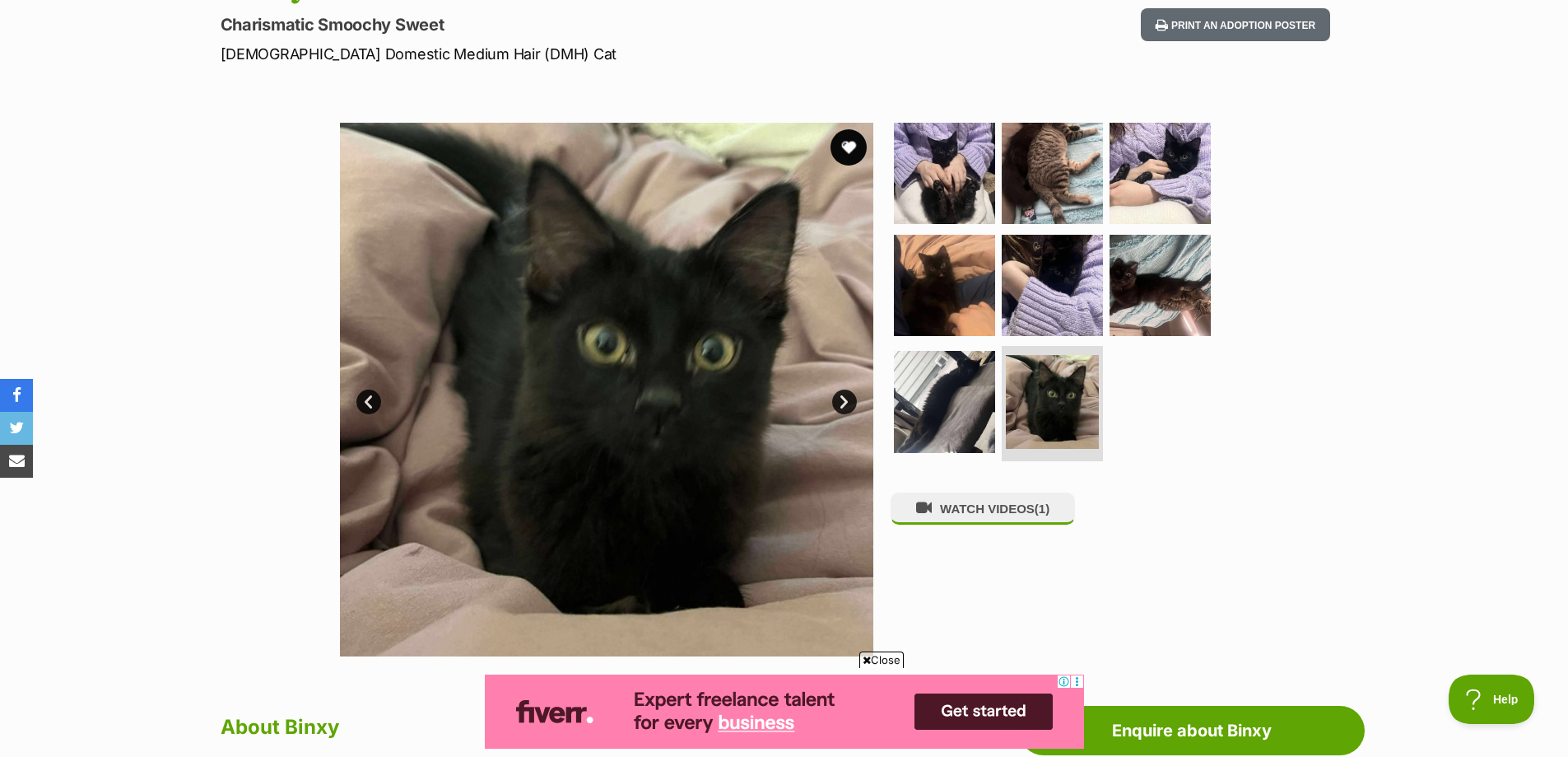
click at [848, 144] on button "favourite" at bounding box center [848, 147] width 36 height 36
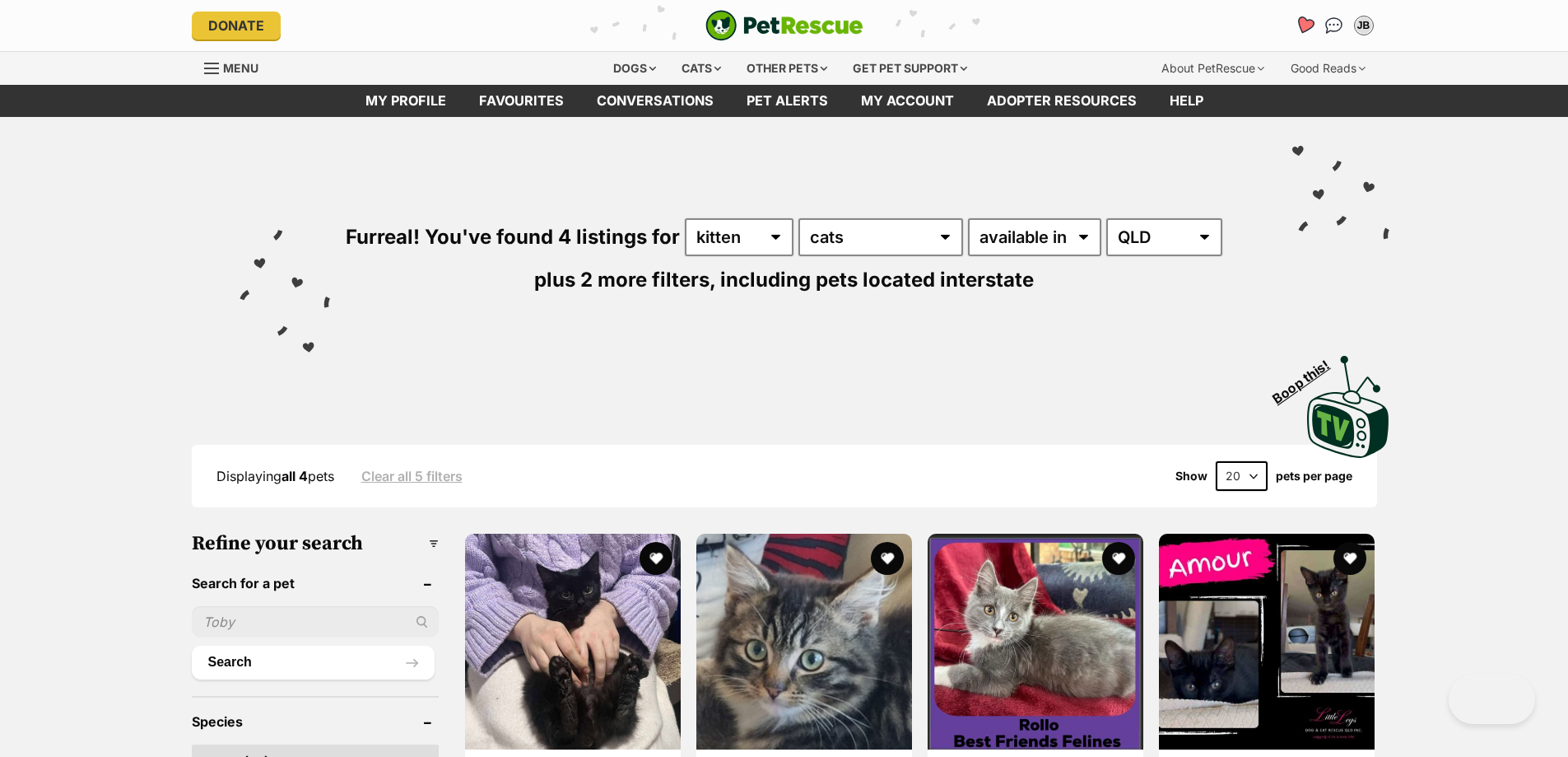
click at [1308, 24] on icon "Favourites" at bounding box center [1303, 25] width 19 height 19
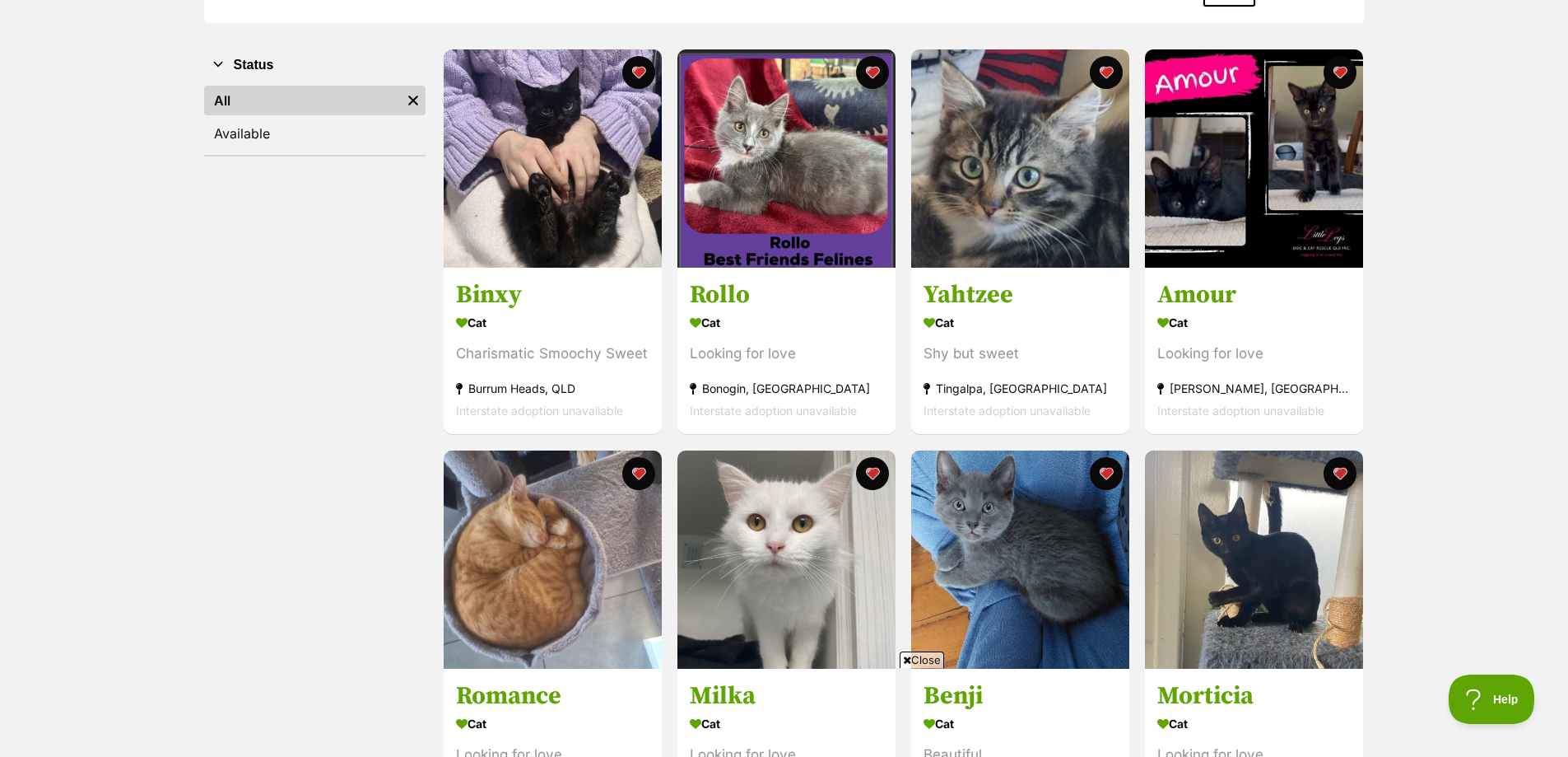
scroll to position [438, 0]
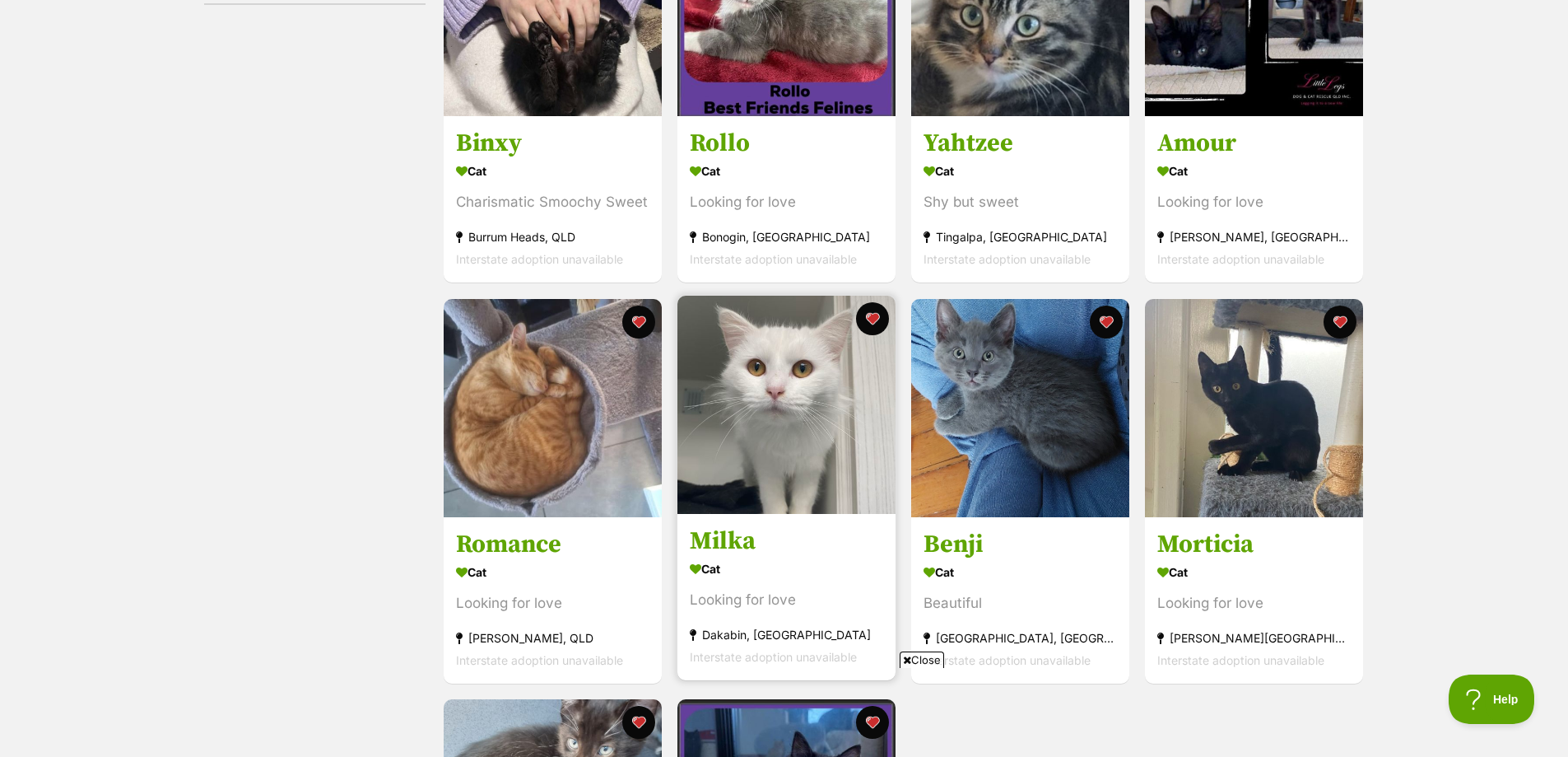
click at [773, 402] on img at bounding box center [786, 404] width 218 height 218
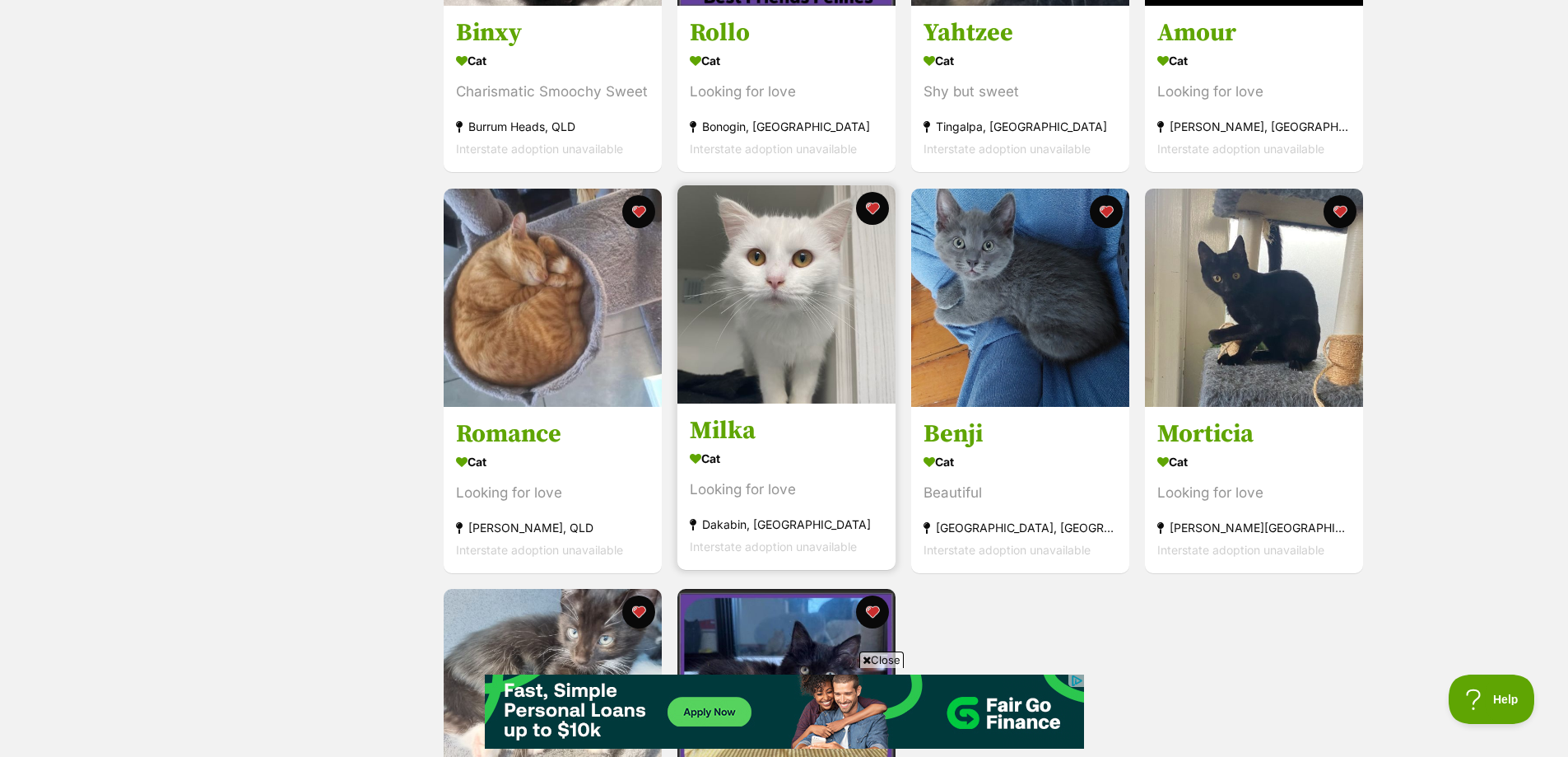
scroll to position [0, 0]
click at [795, 324] on img at bounding box center [786, 294] width 218 height 218
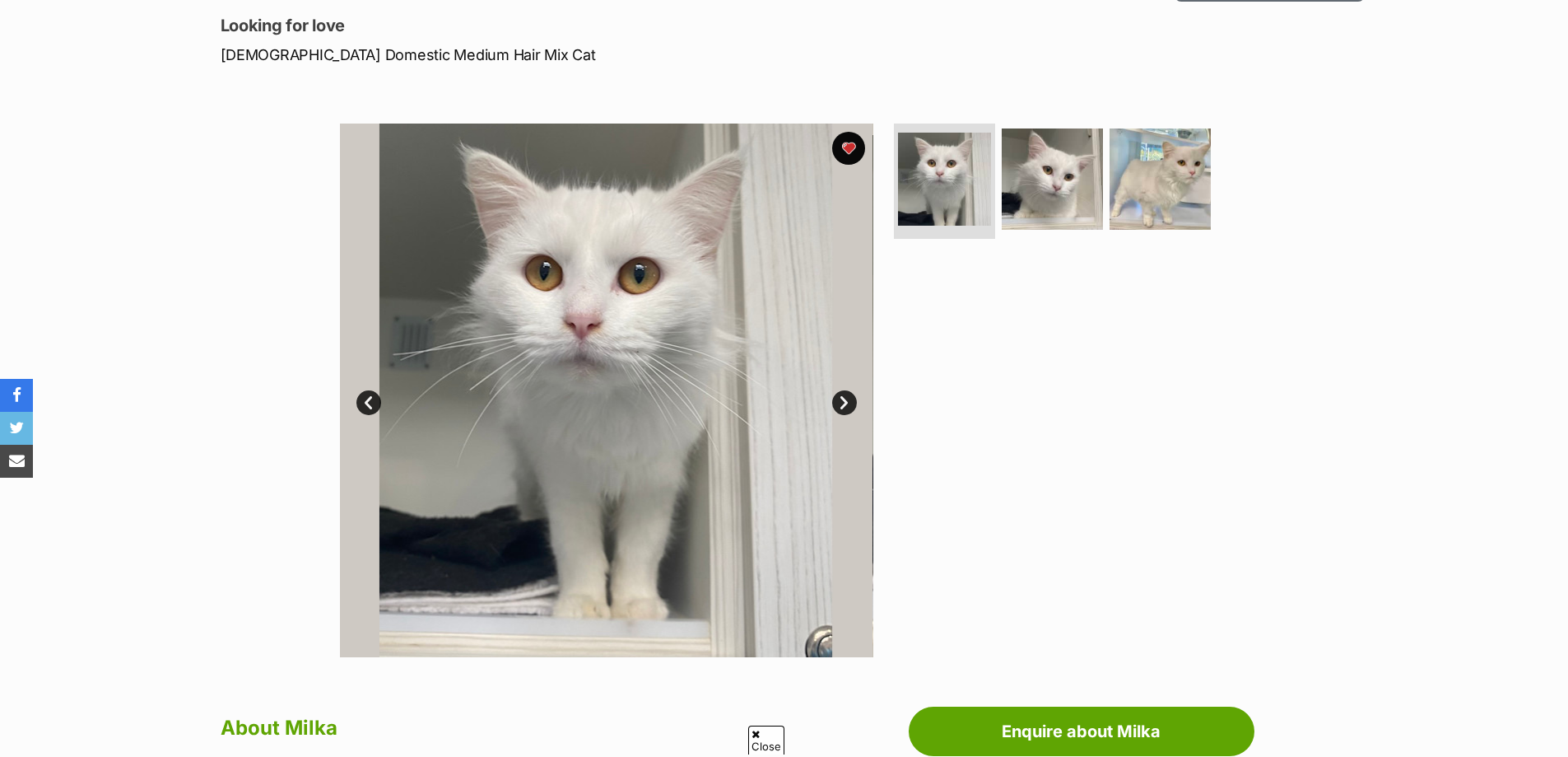
scroll to position [220, 0]
click at [840, 401] on link "Next" at bounding box center [845, 401] width 25 height 25
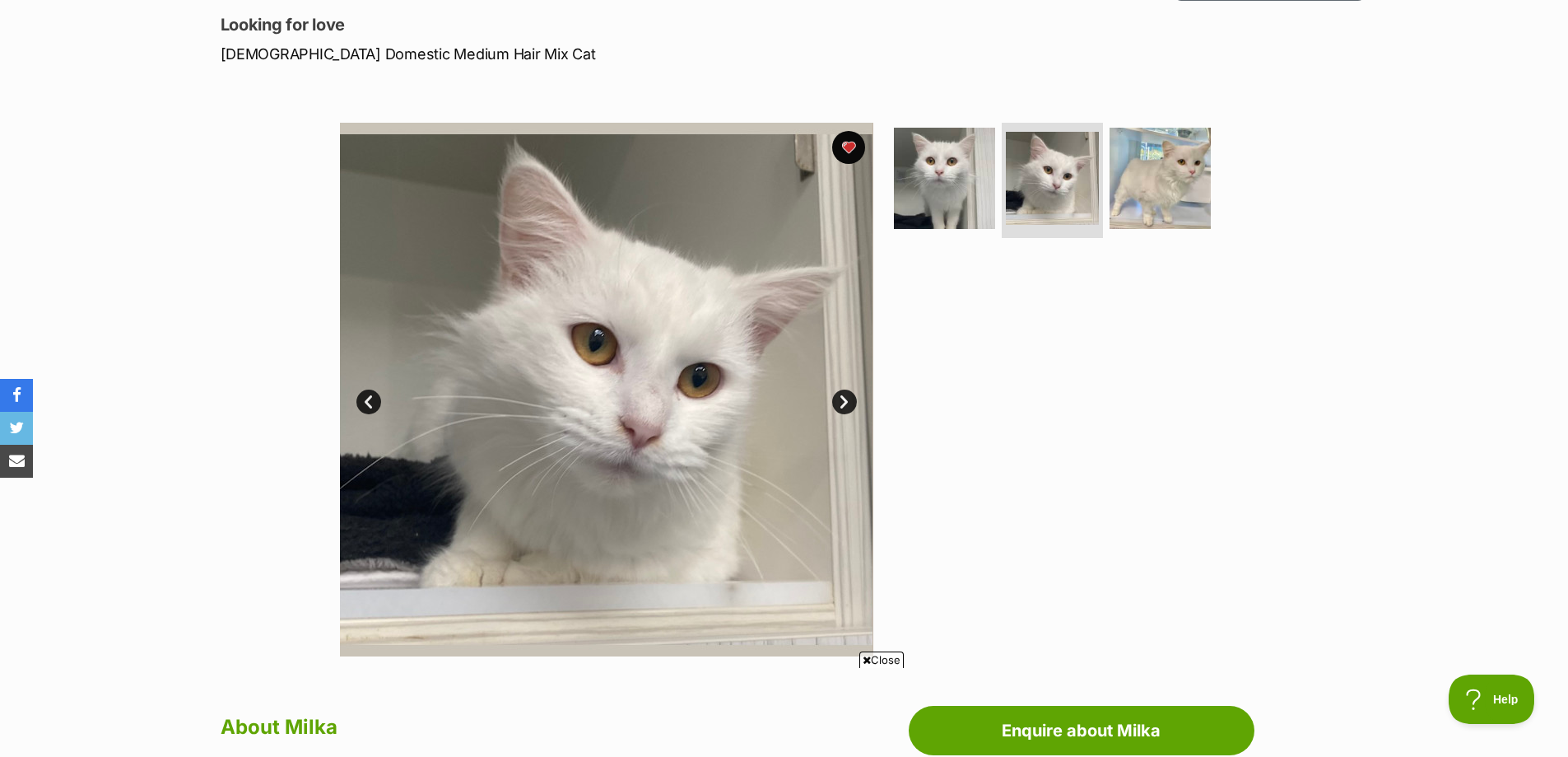
scroll to position [0, 0]
click at [840, 401] on link "Next" at bounding box center [845, 401] width 25 height 25
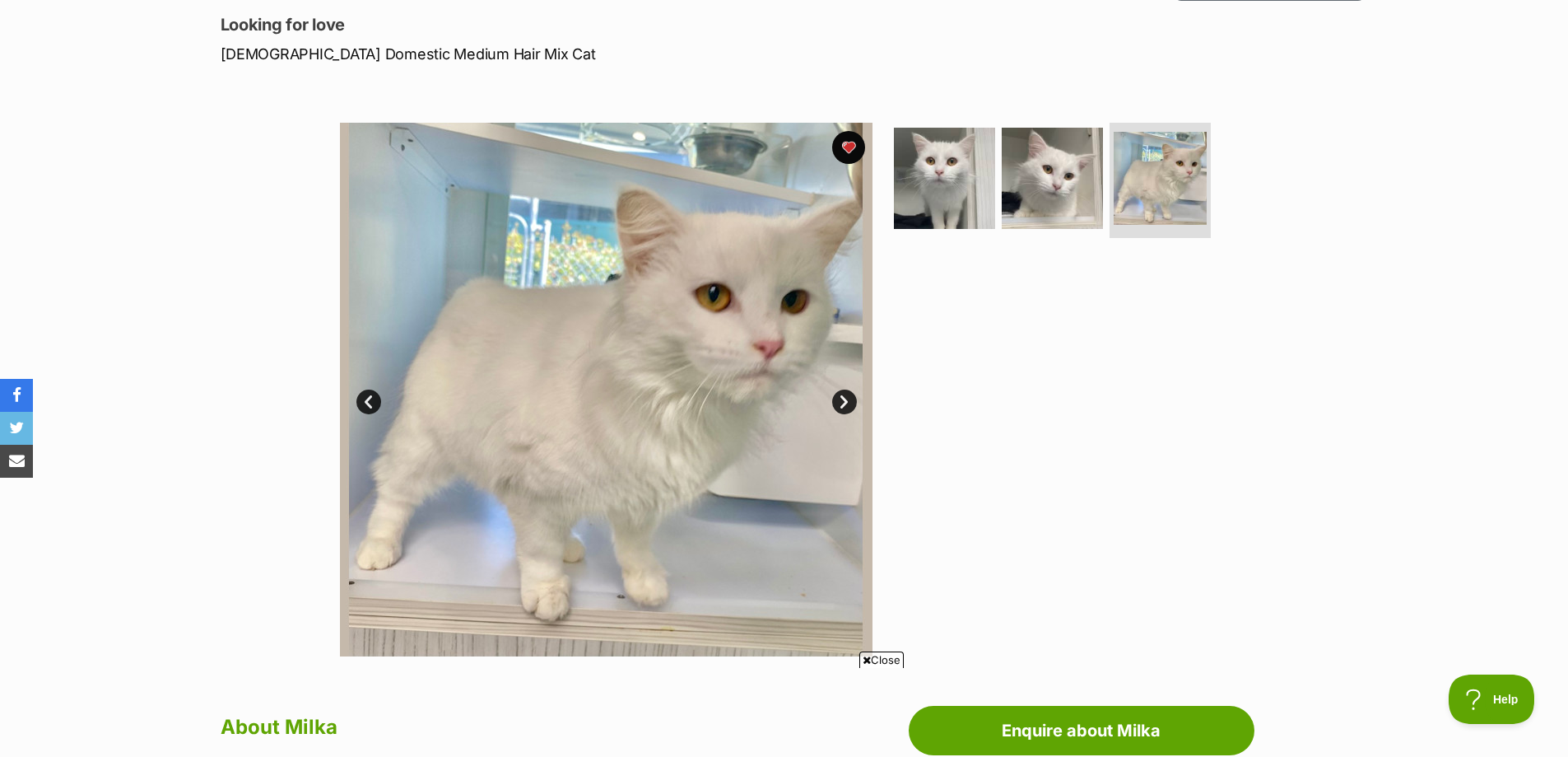
click at [840, 401] on link "Next" at bounding box center [845, 401] width 25 height 25
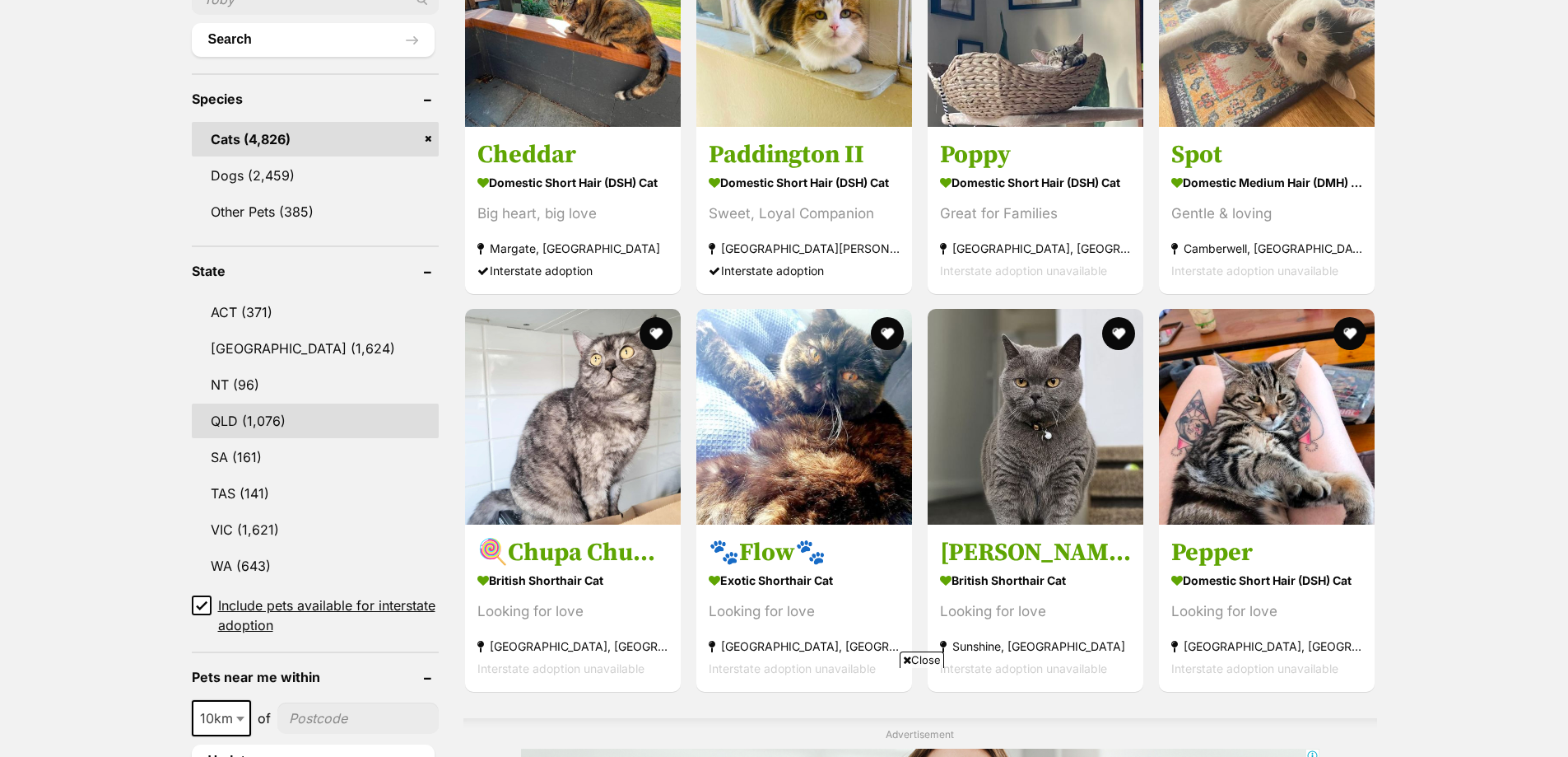
scroll to position [659, 0]
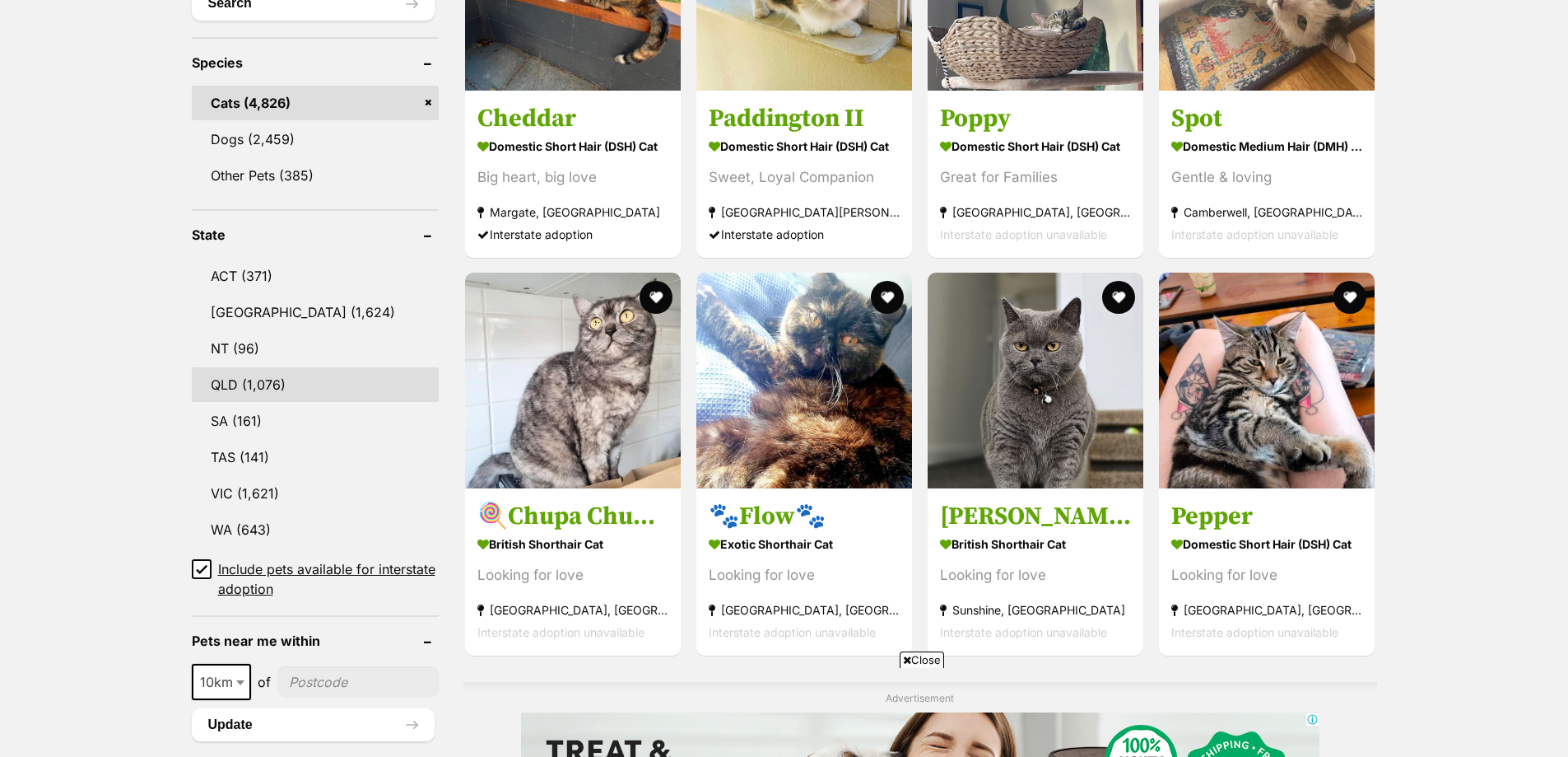
click at [226, 386] on link "QLD (1,076)" at bounding box center [315, 384] width 247 height 34
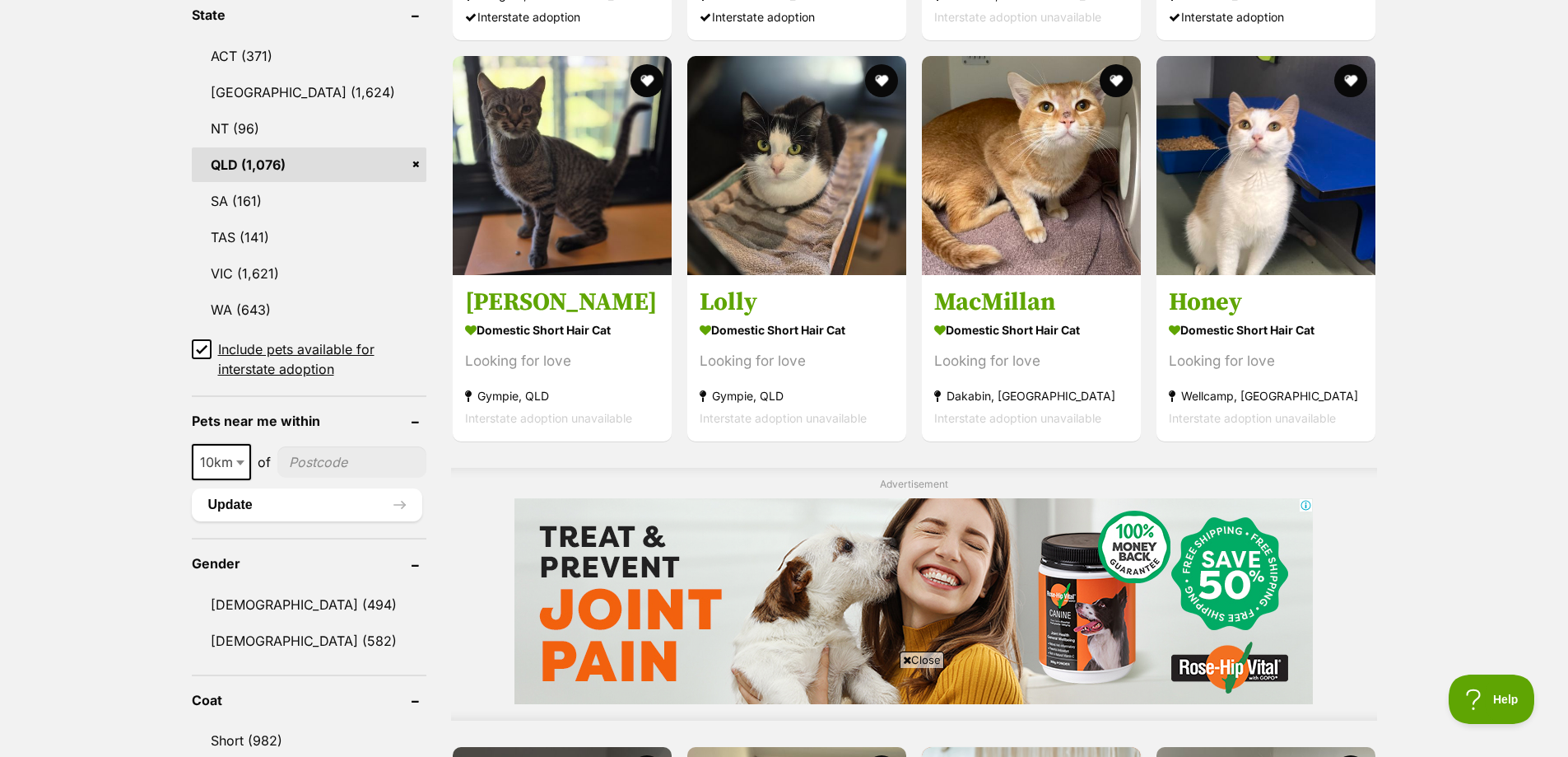
click at [205, 349] on icon at bounding box center [201, 349] width 10 height 7
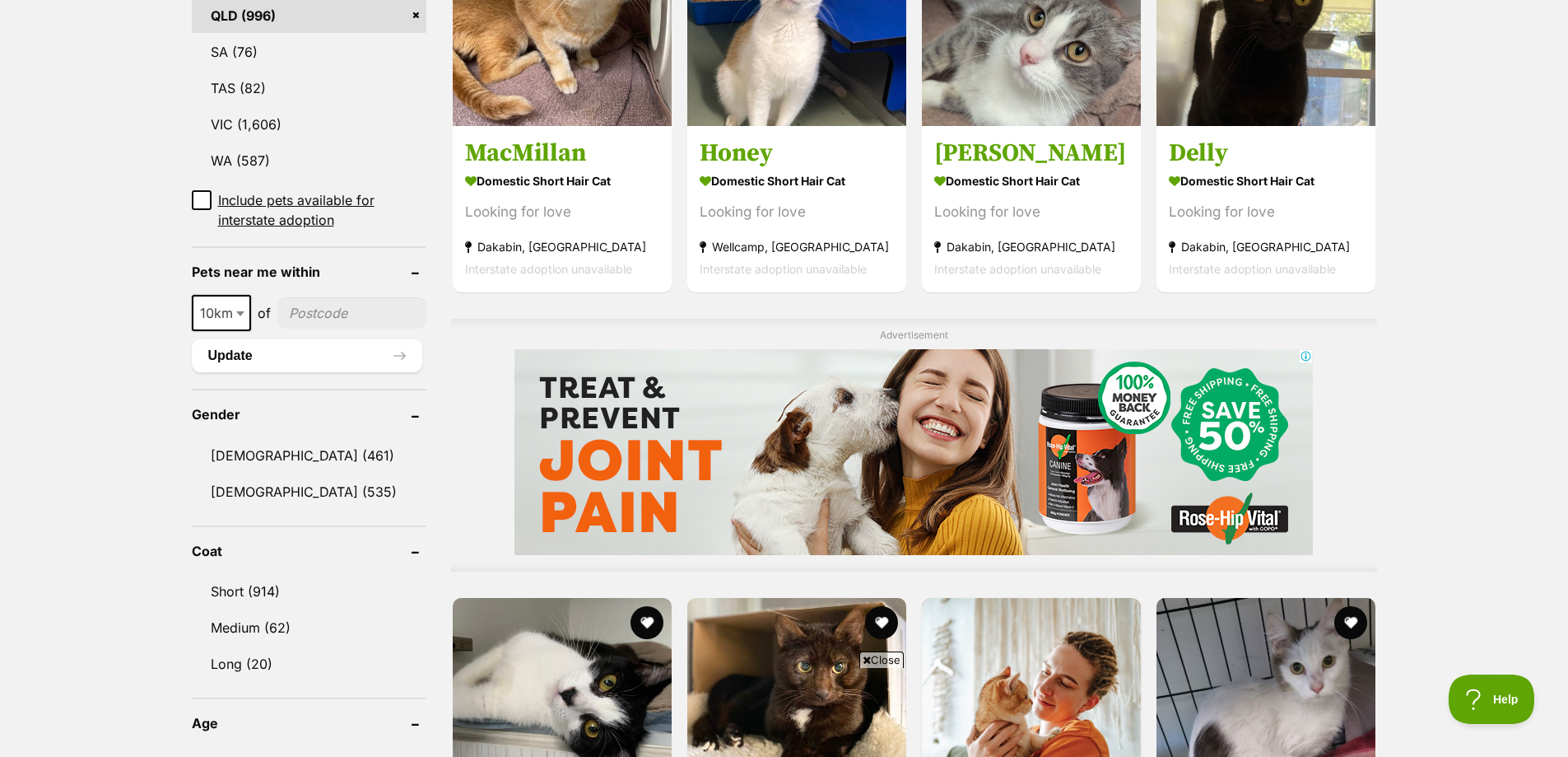
click at [236, 315] on b at bounding box center [240, 314] width 8 height 5
select select "100"
click at [347, 318] on input"] "postcode" at bounding box center [356, 312] width 141 height 31
type input"] "4510"
click at [259, 353] on button "Update" at bounding box center [306, 356] width 230 height 33
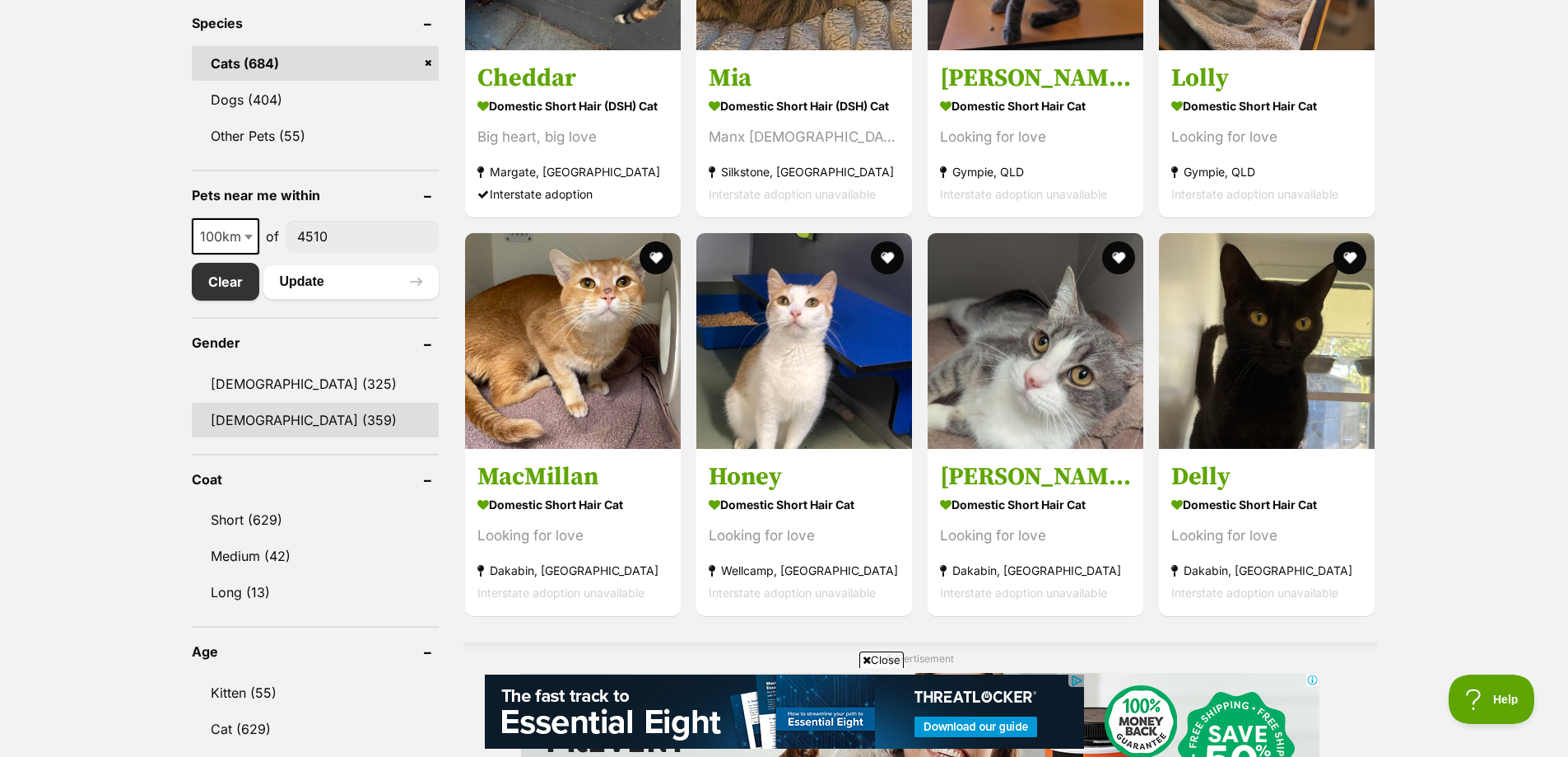
click at [243, 425] on link "Female (359)" at bounding box center [315, 419] width 247 height 34
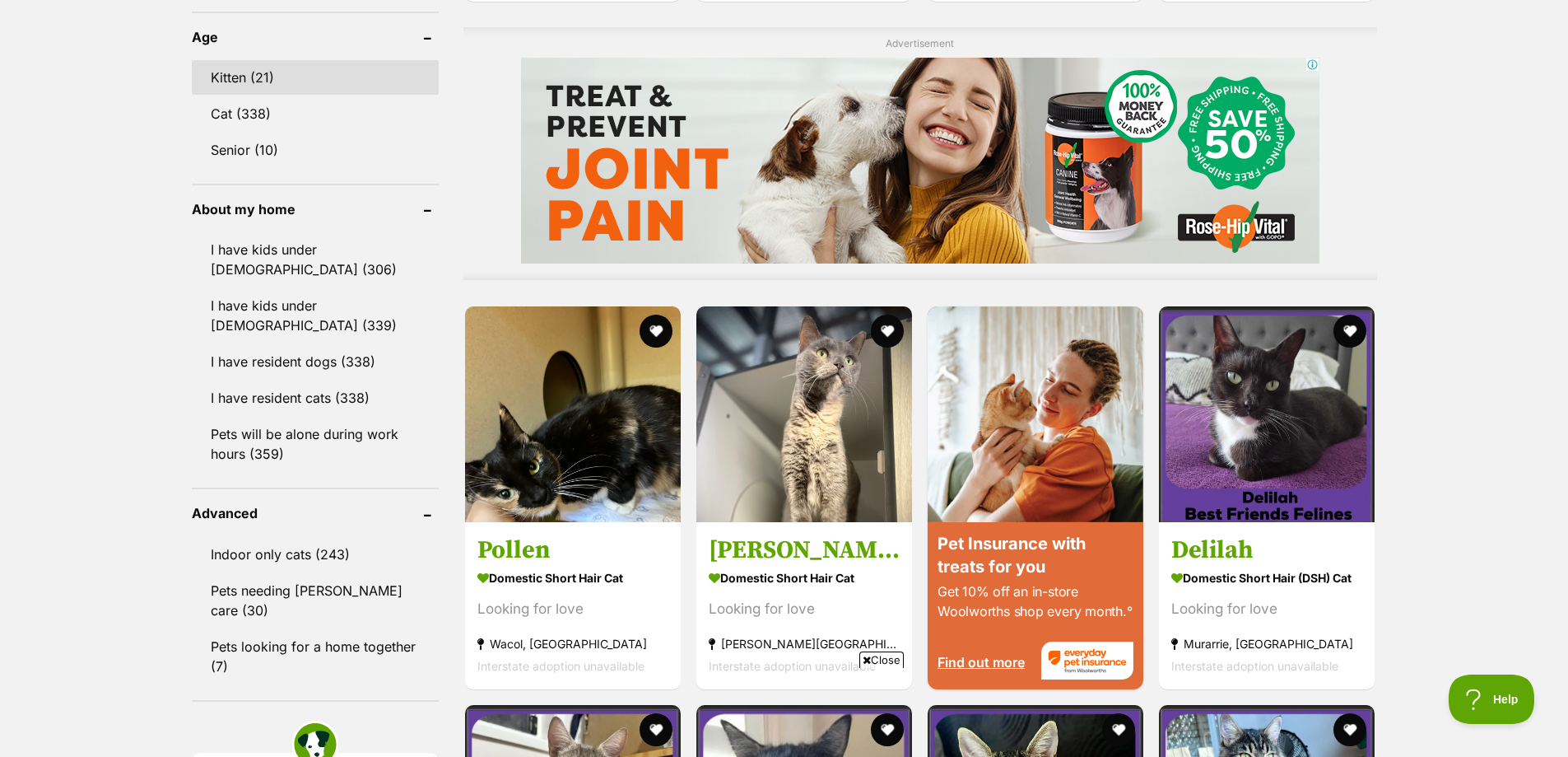
click at [243, 60] on link "Kitten (21)" at bounding box center [315, 77] width 247 height 34
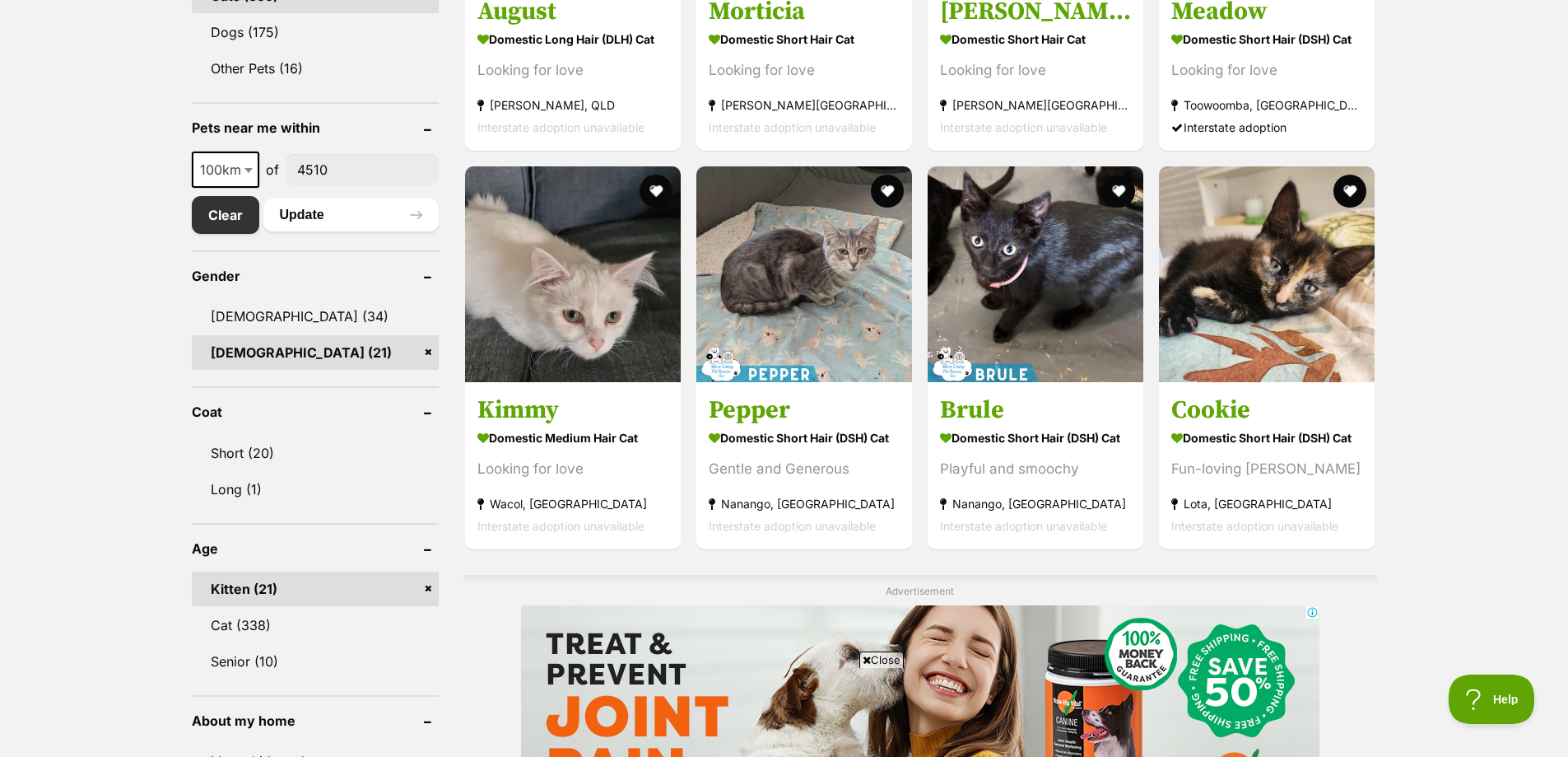
scroll to position [824, 0]
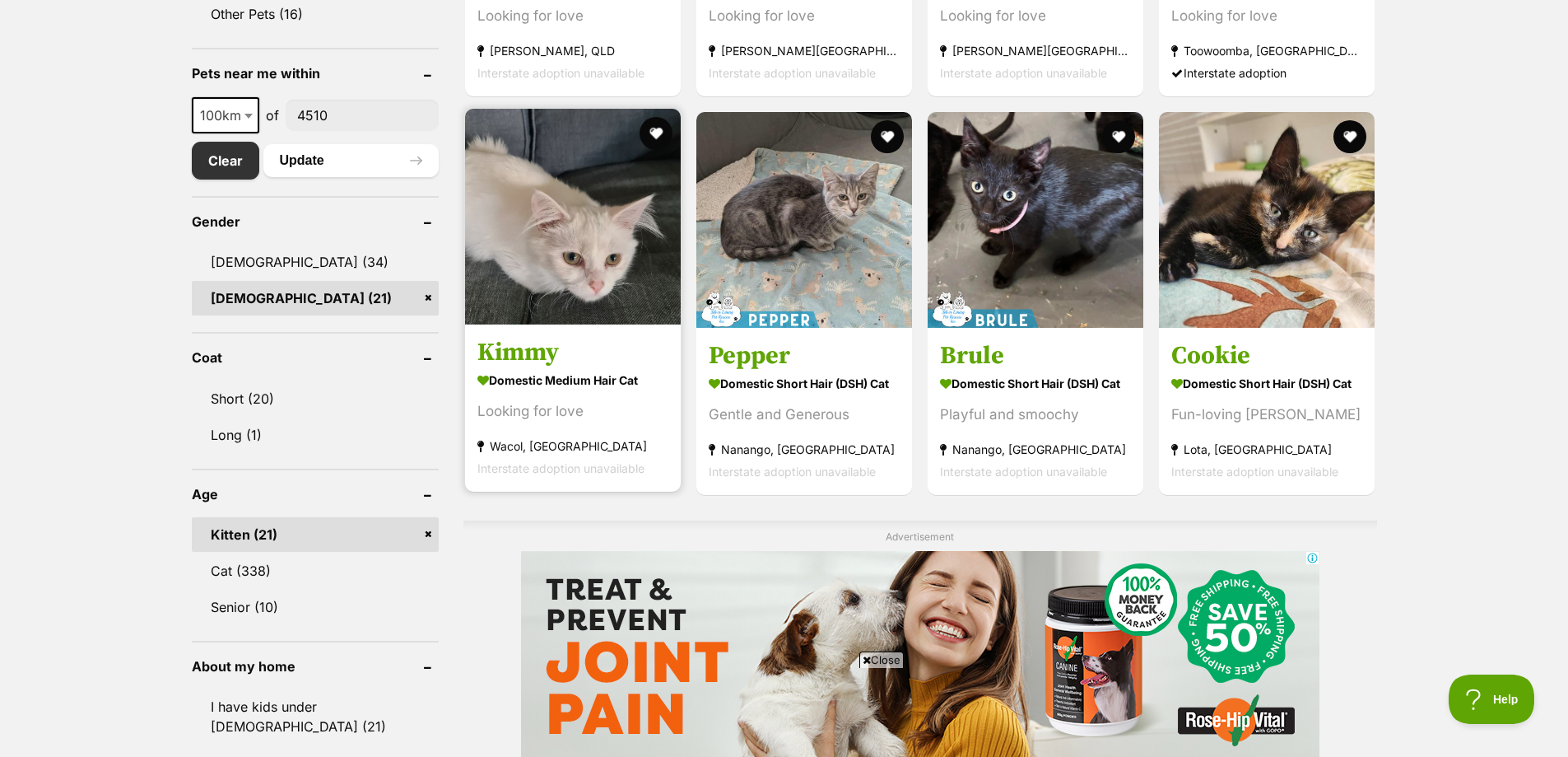
click at [556, 229] on img at bounding box center [572, 216] width 216 height 216
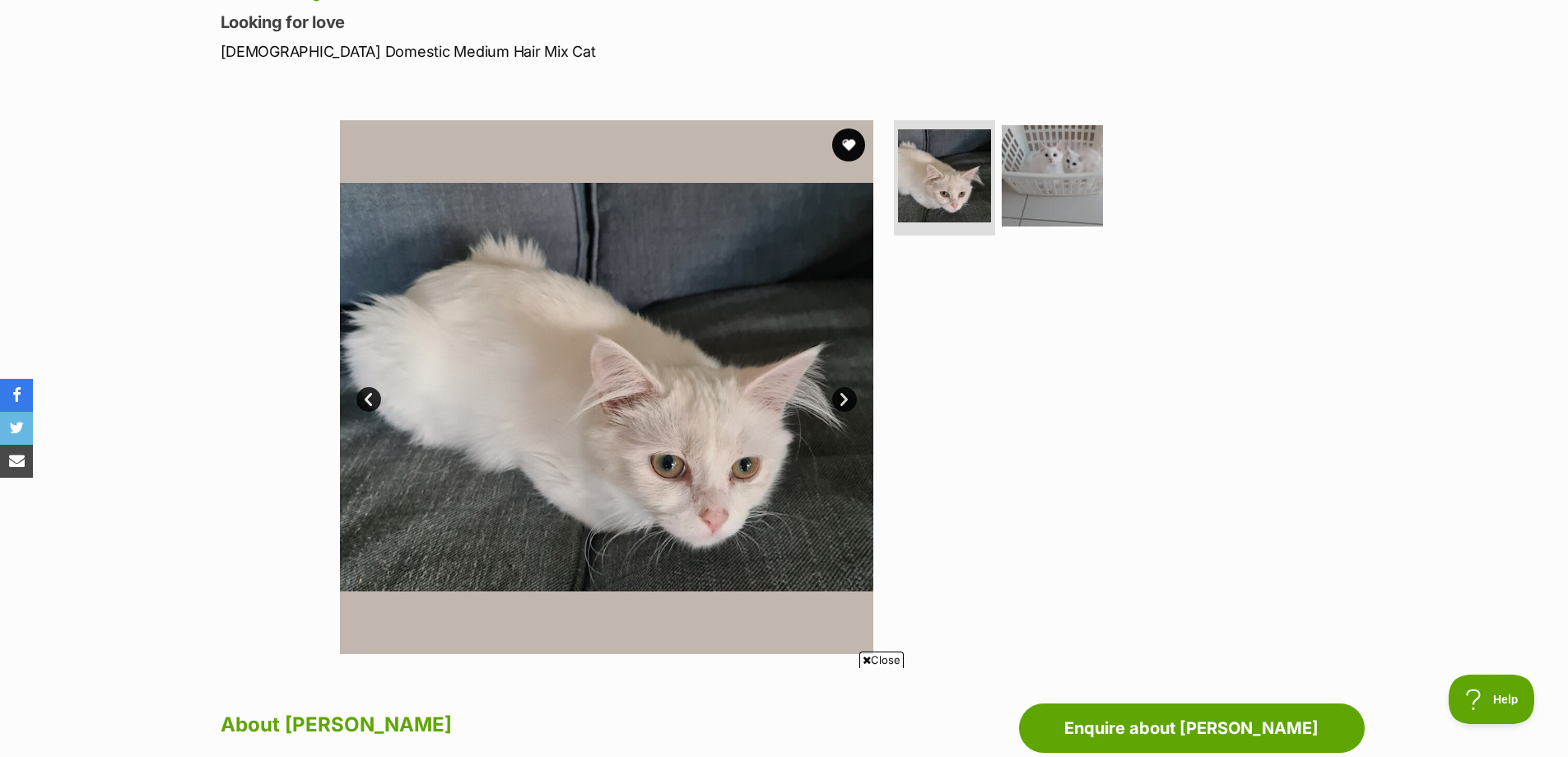
scroll to position [220, 0]
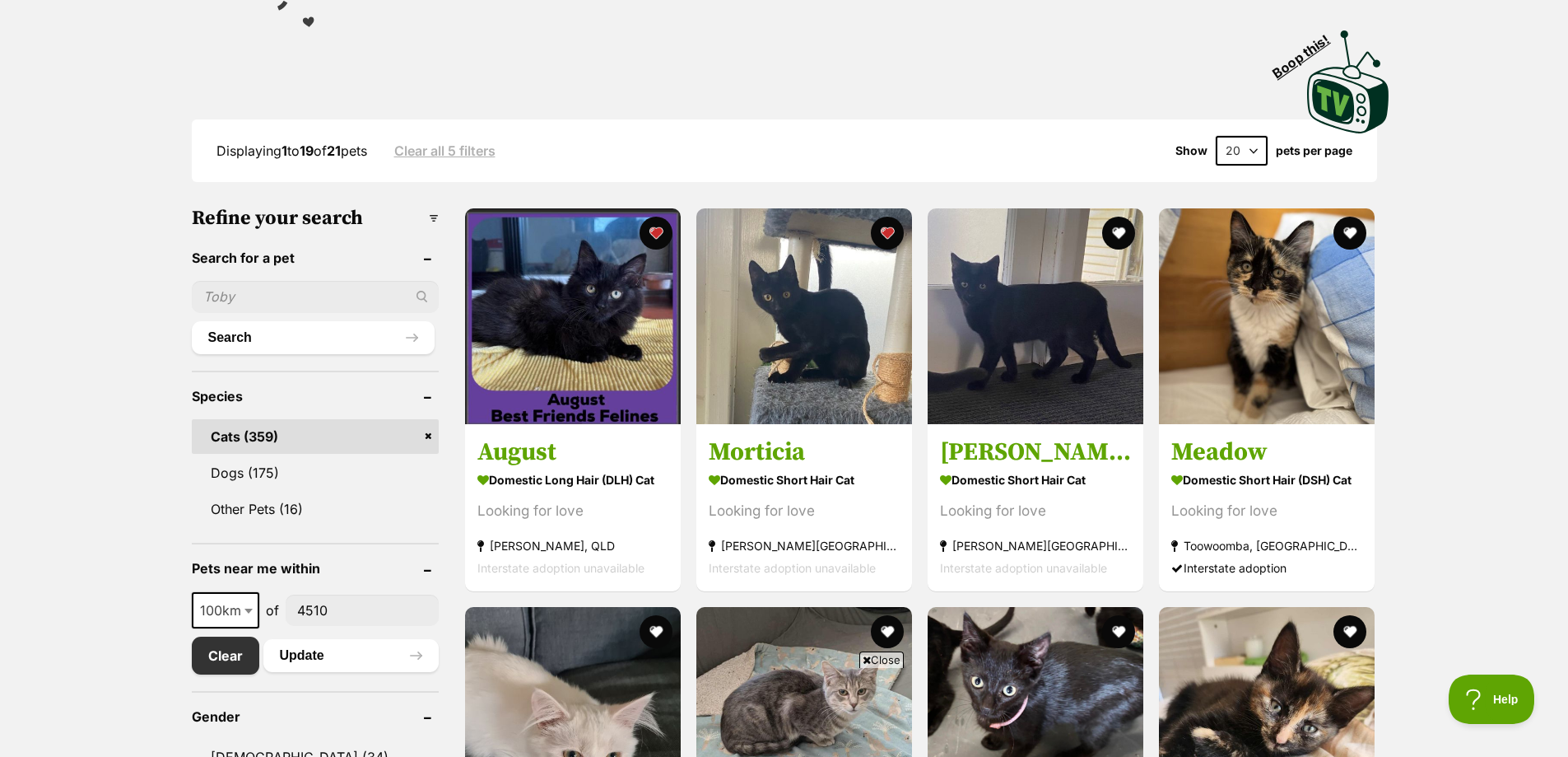
scroll to position [438, 0]
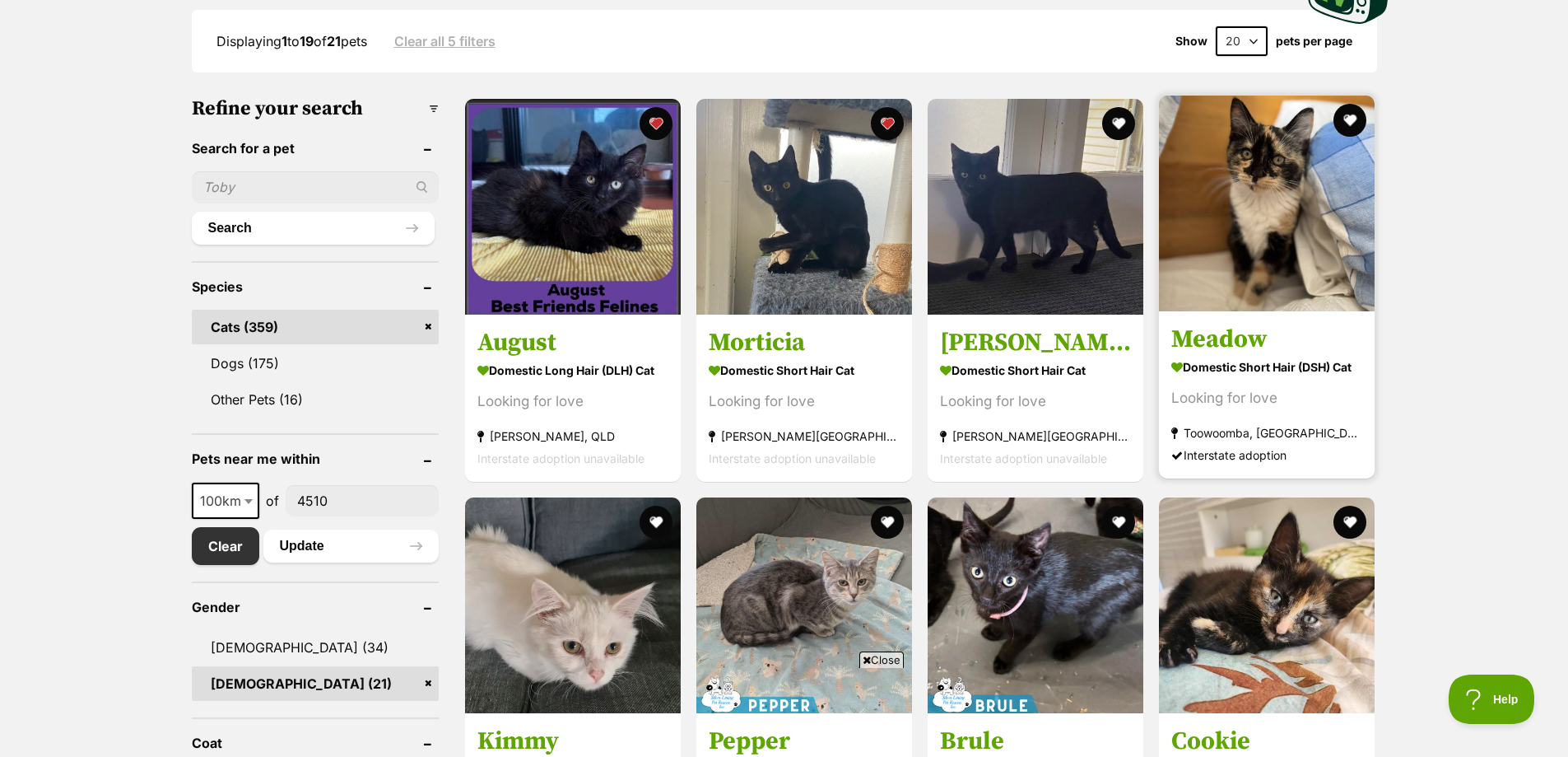
click at [1273, 217] on img at bounding box center [1266, 203] width 216 height 216
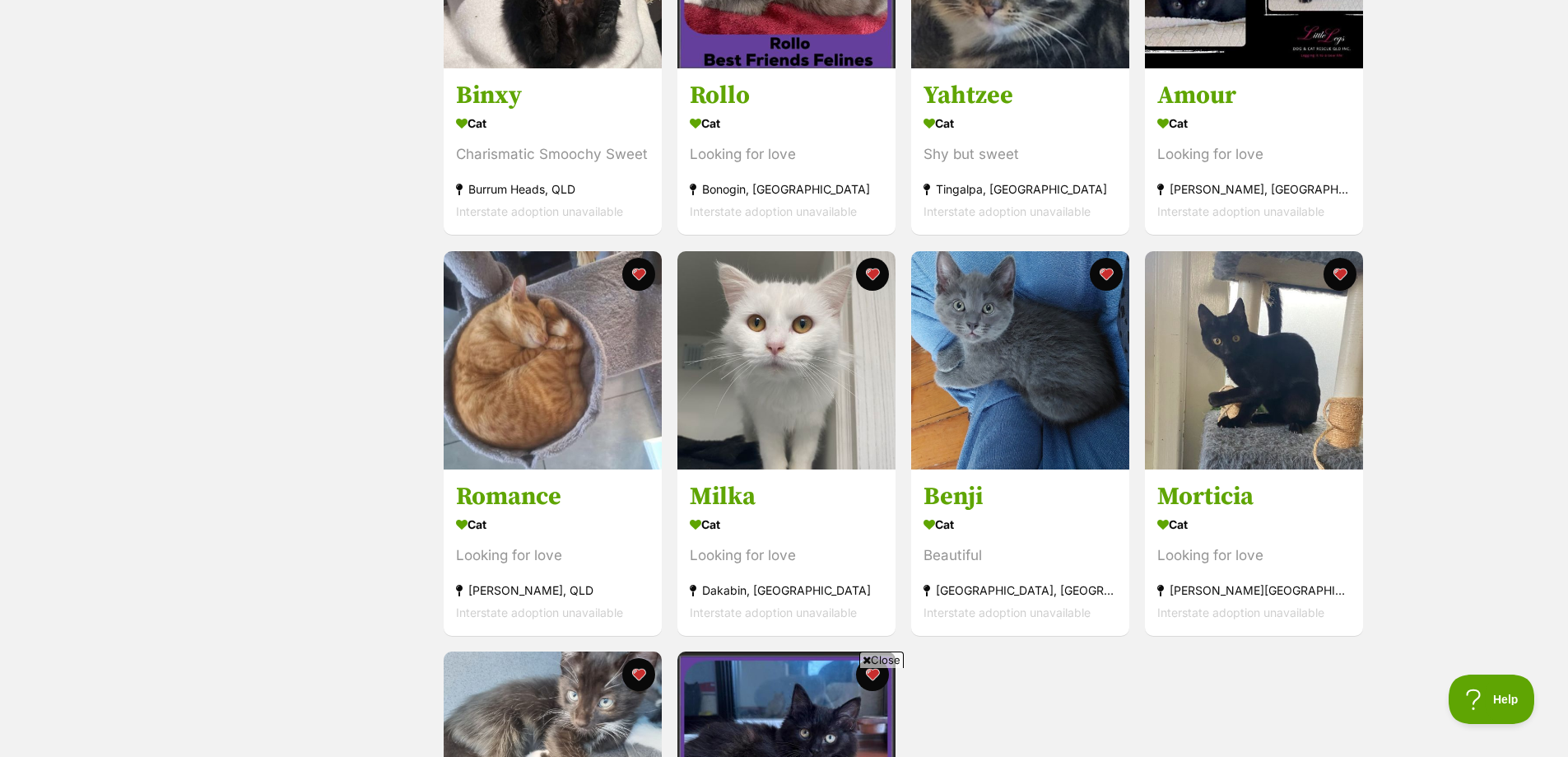
scroll to position [550, 0]
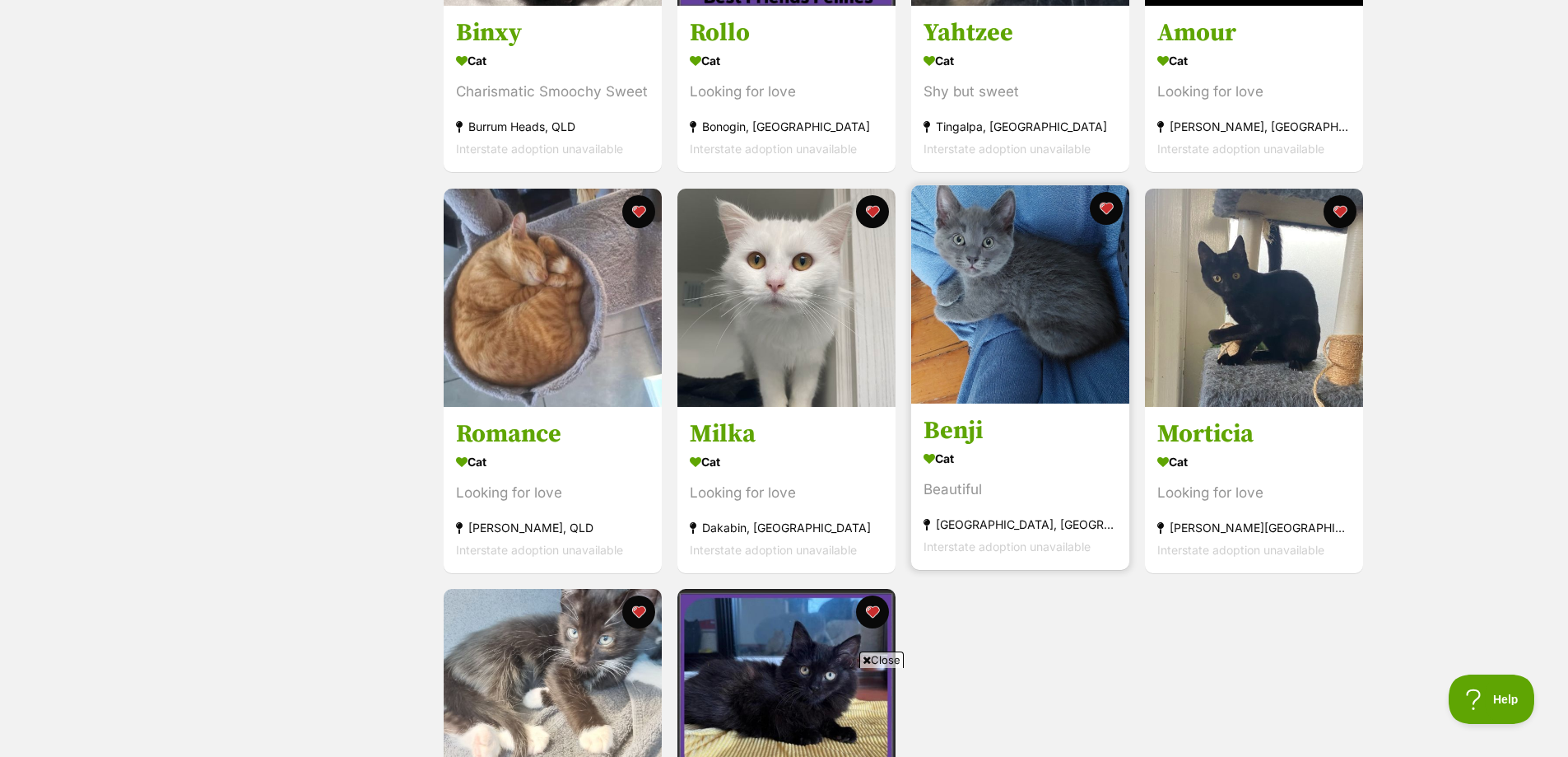
click at [993, 316] on img at bounding box center [1019, 294] width 218 height 218
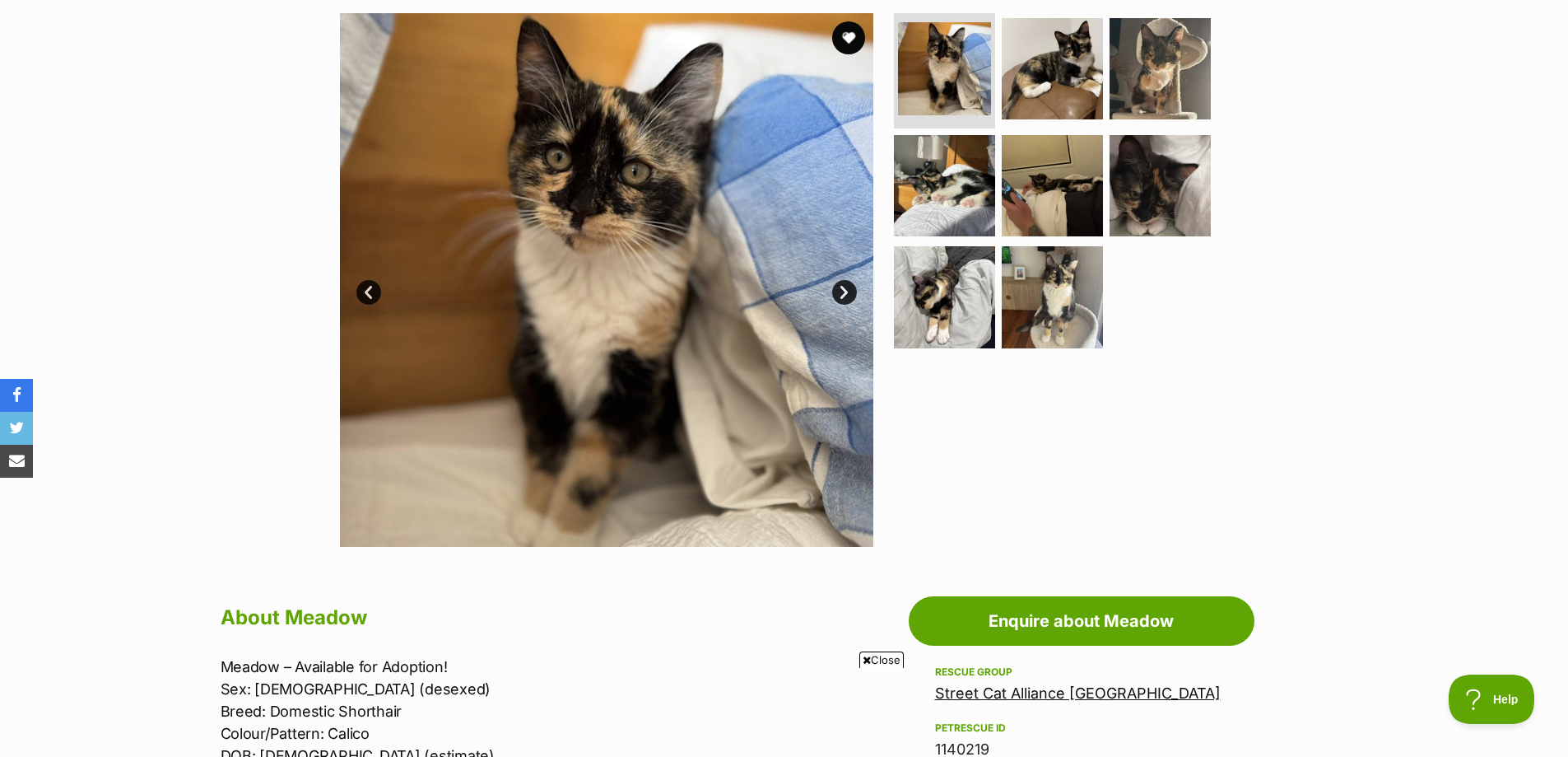
click at [847, 293] on link "Next" at bounding box center [845, 292] width 25 height 25
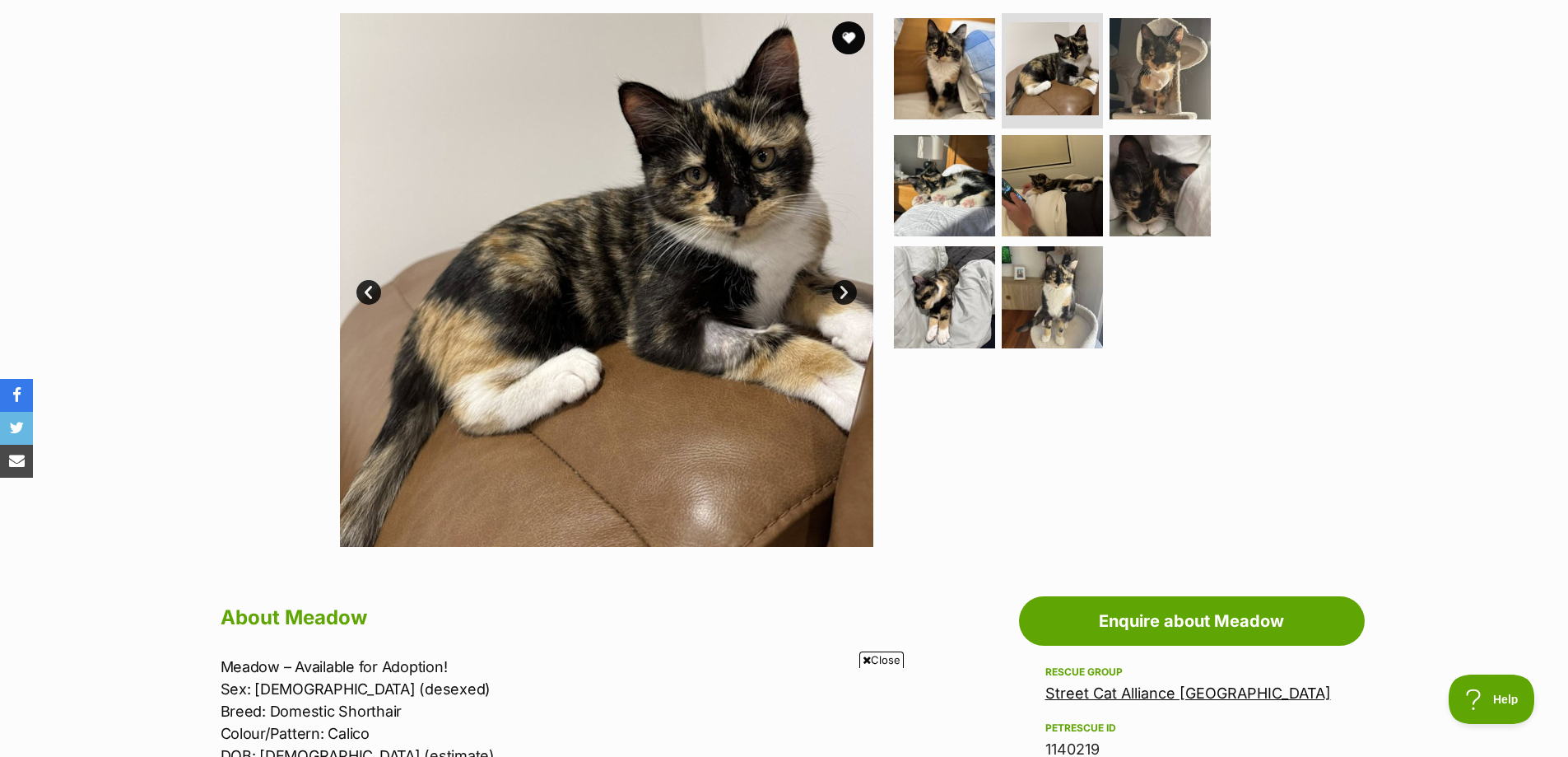
click at [845, 293] on link "Next" at bounding box center [845, 292] width 25 height 25
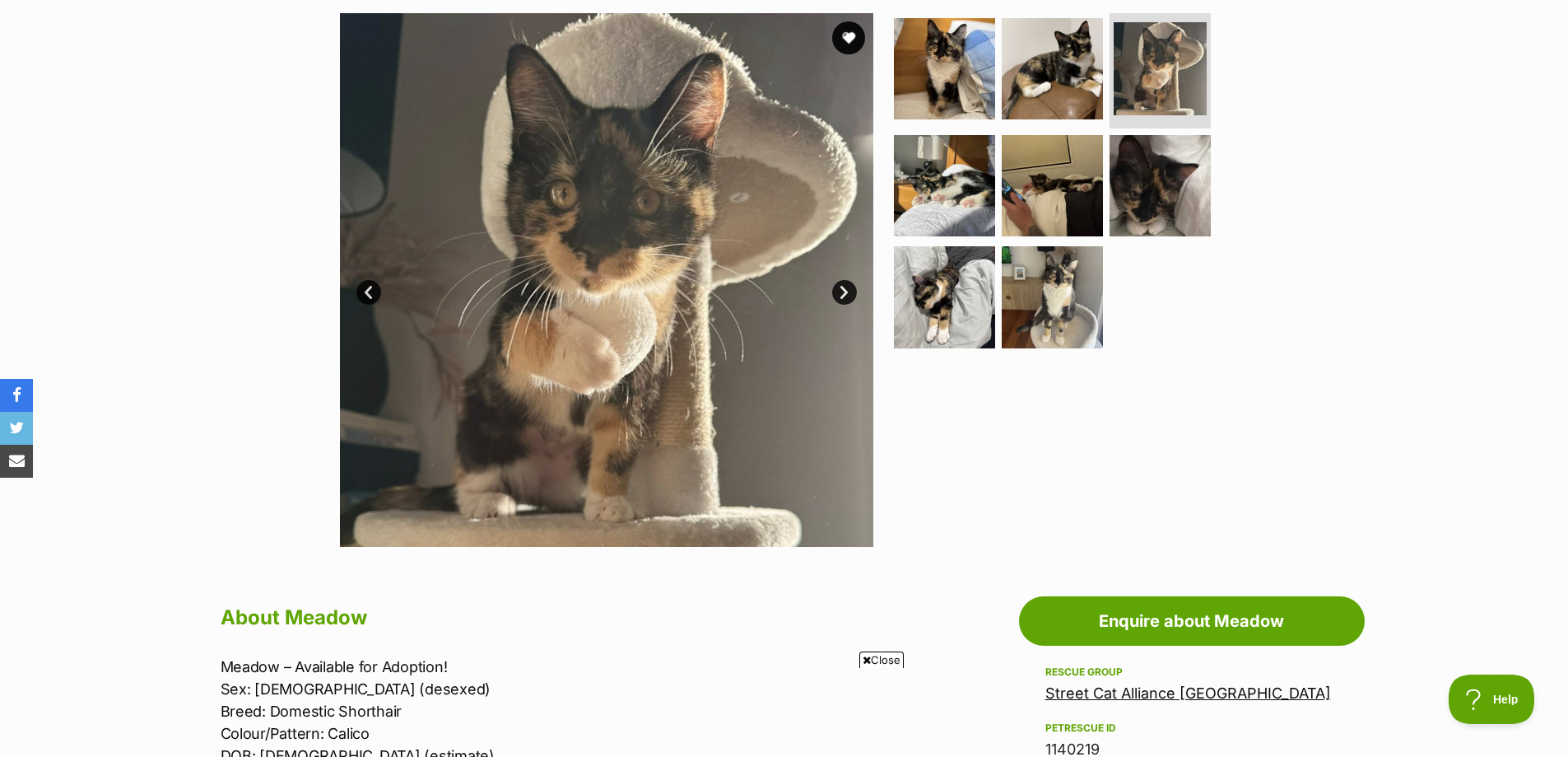
click at [845, 293] on link "Next" at bounding box center [845, 292] width 25 height 25
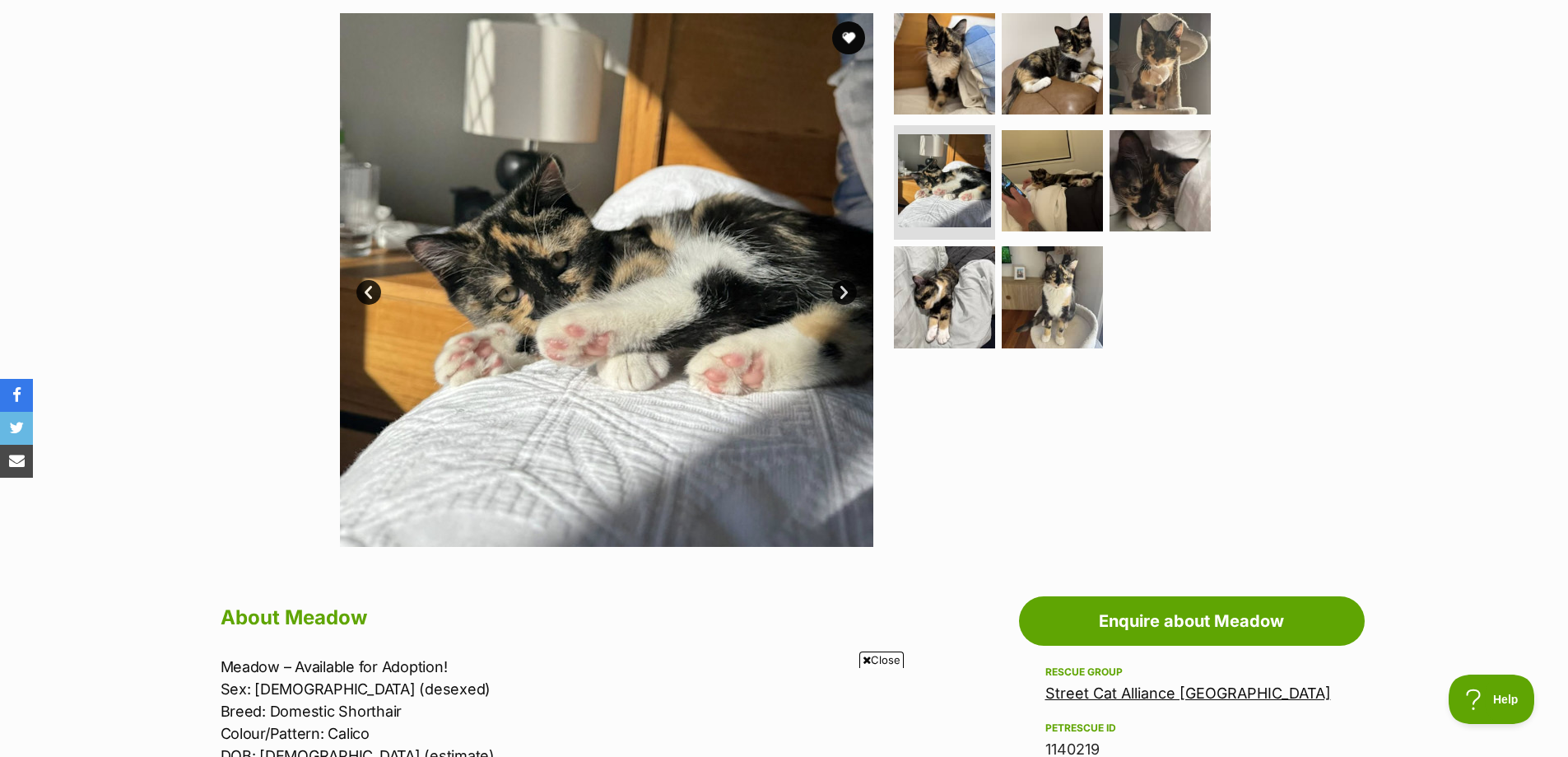
click at [845, 293] on link "Next" at bounding box center [845, 292] width 25 height 25
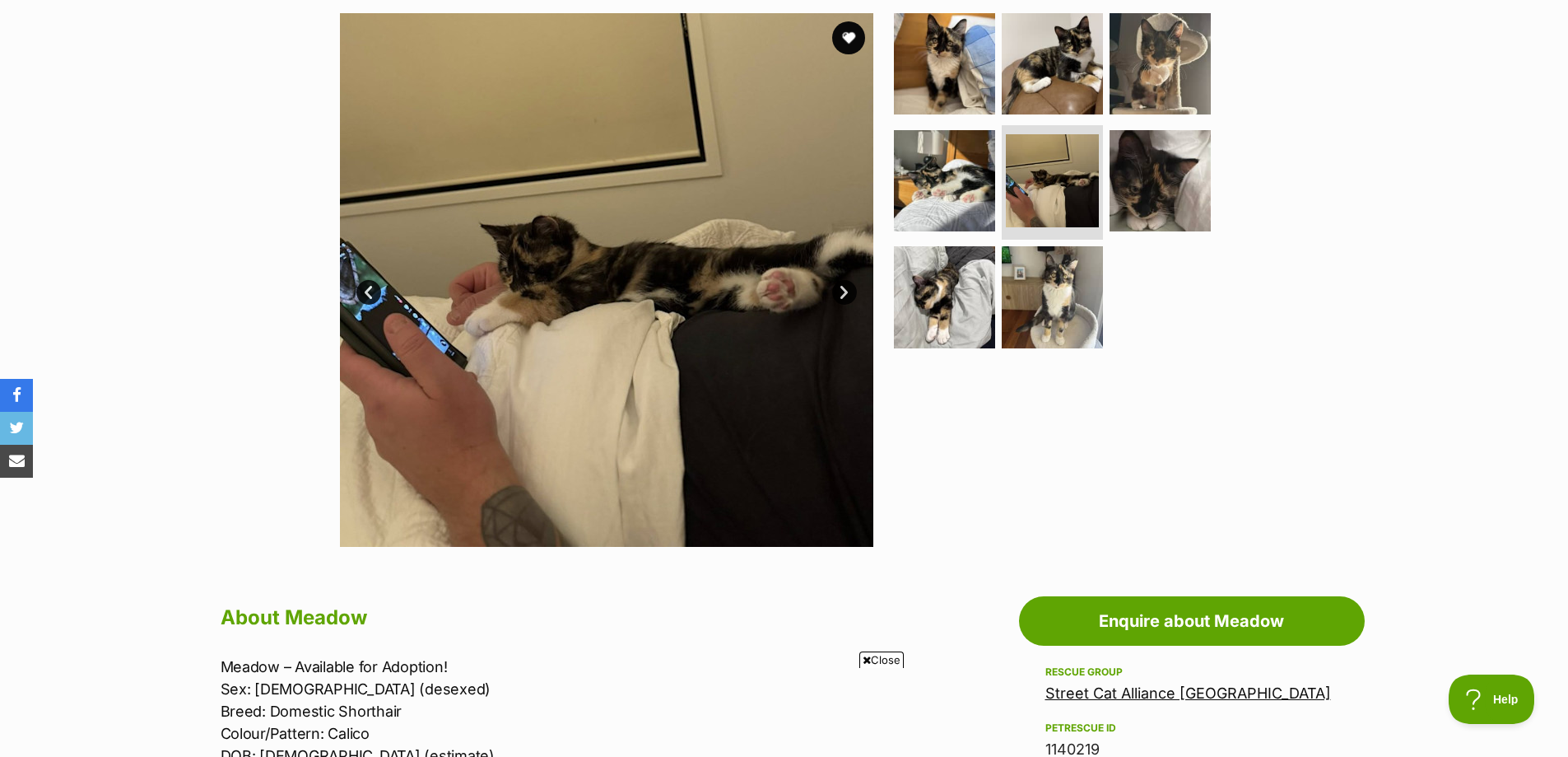
click at [845, 293] on link "Next" at bounding box center [845, 292] width 25 height 25
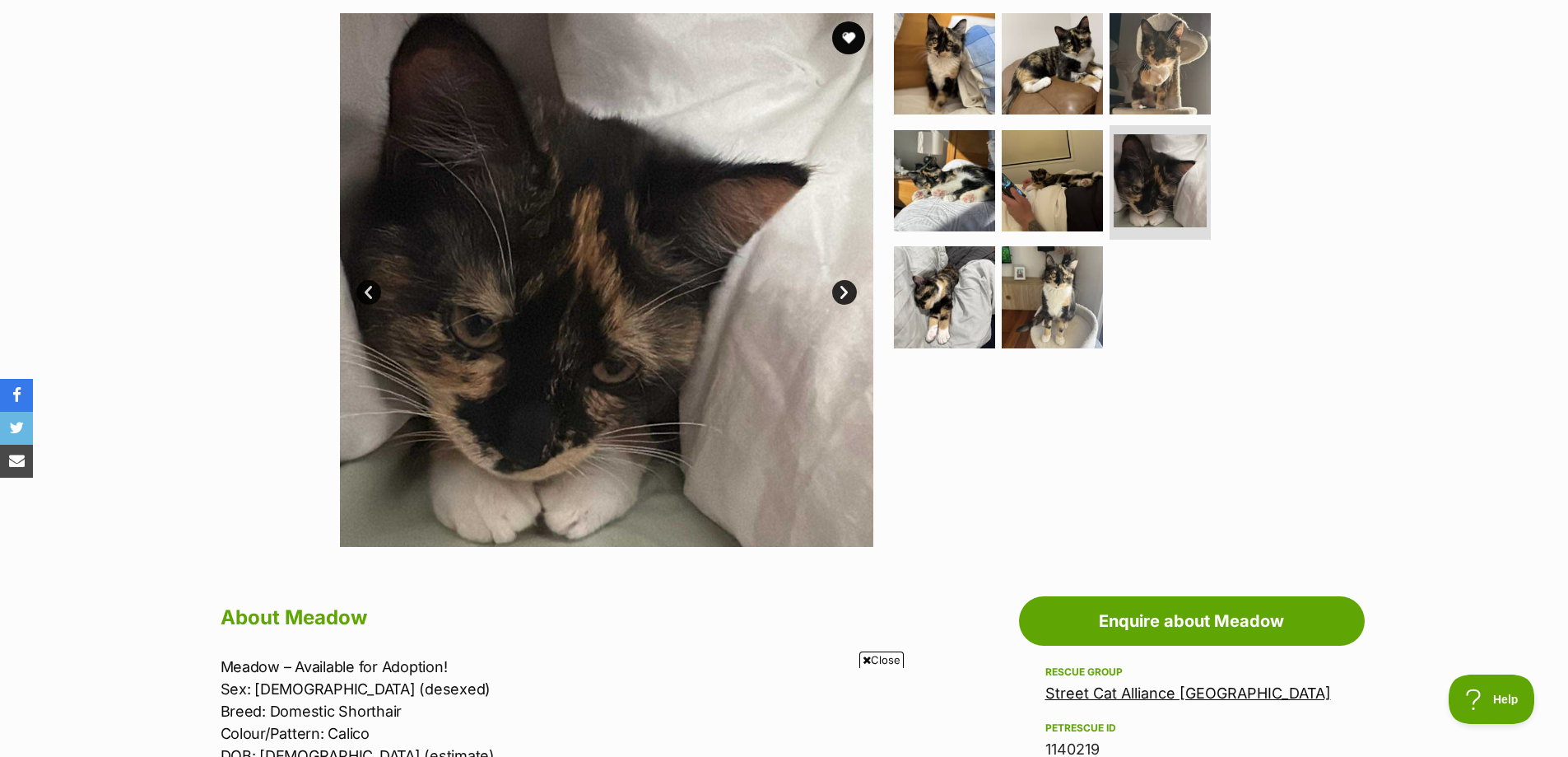
click at [845, 293] on link "Next" at bounding box center [845, 292] width 25 height 25
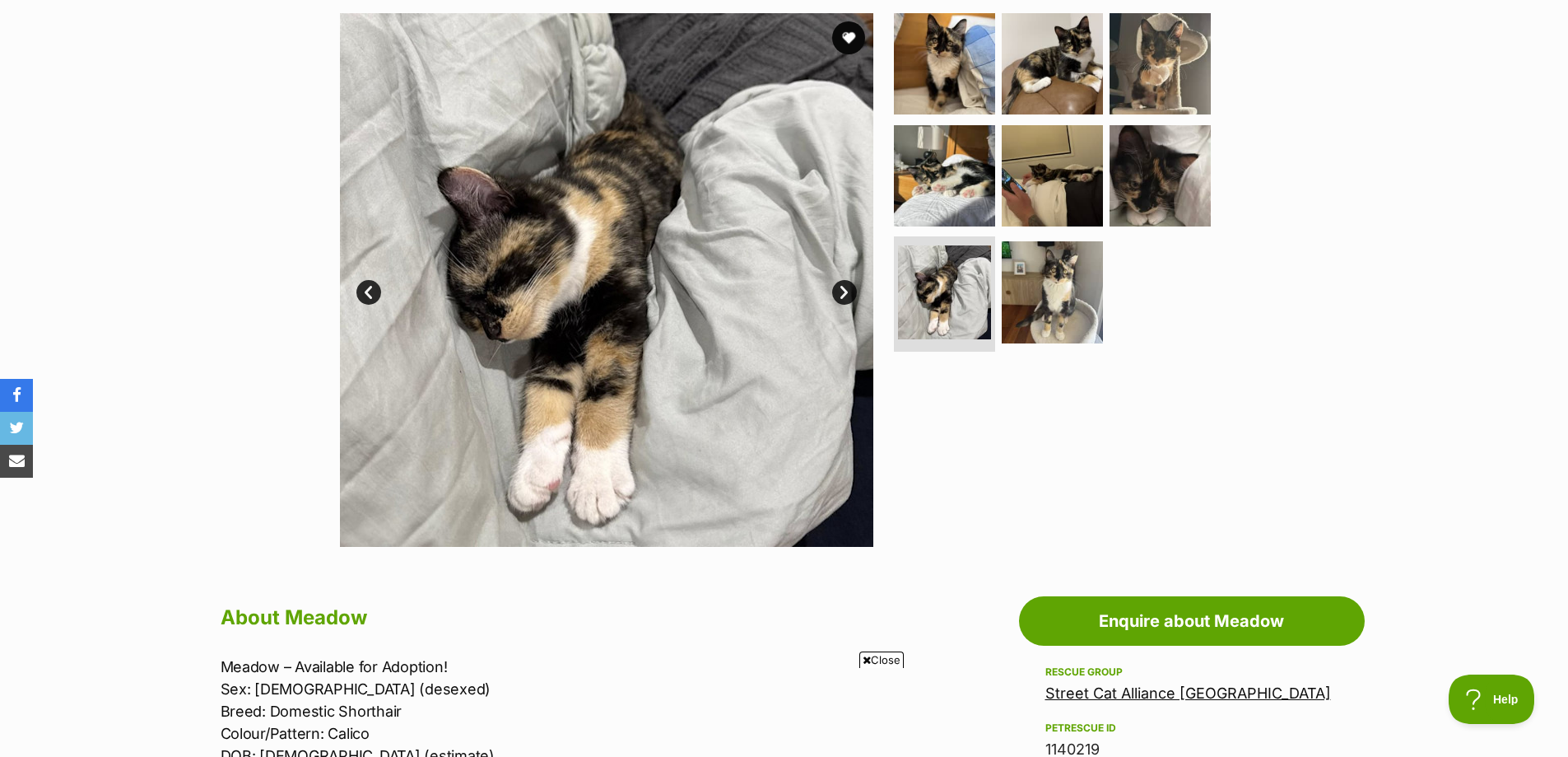
click at [845, 293] on link "Next" at bounding box center [845, 292] width 25 height 25
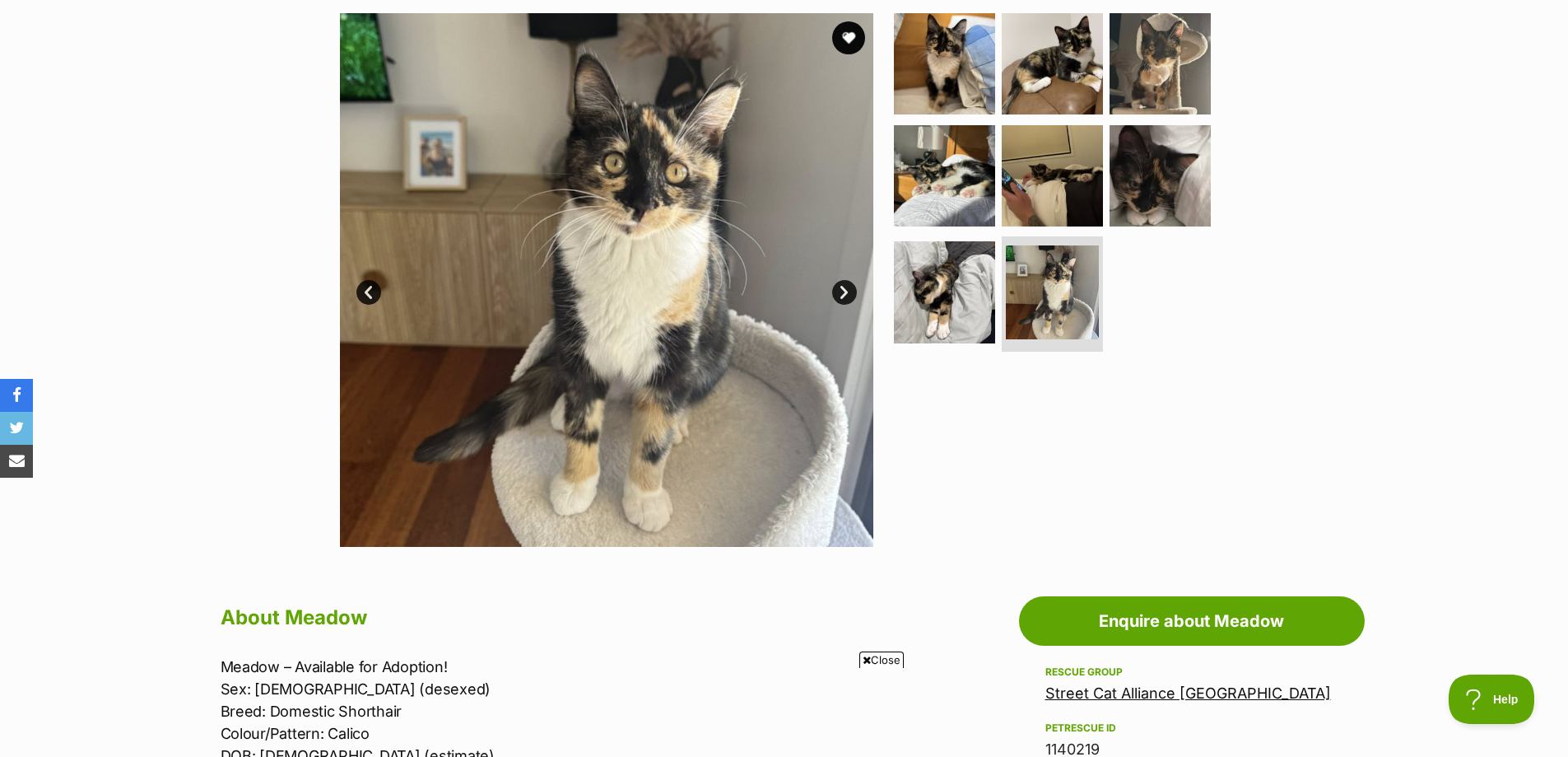
click at [845, 293] on link "Next" at bounding box center [845, 292] width 25 height 25
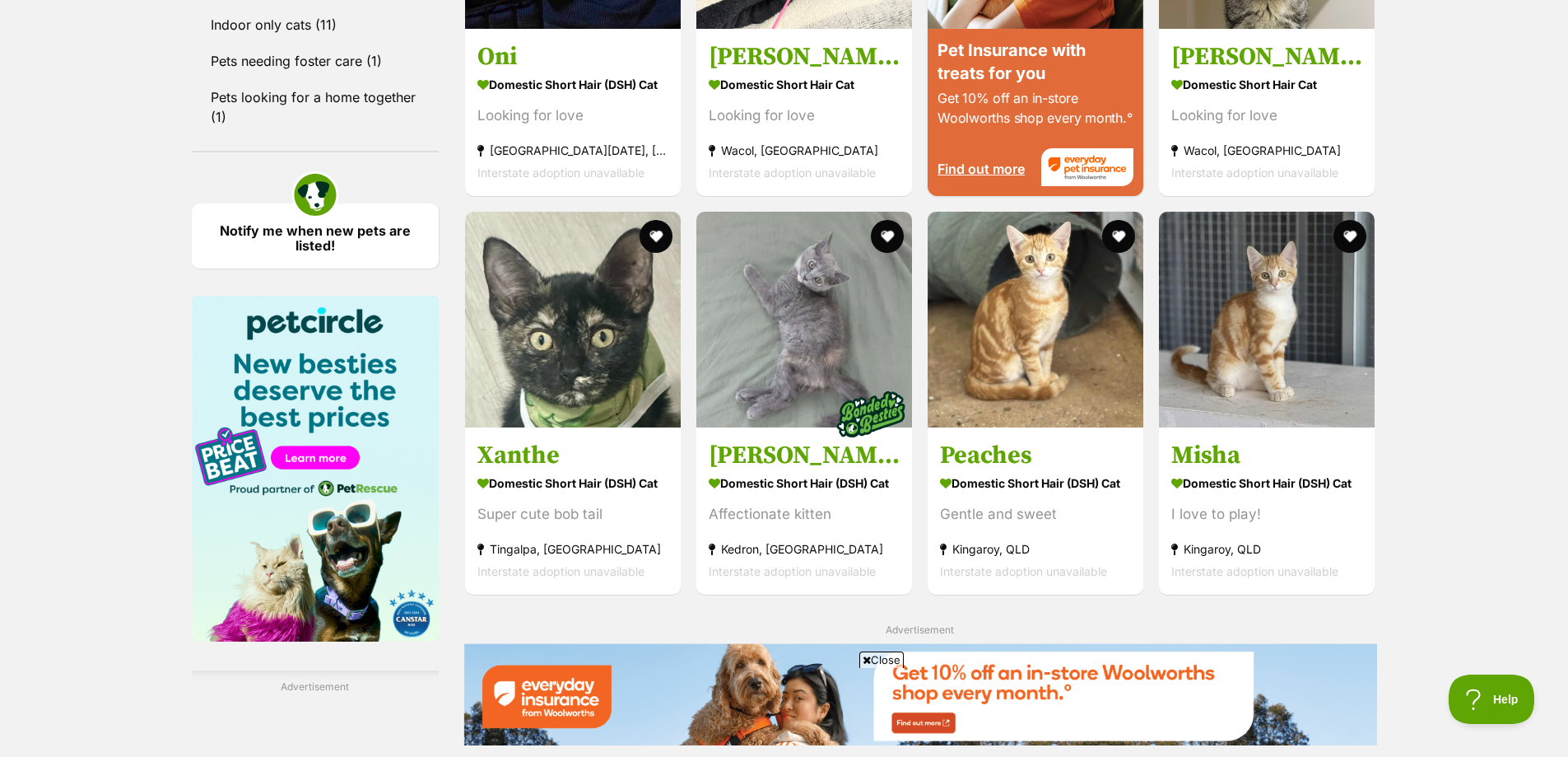
scroll to position [1866, 0]
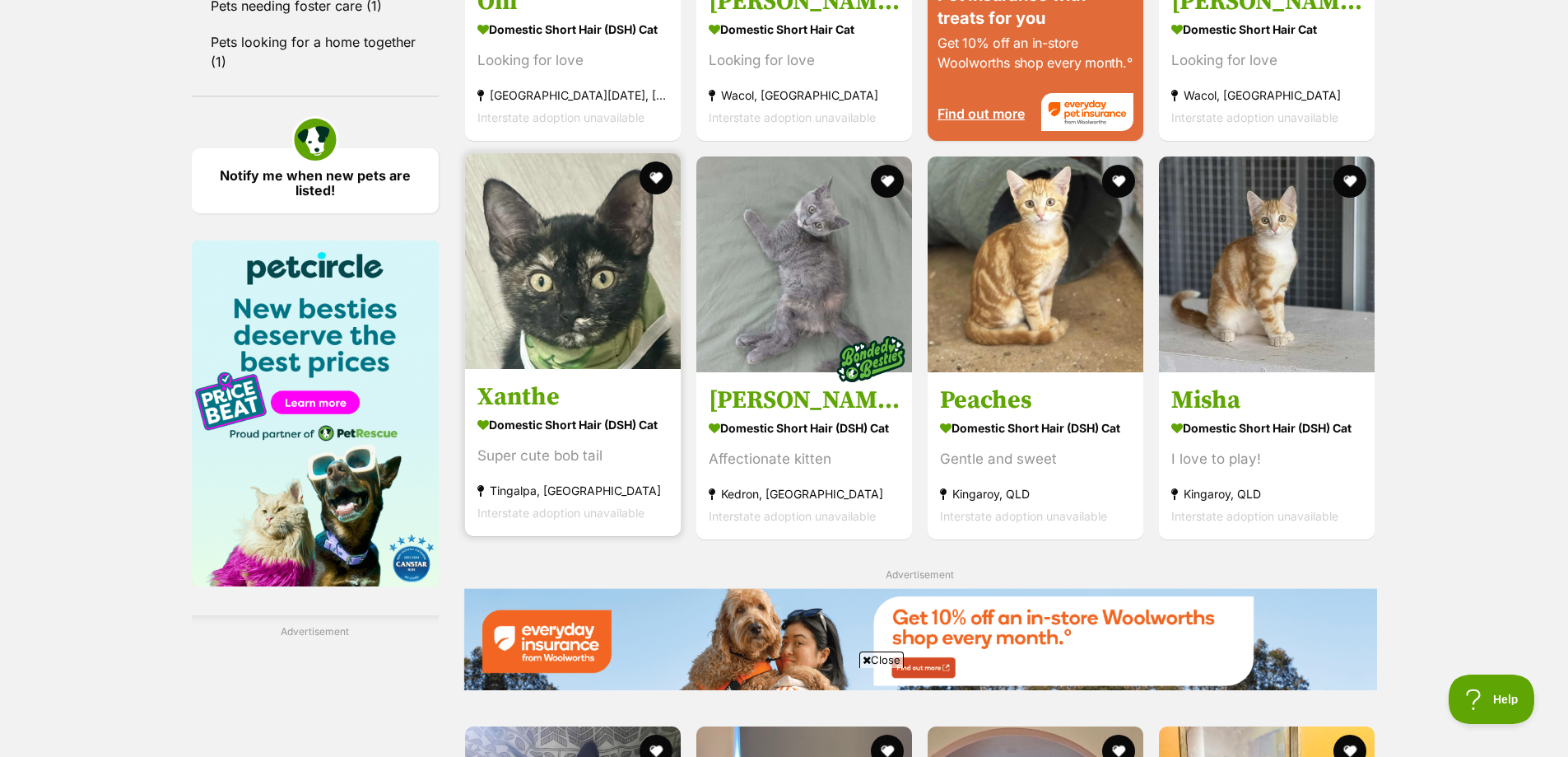
click at [551, 276] on img at bounding box center [572, 261] width 216 height 216
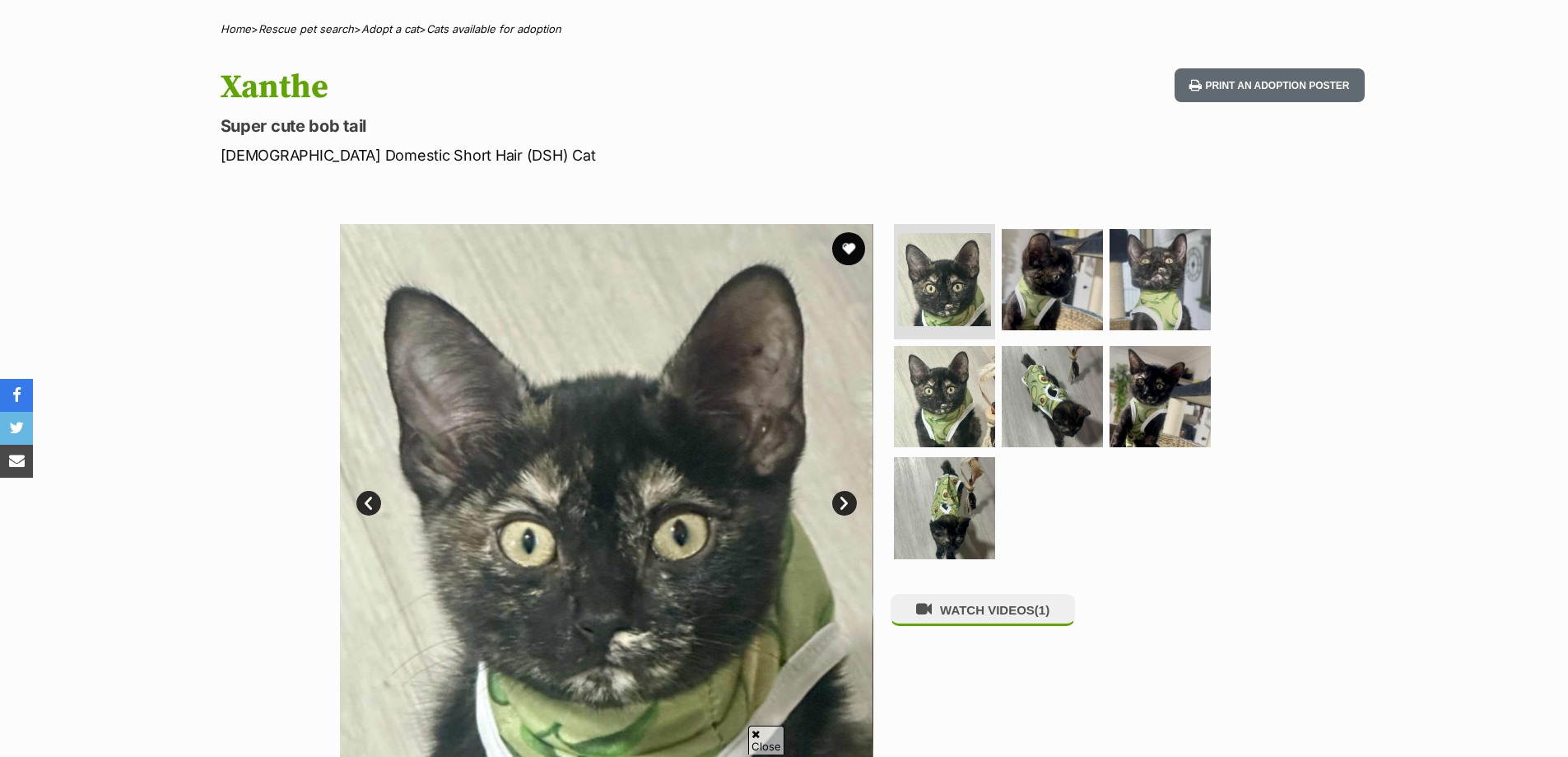
scroll to position [329, 0]
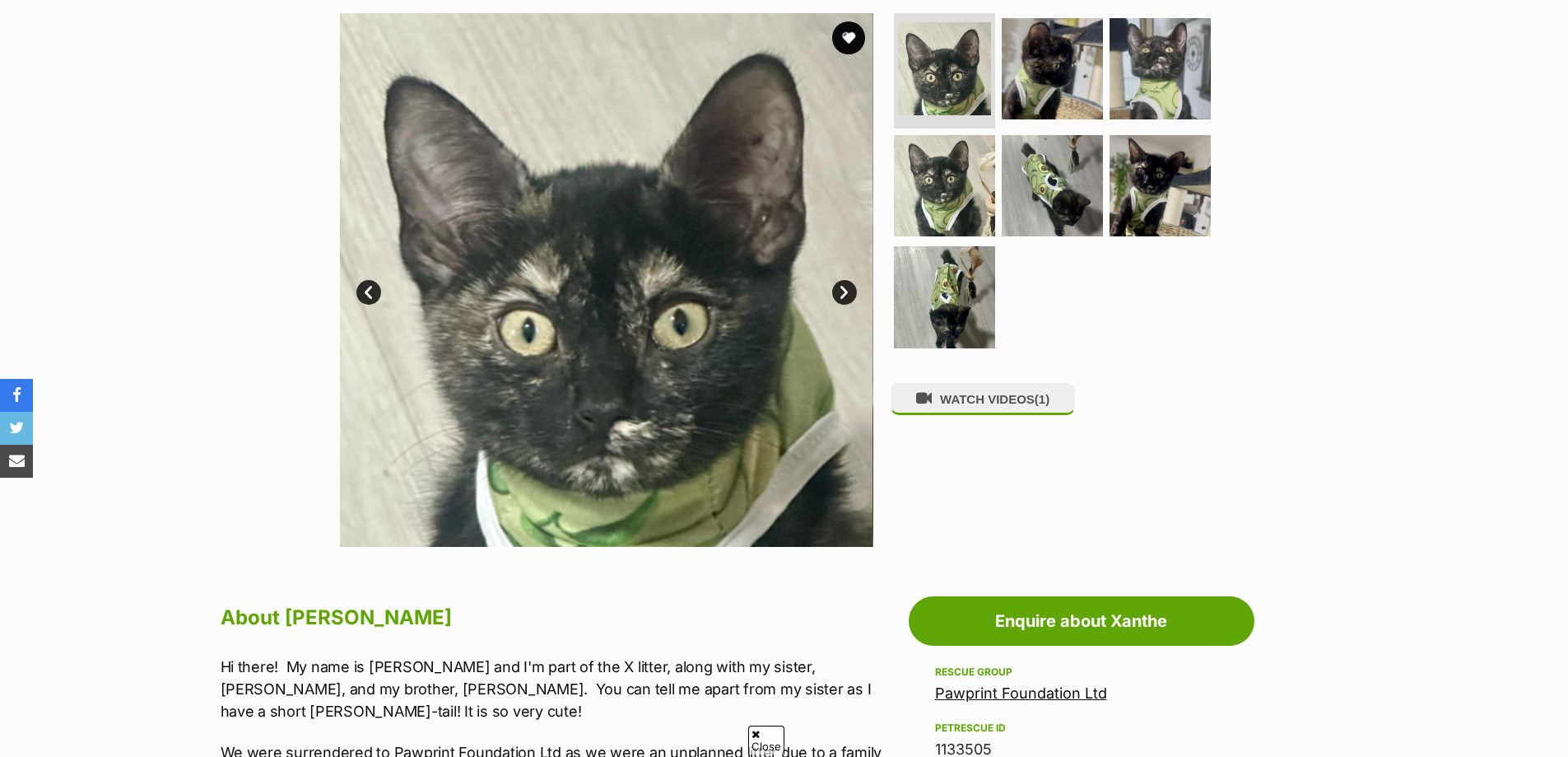
click at [852, 292] on link "Next" at bounding box center [845, 292] width 25 height 25
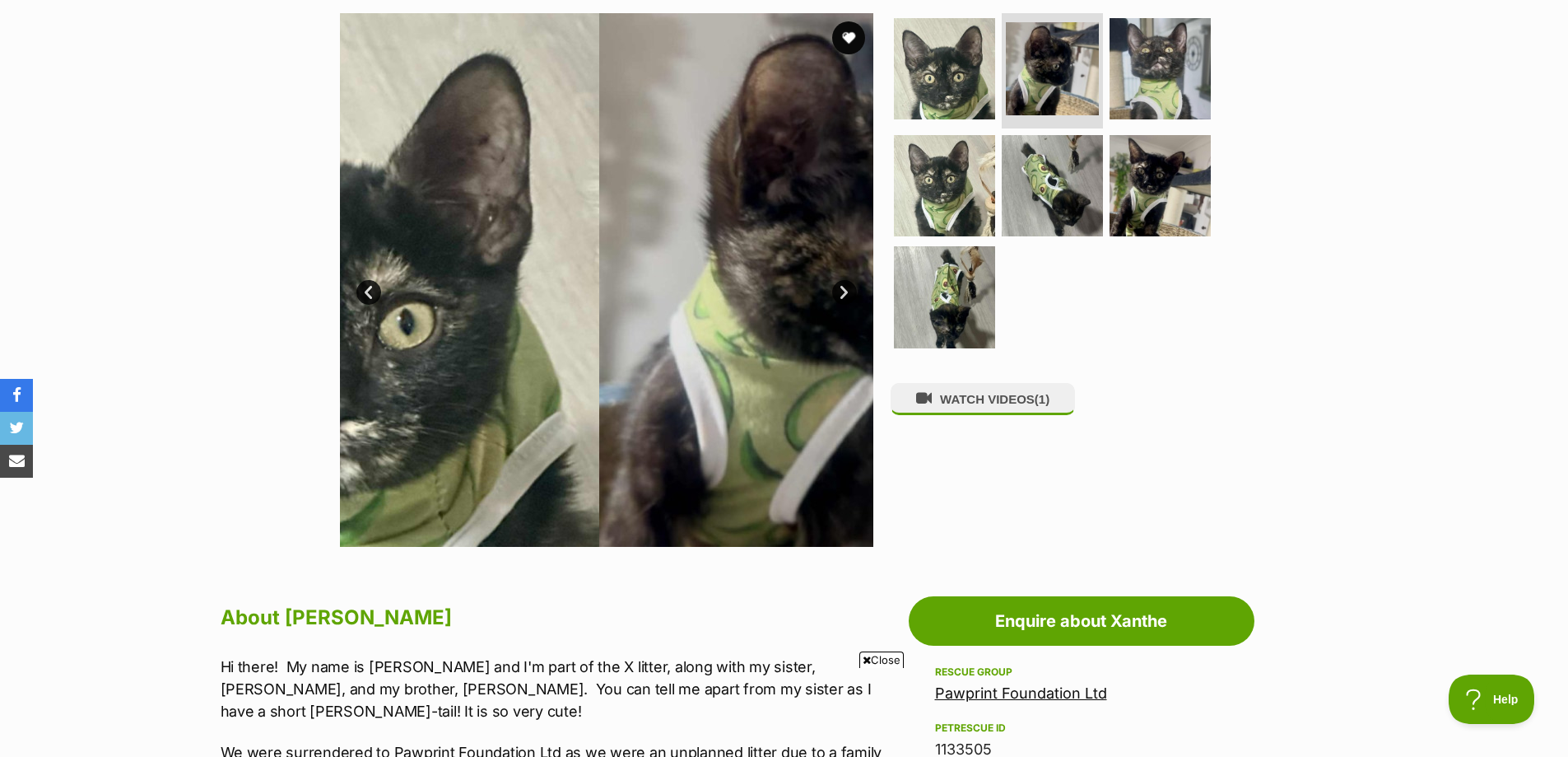
scroll to position [0, 0]
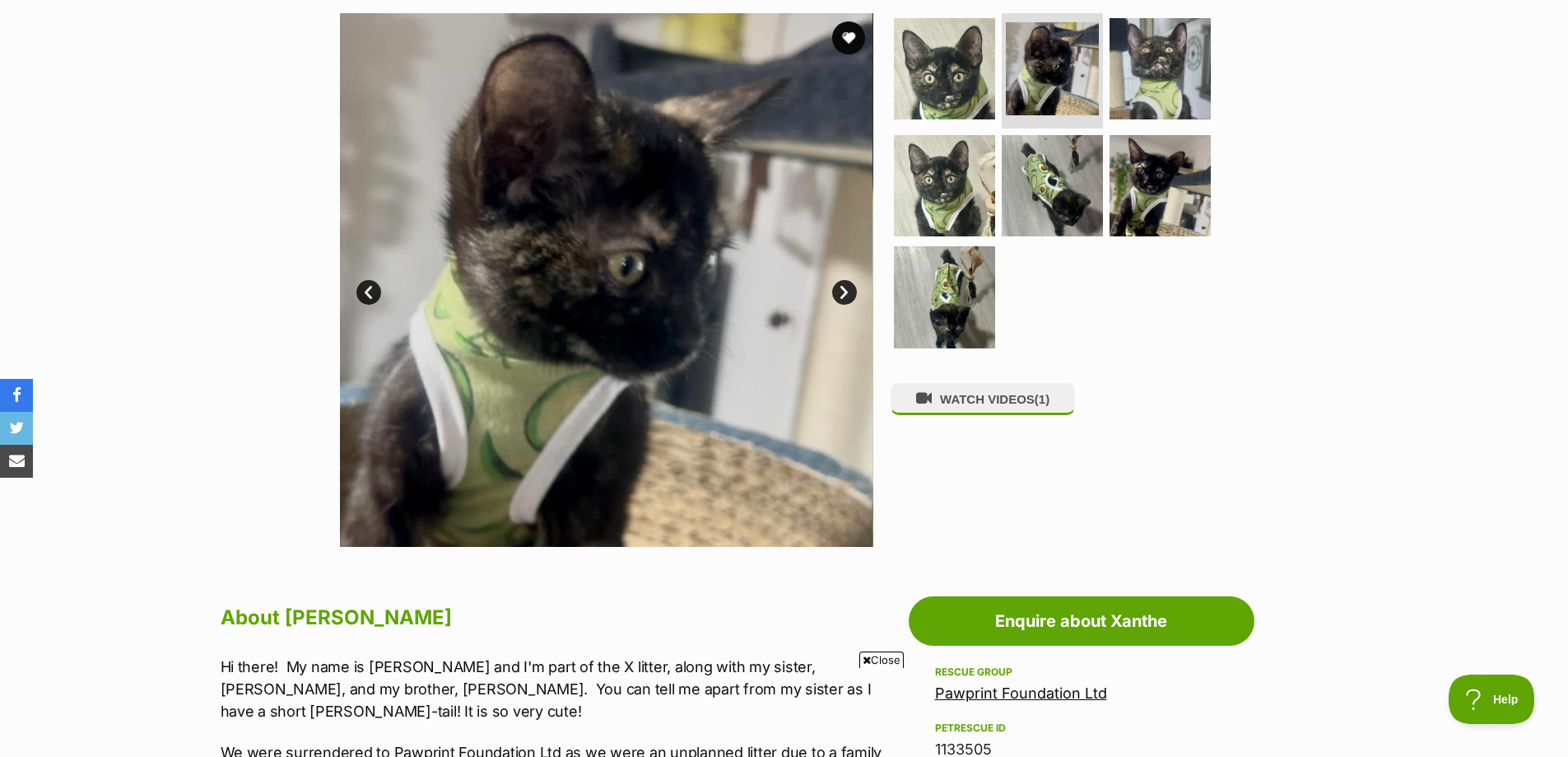
click at [848, 293] on link "Next" at bounding box center [845, 292] width 25 height 25
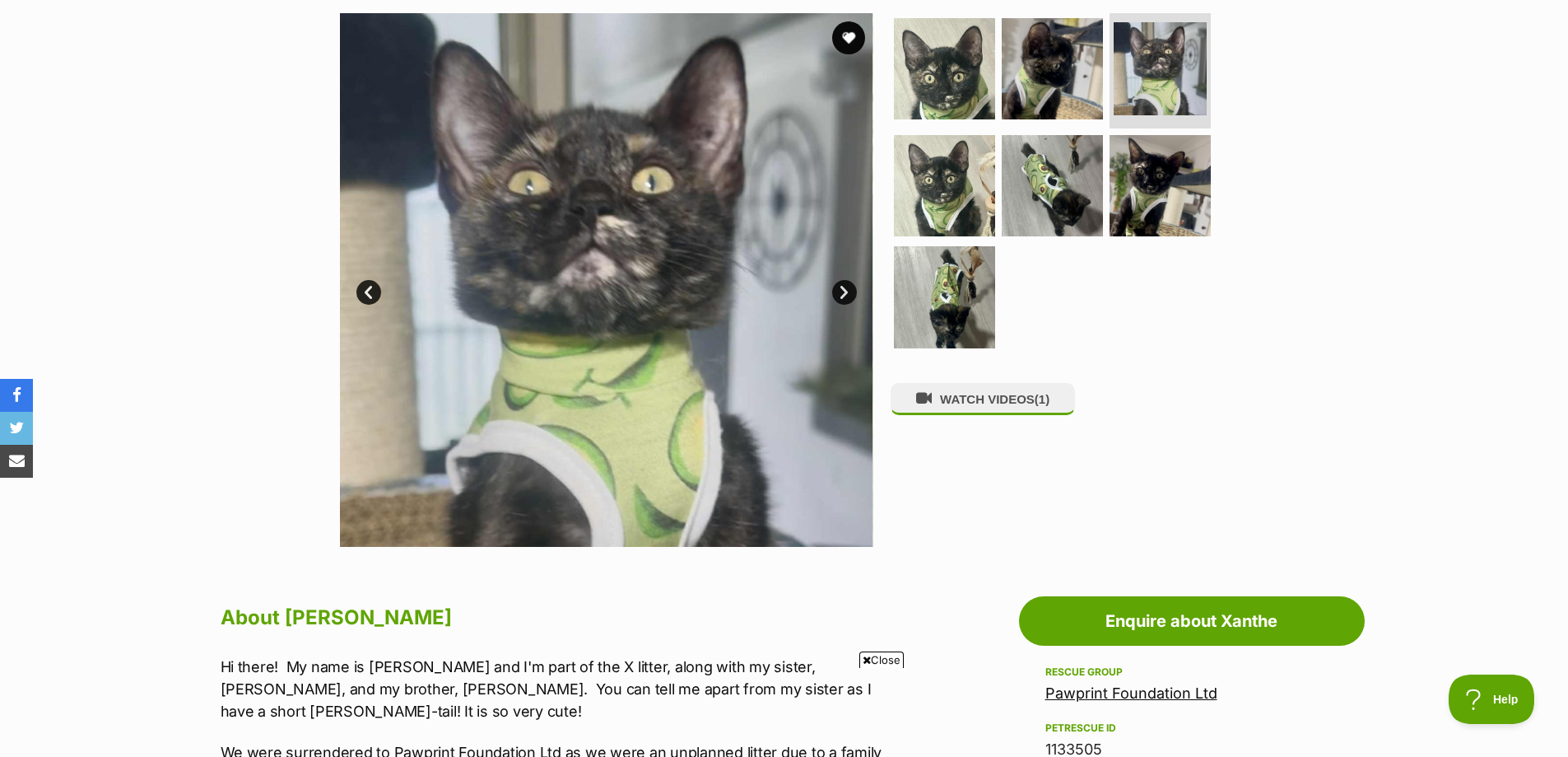
click at [847, 293] on link "Next" at bounding box center [845, 292] width 25 height 25
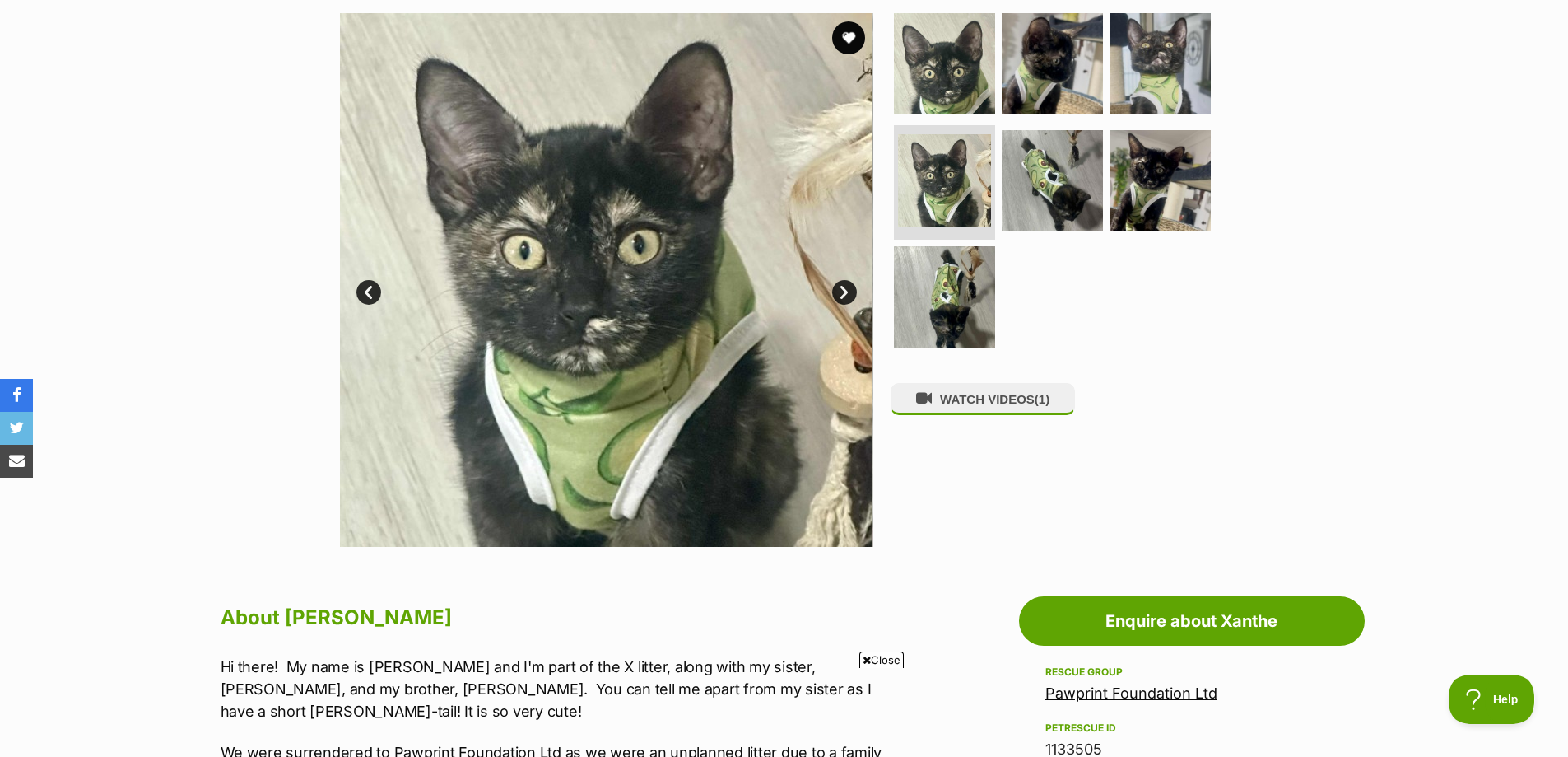
click at [835, 288] on link "Next" at bounding box center [845, 292] width 25 height 25
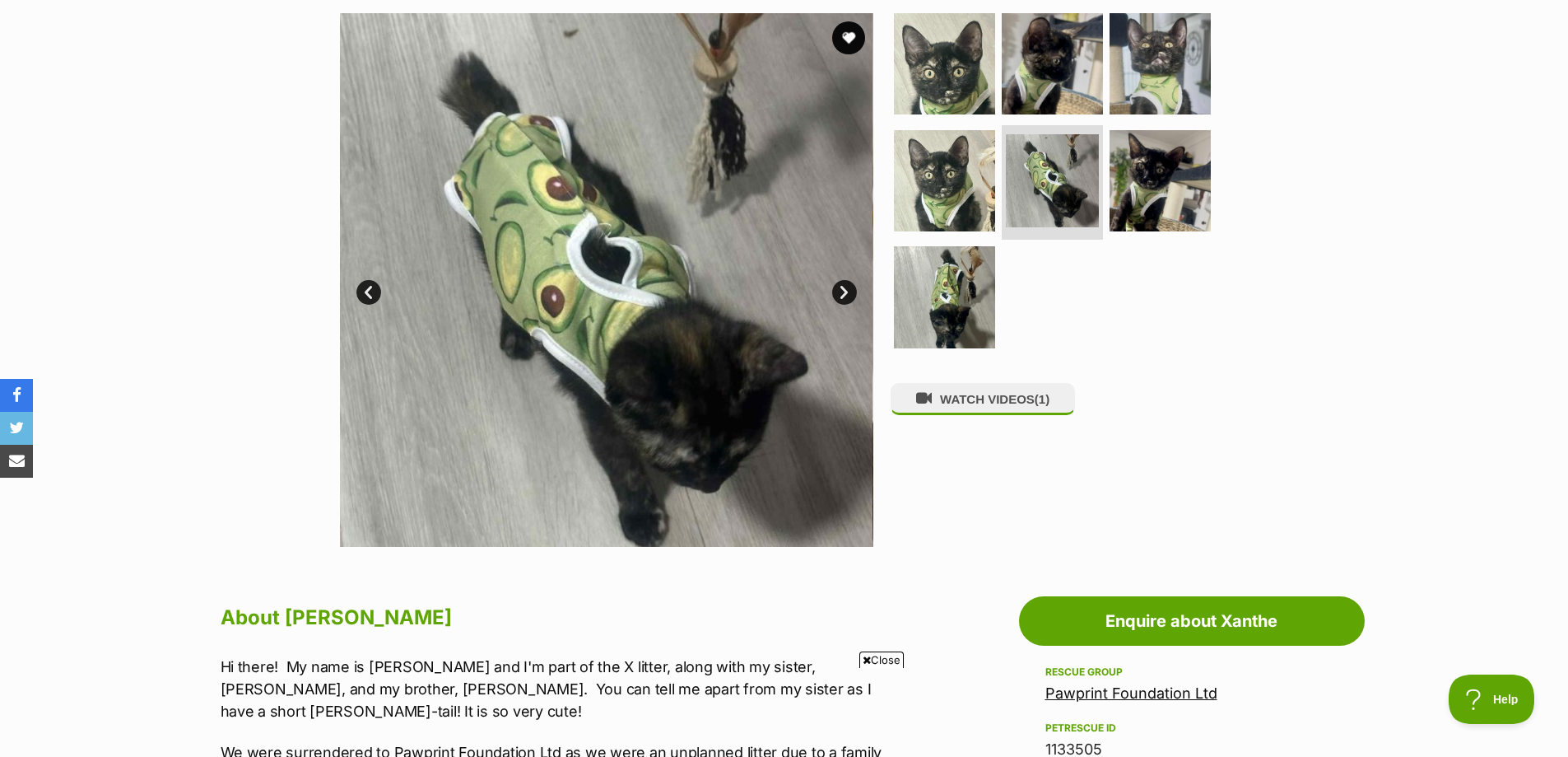
click at [835, 292] on link "Next" at bounding box center [845, 292] width 25 height 25
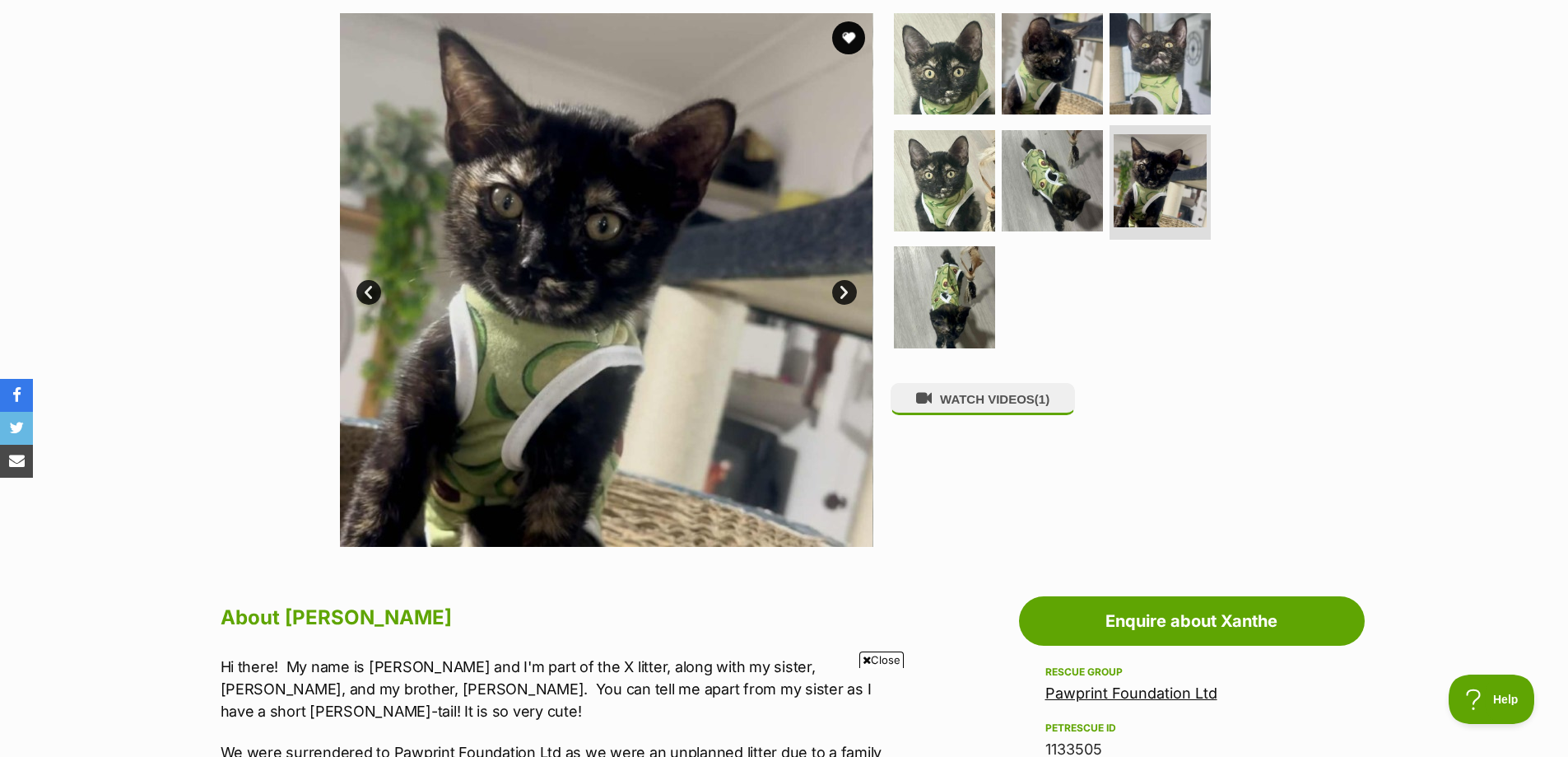
click at [835, 292] on link "Next" at bounding box center [845, 292] width 25 height 25
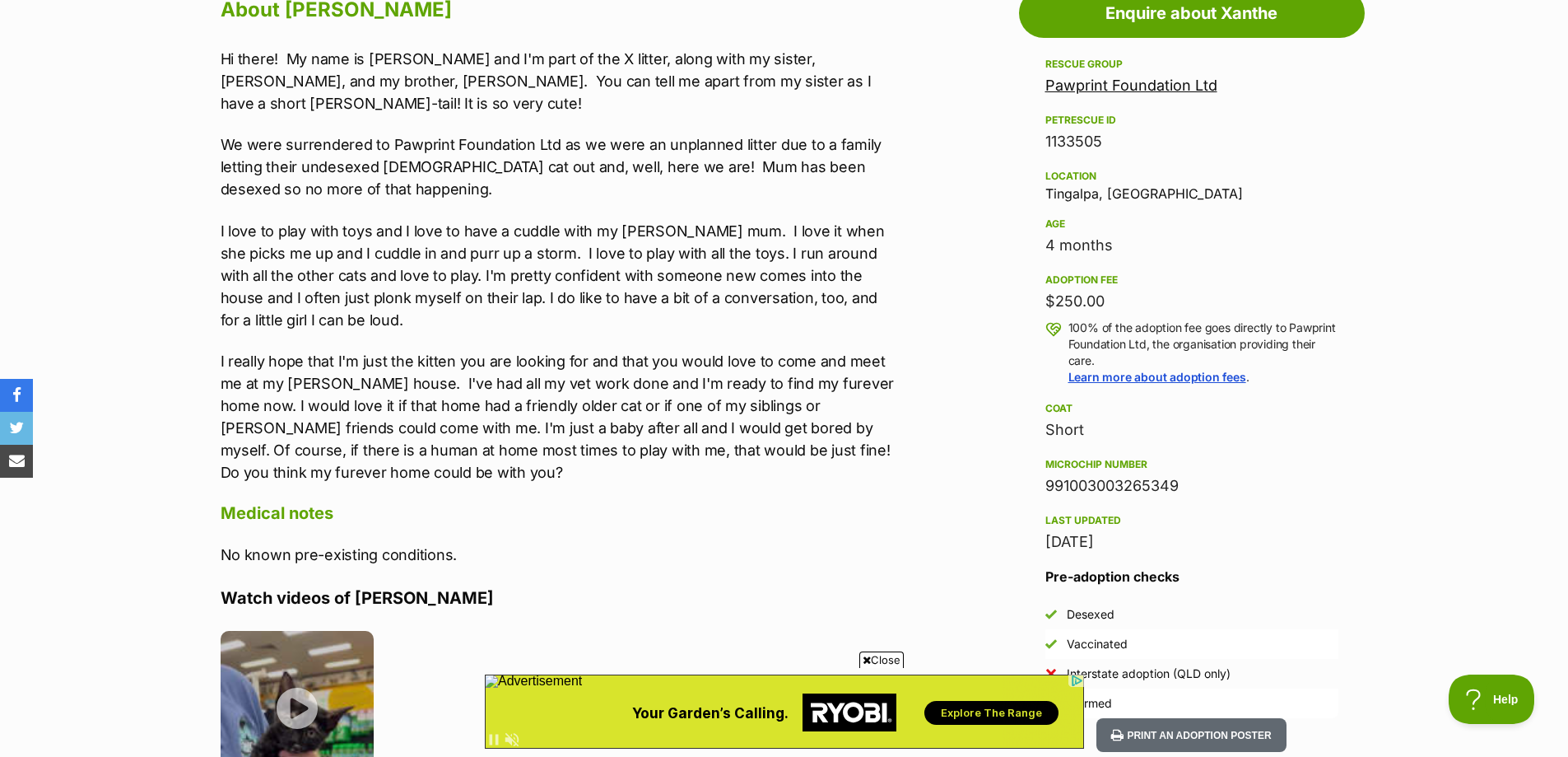
scroll to position [988, 0]
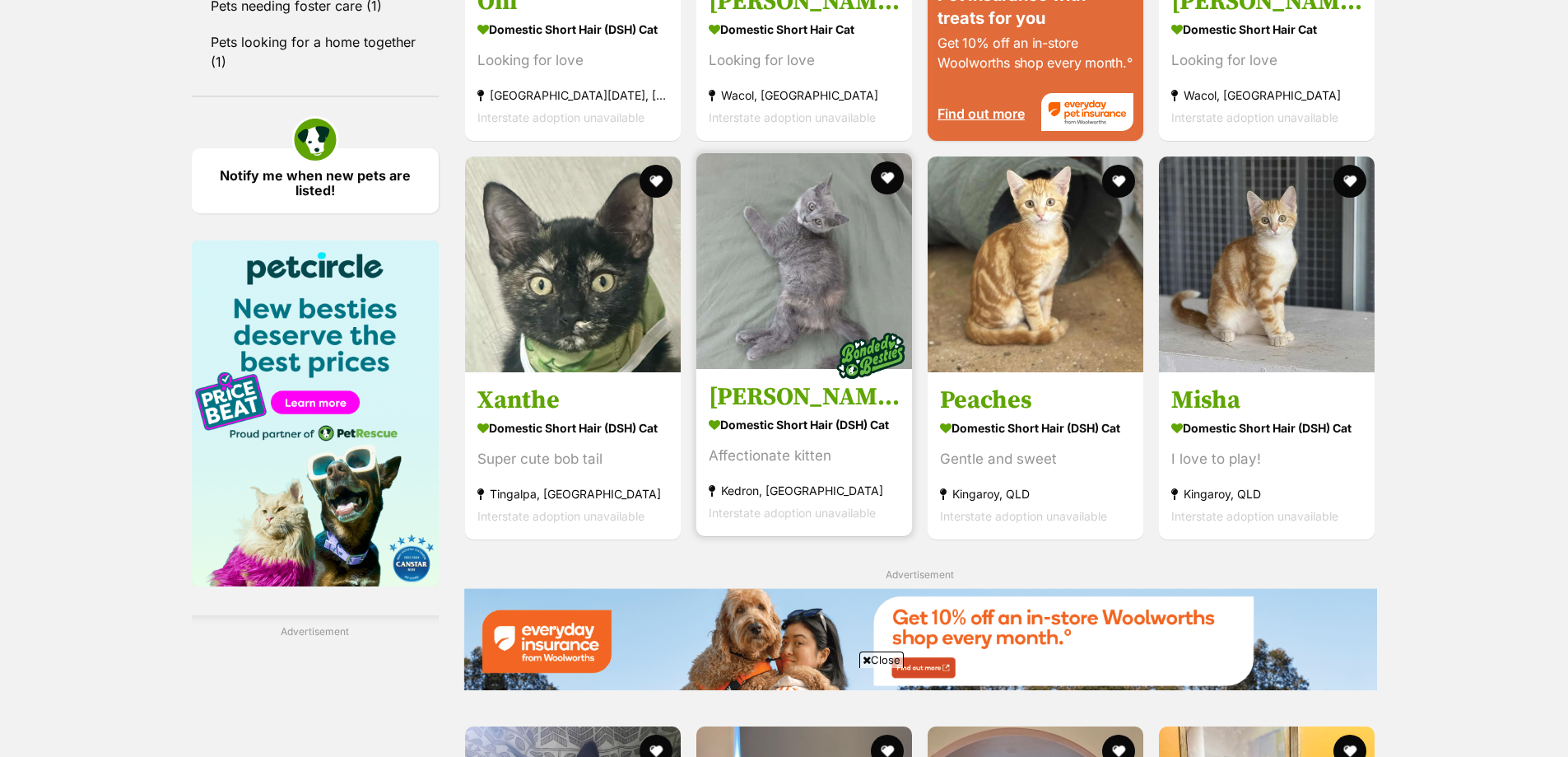
click at [816, 247] on img at bounding box center [804, 261] width 216 height 216
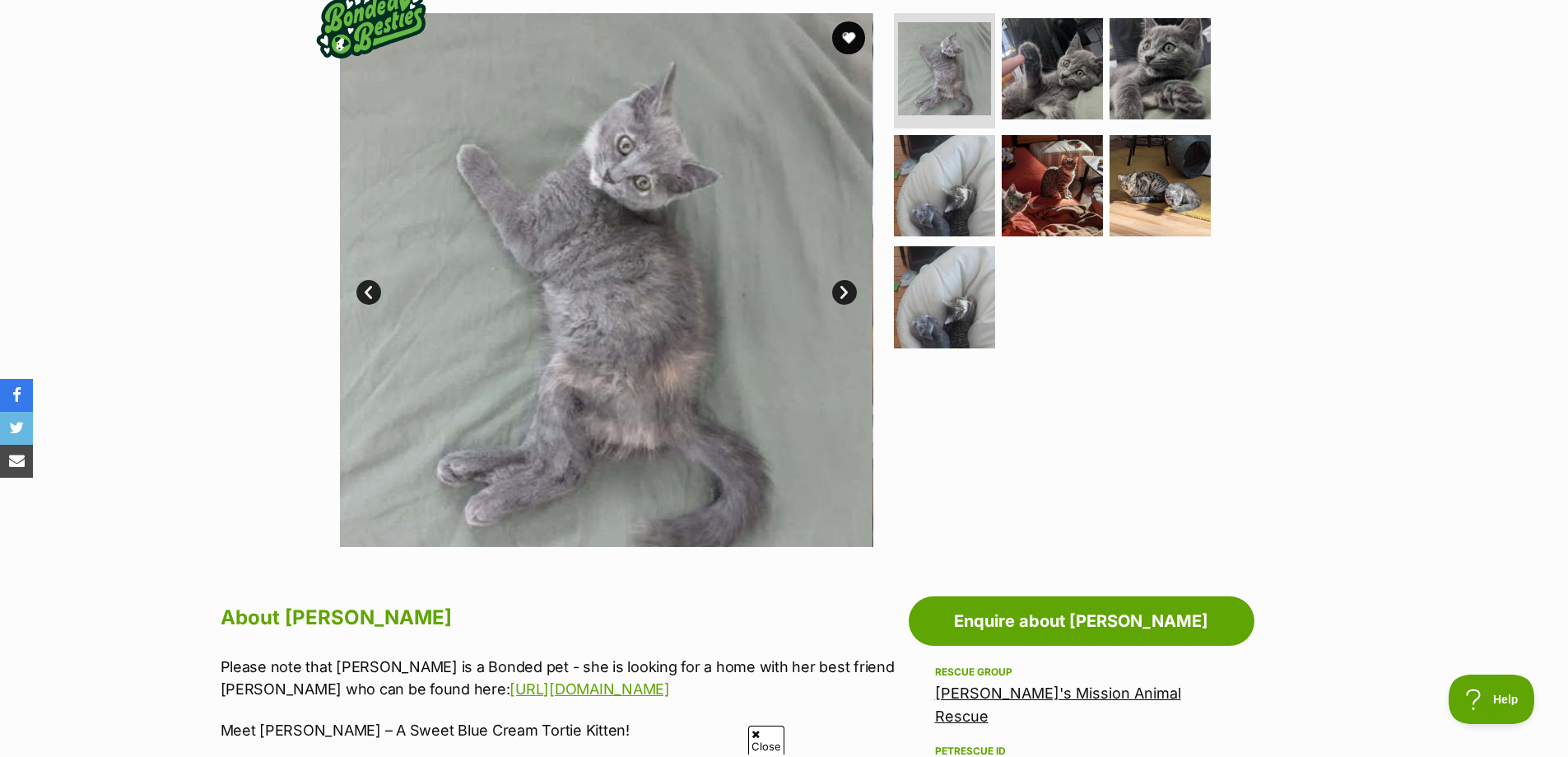
click at [847, 294] on link "Next" at bounding box center [845, 292] width 25 height 25
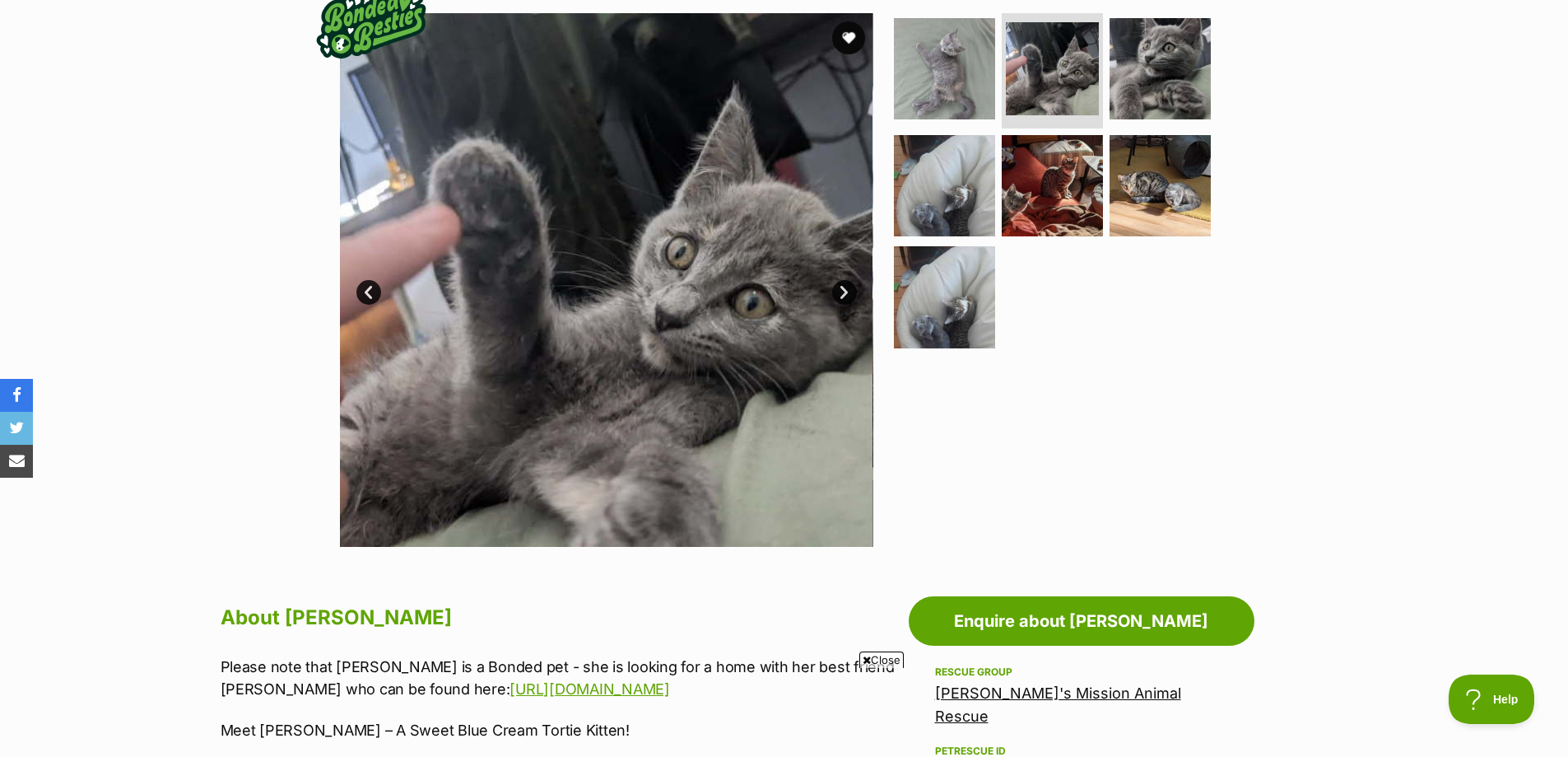
click at [846, 293] on link "Next" at bounding box center [845, 292] width 25 height 25
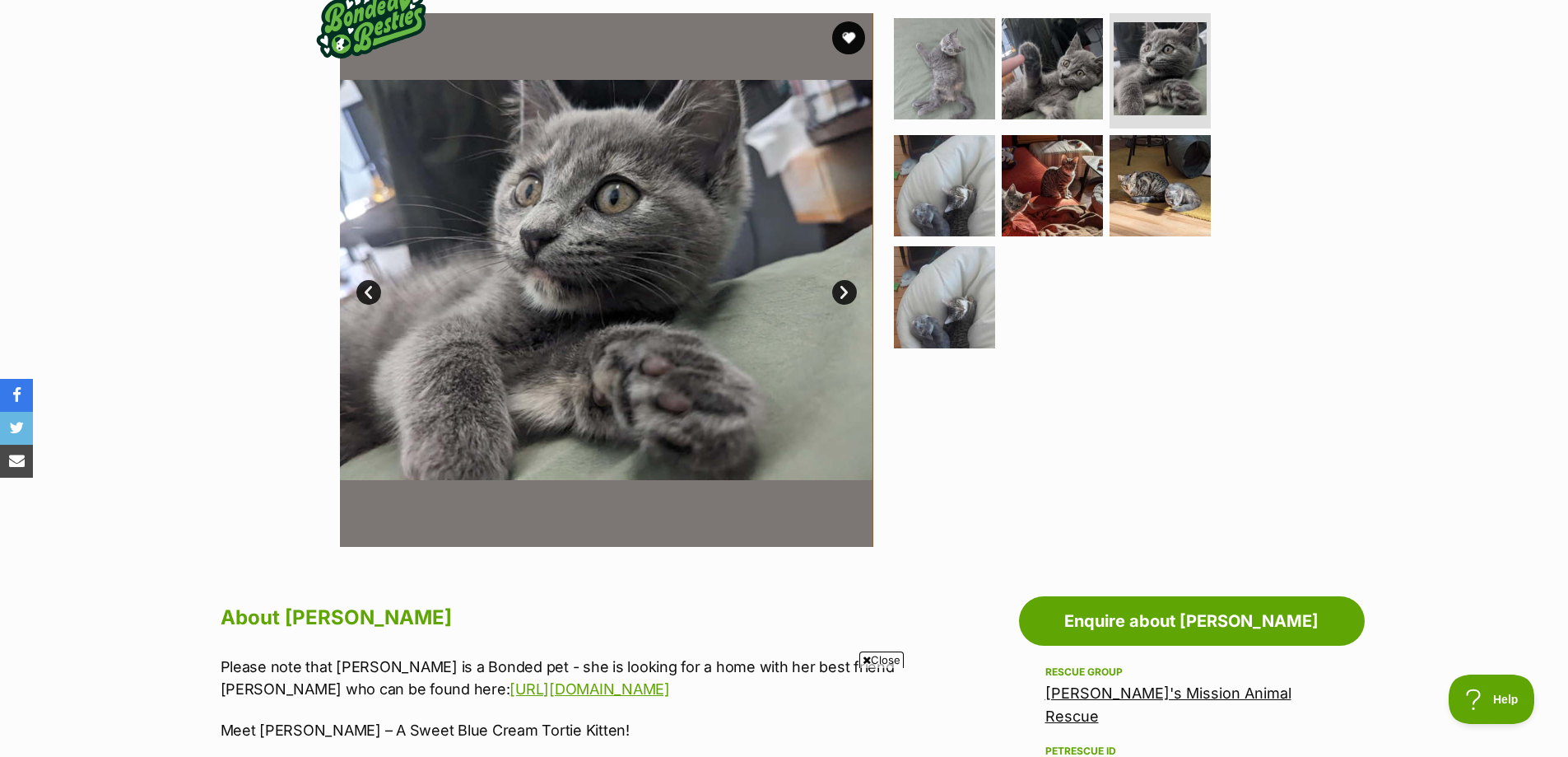
click at [846, 293] on link "Next" at bounding box center [845, 292] width 25 height 25
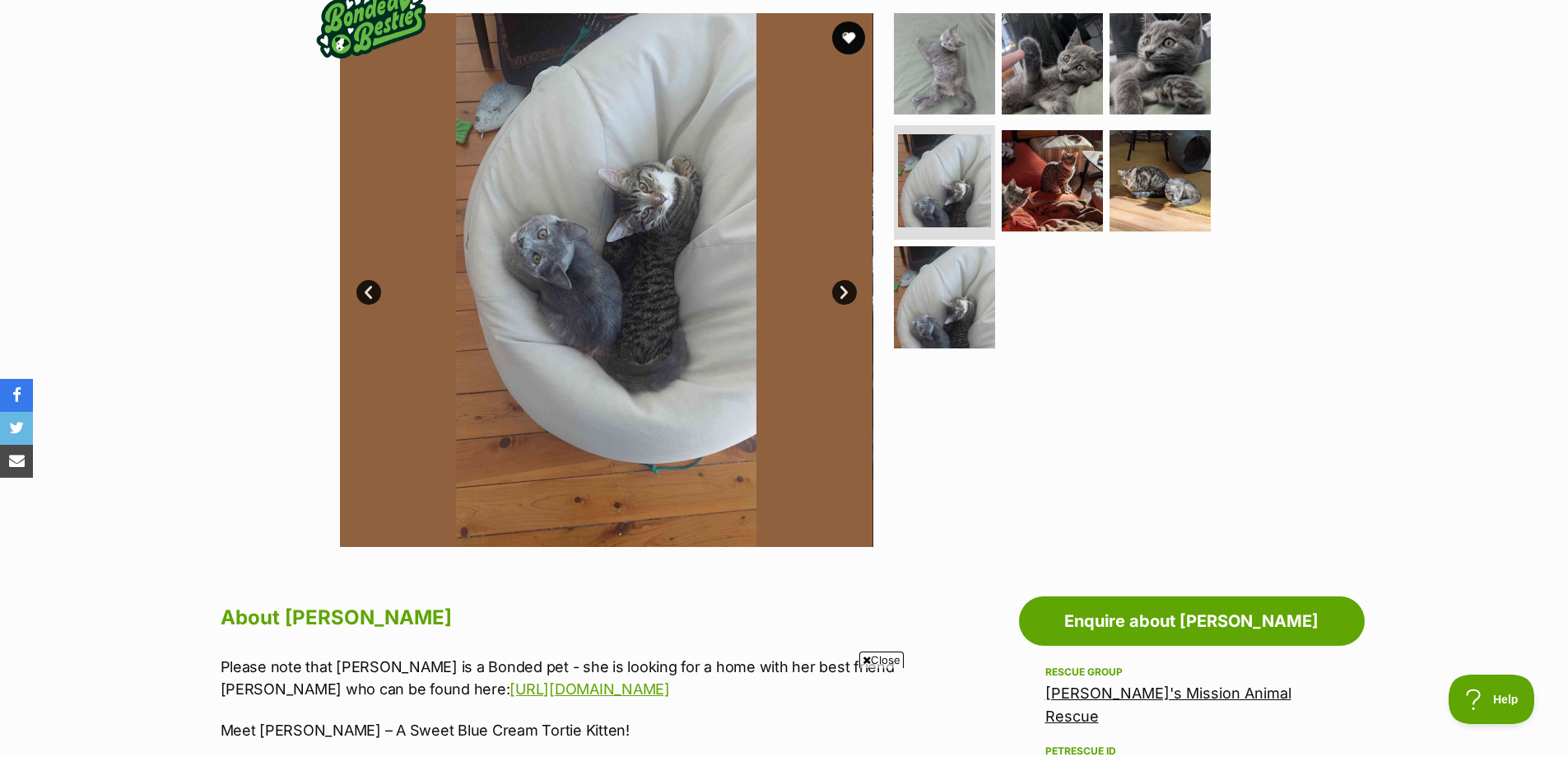
click at [846, 293] on link "Next" at bounding box center [845, 292] width 25 height 25
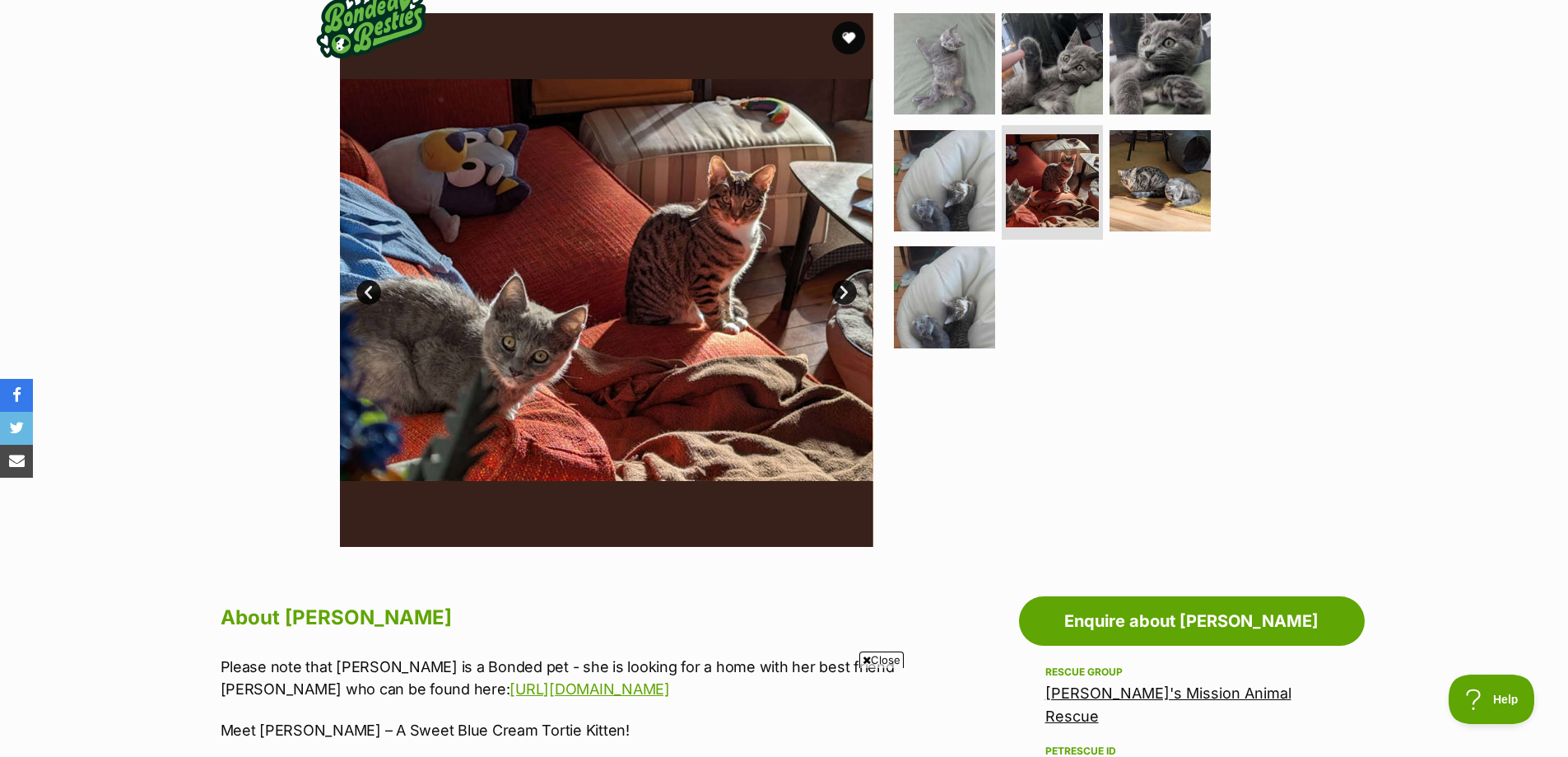
click at [846, 293] on link "Next" at bounding box center [845, 292] width 25 height 25
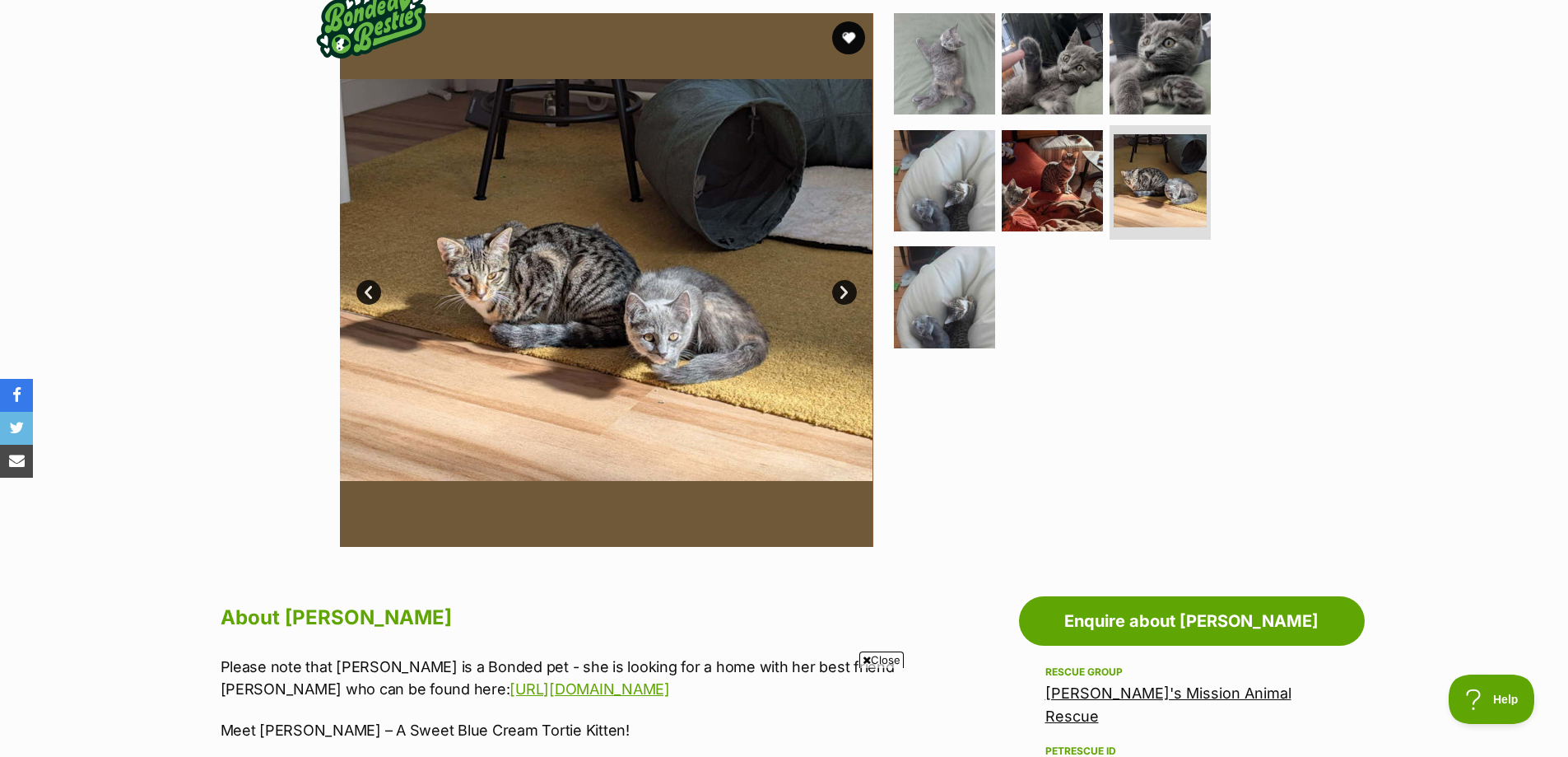
click at [846, 293] on link "Next" at bounding box center [845, 292] width 25 height 25
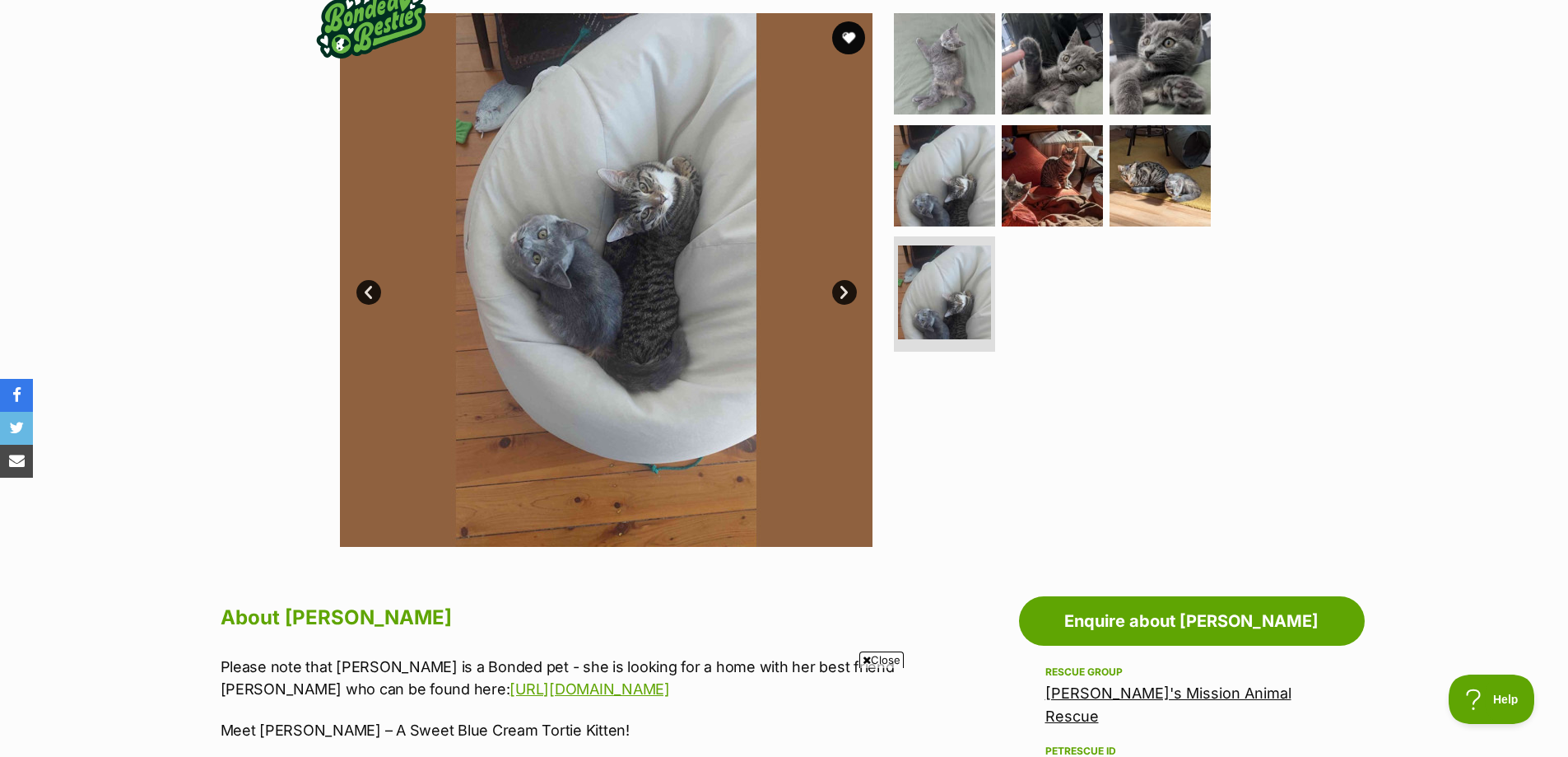
click at [846, 293] on link "Next" at bounding box center [845, 292] width 25 height 25
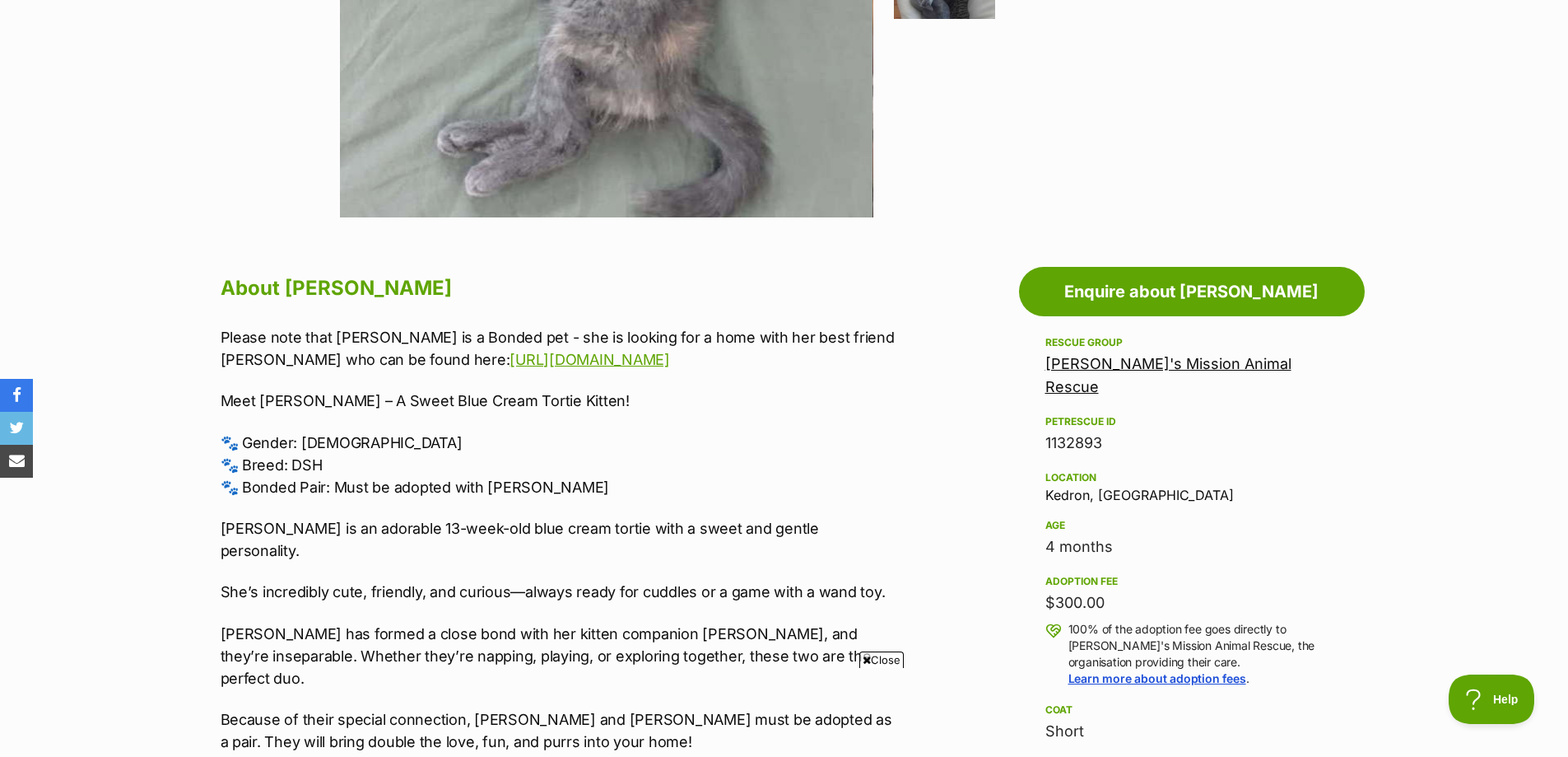
scroll to position [768, 0]
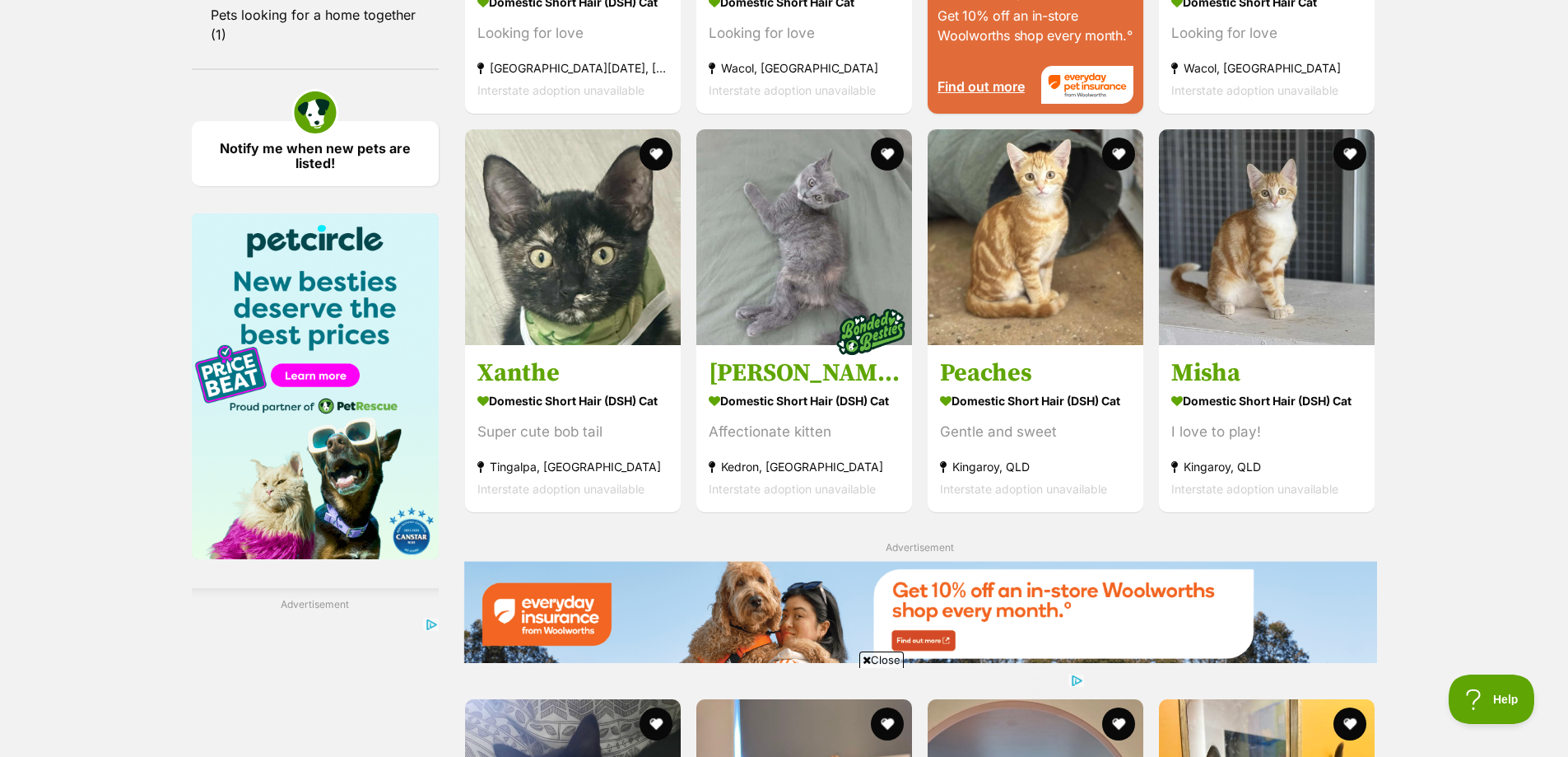
scroll to position [1859, 0]
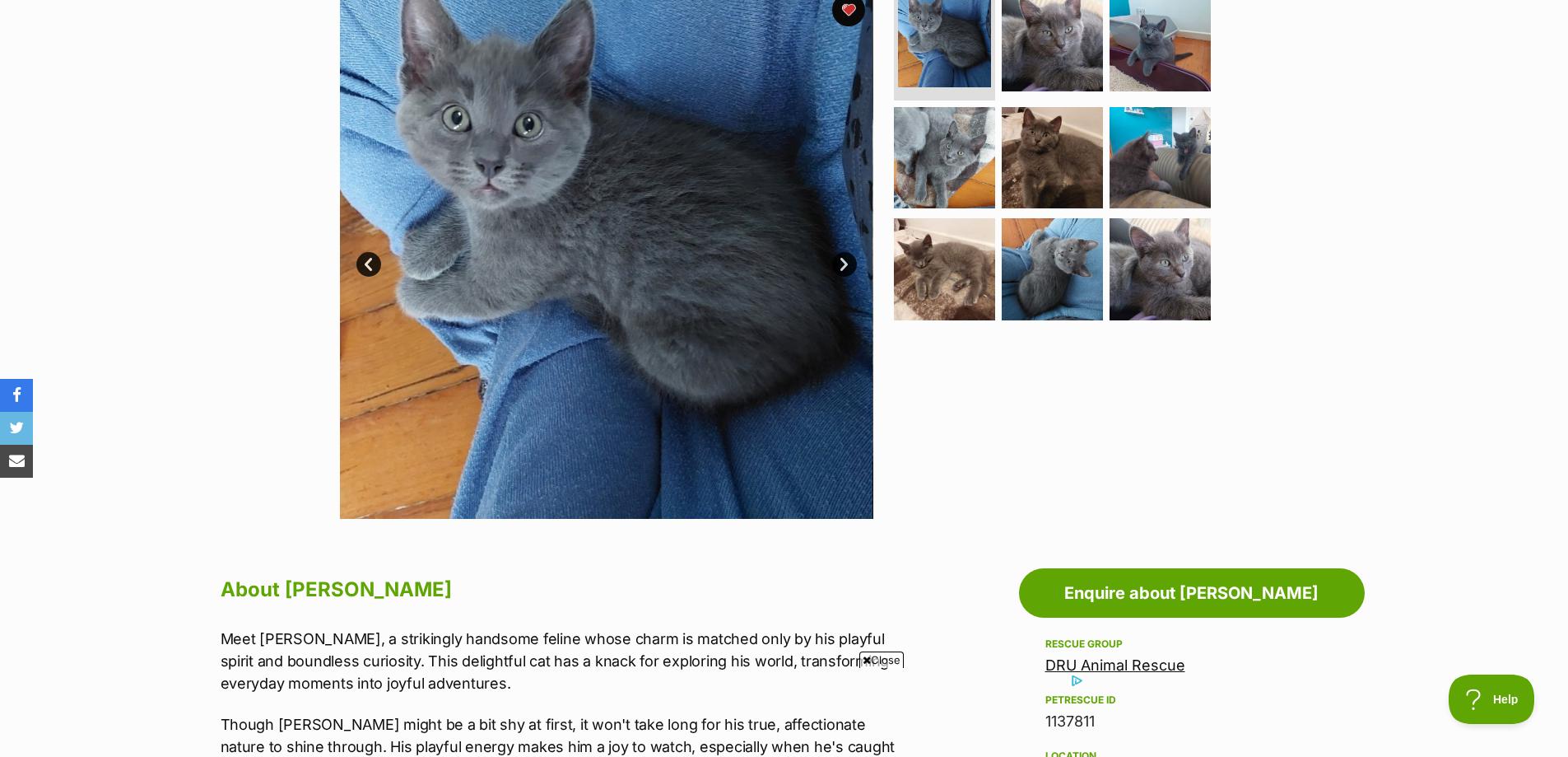
scroll to position [220, 0]
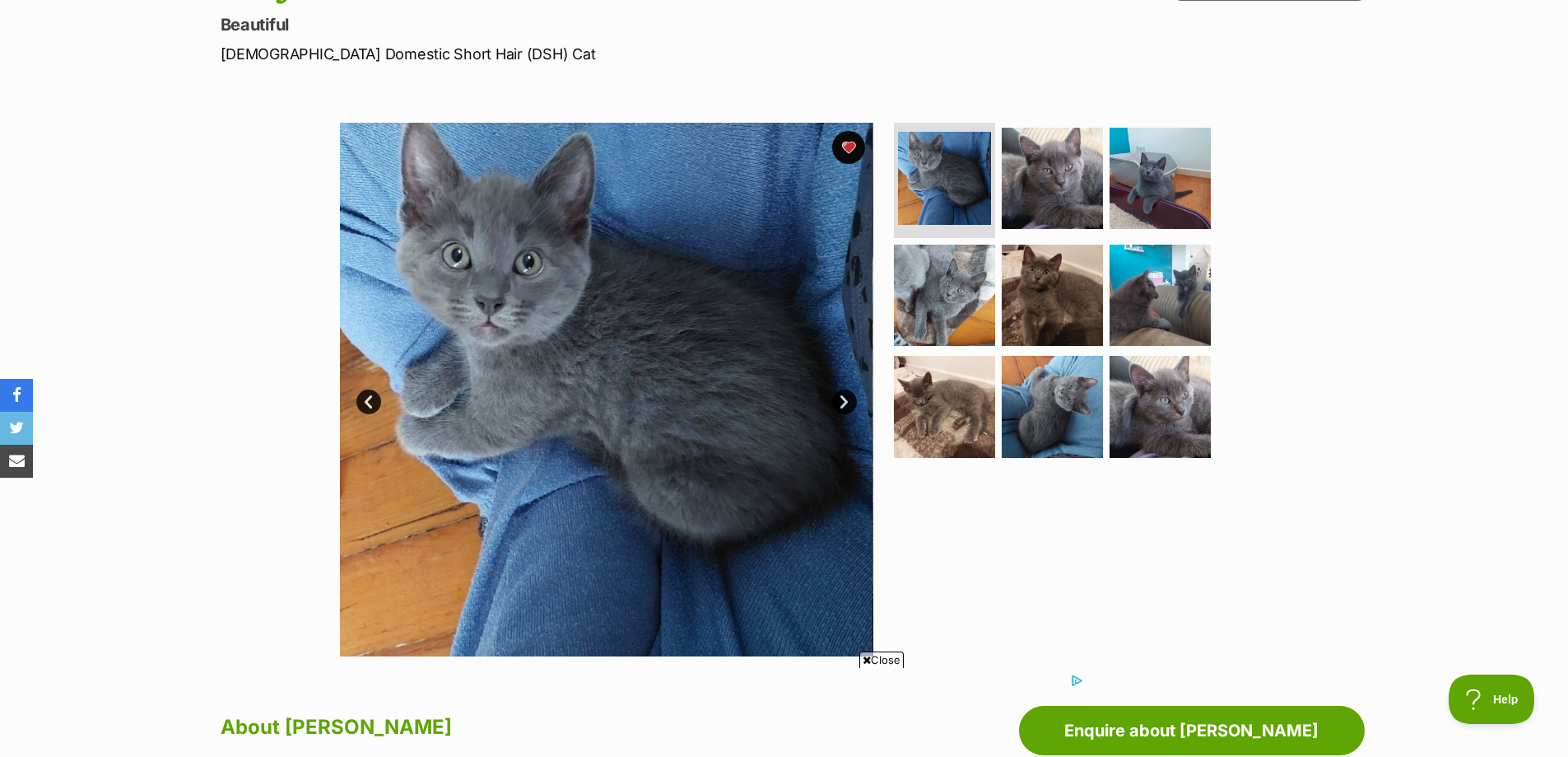
click at [835, 399] on link "Next" at bounding box center [845, 401] width 25 height 25
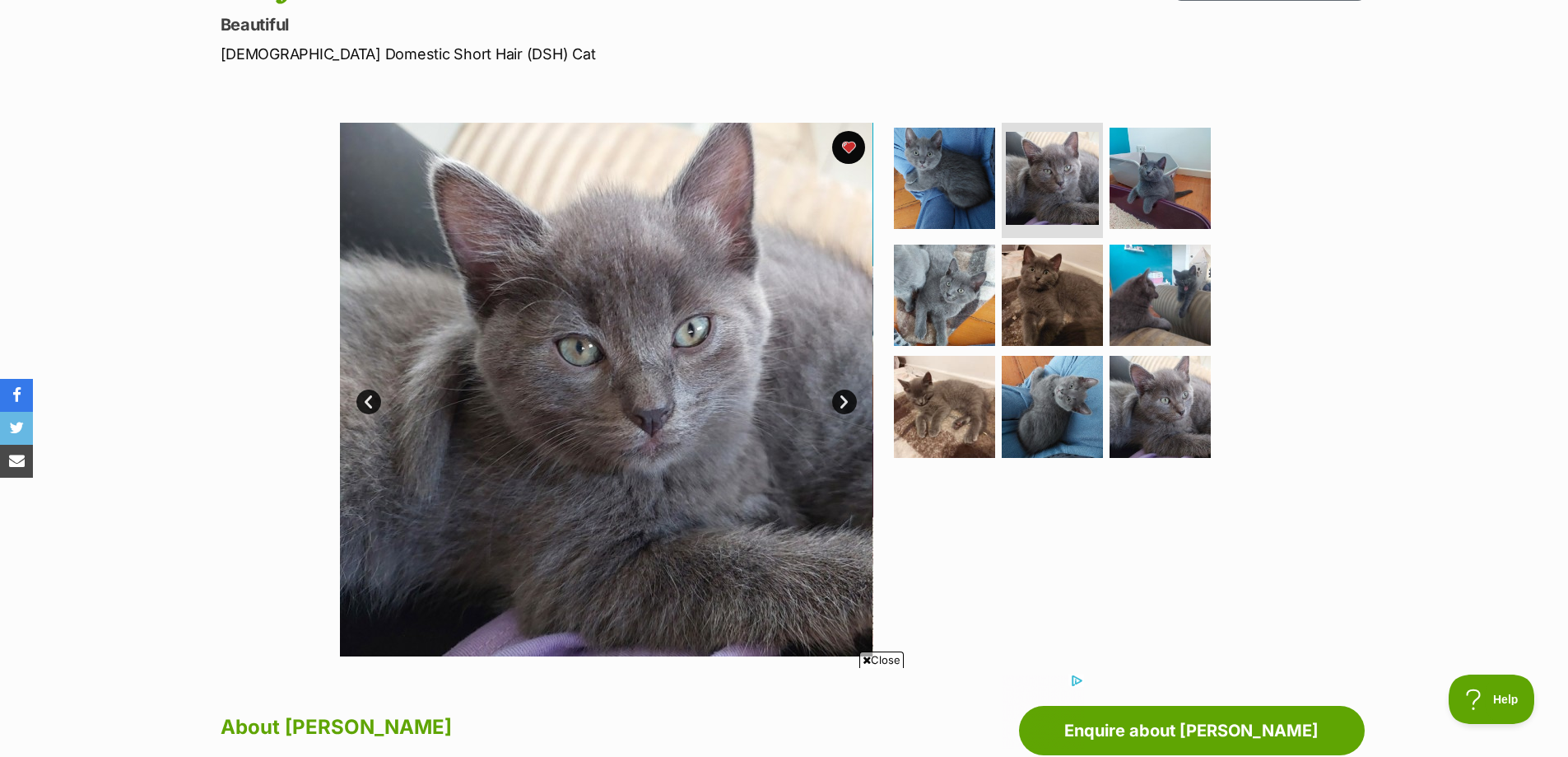
click at [844, 399] on link "Next" at bounding box center [845, 401] width 25 height 25
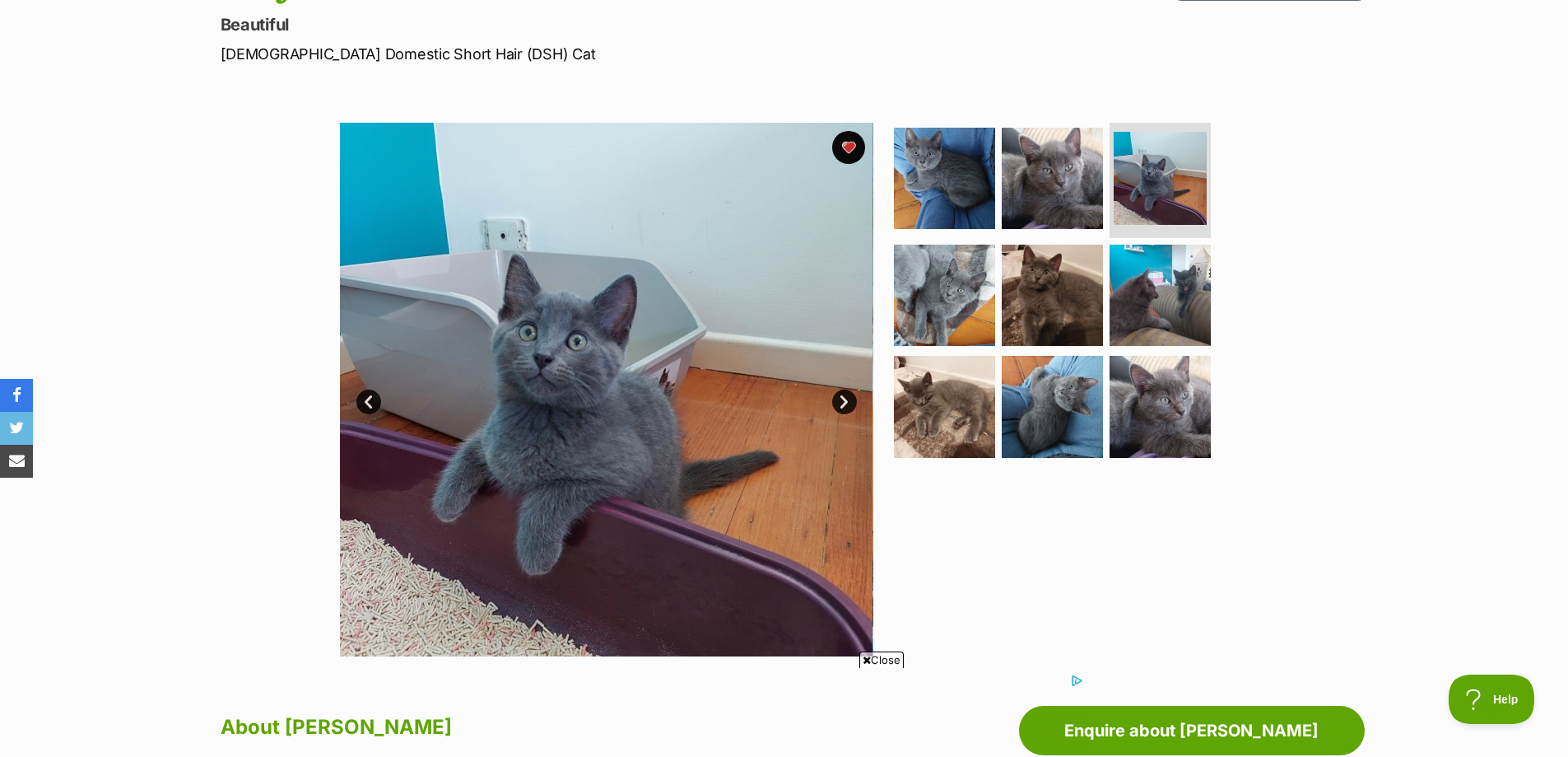
click at [844, 399] on link "Next" at bounding box center [845, 401] width 25 height 25
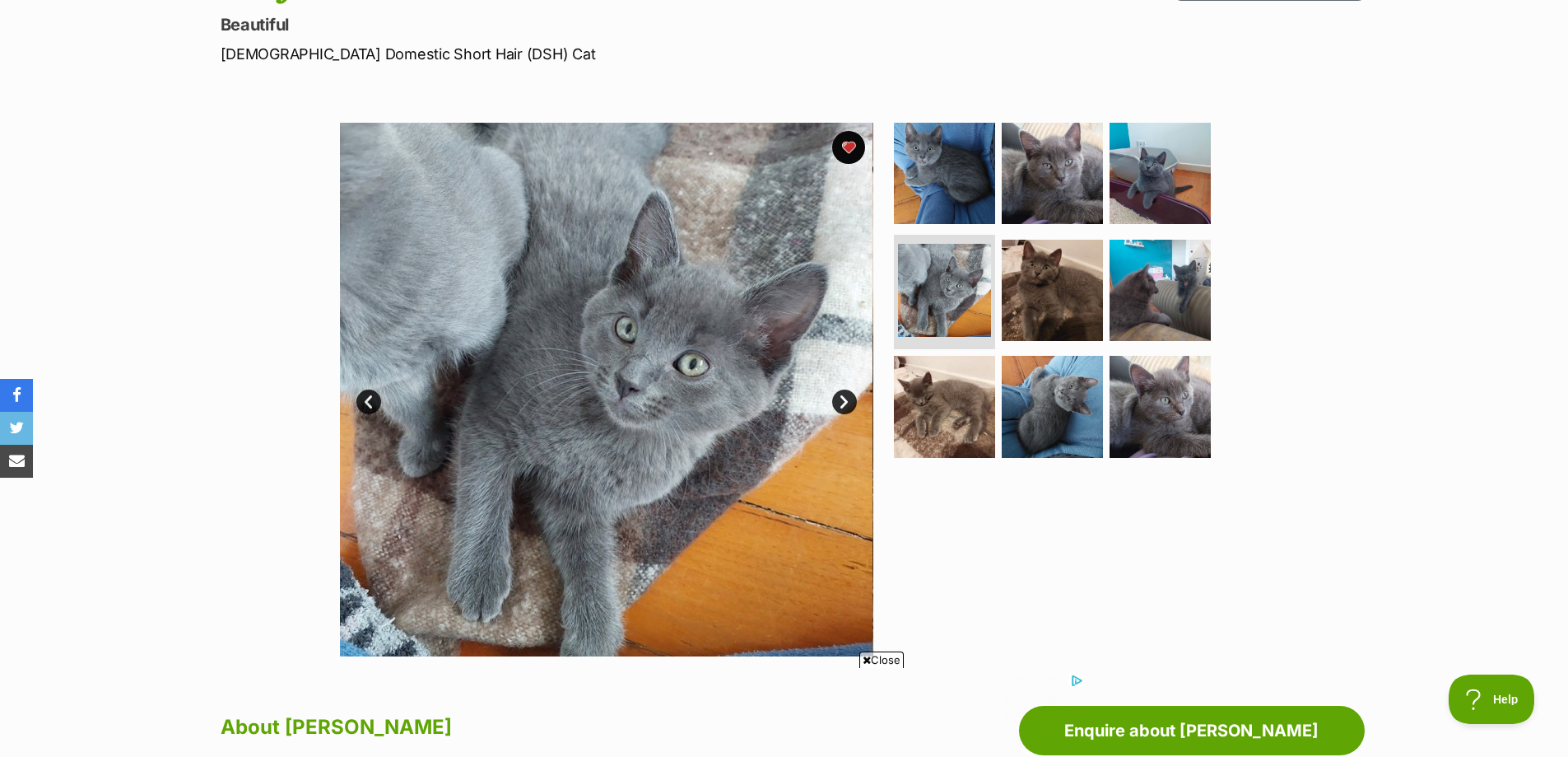
click at [844, 399] on link "Next" at bounding box center [845, 401] width 25 height 25
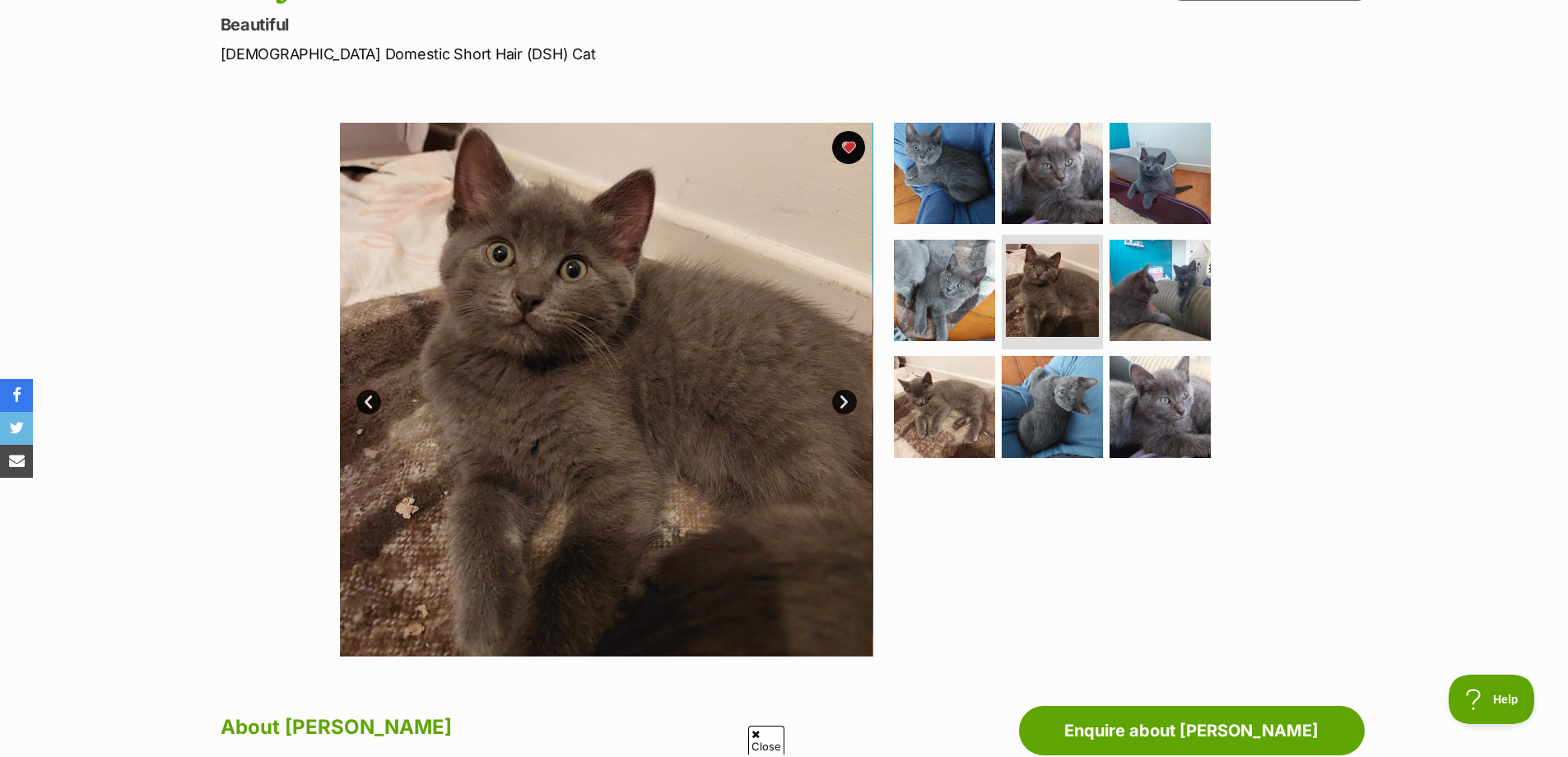
scroll to position [0, 0]
click at [995, 536] on div at bounding box center [1059, 389] width 338 height 534
